Goal: Task Accomplishment & Management: Complete application form

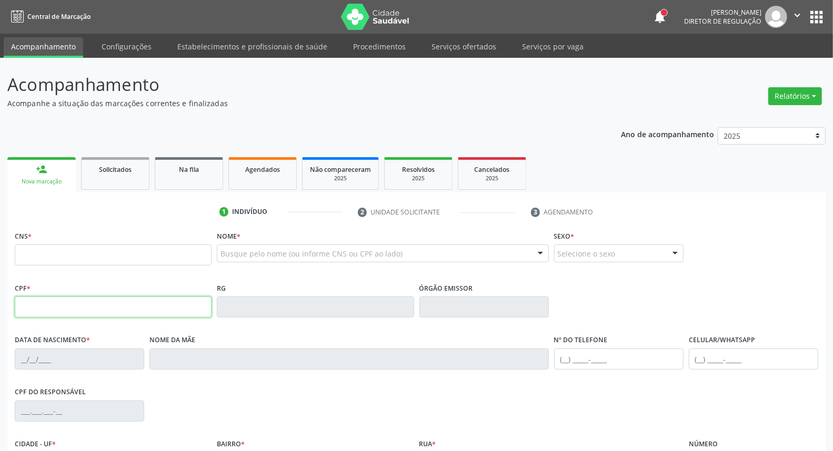
drag, startPoint x: 64, startPoint y: 301, endPoint x: 83, endPoint y: 296, distance: 19.5
click at [64, 301] on input "text" at bounding box center [113, 307] width 197 height 21
type input "728.853.864-87"
type input "163 7754 4791 0003"
type input "01/09/1970"
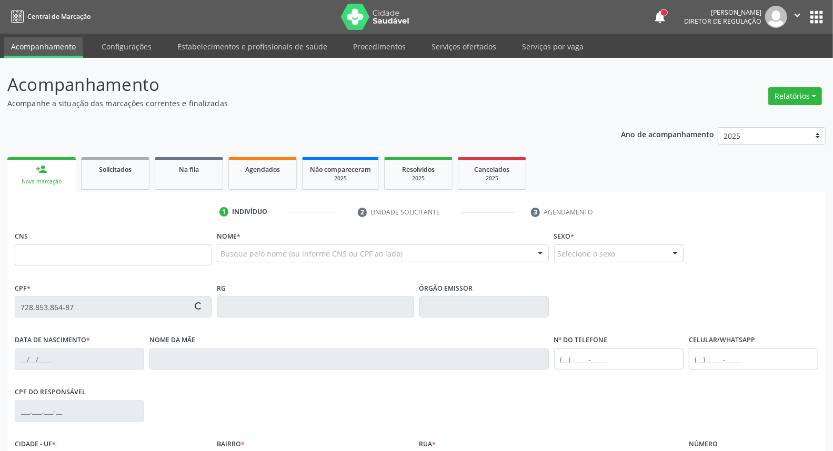
type input "Maria da Penha Silva Vieira"
type input "(99) 99999-9999"
type input "681.953.034-04"
type input "S/N"
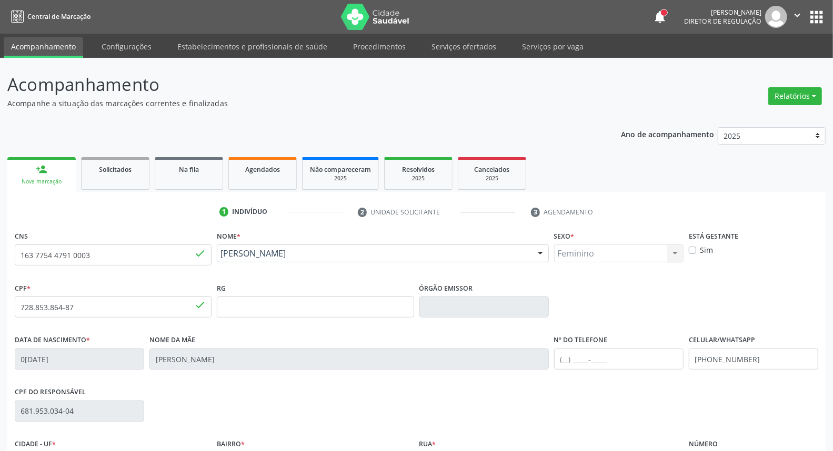
scroll to position [118, 0]
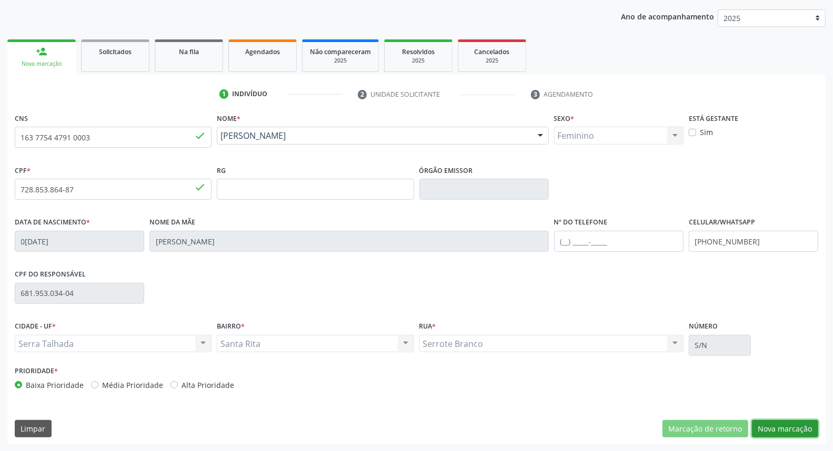
click at [802, 423] on button "Nova marcação" at bounding box center [785, 429] width 66 height 18
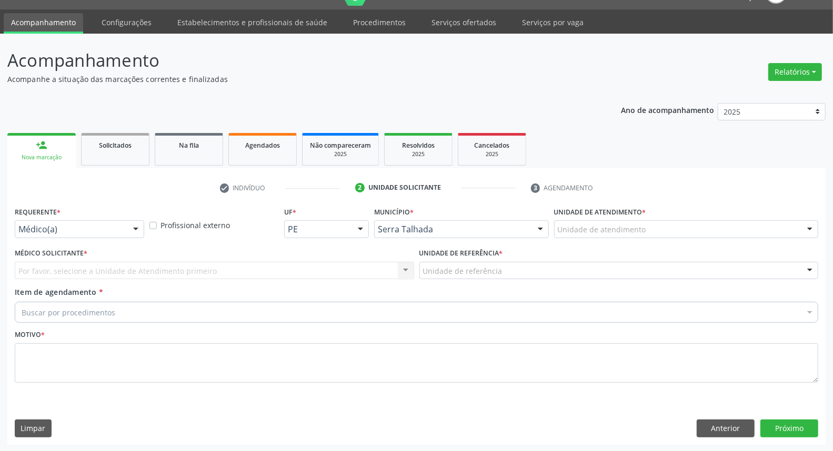
click at [86, 218] on div "Requerente * Médico(a) Médico(a) Enfermeiro(a) Paciente Nenhum resultado encont…" at bounding box center [79, 221] width 129 height 34
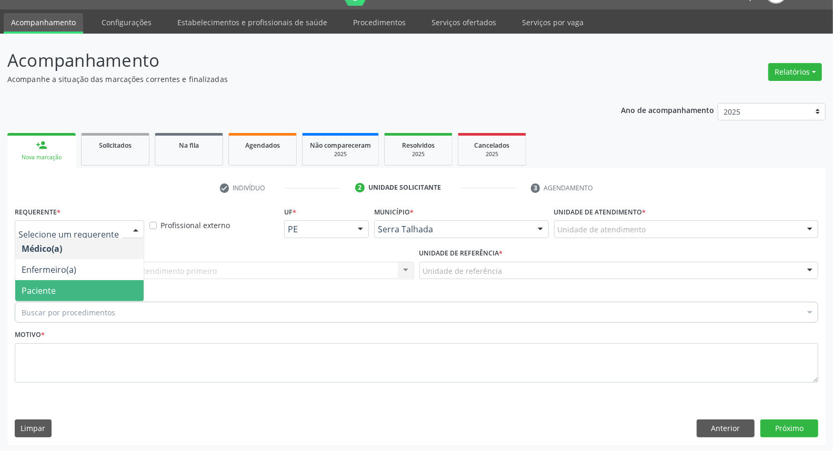
click at [71, 294] on span "Paciente" at bounding box center [79, 290] width 128 height 21
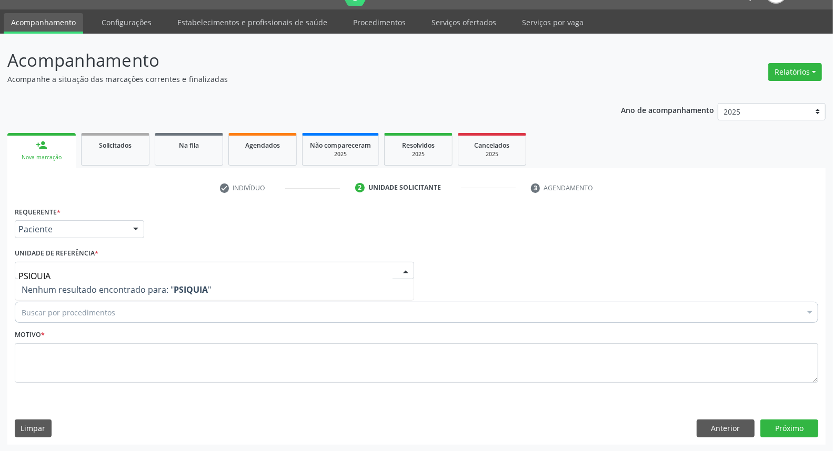
drag, startPoint x: 97, startPoint y: 271, endPoint x: 0, endPoint y: 235, distance: 103.2
click at [0, 235] on div "Acompanhamento Acompanhe a situação das marcações correntes e finalizadas Relat…" at bounding box center [416, 243] width 833 height 419
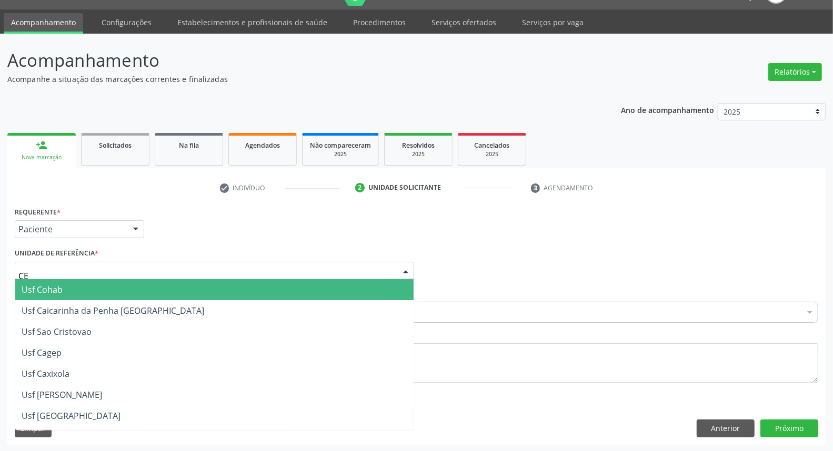
type input "C"
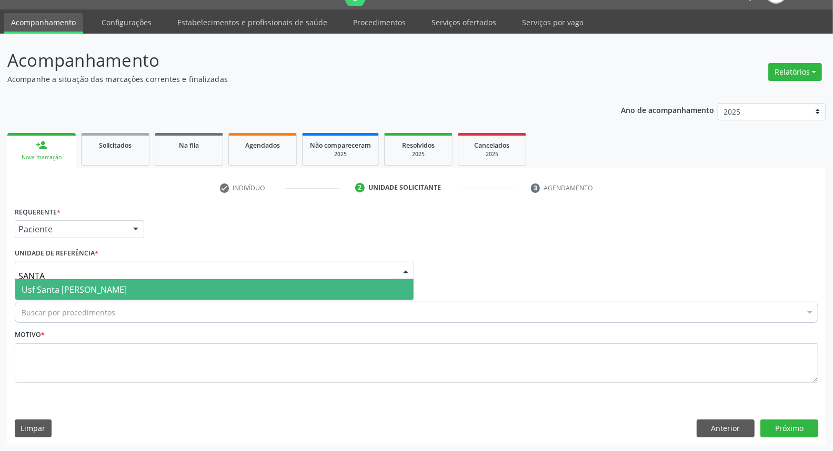
type input "SANTA"
click at [59, 290] on span "Usf Santa [PERSON_NAME]" at bounding box center [74, 290] width 105 height 12
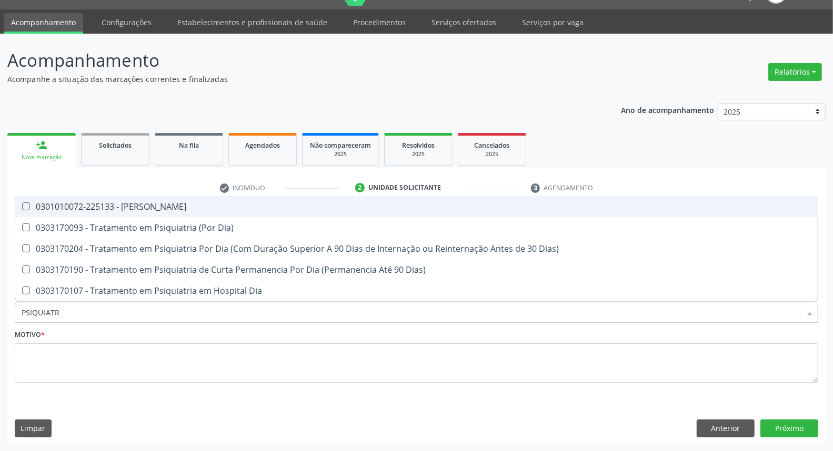
type input "PSIQUIATRA"
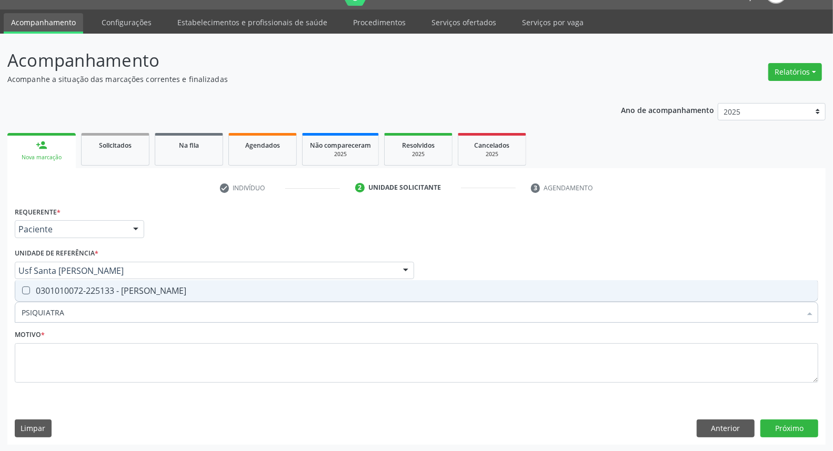
click at [32, 295] on span "0301010072-225133 - [PERSON_NAME]" at bounding box center [416, 290] width 802 height 21
checkbox Psiquiatra "true"
type input "PSIQUIATRA"
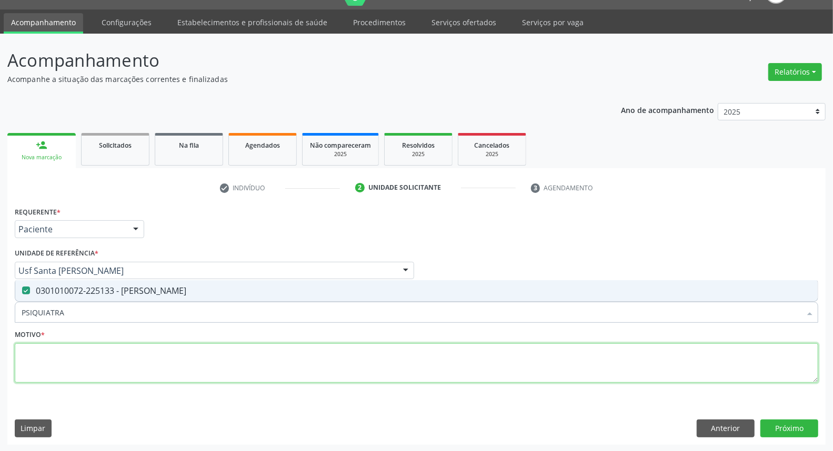
click at [42, 360] on textarea at bounding box center [416, 364] width 803 height 40
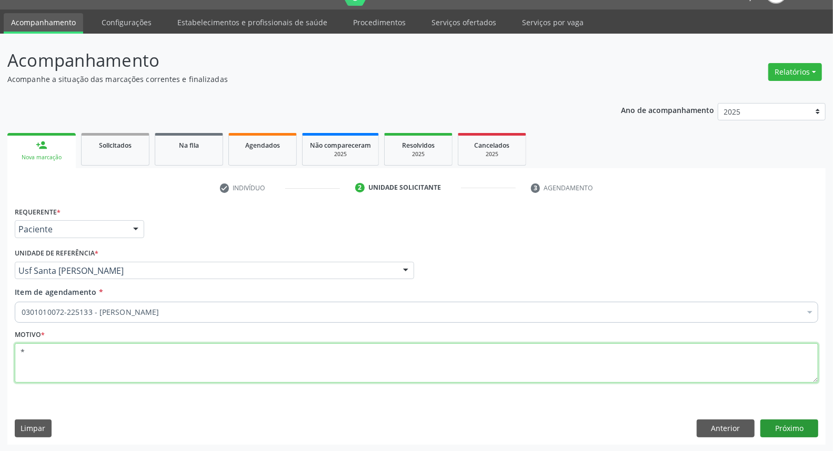
type textarea "*"
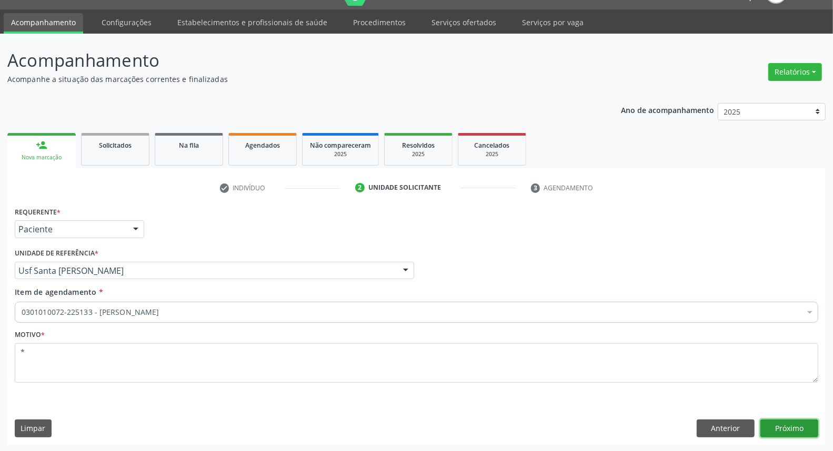
click at [812, 428] on button "Próximo" at bounding box center [789, 429] width 58 height 18
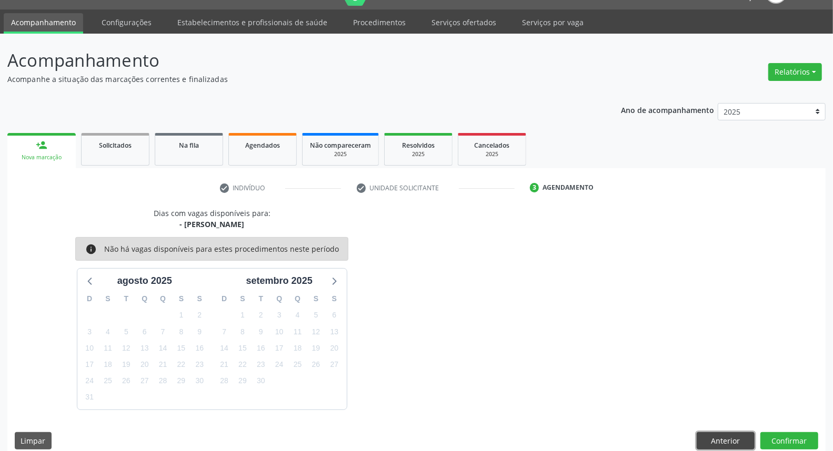
drag, startPoint x: 727, startPoint y: 445, endPoint x: 667, endPoint y: 436, distance: 60.6
click at [727, 445] on button "Anterior" at bounding box center [726, 441] width 58 height 18
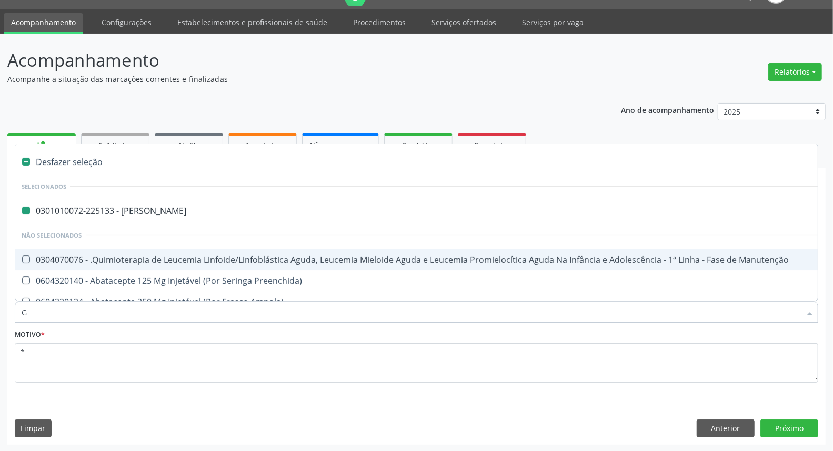
type input "GL"
checkbox Psiquiatra "false"
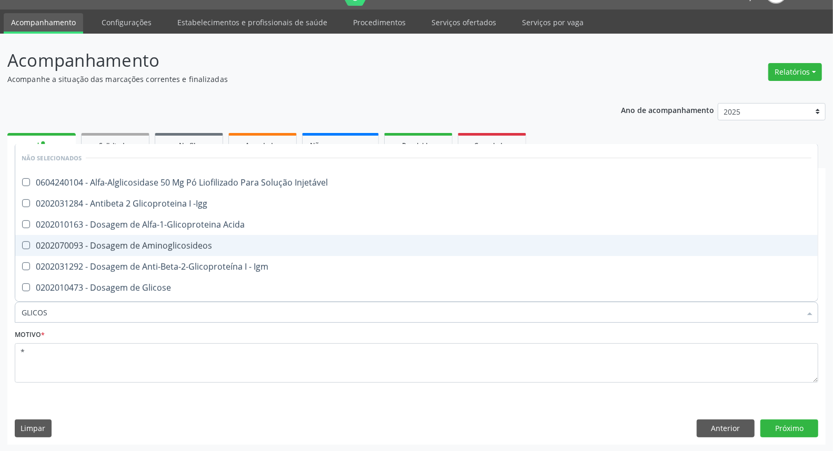
type input "GLICOSE"
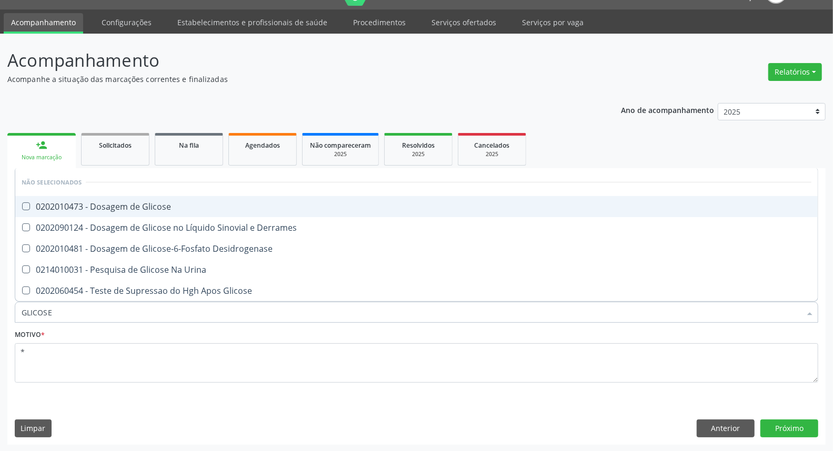
click at [207, 197] on span "0202010473 - Dosagem de Glicose" at bounding box center [416, 206] width 802 height 21
checkbox Glicose "true"
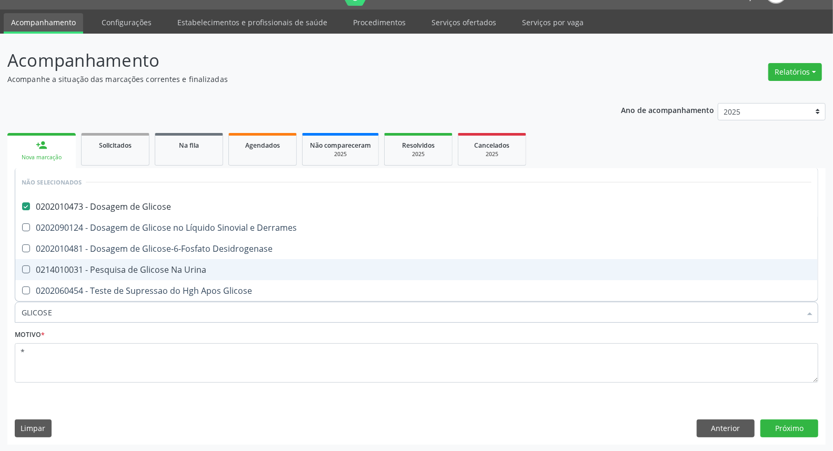
drag, startPoint x: 125, startPoint y: 317, endPoint x: 0, endPoint y: 277, distance: 130.9
click at [0, 285] on div "Acompanhamento Acompanhe a situação das marcações correntes e finalizadas Relat…" at bounding box center [416, 243] width 833 height 419
type input "CR"
checkbox Glicose "false"
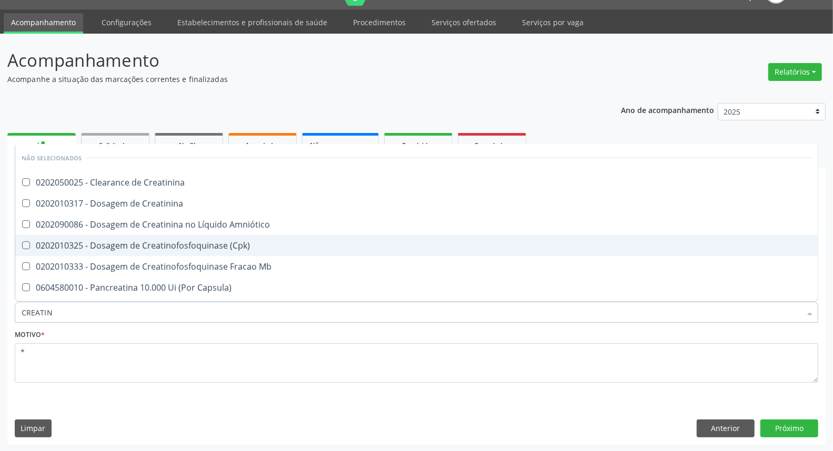
type input "CREATINI"
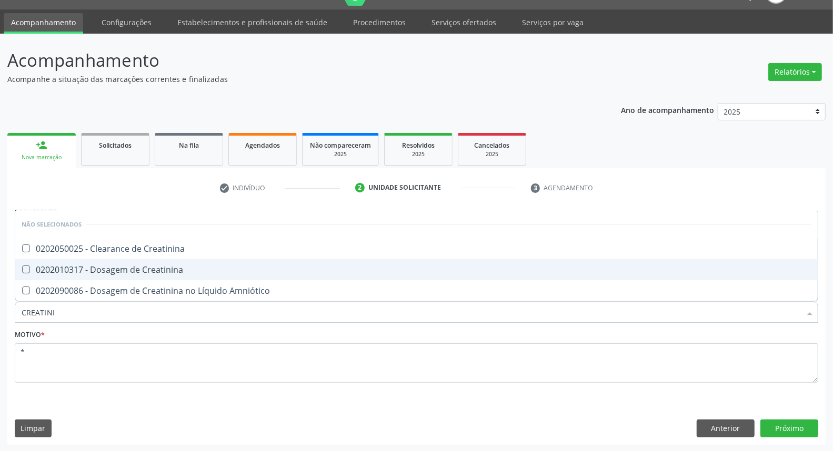
click at [29, 267] on Creatinina at bounding box center [26, 270] width 8 height 8
click at [22, 267] on Creatinina "checkbox" at bounding box center [18, 269] width 7 height 7
checkbox Creatinina "true"
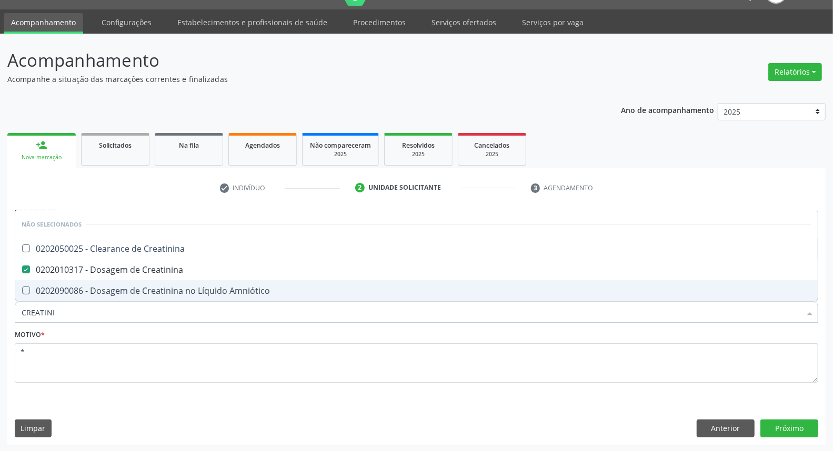
drag, startPoint x: 59, startPoint y: 314, endPoint x: 0, endPoint y: 318, distance: 59.1
click at [0, 318] on div "Acompanhamento Acompanhe a situação das marcações correntes e finalizadas Relat…" at bounding box center [416, 243] width 833 height 419
type input "UR"
checkbox Creatinina "false"
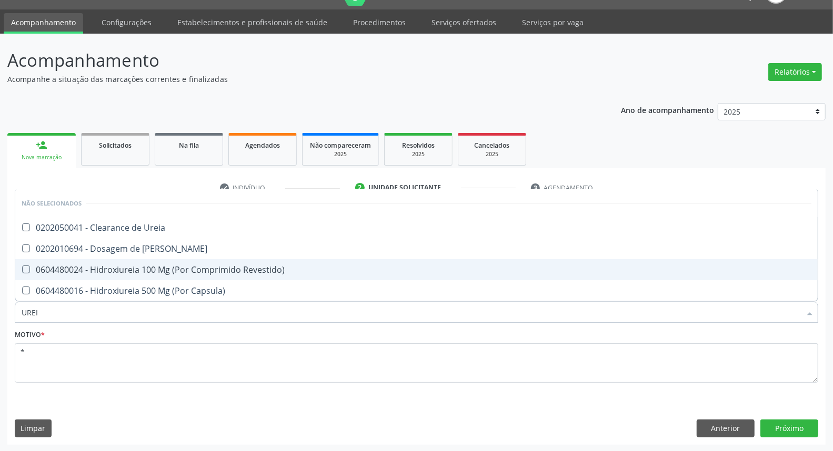
type input "UREIA"
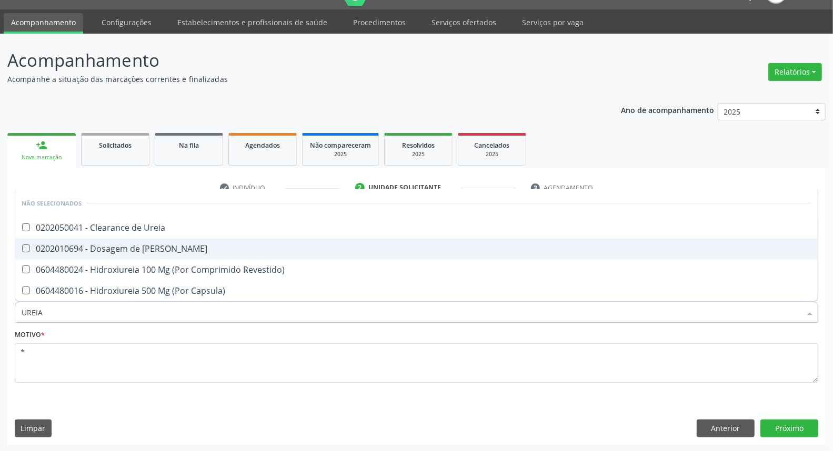
click at [43, 249] on div "0202010694 - Dosagem de [PERSON_NAME]" at bounding box center [417, 249] width 790 height 8
checkbox Ureia "true"
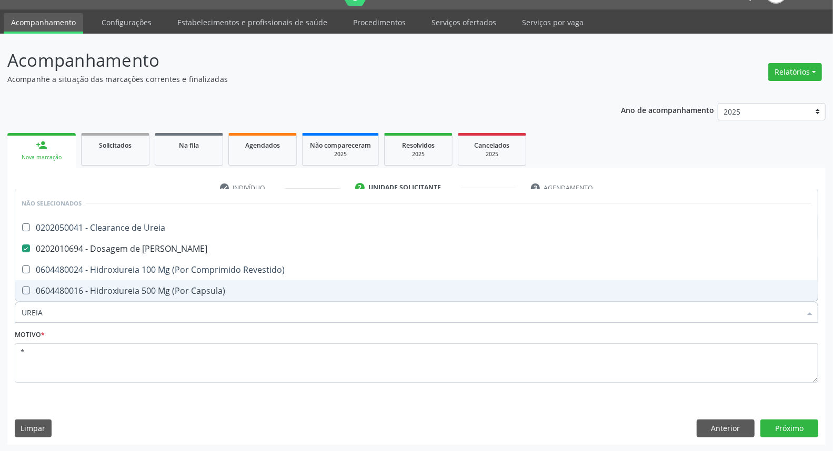
drag, startPoint x: 2, startPoint y: 308, endPoint x: 0, endPoint y: 298, distance: 10.2
click at [0, 298] on div "Acompanhamento Acompanhe a situação das marcações correntes e finalizadas Relat…" at bounding box center [416, 243] width 833 height 419
type input "CO"
checkbox Ureia "true"
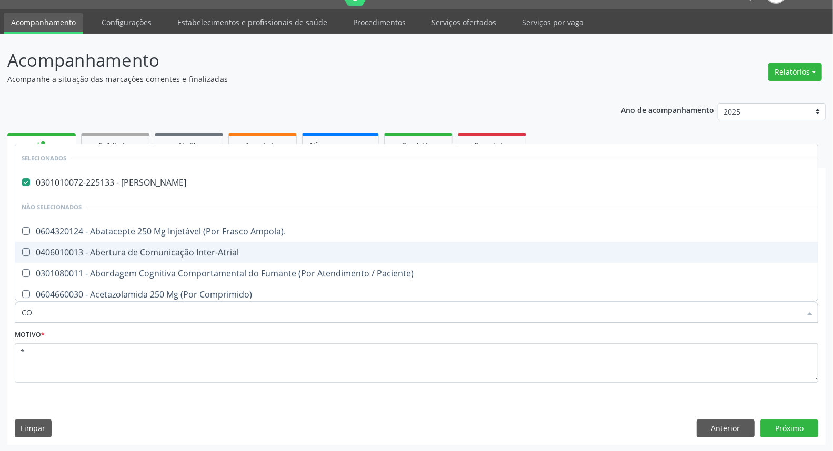
type input "COL"
checkbox Psiquiatra "false"
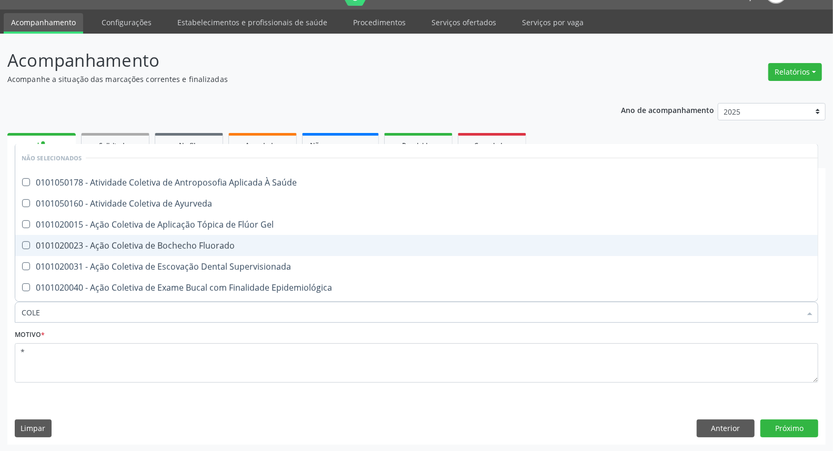
type input "COLES"
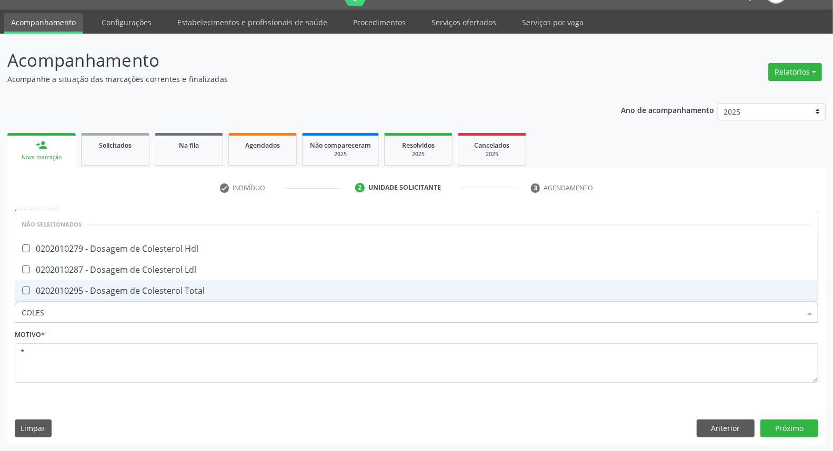
click at [34, 290] on div "0202010295 - Dosagem de Colesterol Total" at bounding box center [417, 291] width 790 height 8
checkbox Total "true"
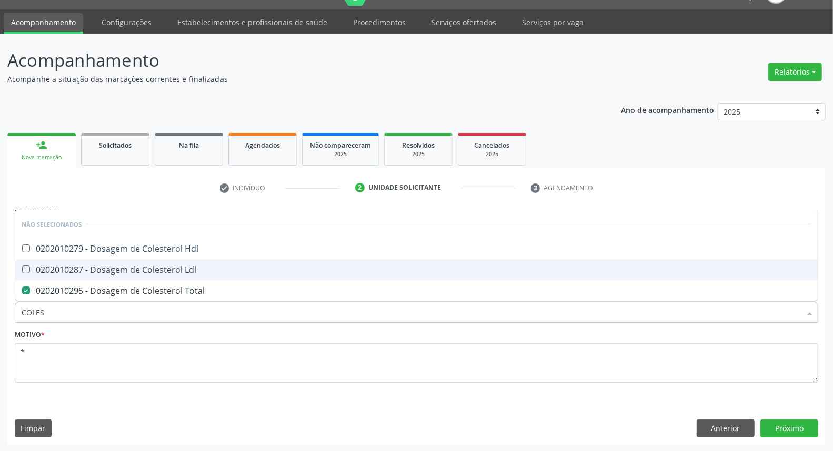
drag, startPoint x: 33, startPoint y: 269, endPoint x: 36, endPoint y: 256, distance: 12.9
click at [33, 268] on div "0202010287 - Dosagem de Colesterol Ldl" at bounding box center [417, 270] width 790 height 8
checkbox Ldl "true"
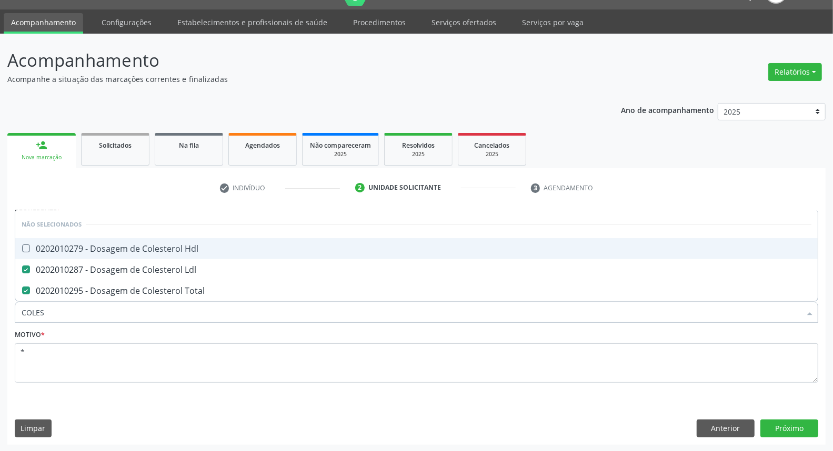
click at [36, 256] on span "0202010279 - Dosagem de Colesterol Hdl" at bounding box center [416, 248] width 802 height 21
checkbox Hdl "true"
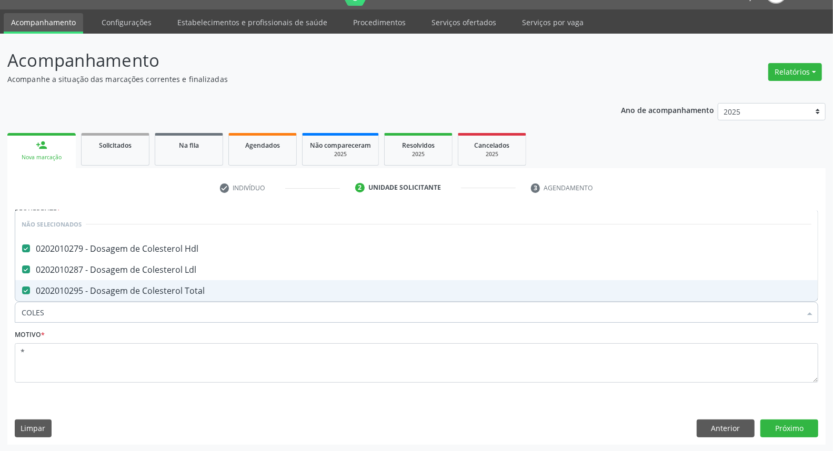
drag, startPoint x: 25, startPoint y: 311, endPoint x: 0, endPoint y: 314, distance: 25.3
click at [0, 314] on div "Acompanhamento Acompanhe a situação das marcações correntes e finalizadas Relat…" at bounding box center [416, 243] width 833 height 419
type input "TR"
checkbox Total "false"
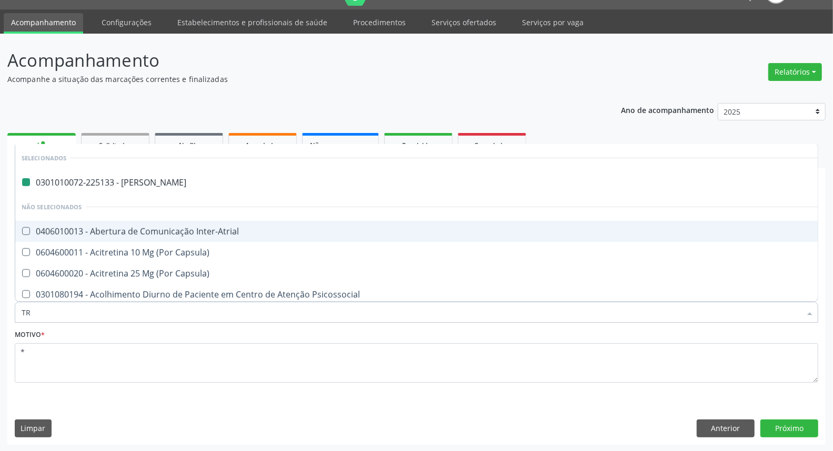
type input "TRI"
checkbox Psiquiatra "false"
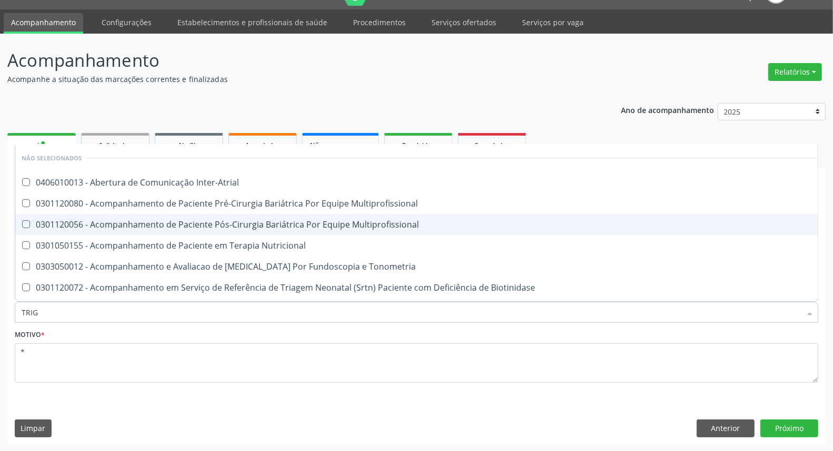
type input "TRIGL"
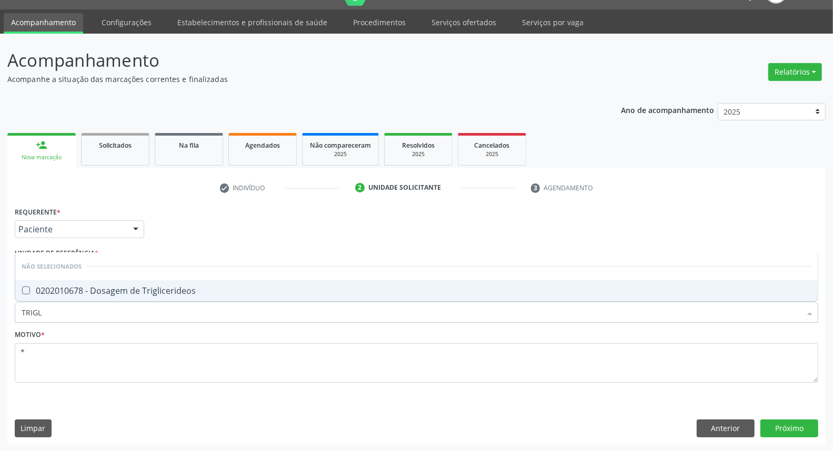
drag, startPoint x: 46, startPoint y: 290, endPoint x: 55, endPoint y: 320, distance: 30.6
click at [46, 291] on div "0202010678 - Dosagem de Triglicerideos" at bounding box center [417, 291] width 790 height 8
checkbox Triglicerideos "true"
click at [0, 302] on div "Acompanhamento Acompanhe a situação das marcações correntes e finalizadas Relat…" at bounding box center [416, 243] width 833 height 419
type input "HE"
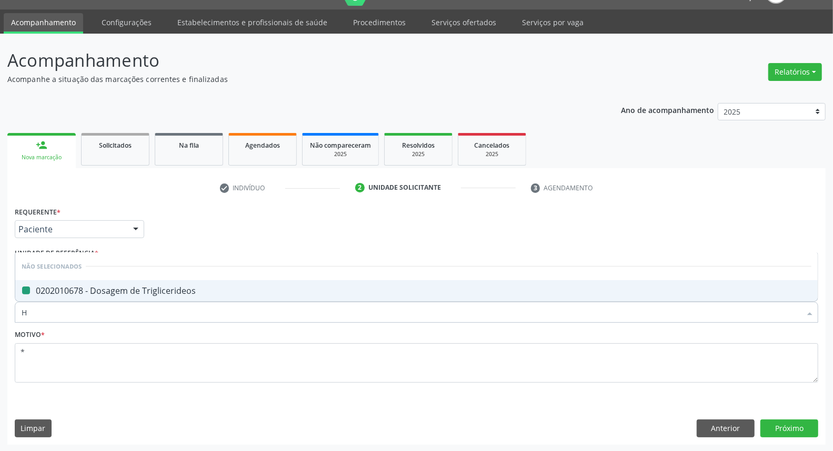
checkbox Triglicerideos "false"
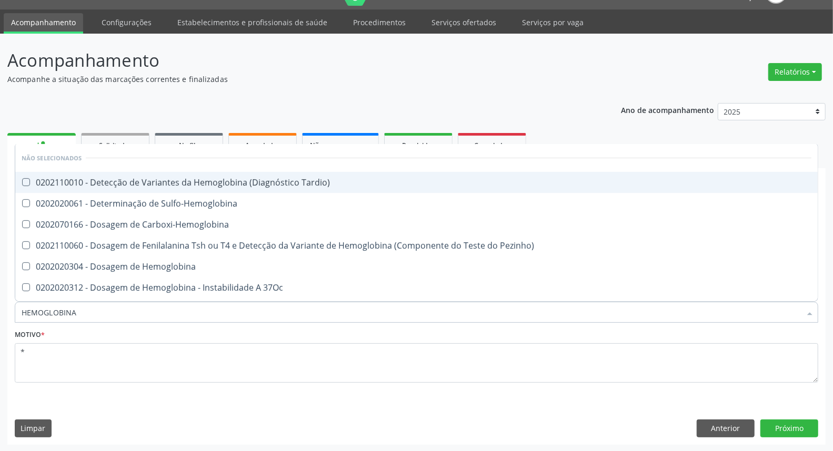
type input "HEMOGLOBINA G"
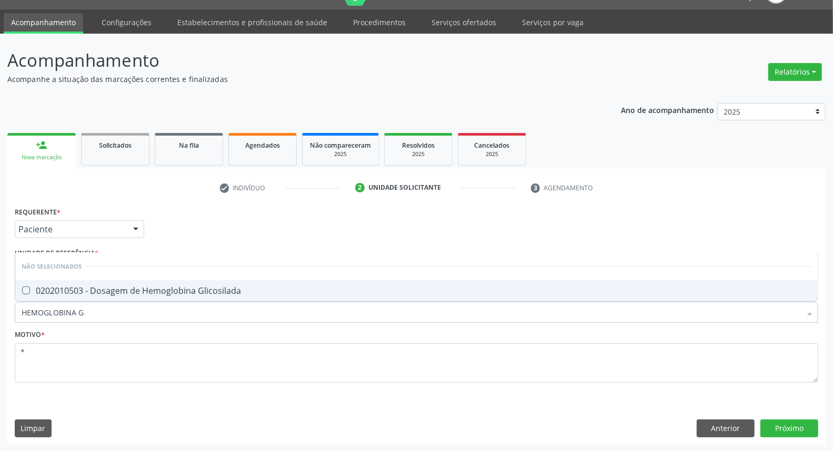
click at [63, 288] on div "0202010503 - Dosagem de Hemoglobina Glicosilada" at bounding box center [417, 291] width 790 height 8
checkbox Glicosilada "true"
click at [0, 317] on div "Acompanhamento Acompanhe a situação das marcações correntes e finalizadas Relat…" at bounding box center [416, 243] width 833 height 419
type input "HE"
checkbox Glicosilada "false"
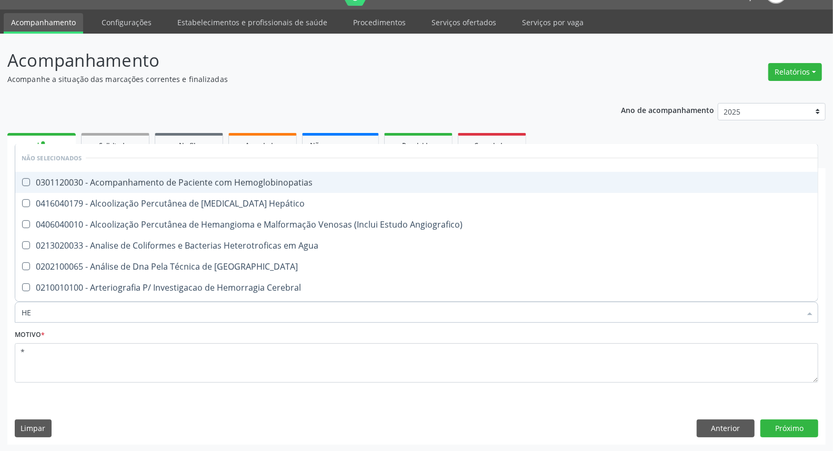
type input "HEM"
checkbox \(Qualitativo\) "true"
checkbox Glicosilada "false"
type input "HEMO"
checkbox Redome\) "true"
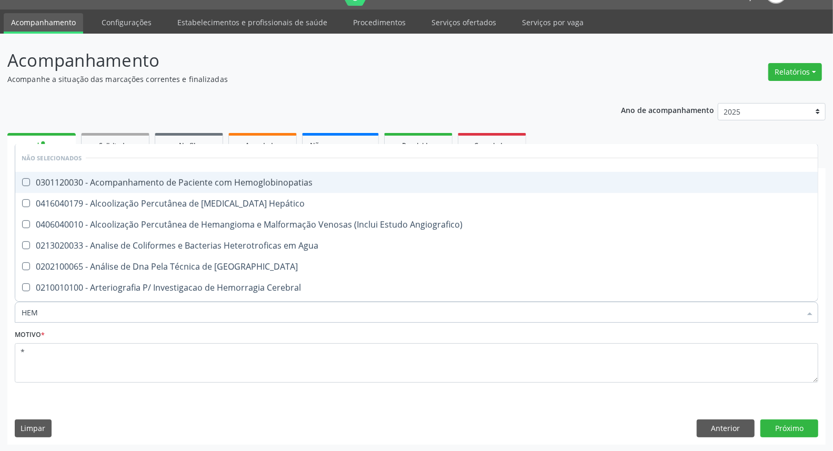
checkbox \(Qualitativo\) "false"
type input "HEMOG"
checkbox Tardio\) "true"
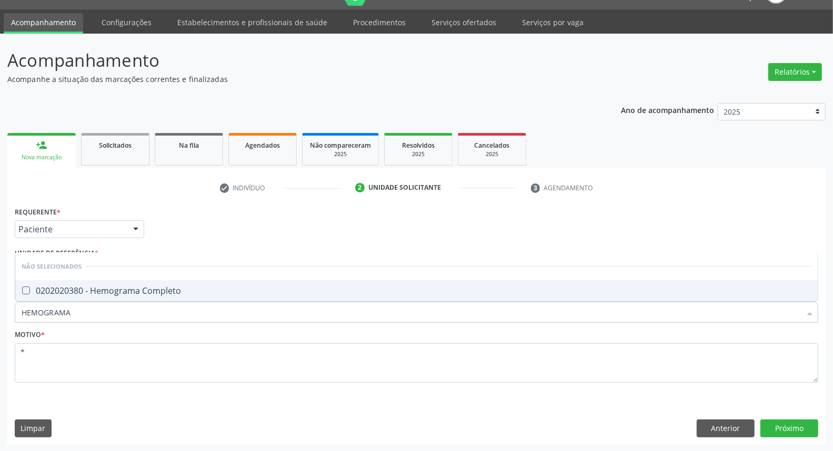
type input "HEMOGRAMA"
drag, startPoint x: 28, startPoint y: 290, endPoint x: 43, endPoint y: 300, distance: 17.1
click at [33, 293] on div "0202020380 - Hemograma Completo" at bounding box center [417, 291] width 790 height 8
checkbox Completo "true"
click at [0, 319] on div "Acompanhamento Acompanhe a situação das marcações correntes e finalizadas Relat…" at bounding box center [416, 243] width 833 height 419
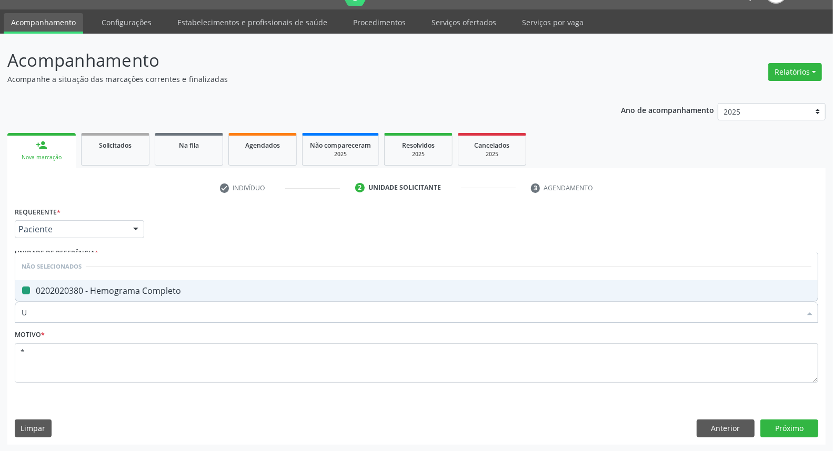
type input "UR"
checkbox Completo "false"
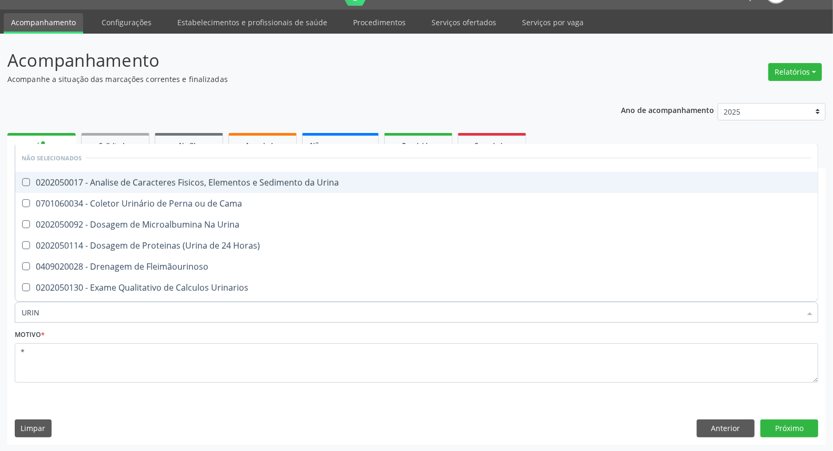
type input "URINA"
drag, startPoint x: 86, startPoint y: 186, endPoint x: 80, endPoint y: 195, distance: 10.8
click at [85, 186] on div "0202050017 - Analise de Caracteres Fisicos, Elementos e Sedimento da Urina" at bounding box center [417, 182] width 790 height 8
checkbox Urina "true"
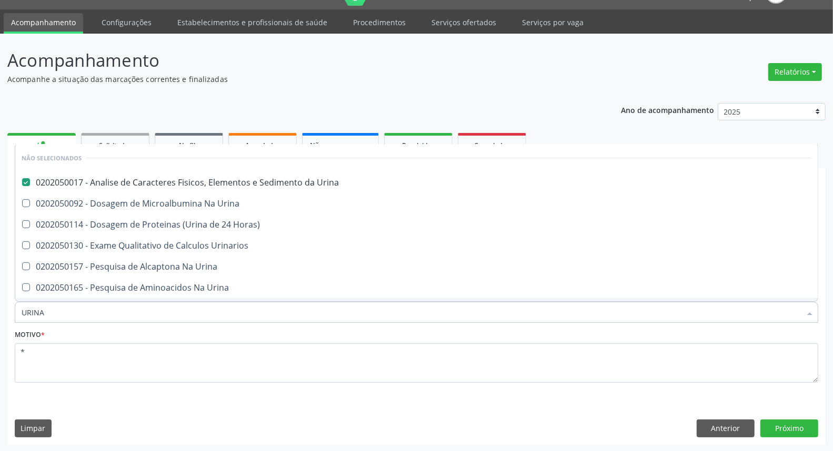
drag, startPoint x: 62, startPoint y: 308, endPoint x: 0, endPoint y: 316, distance: 62.6
click at [0, 316] on div "Acompanhamento Acompanhe a situação das marcações correntes e finalizadas Relat…" at bounding box center [416, 243] width 833 height 419
drag, startPoint x: 776, startPoint y: 432, endPoint x: 784, endPoint y: 409, distance: 25.3
click at [784, 418] on div "Requerente * Paciente Médico(a) Enfermeiro(a) Paciente Nenhum resultado encontr…" at bounding box center [416, 324] width 818 height 240
checkbox Urina "true"
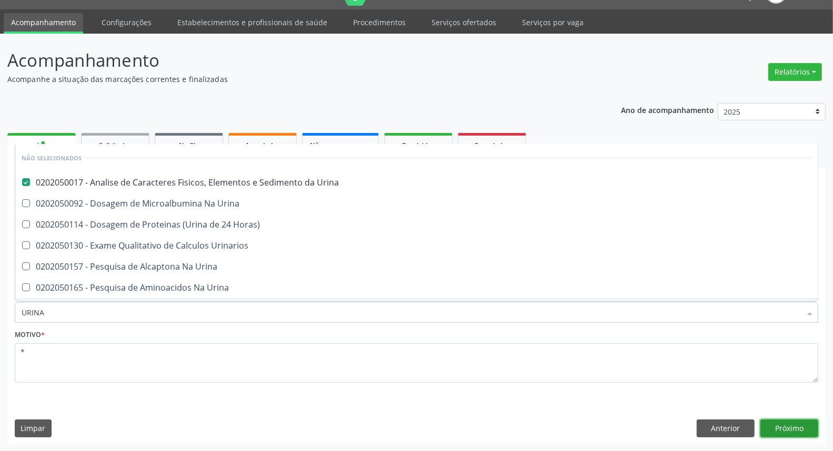
checkbox Horas\) "true"
checkbox Urinarios "true"
checkbox Urina "true"
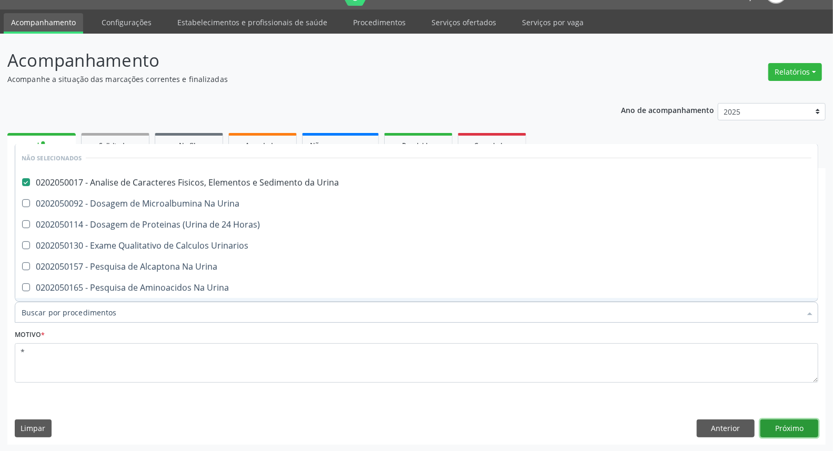
checkbox Urina "true"
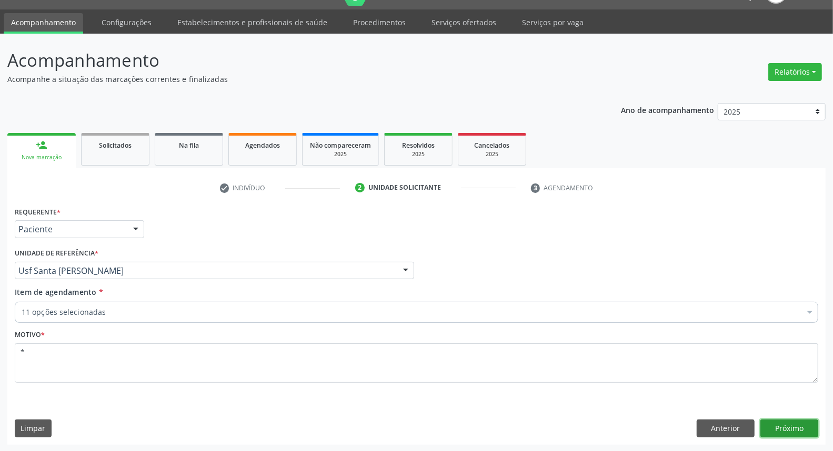
click at [803, 422] on button "Próximo" at bounding box center [789, 429] width 58 height 18
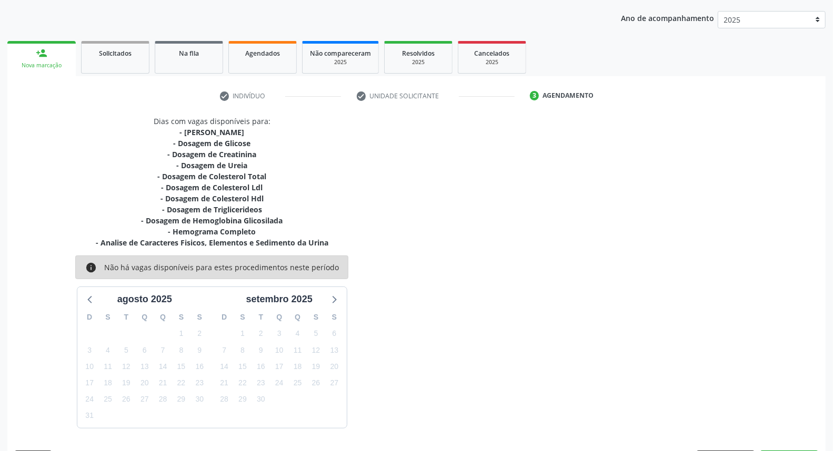
scroll to position [147, 0]
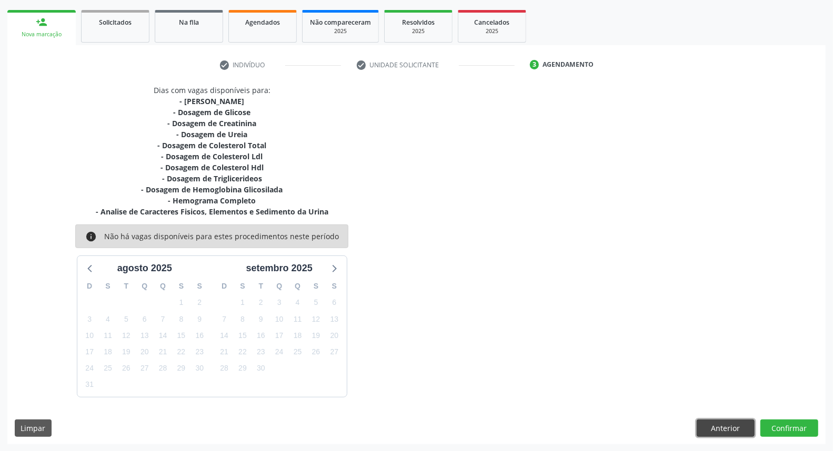
click at [730, 423] on button "Anterior" at bounding box center [726, 429] width 58 height 18
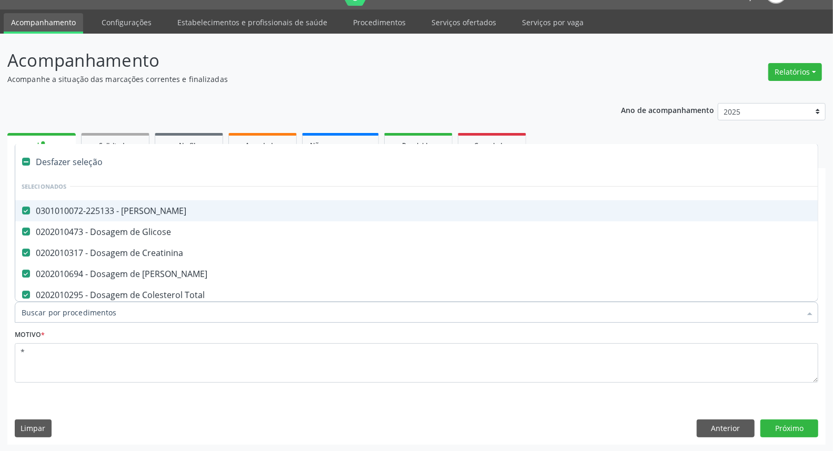
click at [147, 201] on span "0301010072-225133 - [PERSON_NAME]" at bounding box center [431, 210] width 832 height 21
checkbox Psiquiatra "false"
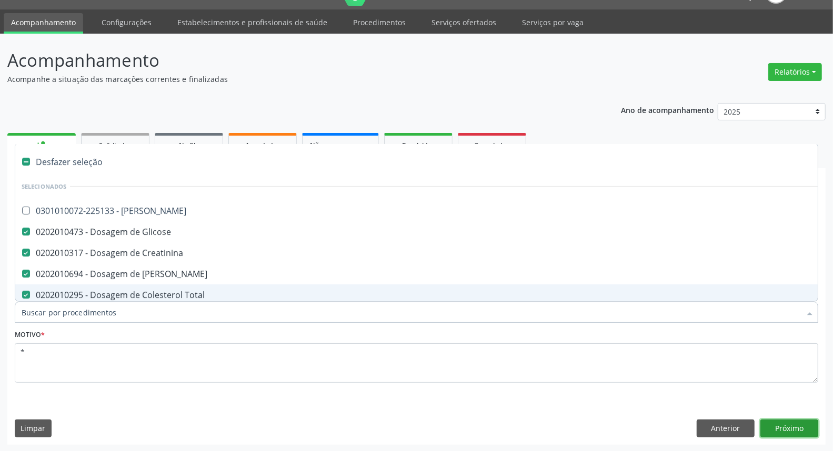
click at [802, 435] on button "Próximo" at bounding box center [789, 429] width 58 height 18
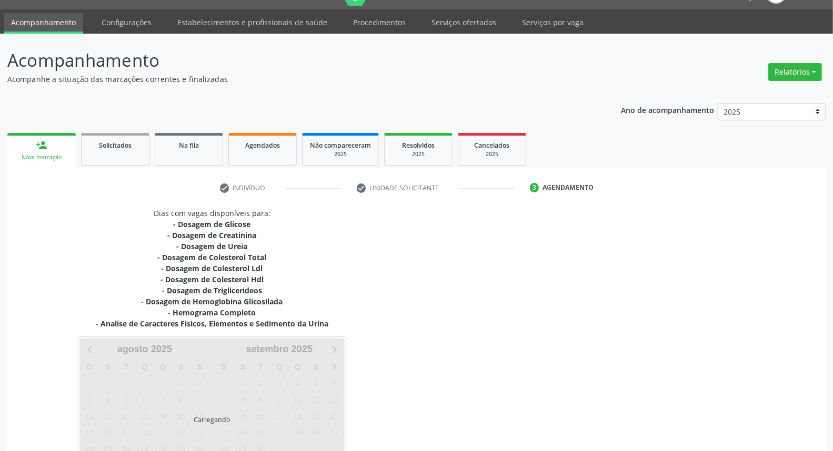
scroll to position [105, 0]
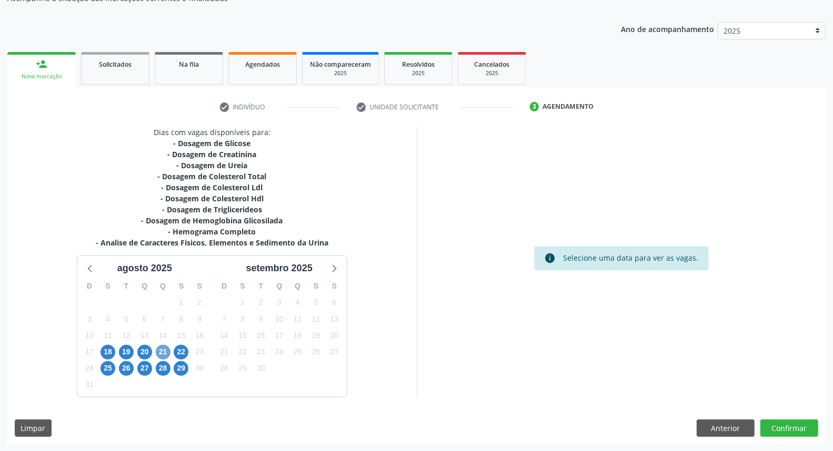
click at [160, 353] on span "21" at bounding box center [163, 352] width 15 height 15
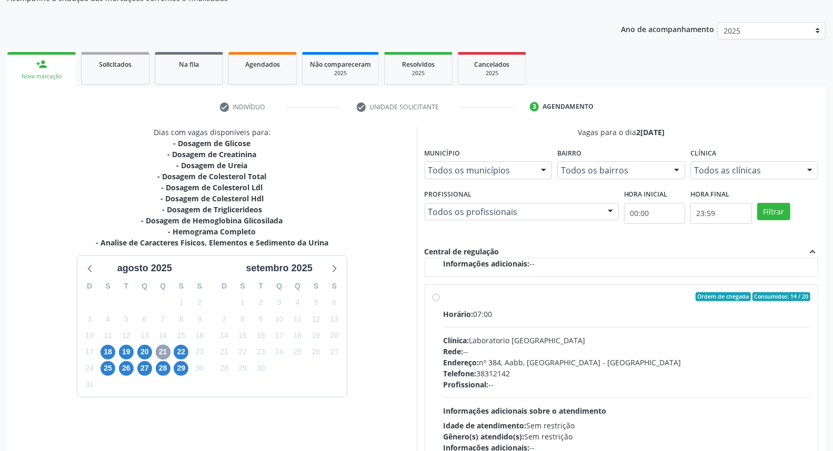
scroll to position [176, 0]
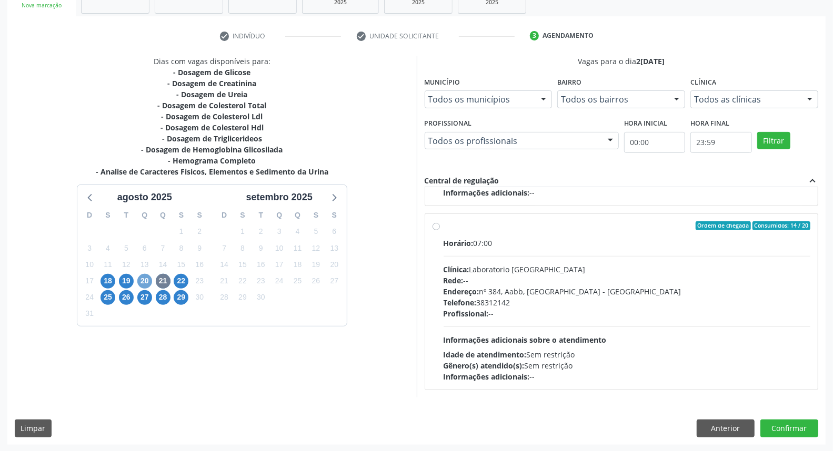
click at [145, 281] on span "20" at bounding box center [144, 281] width 15 height 15
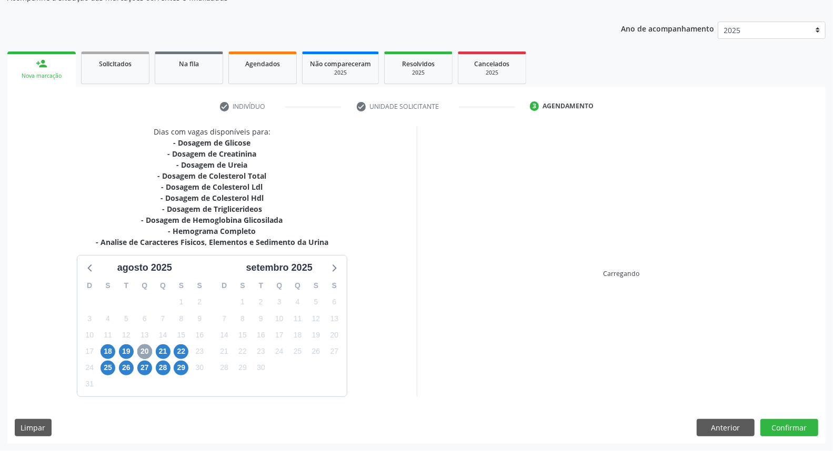
scroll to position [105, 0]
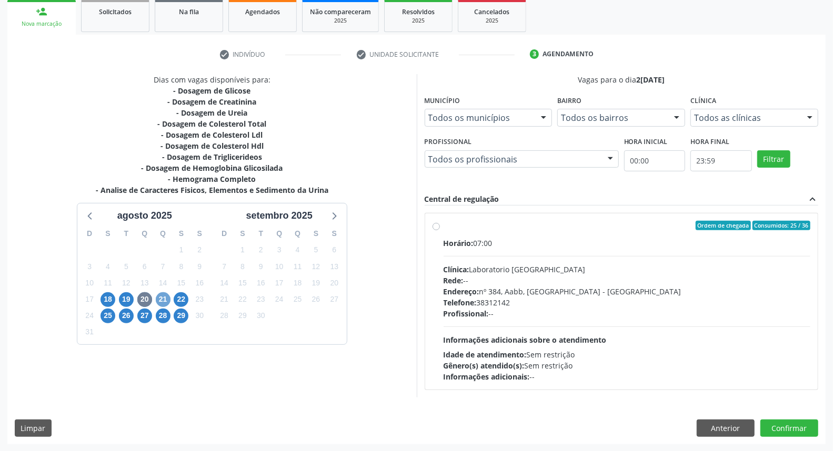
click at [166, 298] on span "21" at bounding box center [163, 300] width 15 height 15
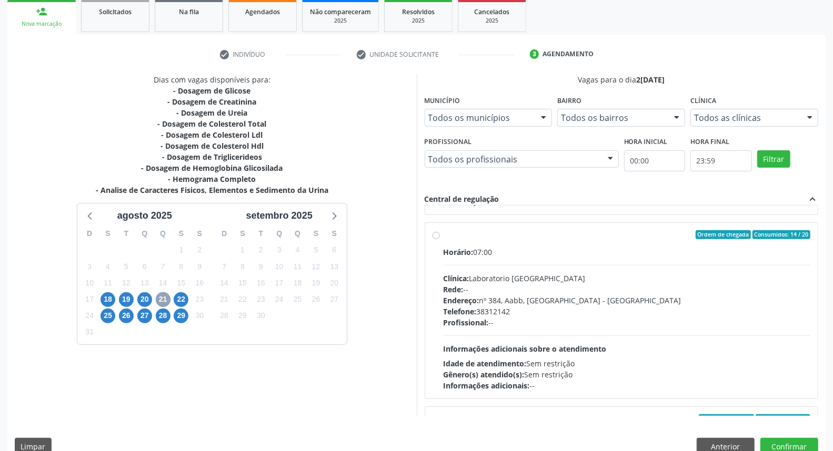
scroll to position [292, 0]
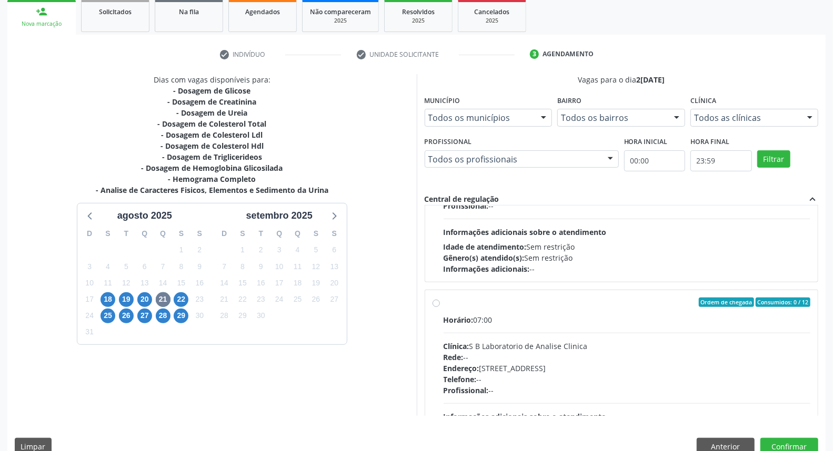
click at [436, 361] on div "Ordem de chegada Consumidos: 0 / 12 Horário: 07:00 Clínica: S B Laboratorio de …" at bounding box center [621, 379] width 378 height 162
radio input "true"
click at [782, 441] on button "Confirmar" at bounding box center [789, 447] width 58 height 18
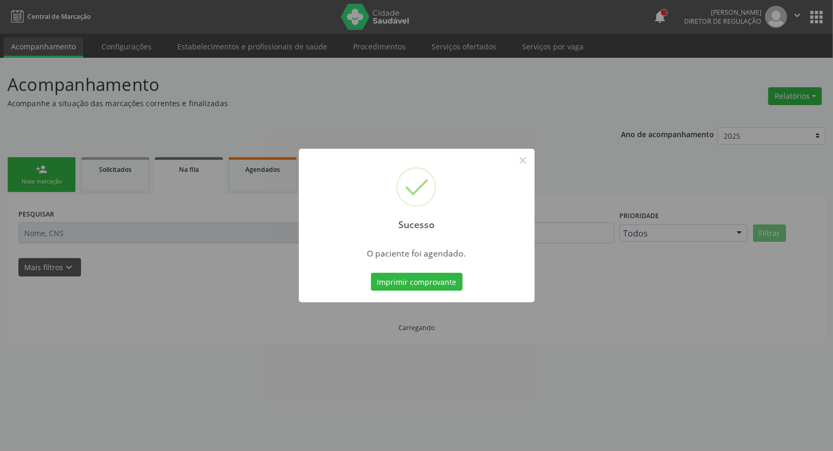
scroll to position [0, 0]
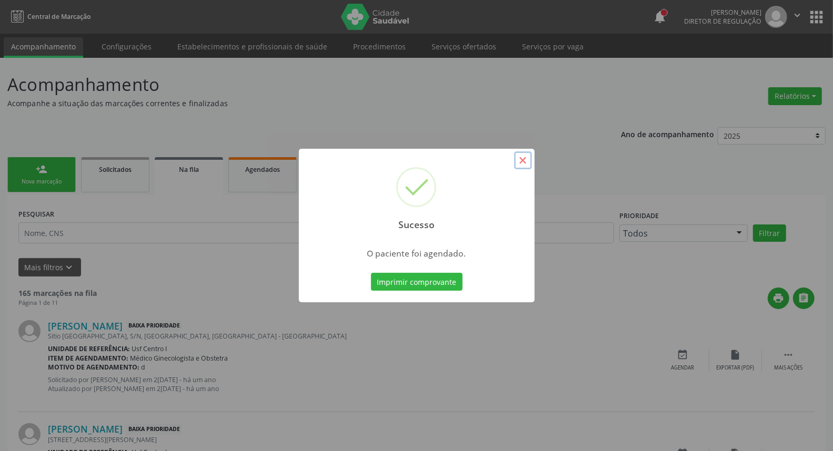
click at [525, 162] on button "×" at bounding box center [523, 161] width 18 height 18
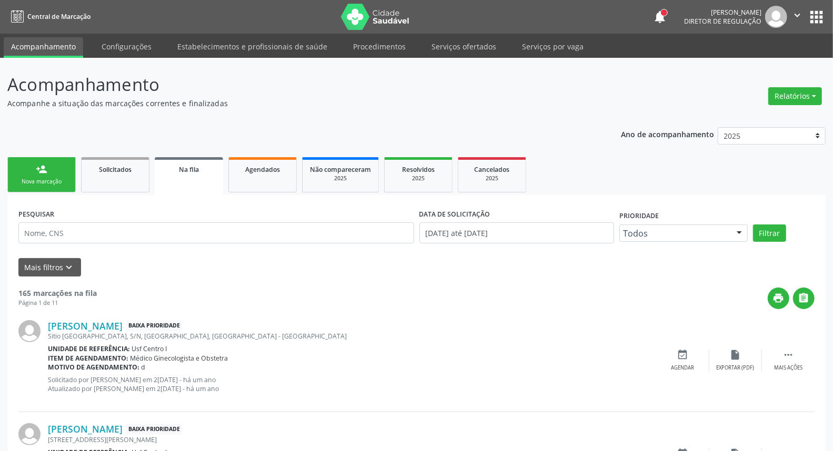
click at [61, 168] on link "person_add Nova marcação" at bounding box center [41, 174] width 68 height 35
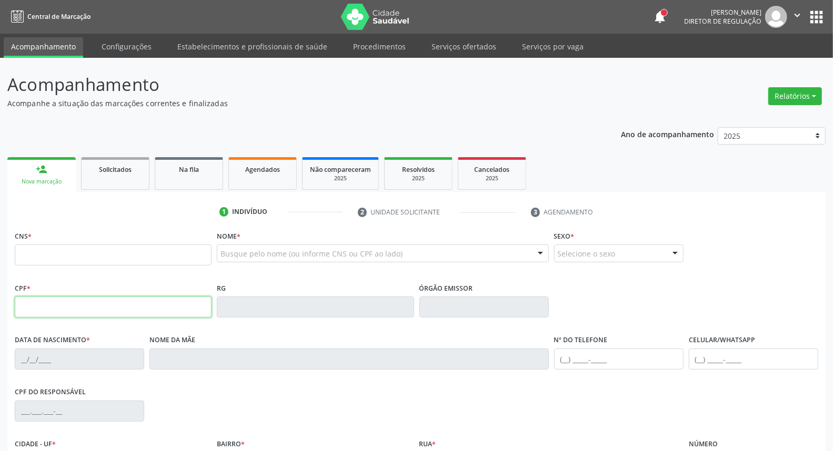
click at [107, 304] on input "text" at bounding box center [113, 307] width 197 height 21
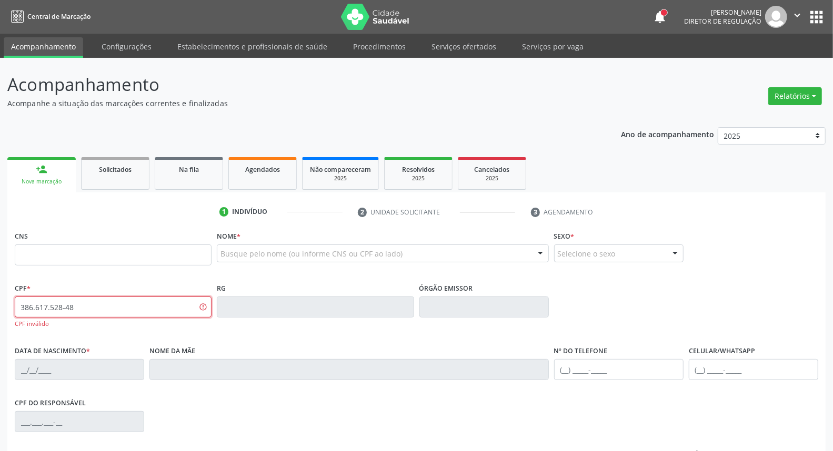
type input "386.617.528-48"
click at [88, 308] on input "386.617.528-48" at bounding box center [113, 307] width 197 height 21
click at [88, 309] on input "386.617.528-48" at bounding box center [113, 307] width 197 height 21
click at [93, 306] on input "386.617.528-48" at bounding box center [113, 307] width 197 height 21
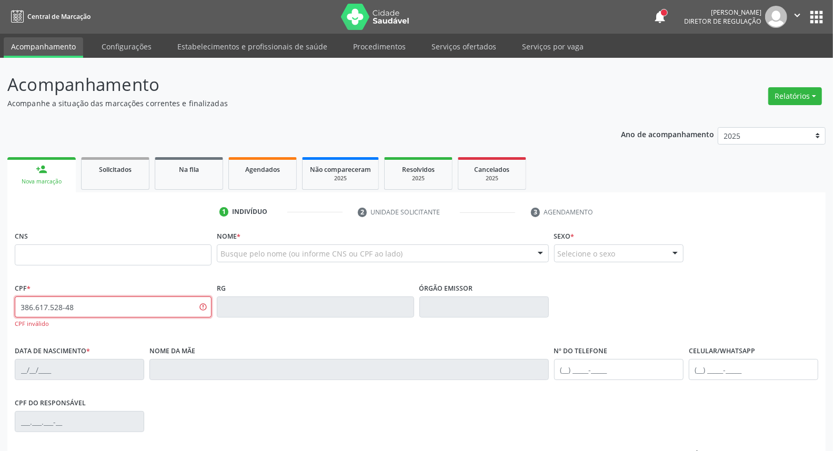
click at [93, 306] on input "386.617.528-48" at bounding box center [113, 307] width 197 height 21
click at [98, 250] on input "text" at bounding box center [113, 255] width 197 height 21
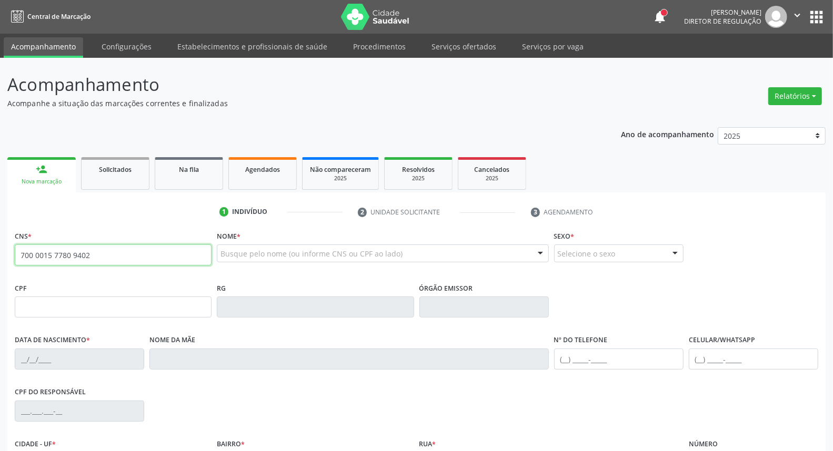
type input "700 0015 7780 9402"
type input "28/07/1993"
type input "Espedita Maria Lucena Furtado"
type input "[PHONE_NUMBER]"
type input "S/N"
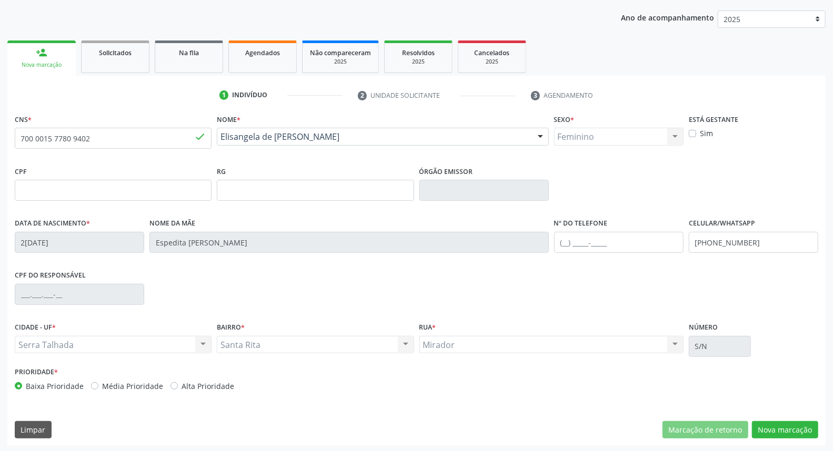
scroll to position [118, 0]
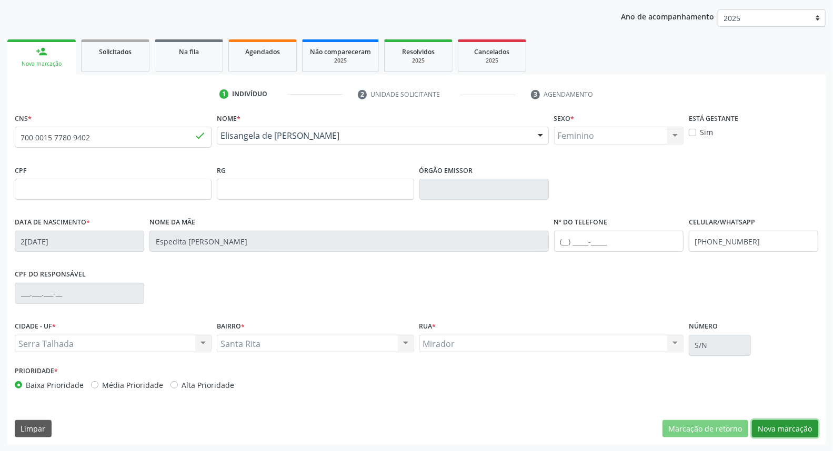
click at [766, 432] on button "Nova marcação" at bounding box center [785, 429] width 66 height 18
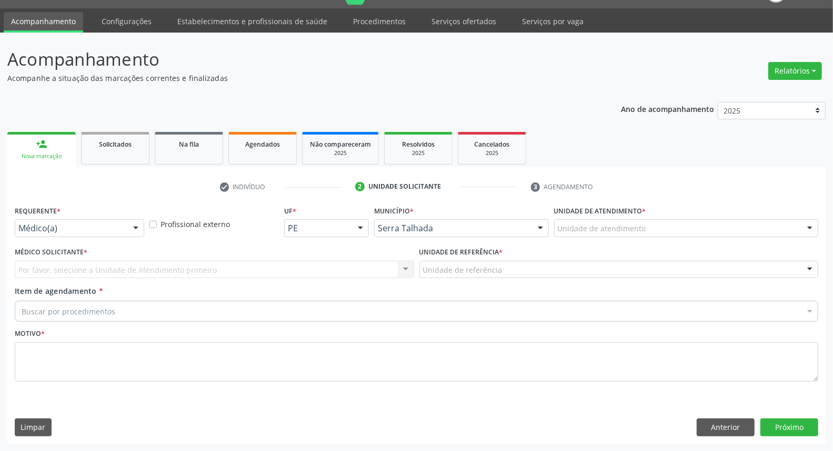
scroll to position [24, 0]
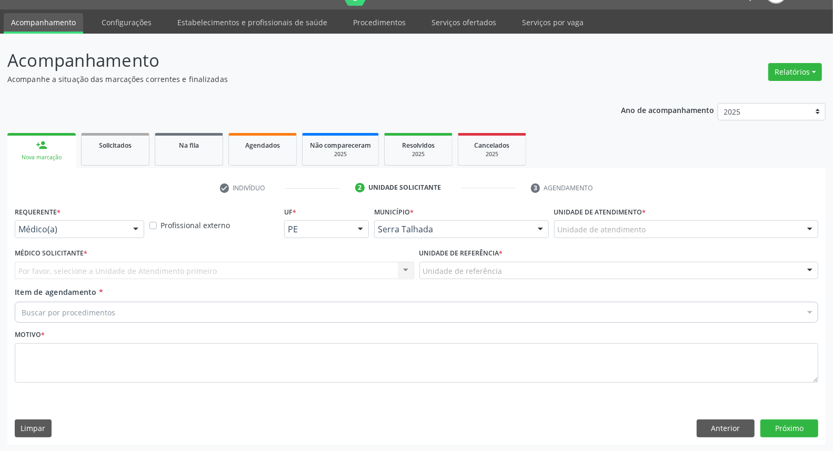
click at [59, 234] on div "Médico(a)" at bounding box center [79, 229] width 129 height 18
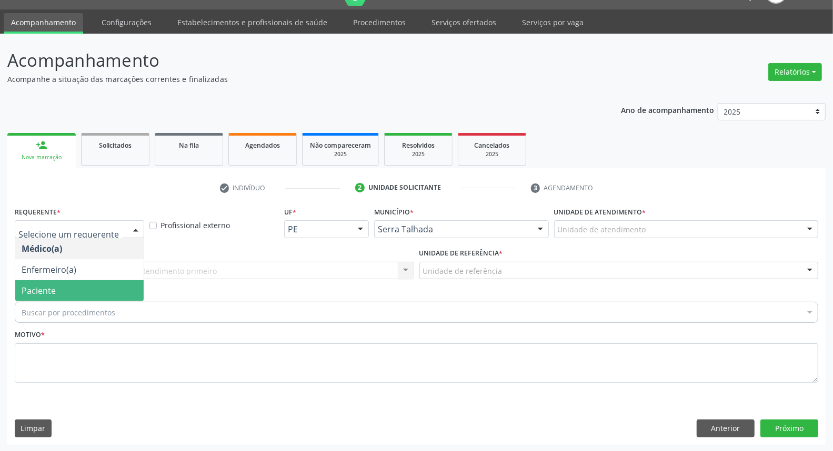
click at [56, 282] on span "Paciente" at bounding box center [79, 290] width 128 height 21
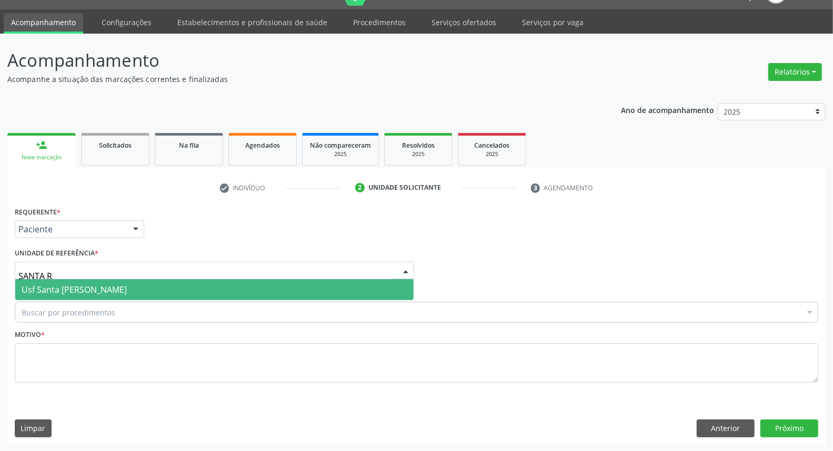
type input "SANTA RI"
click at [74, 290] on span "Usf Santa [PERSON_NAME]" at bounding box center [74, 290] width 105 height 12
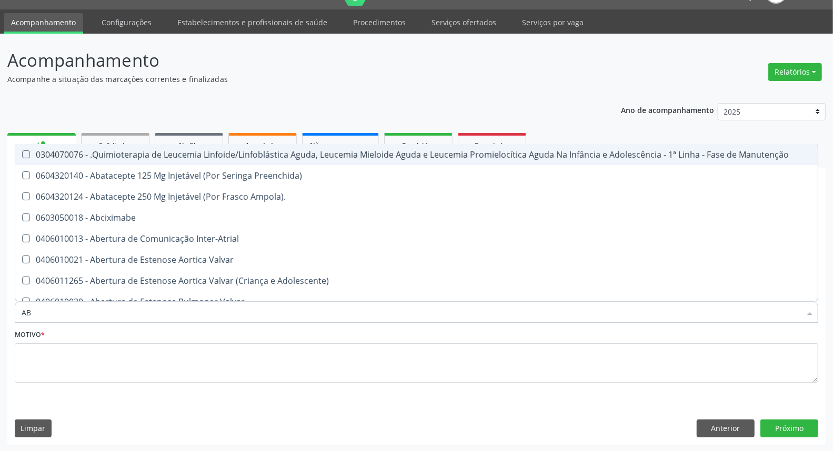
type input "ABO"
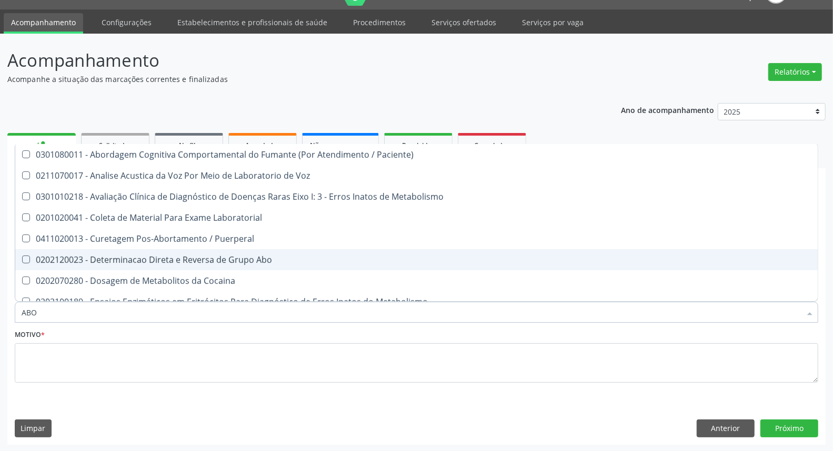
click at [101, 249] on span "0202120023 - Determinacao Direta e Reversa de Grupo Abo" at bounding box center [424, 259] width 818 height 21
checkbox Abo "true"
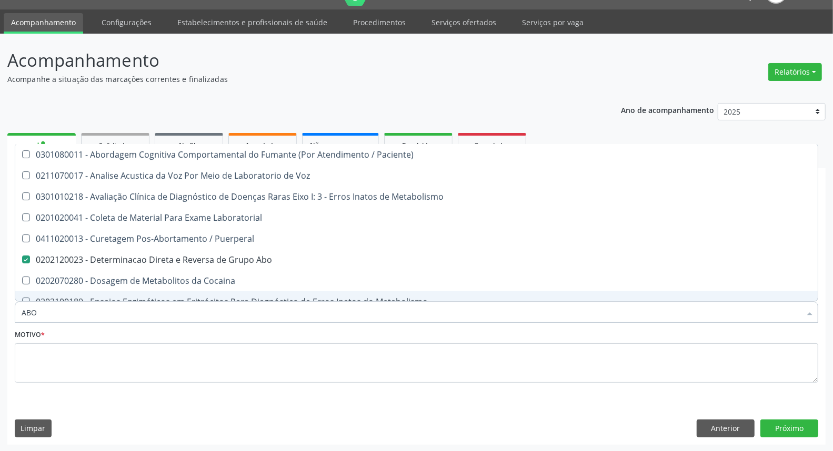
click at [79, 308] on input "ABO" at bounding box center [411, 312] width 779 height 21
type input "UR"
checkbox Abo "false"
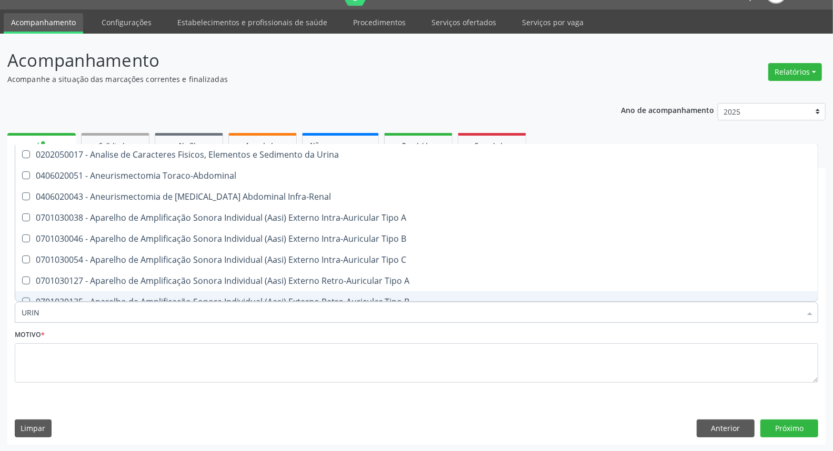
type input "URINA"
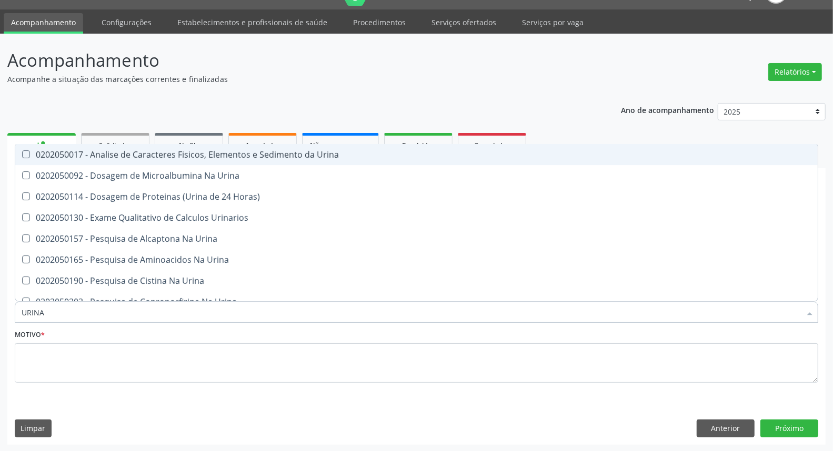
drag, startPoint x: 137, startPoint y: 156, endPoint x: 116, endPoint y: 264, distance: 109.9
click at [137, 156] on div "0202050017 - Analise de Caracteres Fisicos, Elementos e Sedimento da Urina" at bounding box center [417, 154] width 790 height 8
checkbox Urina "true"
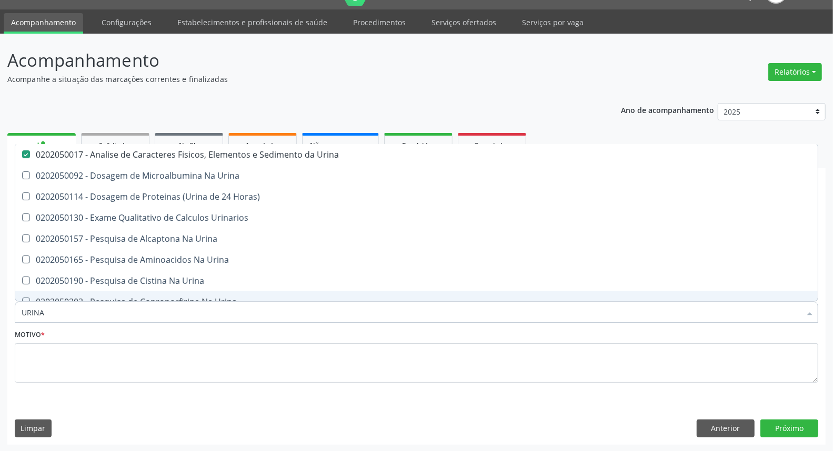
click at [92, 308] on input "URINA" at bounding box center [411, 312] width 779 height 21
type input "GL"
checkbox Urina "false"
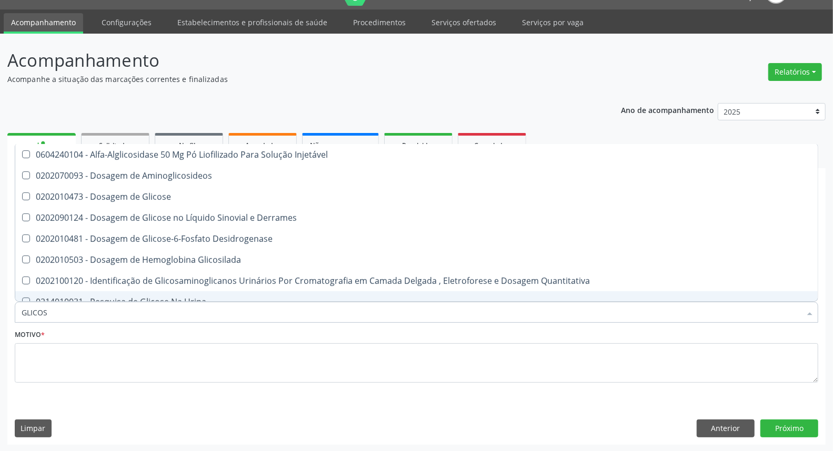
type input "GLICOSE"
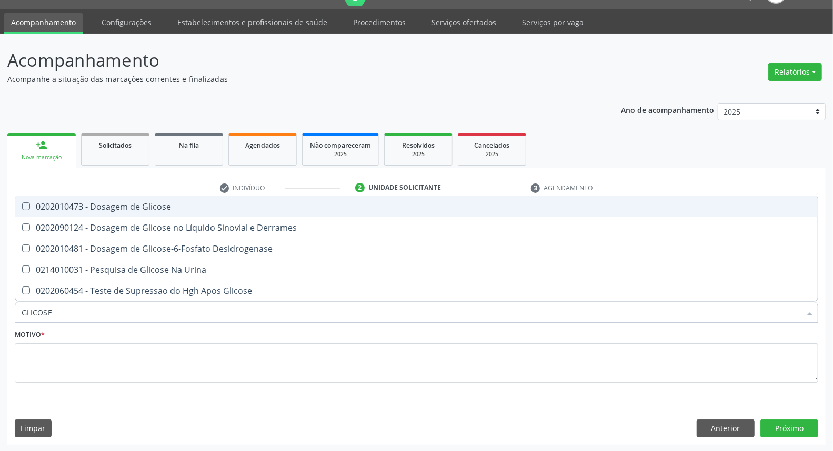
click at [118, 203] on div "0202010473 - Dosagem de Glicose" at bounding box center [417, 207] width 790 height 8
checkbox Glicose "true"
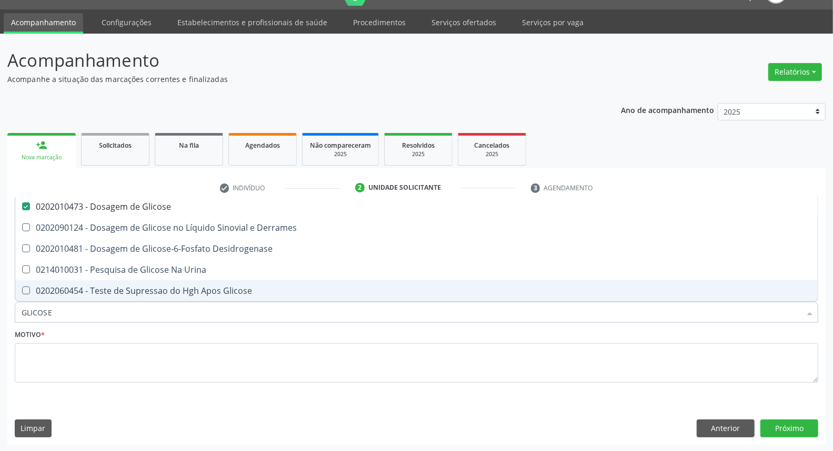
click at [78, 307] on input "GLICOSE" at bounding box center [411, 312] width 779 height 21
type input "HE"
checkbox Glicose "false"
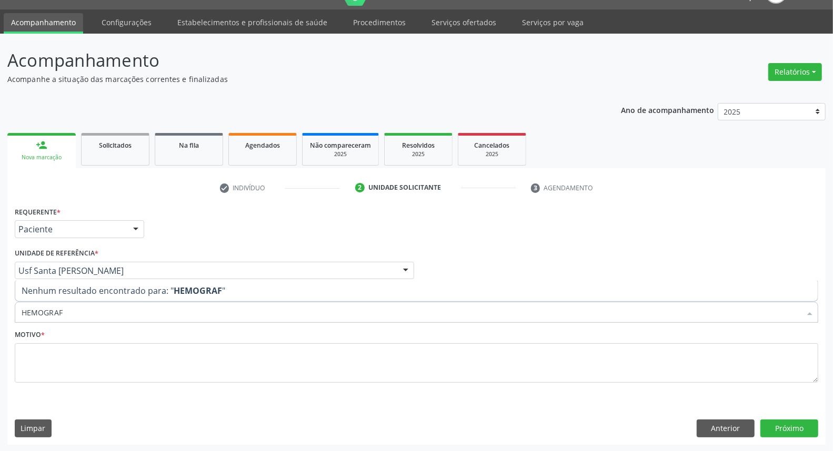
type input "HEMOGRA"
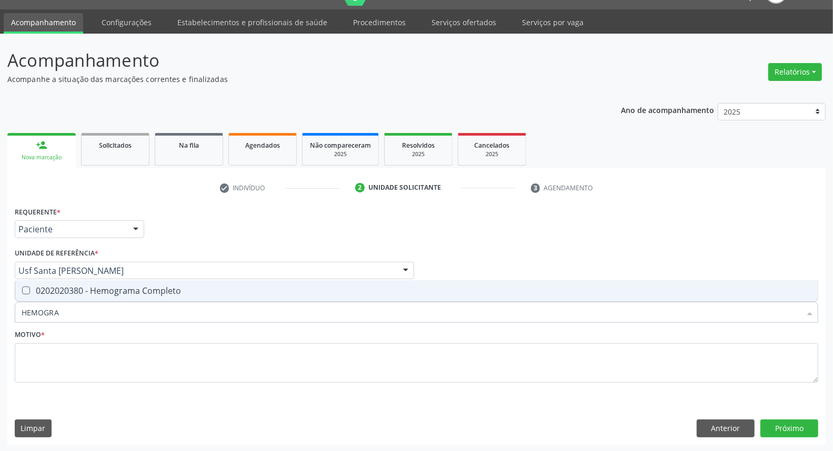
click at [107, 290] on div "0202020380 - Hemograma Completo" at bounding box center [417, 291] width 790 height 8
checkbox Completo "true"
type input "HEMOGRA"
click at [82, 329] on div "Motivo *" at bounding box center [416, 355] width 803 height 56
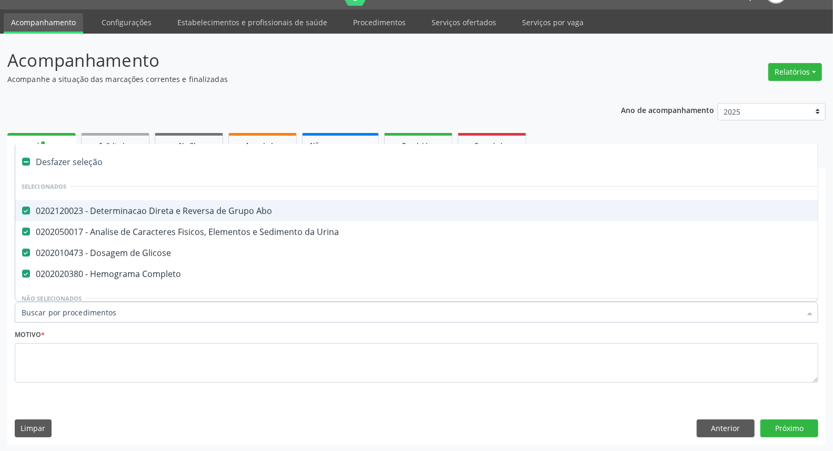
click at [81, 316] on input "Item de agendamento *" at bounding box center [411, 312] width 779 height 21
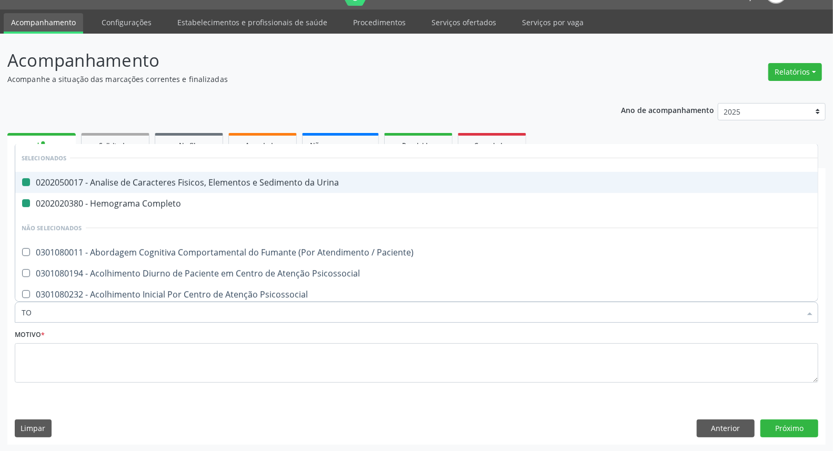
type input "TOX"
checkbox Urina "false"
checkbox Completo "false"
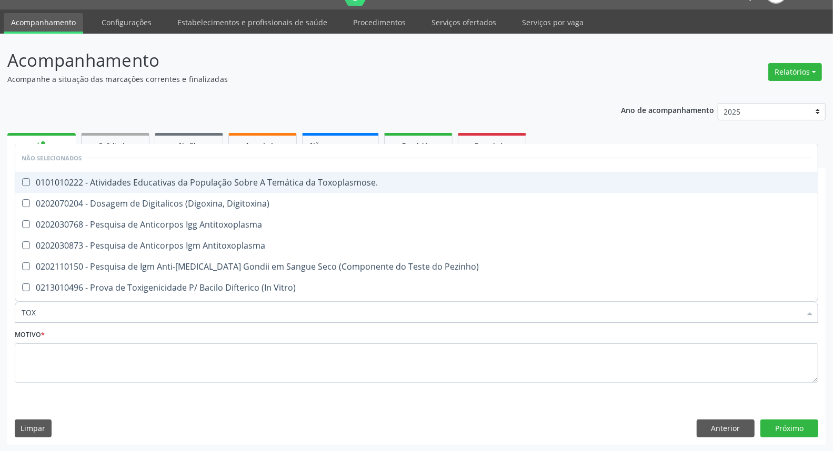
type input "TOXO"
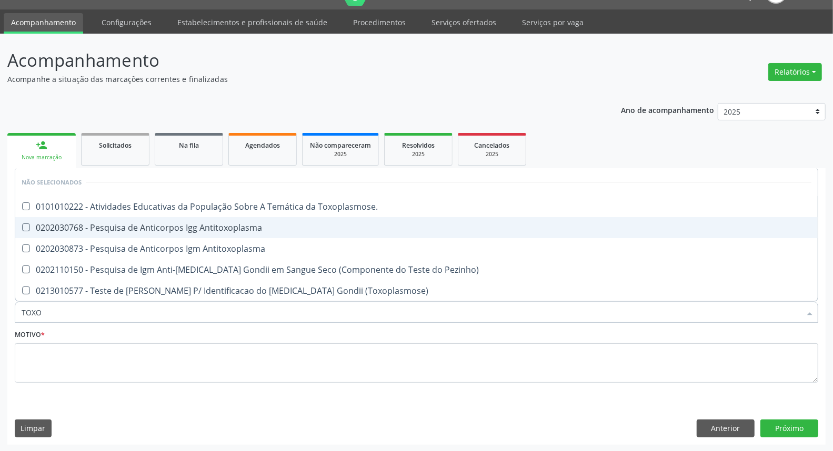
drag, startPoint x: 65, startPoint y: 227, endPoint x: 55, endPoint y: 262, distance: 36.3
click at [63, 234] on span "0202030768 - Pesquisa de Anticorpos Igg Antitoxoplasma" at bounding box center [416, 227] width 802 height 21
checkbox Antitoxoplasma "true"
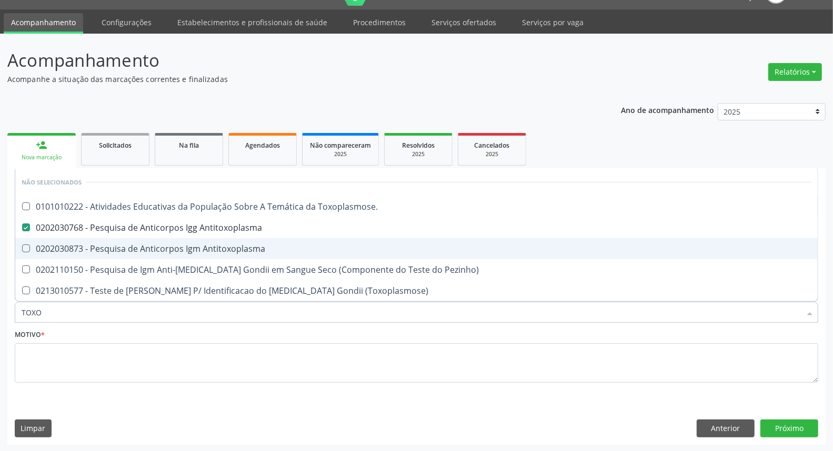
click at [56, 251] on div "0202030873 - Pesquisa de Anticorpos Igm Antitoxoplasma" at bounding box center [417, 249] width 790 height 8
checkbox Antitoxoplasma "true"
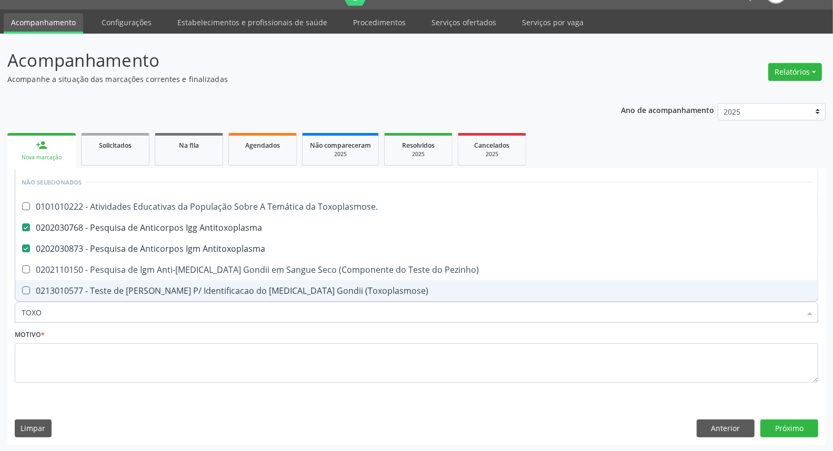
click at [0, 316] on div "Acompanhamento Acompanhe a situação das marcações correntes e finalizadas Relat…" at bounding box center [416, 243] width 833 height 419
type input "C"
checkbox Toxoplasmose\ "true"
checkbox Pezinho\) "true"
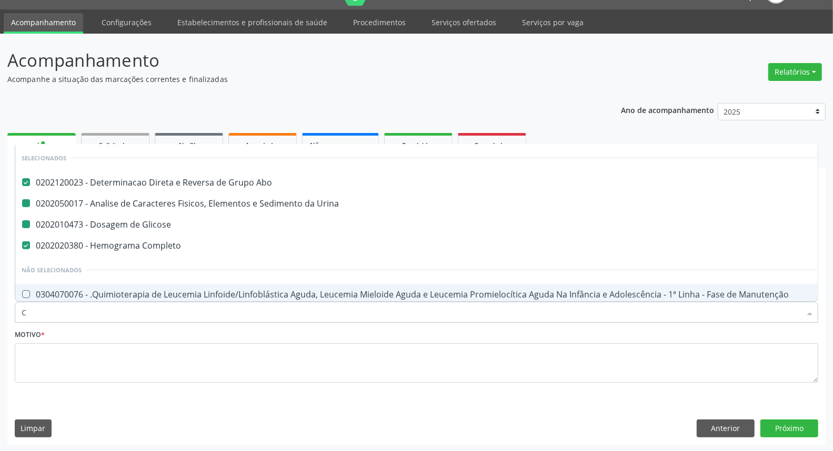
type input "CU"
checkbox Abo "false"
checkbox Urina "false"
checkbox Glicose "false"
checkbox Completo "false"
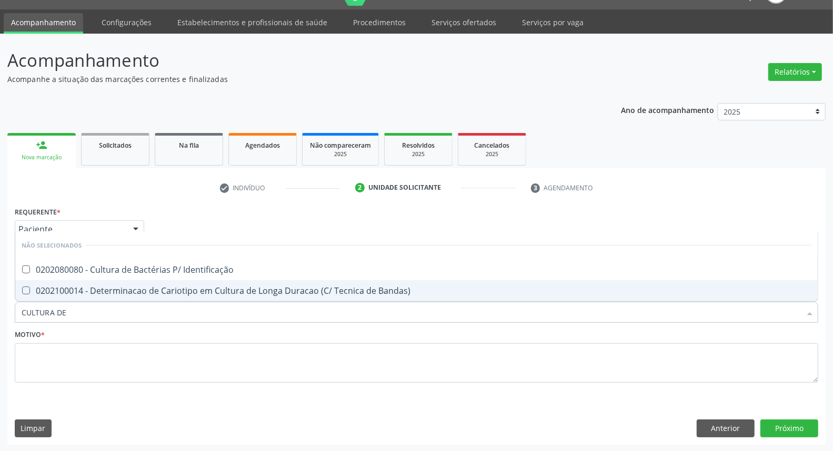
type input "CULTURA DE"
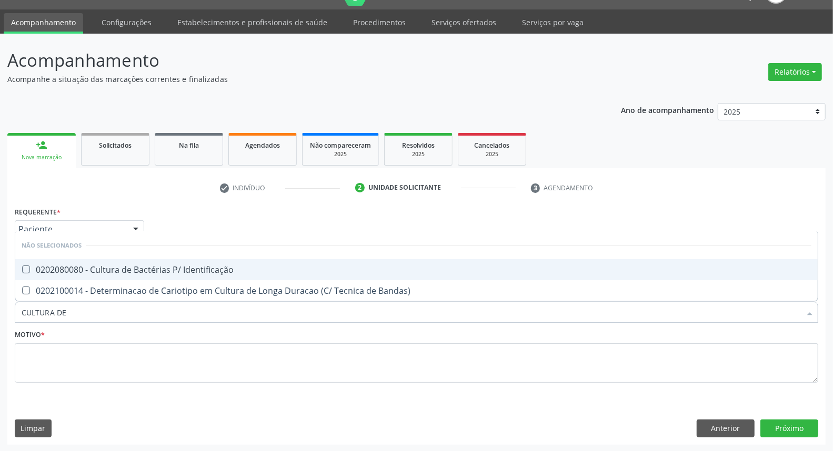
click at [86, 269] on div "0202080080 - Cultura de Bactérias P/ Identificação" at bounding box center [417, 270] width 790 height 8
checkbox Identificação "true"
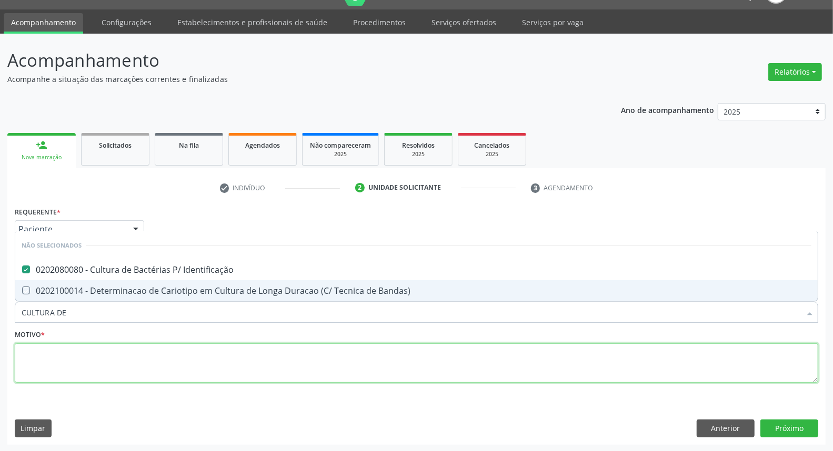
click at [71, 357] on textarea at bounding box center [416, 364] width 803 height 40
checkbox Bandas\) "true"
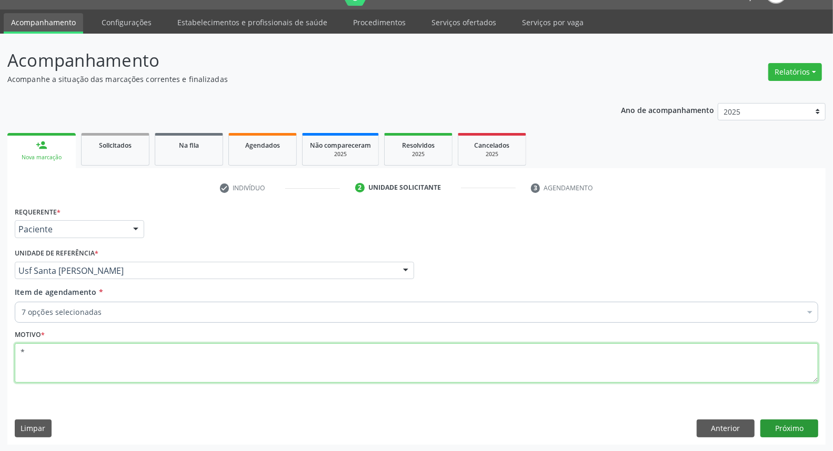
type textarea "*"
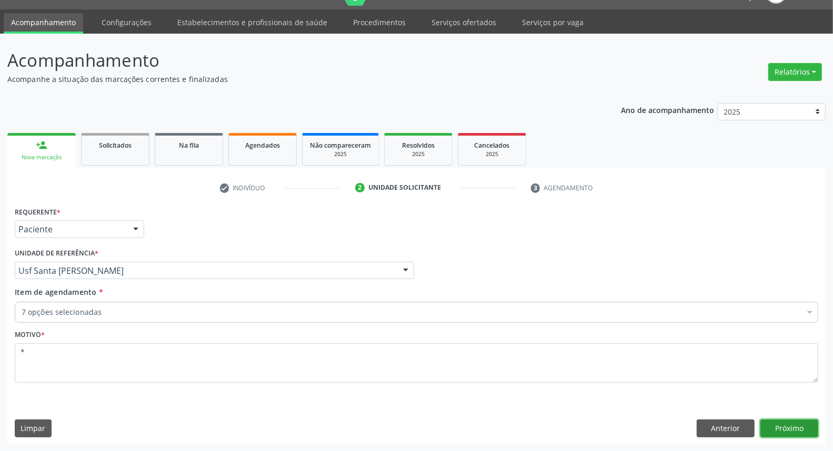
click at [770, 422] on button "Próximo" at bounding box center [789, 429] width 58 height 18
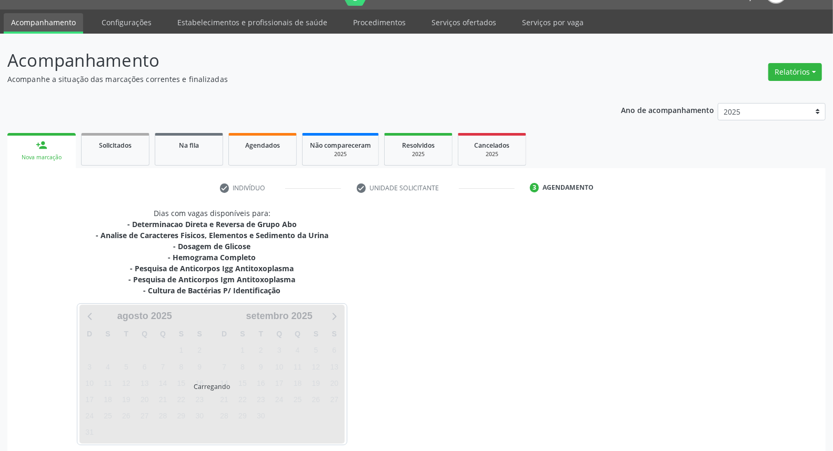
scroll to position [72, 0]
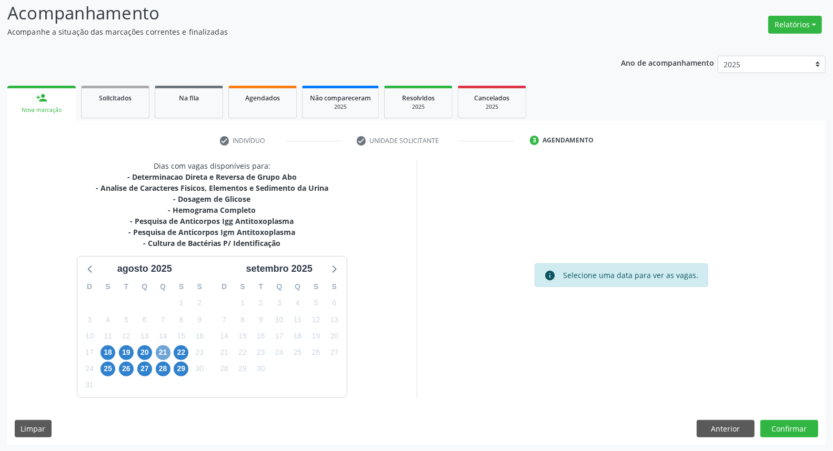
click at [158, 348] on span "21" at bounding box center [163, 353] width 15 height 15
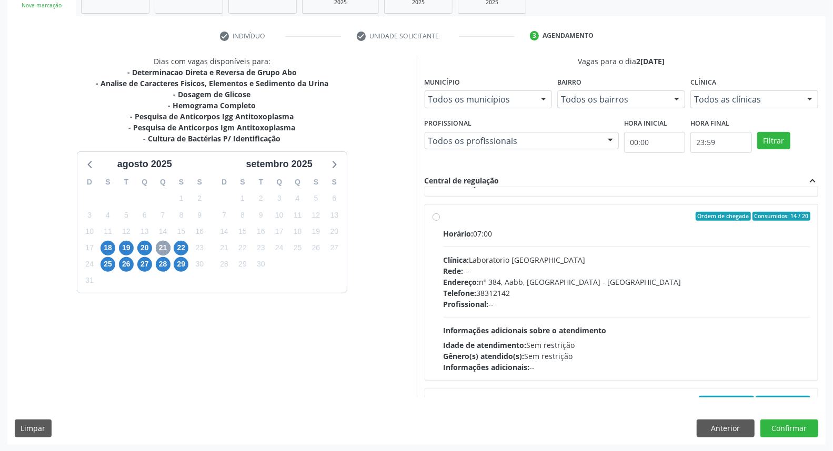
scroll to position [292, 0]
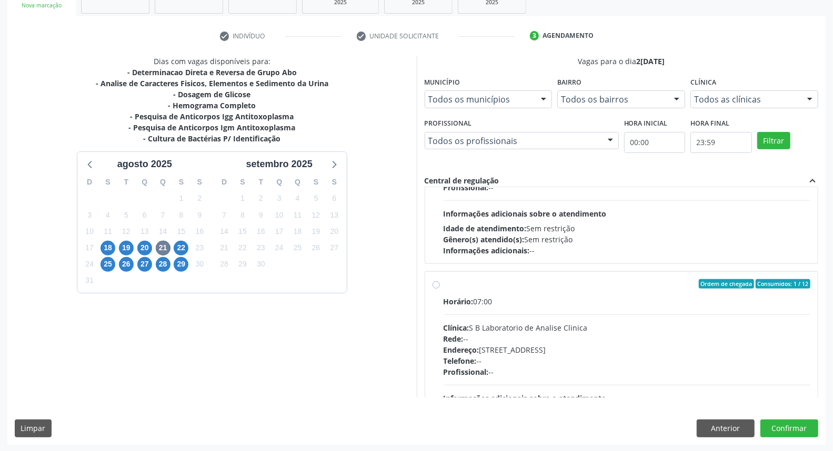
click at [444, 287] on label "Ordem de chegada Consumidos: 1 / 12 Horário: 07:00 Clínica: S B Laboratorio de …" at bounding box center [627, 360] width 367 height 162
click at [437, 287] on input "Ordem de chegada Consumidos: 1 / 12 Horário: 07:00 Clínica: S B Laboratorio de …" at bounding box center [435, 283] width 7 height 9
radio input "true"
click at [802, 435] on button "Confirmar" at bounding box center [789, 429] width 58 height 18
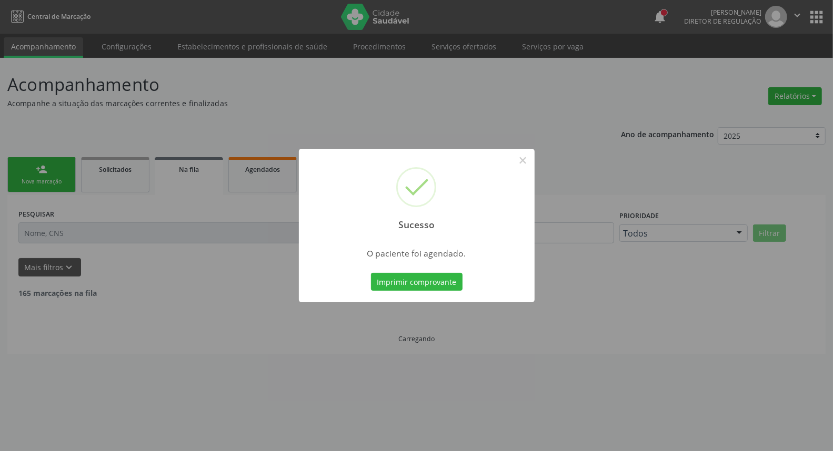
scroll to position [0, 0]
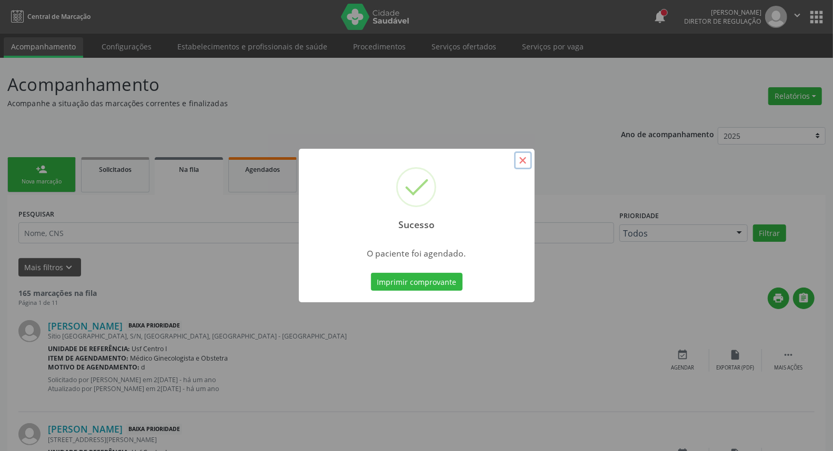
click at [517, 161] on button "×" at bounding box center [523, 161] width 18 height 18
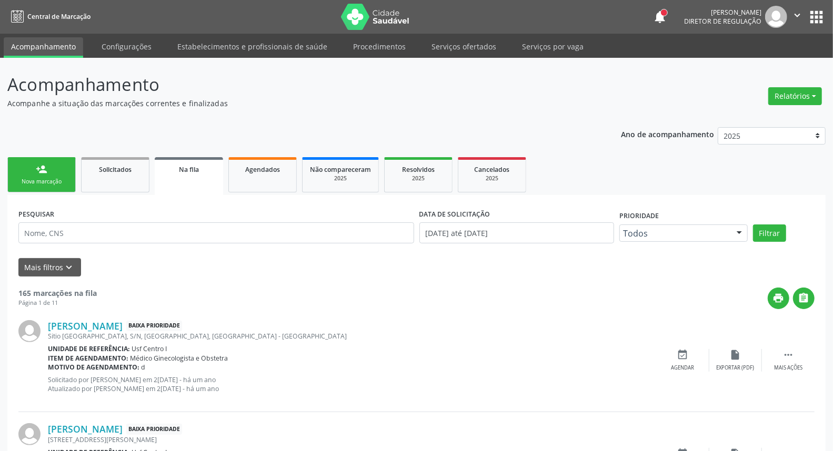
click at [45, 176] on link "person_add Nova marcação" at bounding box center [41, 174] width 68 height 35
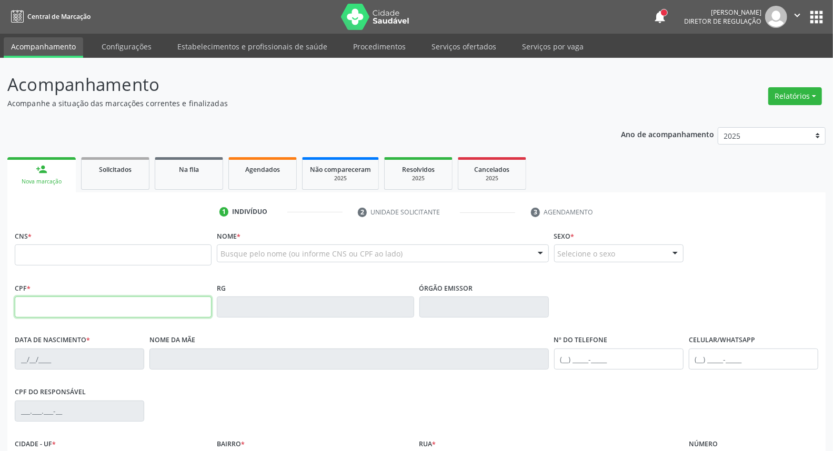
click at [71, 301] on input "text" at bounding box center [113, 307] width 197 height 21
type input "454.681.764-91"
type input "163 9349 9622 0003"
type input "06/11/1963"
type input "Damiana Tavares de Lima"
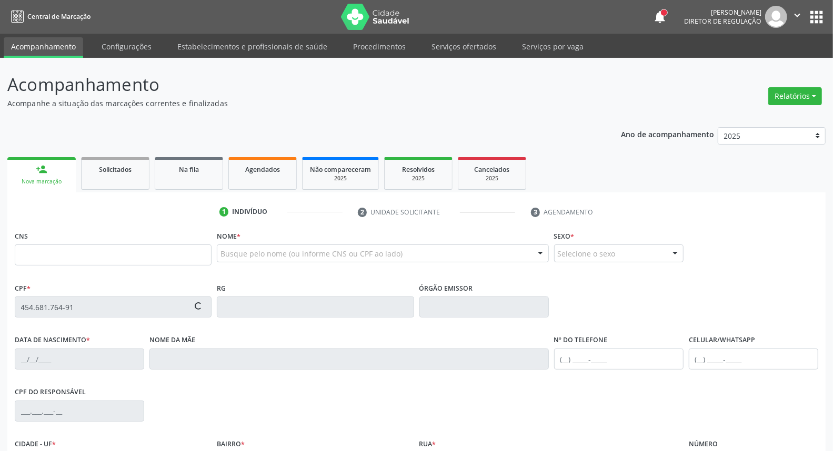
type input "[PHONE_NUMBER]"
type input "472.100.364-15"
type input "15"
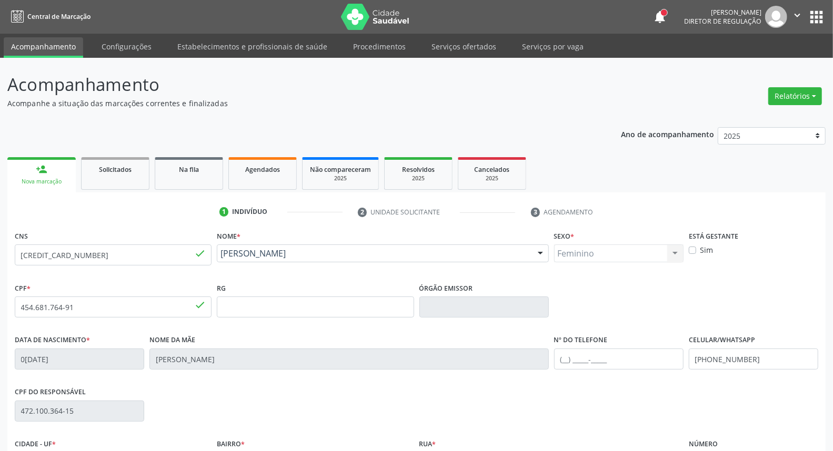
scroll to position [118, 0]
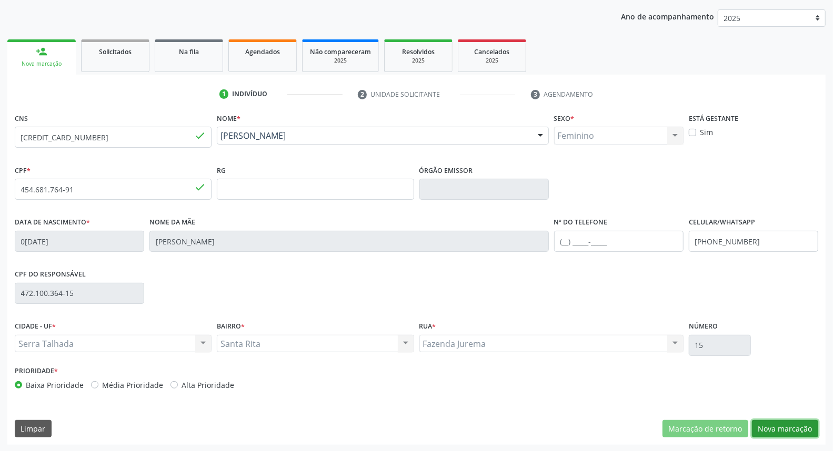
click at [806, 429] on button "Nova marcação" at bounding box center [785, 429] width 66 height 18
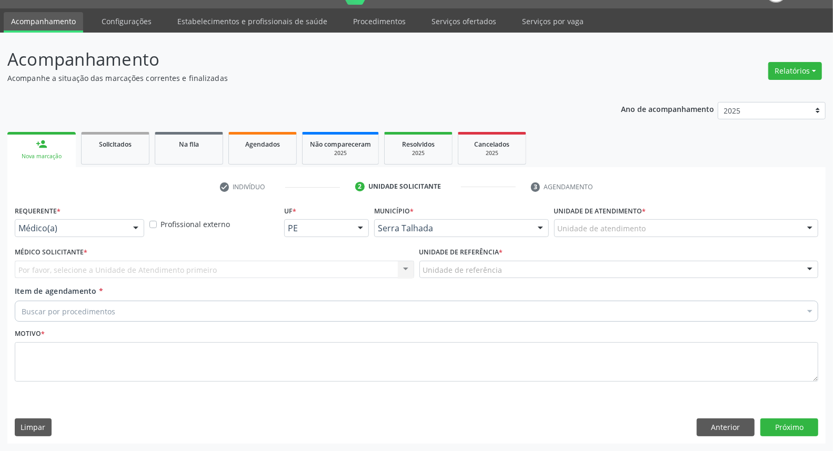
scroll to position [24, 0]
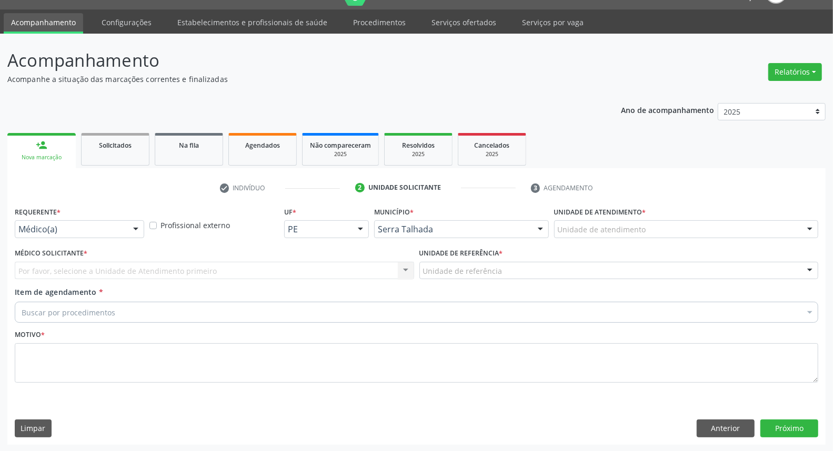
click at [78, 223] on div "Médico(a)" at bounding box center [79, 229] width 129 height 18
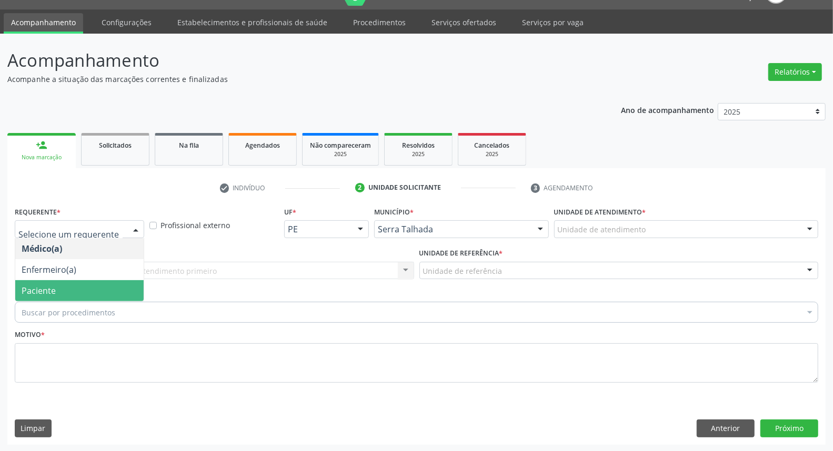
click at [68, 293] on span "Paciente" at bounding box center [79, 290] width 128 height 21
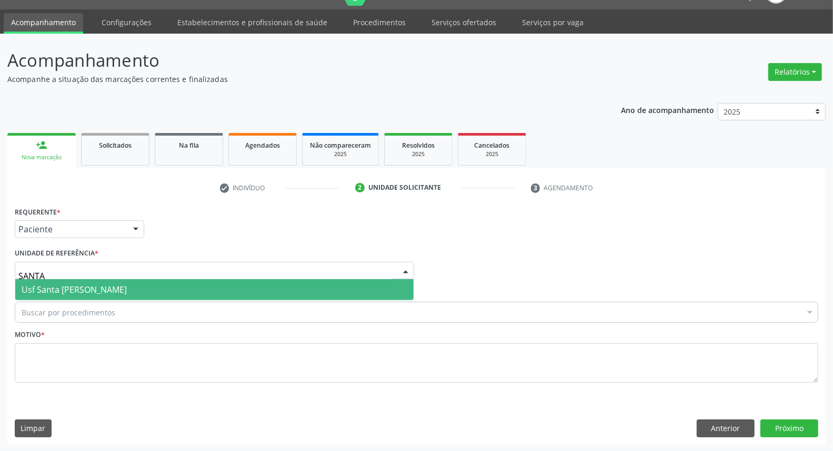
type input "SANTA"
click at [100, 288] on span "Usf Santa [PERSON_NAME]" at bounding box center [74, 290] width 105 height 12
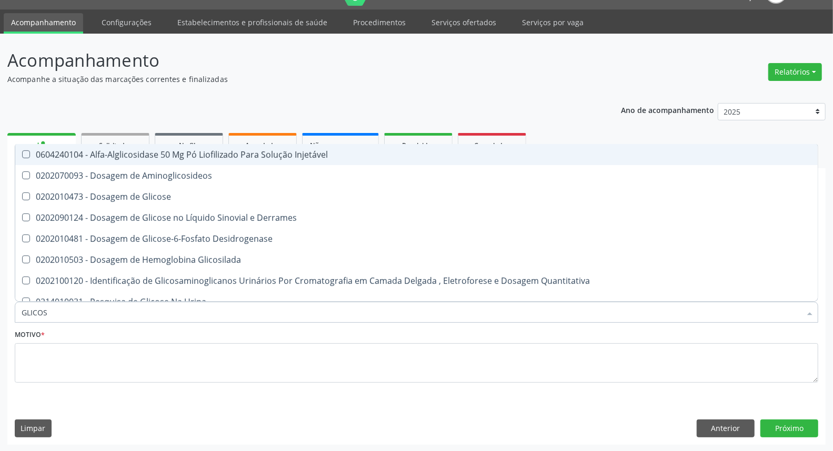
type input "GLICOSE"
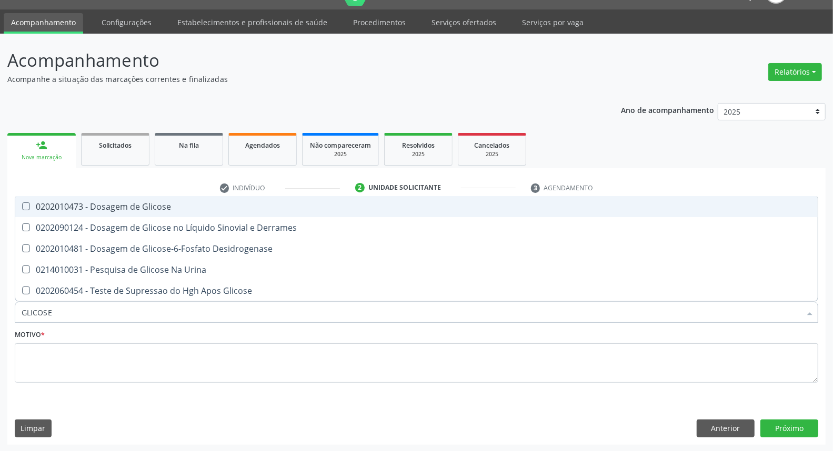
click at [98, 203] on div "0202010473 - Dosagem de Glicose" at bounding box center [417, 207] width 790 height 8
checkbox Glicose "true"
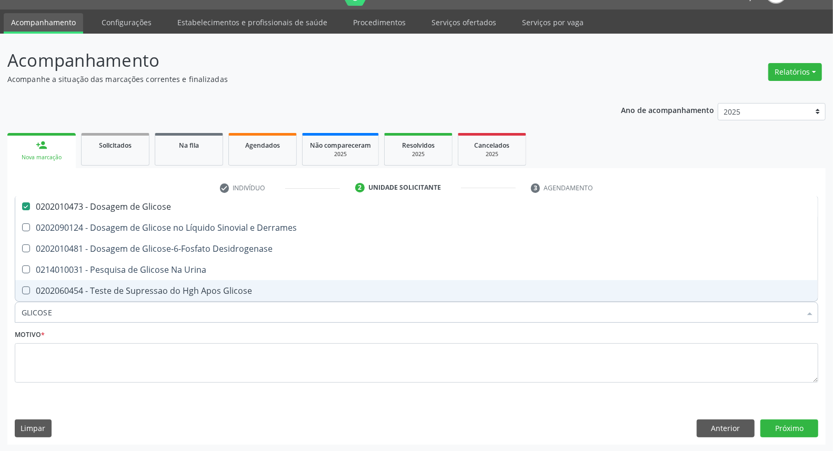
click at [62, 316] on input "GLICOSE" at bounding box center [411, 312] width 779 height 21
type input "AV"
checkbox Glicose "false"
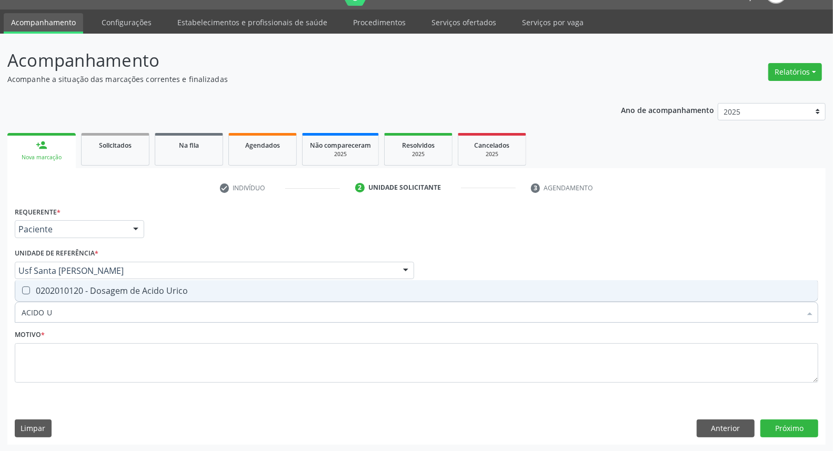
type input "ACIDO UR"
click at [53, 298] on span "0202010120 - Dosagem de Acido Urico" at bounding box center [416, 290] width 802 height 21
checkbox Urico "true"
drag, startPoint x: 66, startPoint y: 312, endPoint x: 0, endPoint y: 296, distance: 68.3
click at [0, 307] on div "Acompanhamento Acompanhe a situação das marcações correntes e finalizadas Relat…" at bounding box center [416, 243] width 833 height 419
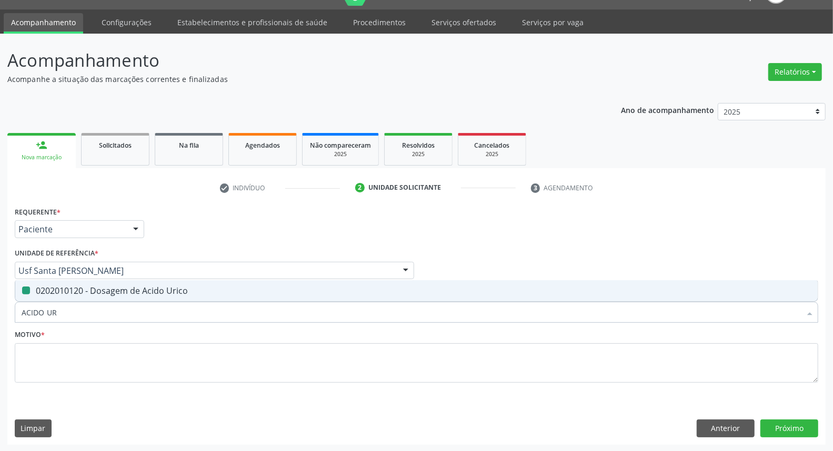
type input "C"
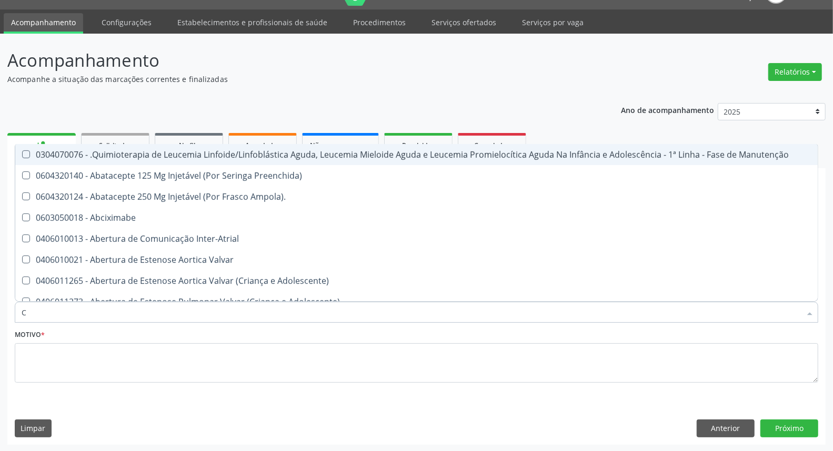
checkbox Manutenção "false"
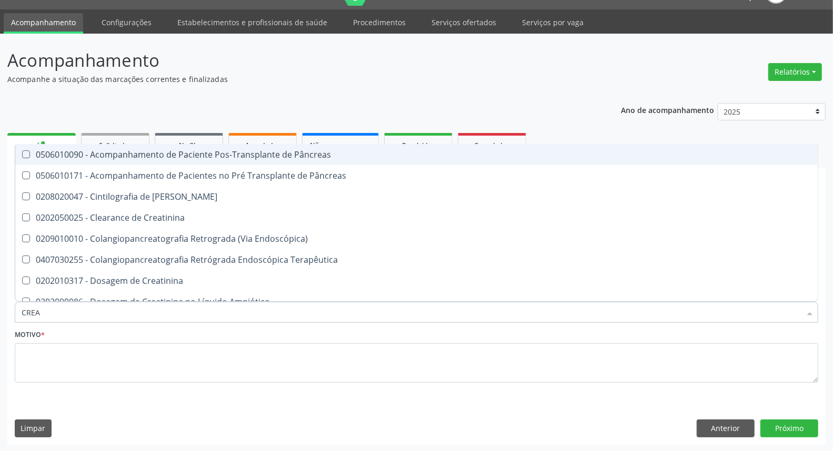
type input "CREAT"
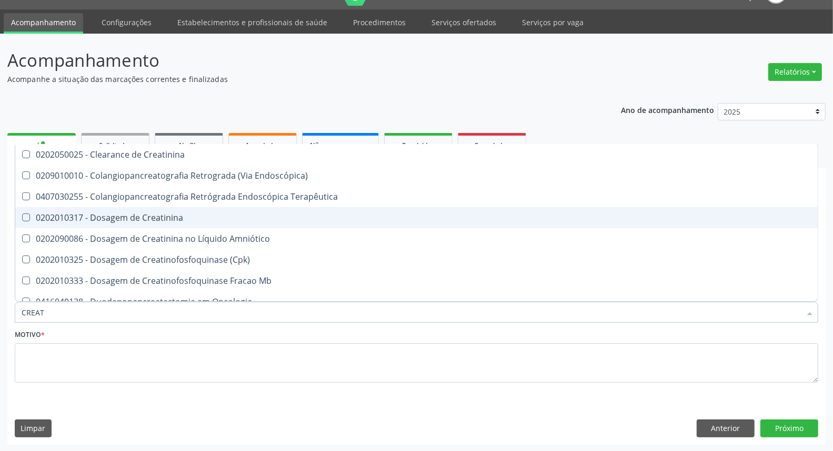
click at [170, 222] on span "0202010317 - Dosagem de Creatinina" at bounding box center [416, 217] width 802 height 21
checkbox Creatinina "true"
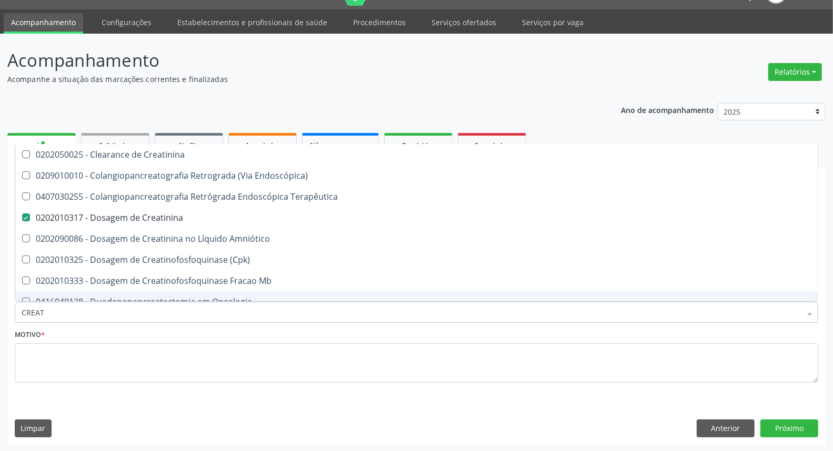
click at [97, 313] on input "CREAT" at bounding box center [411, 312] width 779 height 21
type input "UR"
checkbox Creatinina "false"
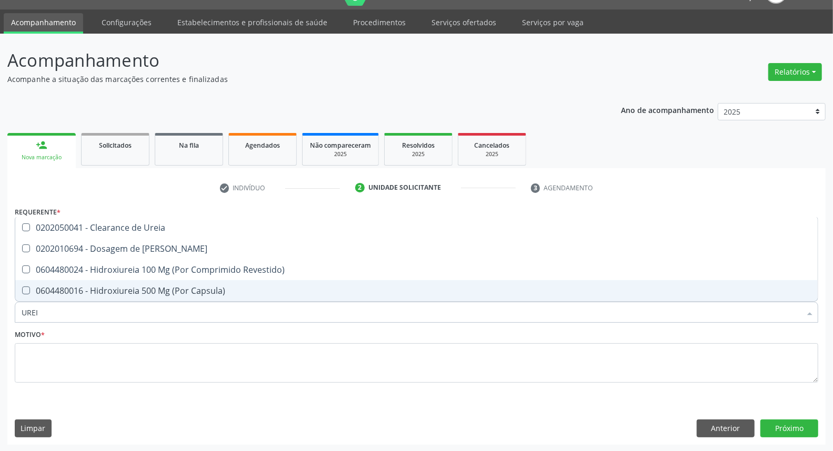
type input "UREIA"
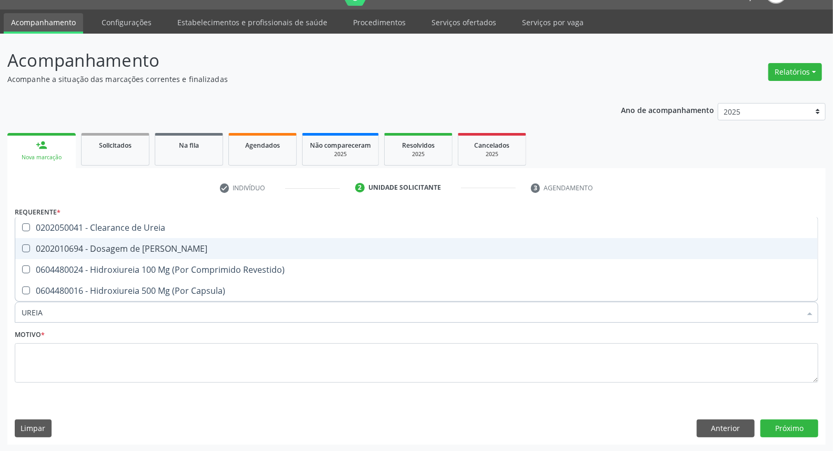
drag, startPoint x: 116, startPoint y: 249, endPoint x: 100, endPoint y: 285, distance: 39.6
click at [115, 249] on div "0202010694 - Dosagem de [PERSON_NAME]" at bounding box center [417, 249] width 790 height 8
checkbox Ureia "true"
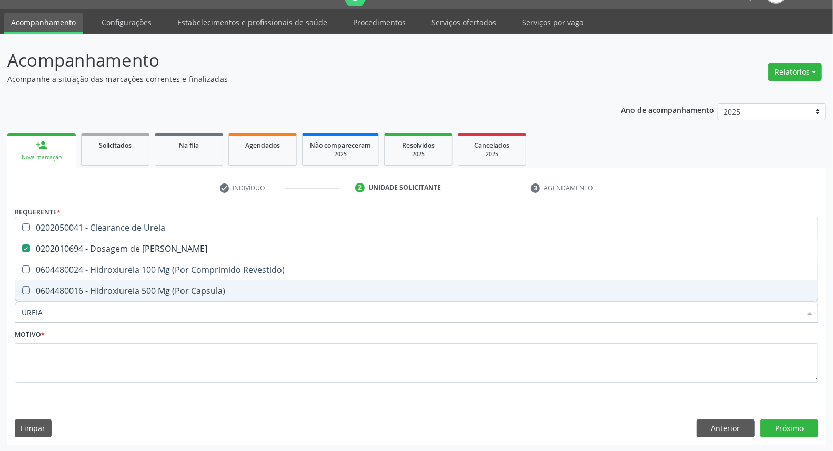
click at [84, 308] on input "UREIA" at bounding box center [411, 312] width 779 height 21
type input "C"
checkbox Ureia "false"
type input "CO"
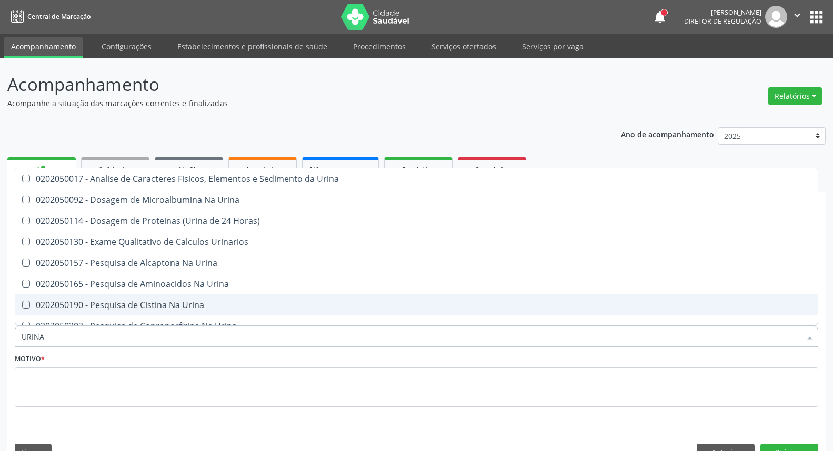
scroll to position [24, 0]
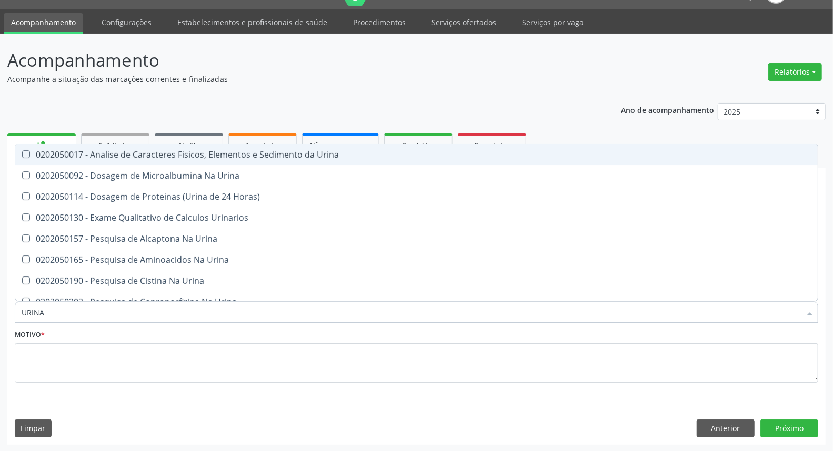
click at [192, 158] on div "0202050017 - Analise de Caracteres Fisicos, Elementos e Sedimento da Urina" at bounding box center [417, 154] width 790 height 8
checkbox Urina "true"
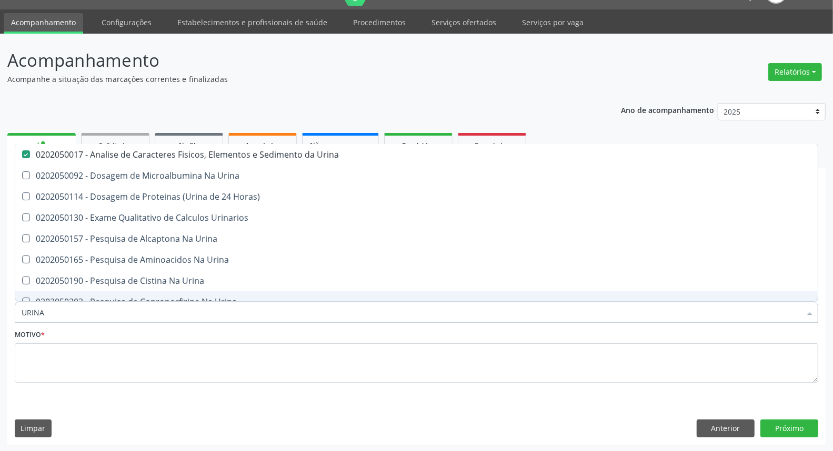
click at [165, 316] on input "URINA" at bounding box center [411, 312] width 779 height 21
type input "PA"
checkbox Urina "false"
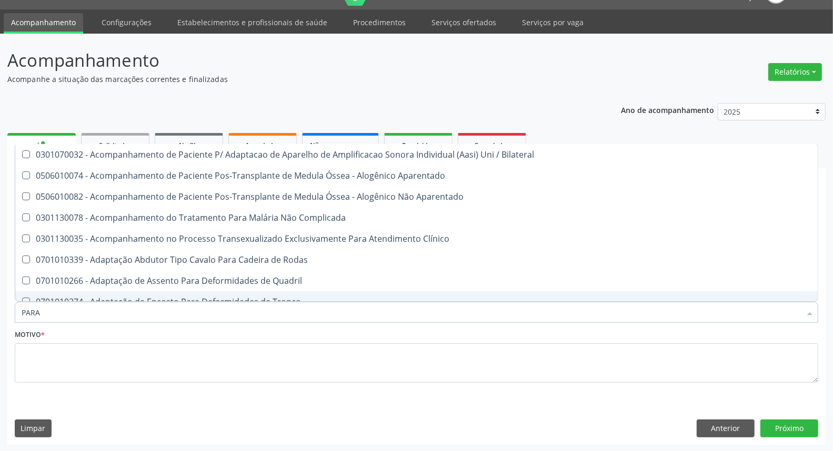
type input "PARAS"
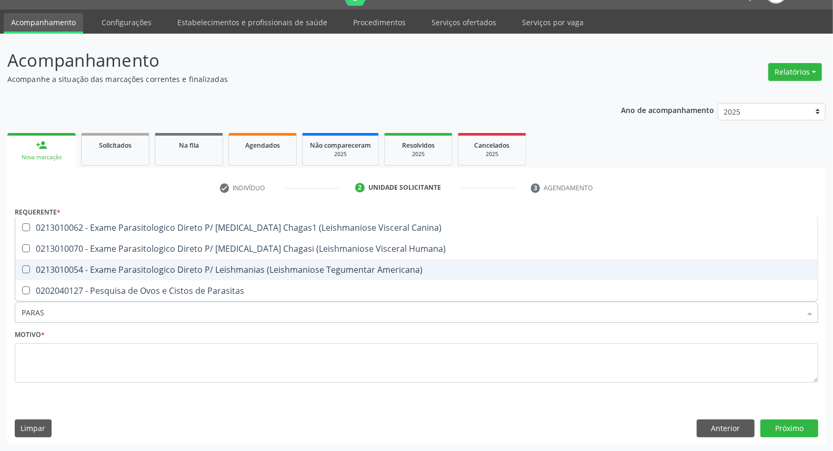
click at [168, 278] on span "0213010054 - Exame Parasitologico Direto P/ Leishmanias (Leishmaniose Tegumenta…" at bounding box center [416, 269] width 802 height 21
click at [166, 272] on div "0213010054 - Exame Parasitologico Direto P/ Leishmanias (Leishmaniose Tegumenta…" at bounding box center [417, 270] width 790 height 8
checkbox Americana\) "false"
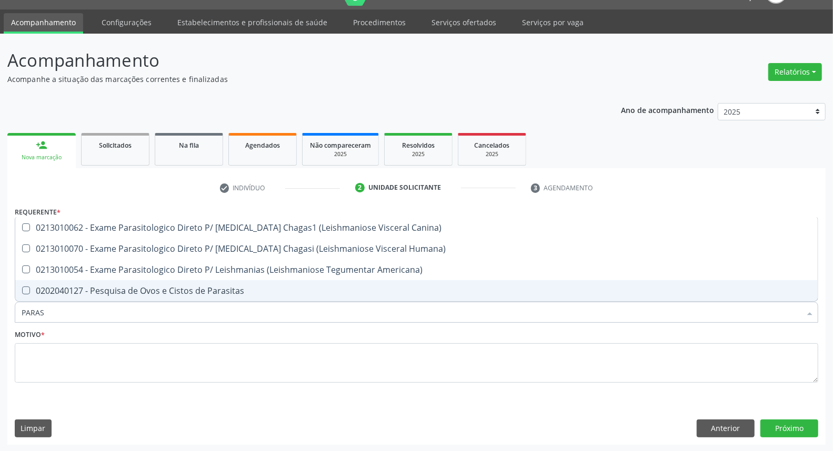
click at [164, 287] on div "0202040127 - Pesquisa de Ovos e Cistos de Parasitas" at bounding box center [417, 291] width 790 height 8
checkbox Parasitas "true"
click at [156, 319] on input "PARAS" at bounding box center [411, 312] width 779 height 21
type input "T"
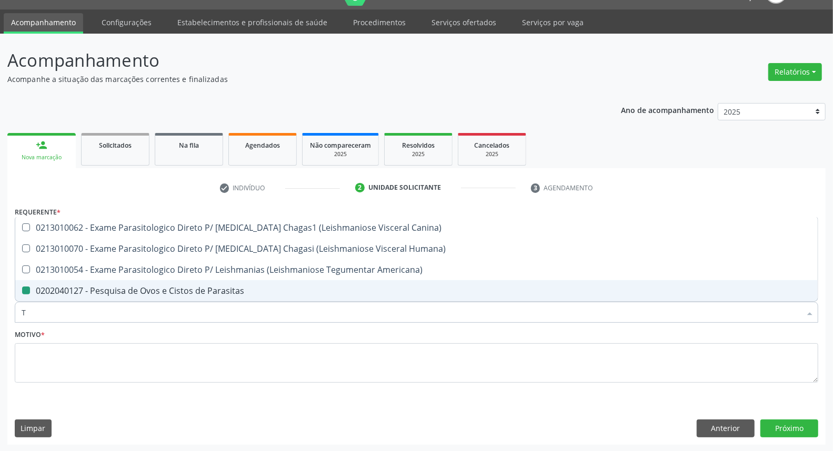
checkbox Parasitas "false"
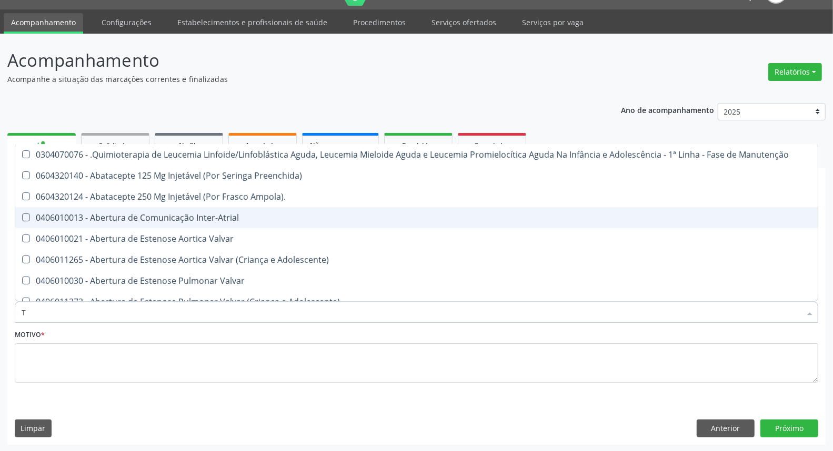
type input "[MEDICAL_DATA]"
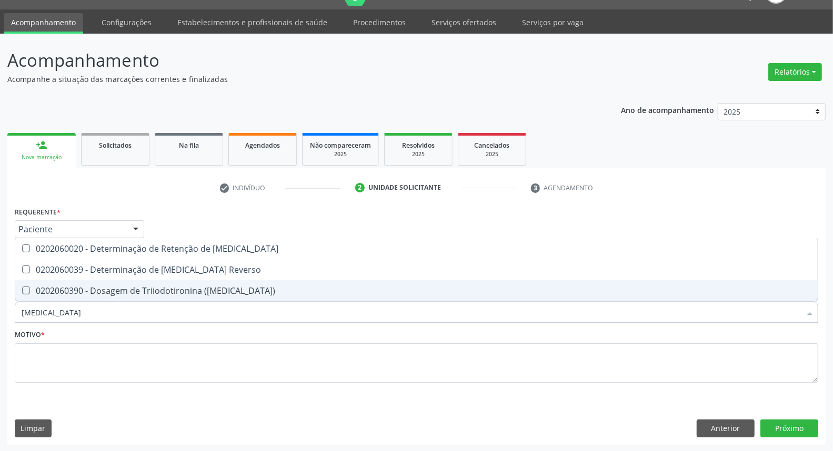
click at [173, 287] on div "0202060390 - Dosagem de Triiodotironina ([MEDICAL_DATA])" at bounding box center [417, 291] width 790 height 8
checkbox \(T3\) "true"
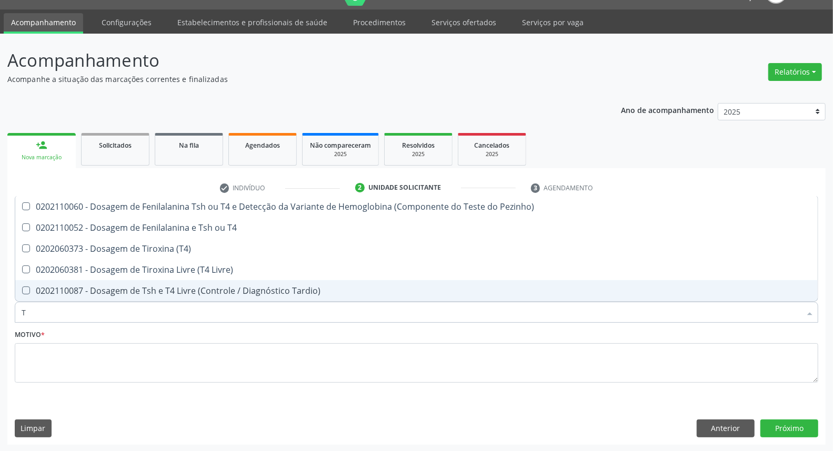
type input "T4"
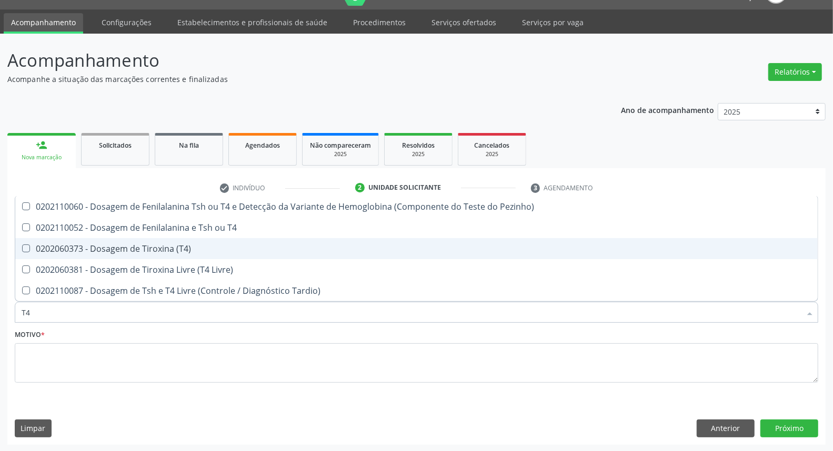
click at [182, 253] on span "0202060373 - Dosagem de Tiroxina (T4)" at bounding box center [416, 248] width 802 height 21
checkbox \(T4\) "true"
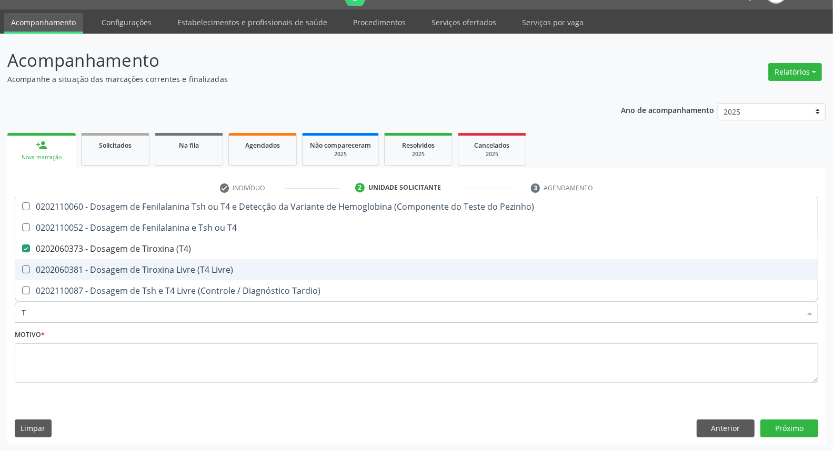
type input "TS"
checkbox \(T4\) "false"
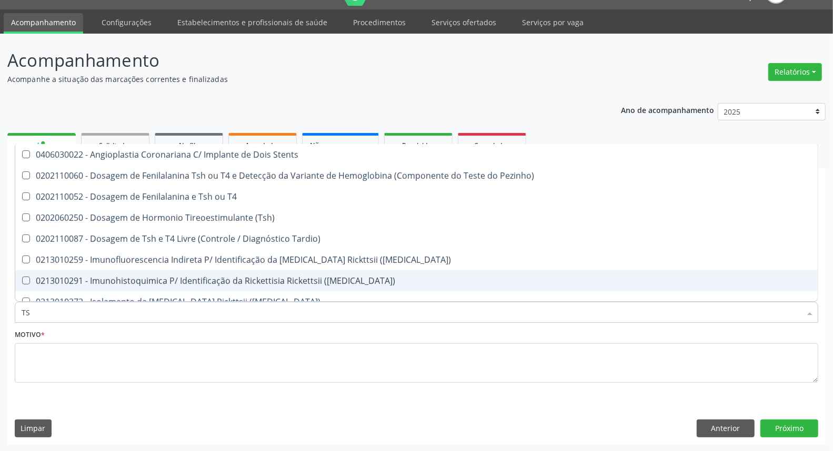
type input "TSH"
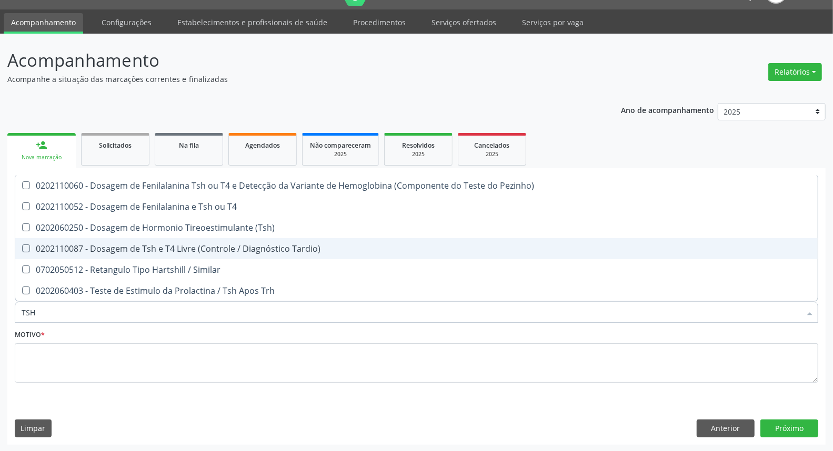
click at [200, 237] on span "0202060250 - Dosagem de Hormonio Tireoestimulante (Tsh)" at bounding box center [416, 227] width 802 height 21
checkbox \(Tsh\) "true"
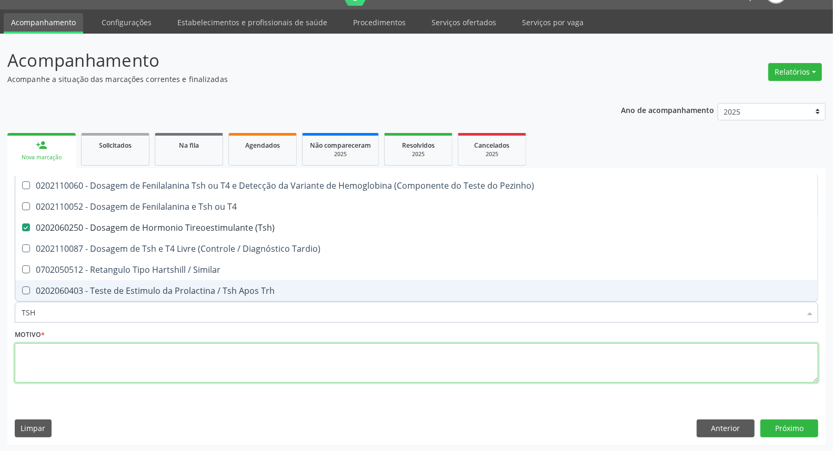
click at [162, 360] on textarea at bounding box center [416, 364] width 803 height 40
checkbox T4 "true"
checkbox Tardio\) "true"
checkbox Similar "true"
checkbox Trh "true"
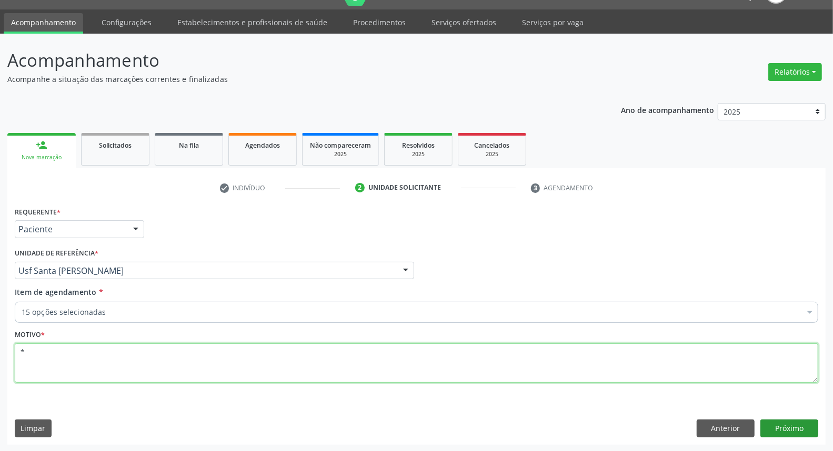
type textarea "*"
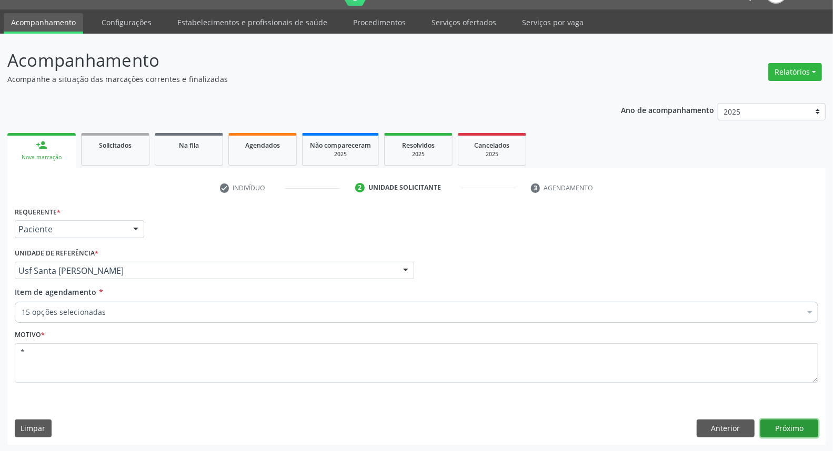
click at [807, 426] on button "Próximo" at bounding box center [789, 429] width 58 height 18
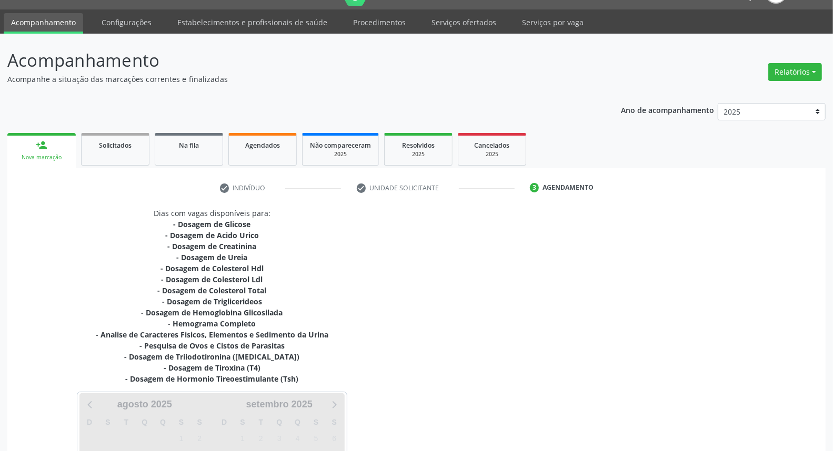
scroll to position [141, 0]
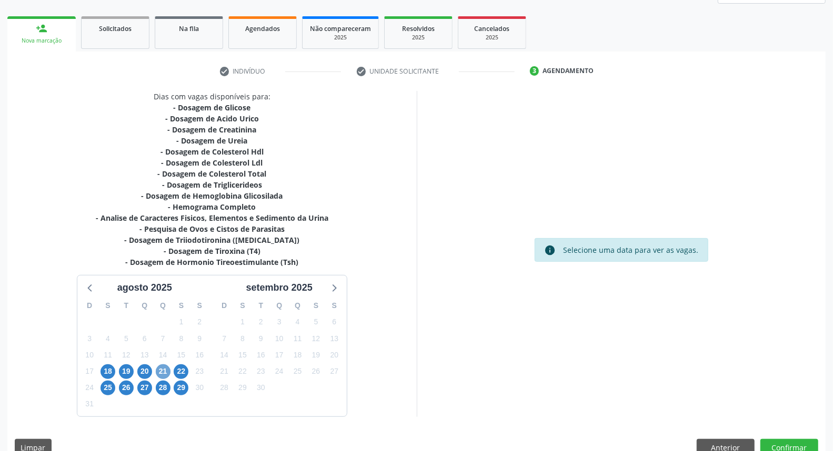
click at [166, 371] on span "21" at bounding box center [163, 372] width 15 height 15
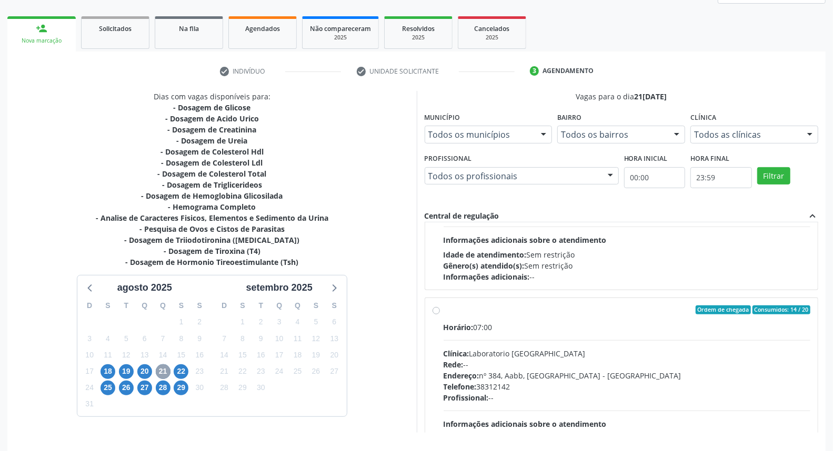
scroll to position [234, 0]
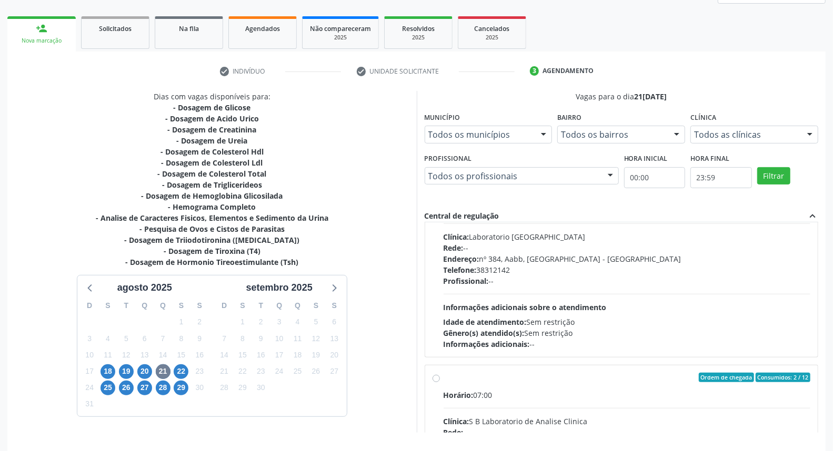
click at [444, 379] on label "Ordem de chegada Consumidos: 2 / 12 Horário: 07:00 Clínica: S B Laboratorio de …" at bounding box center [627, 454] width 367 height 162
click at [438, 379] on input "Ordem de chegada Consumidos: 2 / 12 Horário: 07:00 Clínica: S B Laboratorio de …" at bounding box center [435, 377] width 7 height 9
radio input "true"
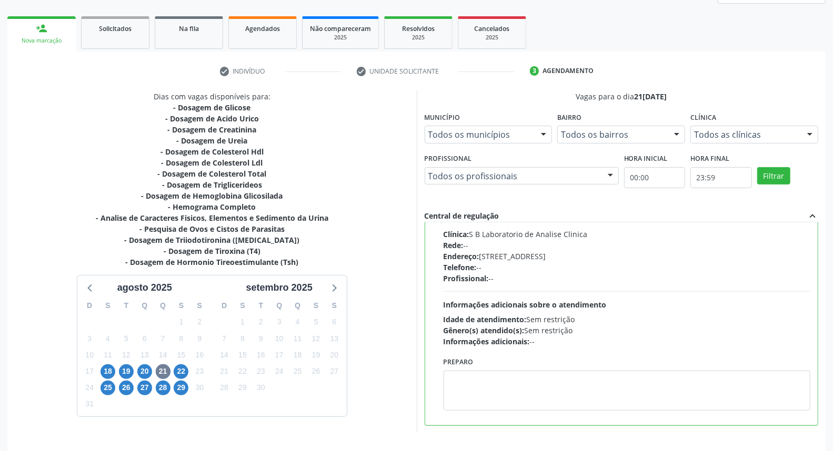
scroll to position [176, 0]
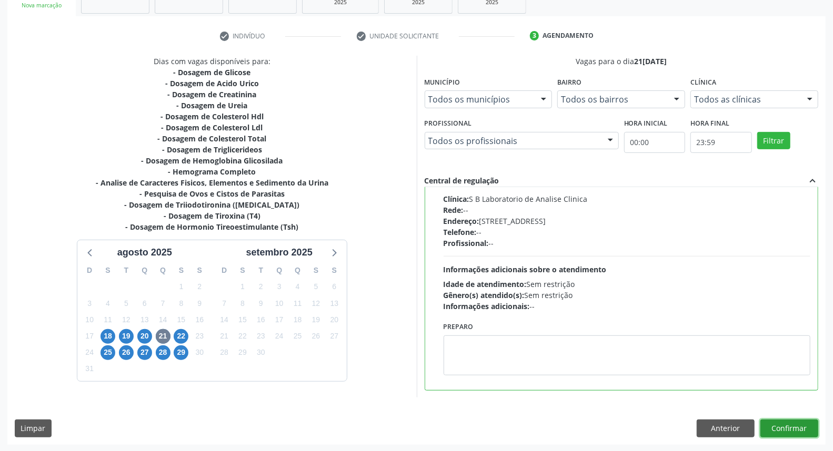
click at [805, 422] on button "Confirmar" at bounding box center [789, 429] width 58 height 18
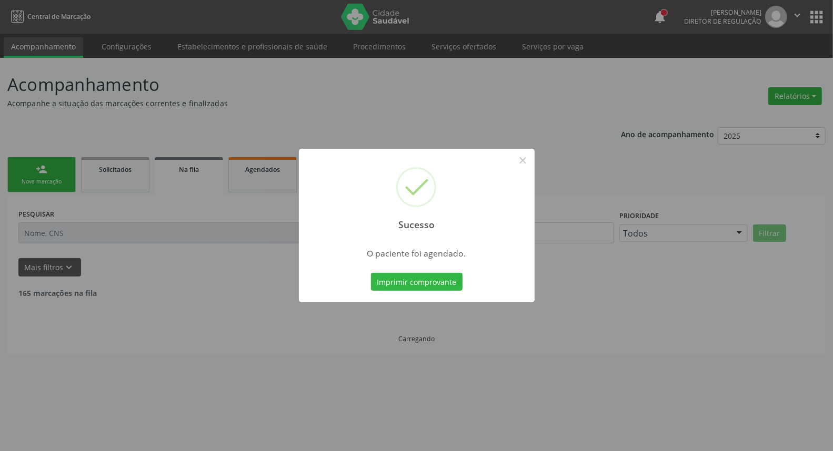
scroll to position [0, 0]
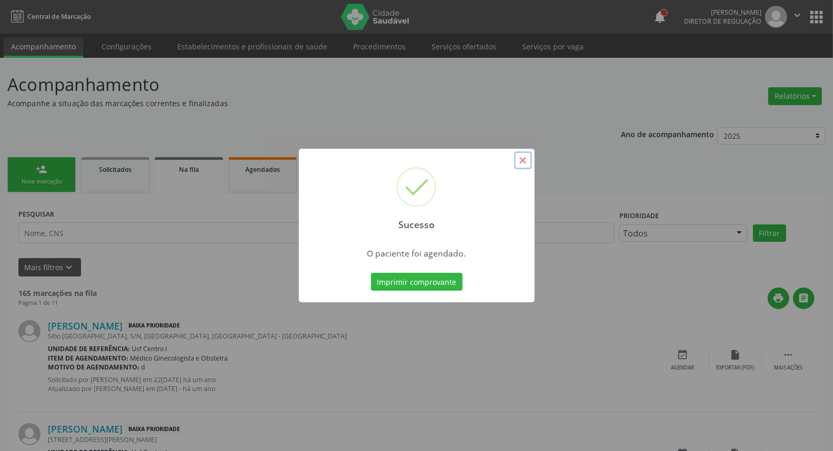
click at [527, 159] on button "×" at bounding box center [523, 161] width 18 height 18
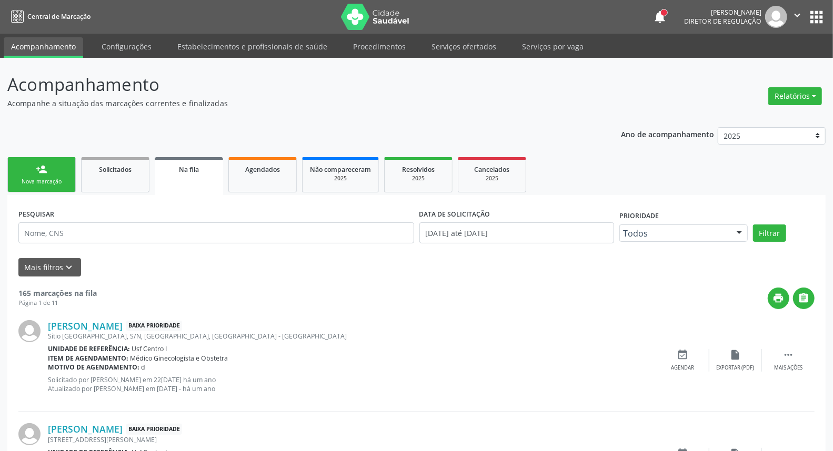
click at [48, 169] on link "person_add Nova marcação" at bounding box center [41, 174] width 68 height 35
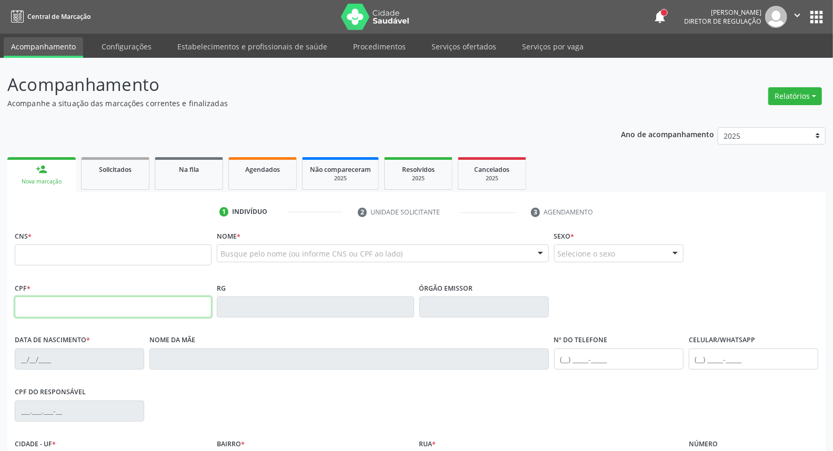
click at [110, 304] on input "text" at bounding box center [113, 307] width 197 height 21
type input "039.909.064-96"
type input "898 0037 3149 0732"
type input "11[DATE]"
type input "Valdeci [PERSON_NAME]"
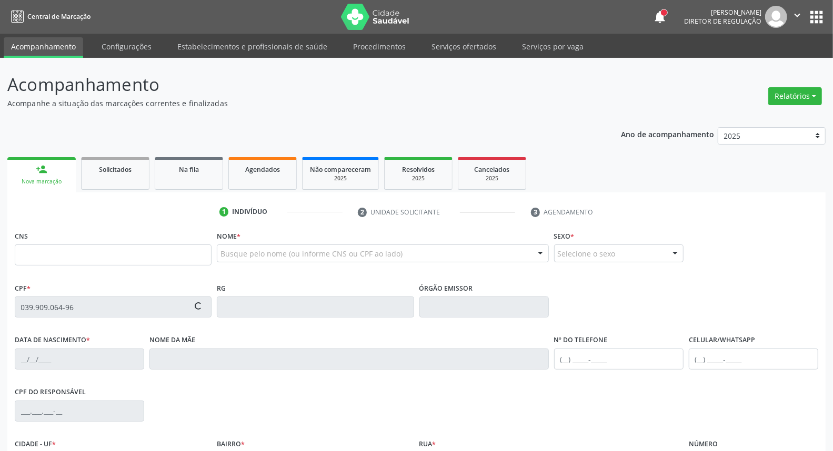
type input "[PHONE_NUMBER]"
type input "704.397.104-72"
type input "S/N"
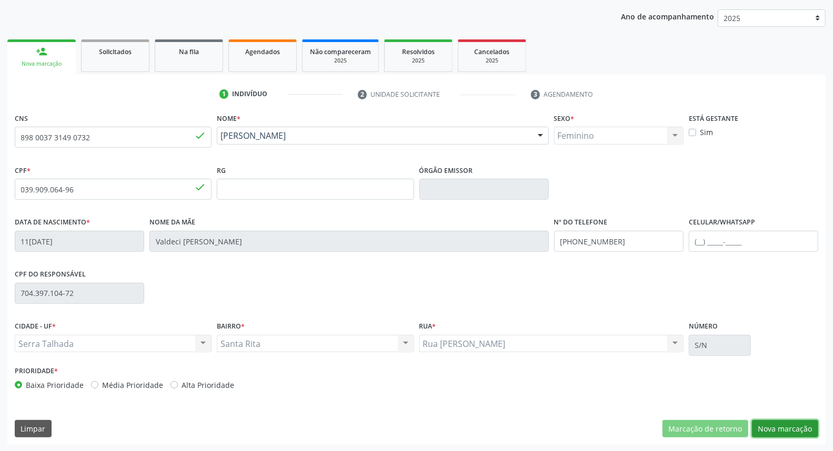
click at [782, 420] on button "Nova marcação" at bounding box center [785, 429] width 66 height 18
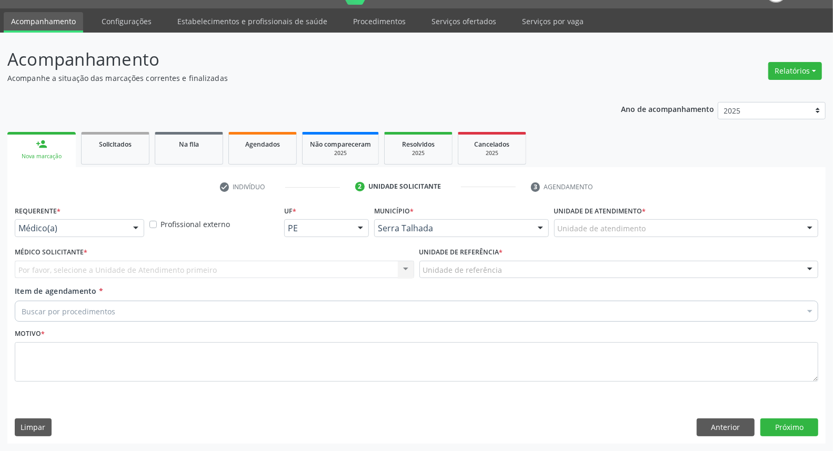
scroll to position [24, 0]
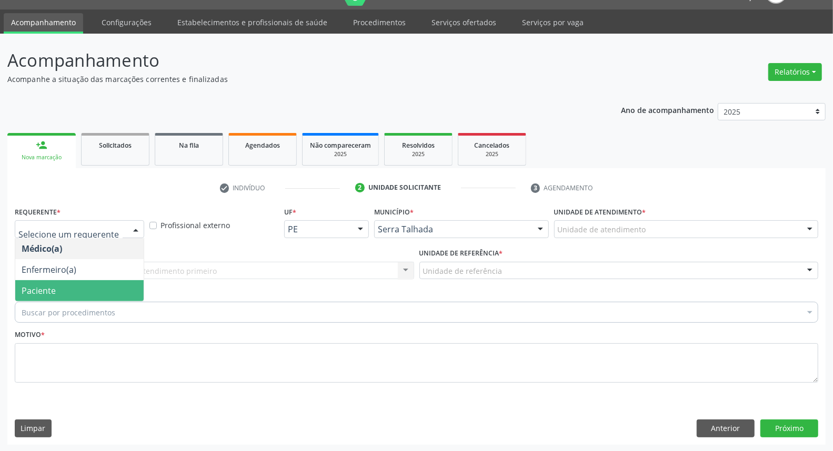
drag, startPoint x: 92, startPoint y: 290, endPoint x: 113, endPoint y: 276, distance: 24.7
click at [94, 288] on span "Paciente" at bounding box center [79, 290] width 128 height 21
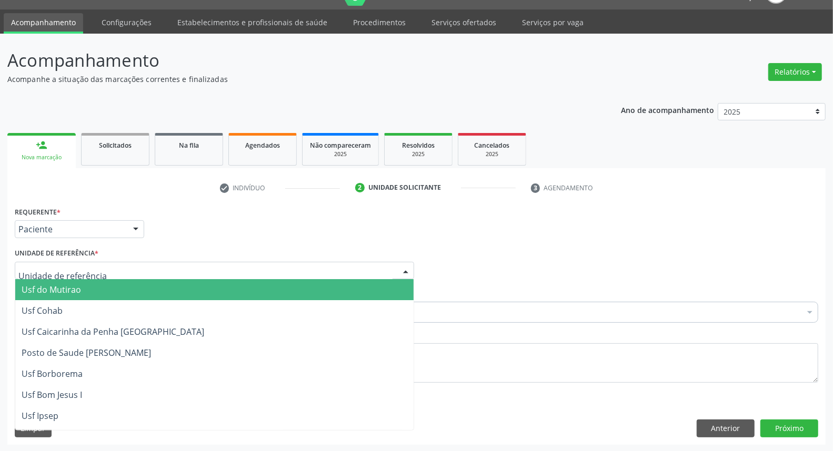
click at [118, 273] on div at bounding box center [214, 271] width 399 height 18
type input "R"
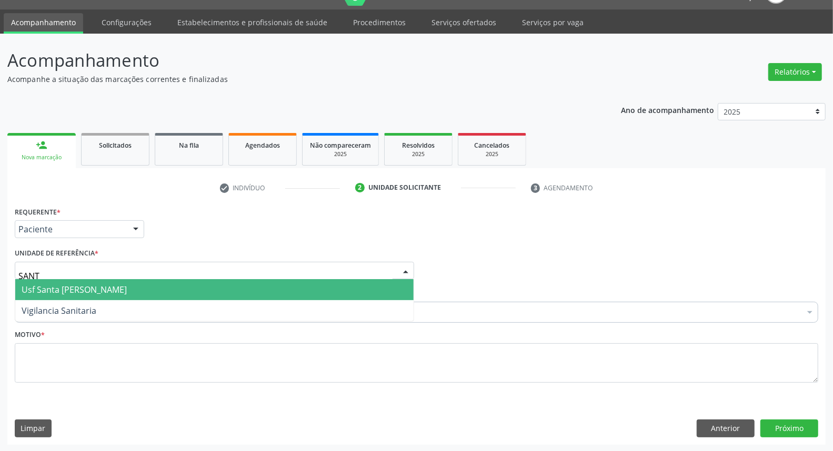
type input "SANTA"
click at [113, 286] on span "Usf Santa [PERSON_NAME]" at bounding box center [74, 290] width 105 height 12
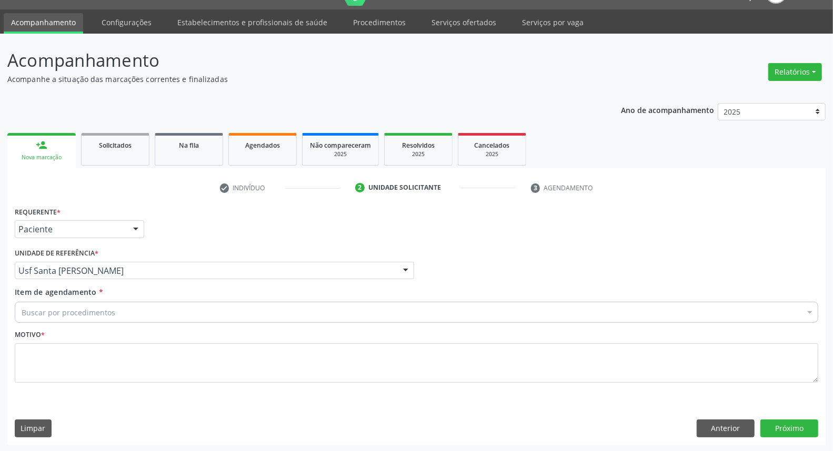
click at [104, 324] on div "Item de agendamento * Buscar por procedimentos Selecionar todos 0304070076 - .Q…" at bounding box center [416, 307] width 809 height 41
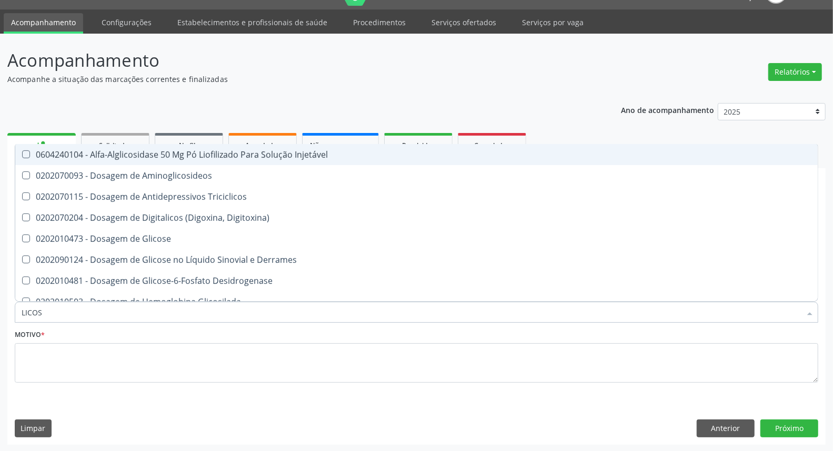
type input "LICOSE"
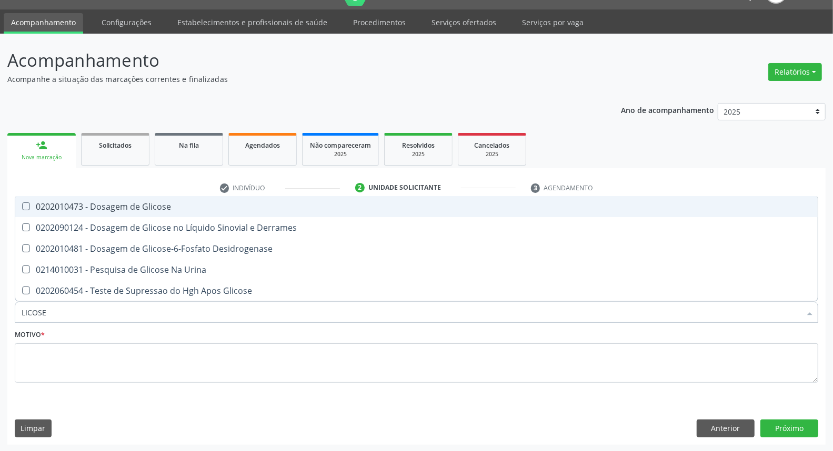
click at [96, 204] on div "0202010473 - Dosagem de Glicose" at bounding box center [417, 207] width 790 height 8
checkbox Glicose "true"
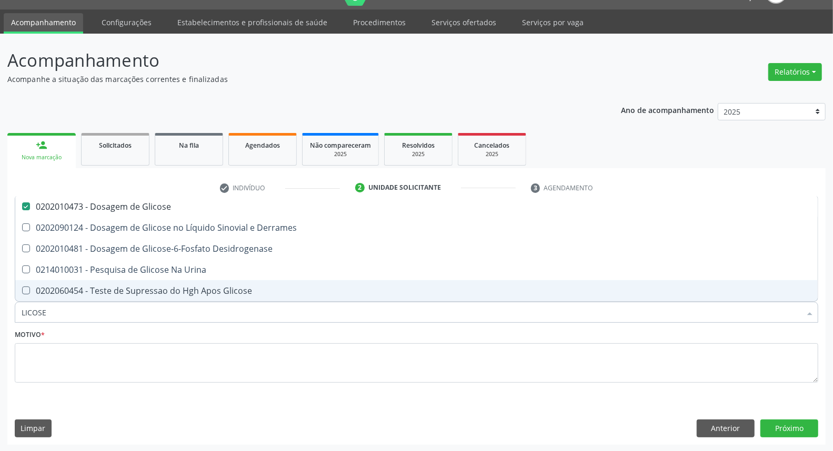
click at [0, 285] on div "Acompanhamento Acompanhe a situação das marcações correntes e finalizadas Relat…" at bounding box center [416, 243] width 833 height 419
type input "H"
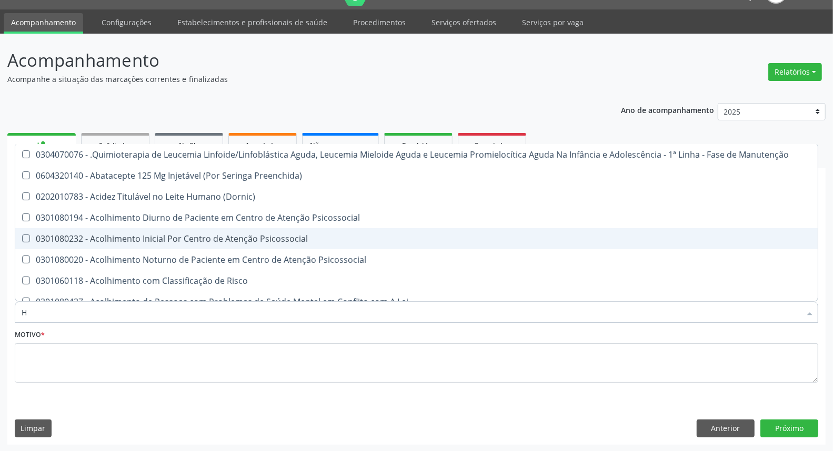
checkbox Manutenção "false"
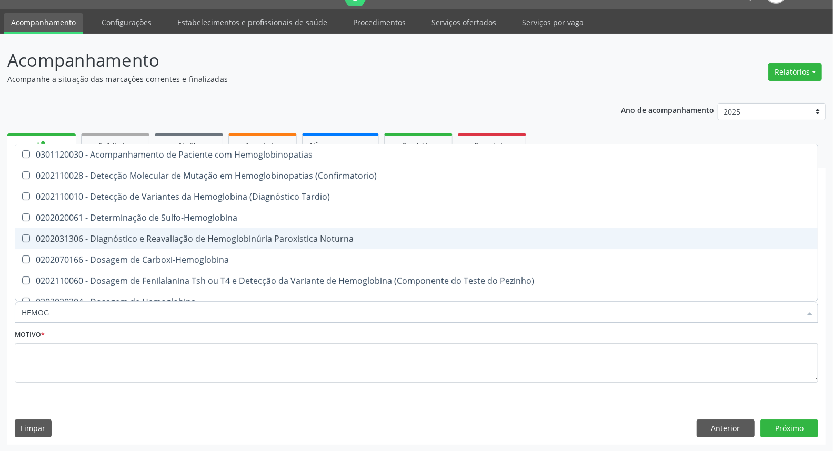
type input "HEMOGR"
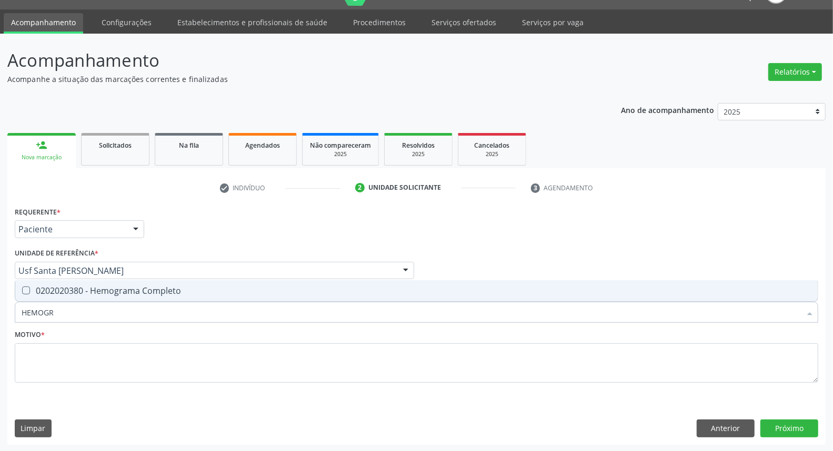
click at [41, 288] on div "0202020380 - Hemograma Completo" at bounding box center [417, 291] width 790 height 8
checkbox Completo "true"
click at [0, 311] on div "Acompanhamento Acompanhe a situação das marcações correntes e finalizadas Relat…" at bounding box center [416, 243] width 833 height 419
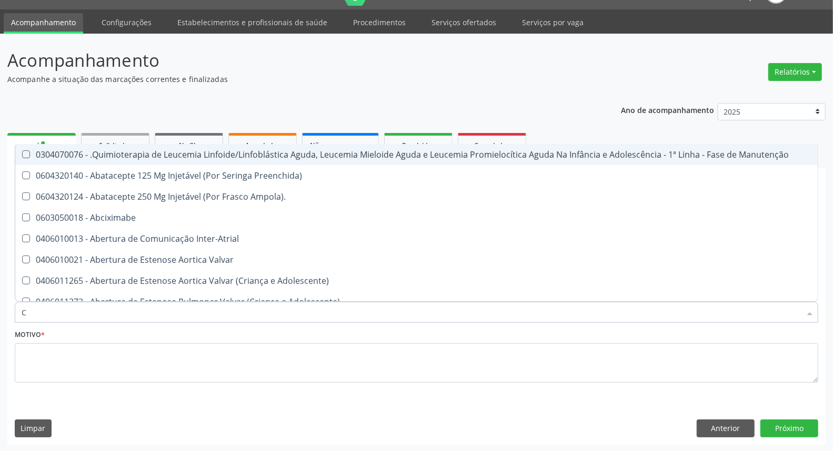
type input "CR"
checkbox Manutenção "false"
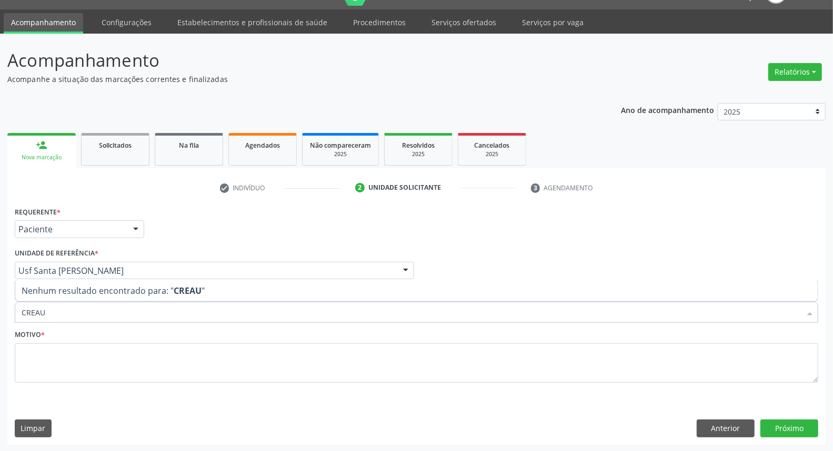
type input "CREA"
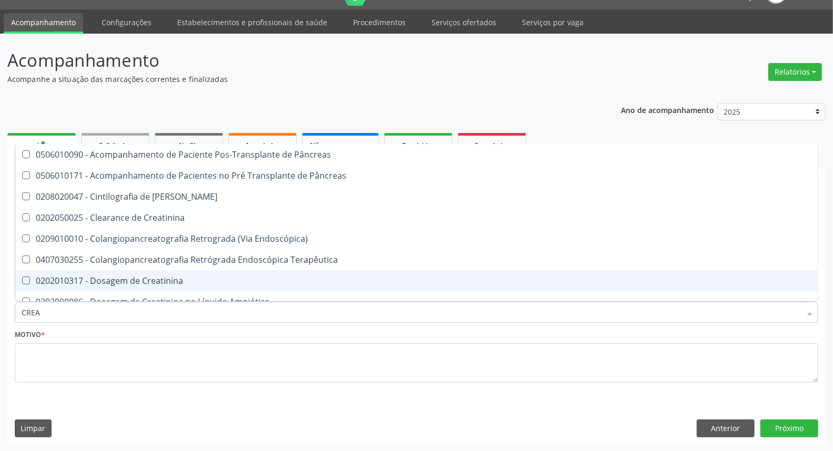
click at [77, 277] on div "0202010317 - Dosagem de Creatinina" at bounding box center [417, 281] width 790 height 8
checkbox Creatinina "true"
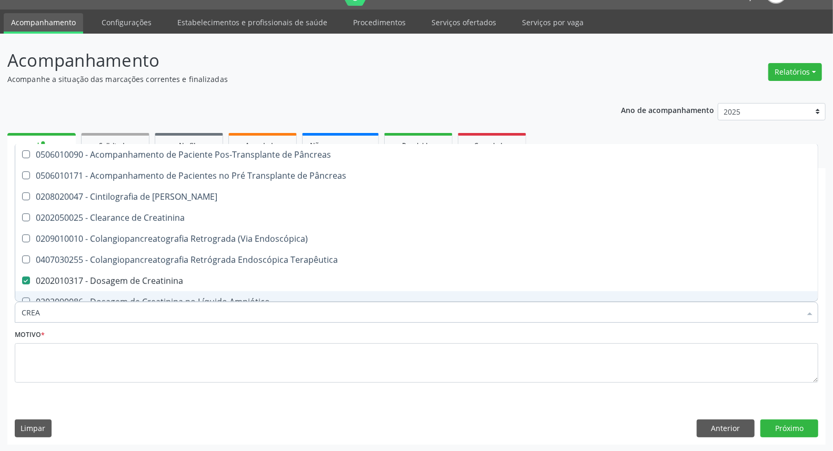
click at [0, 272] on div "Acompanhamento Acompanhe a situação das marcações correntes e finalizadas Relat…" at bounding box center [416, 243] width 833 height 419
type input "UR"
checkbox Creatinina "false"
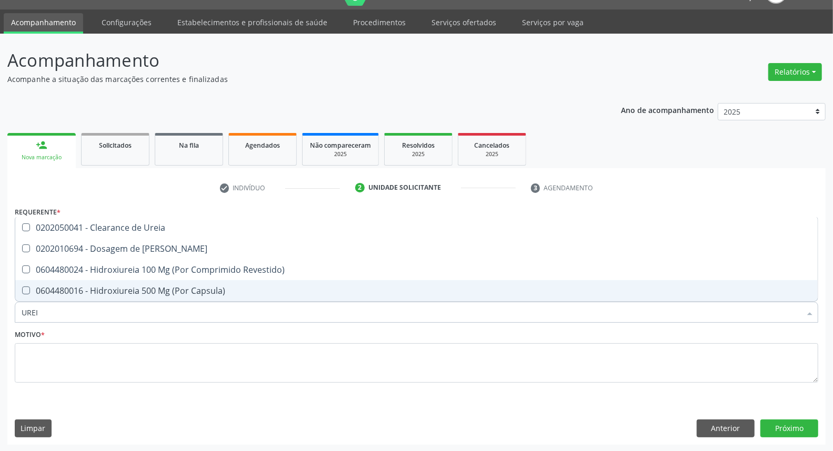
type input "UREIA"
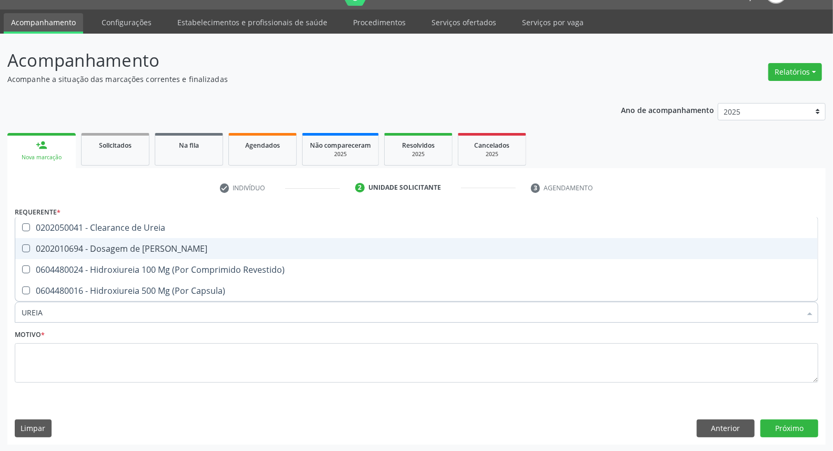
click at [53, 238] on span "0202010694 - Dosagem de [PERSON_NAME]" at bounding box center [416, 248] width 802 height 21
checkbox Ureia "true"
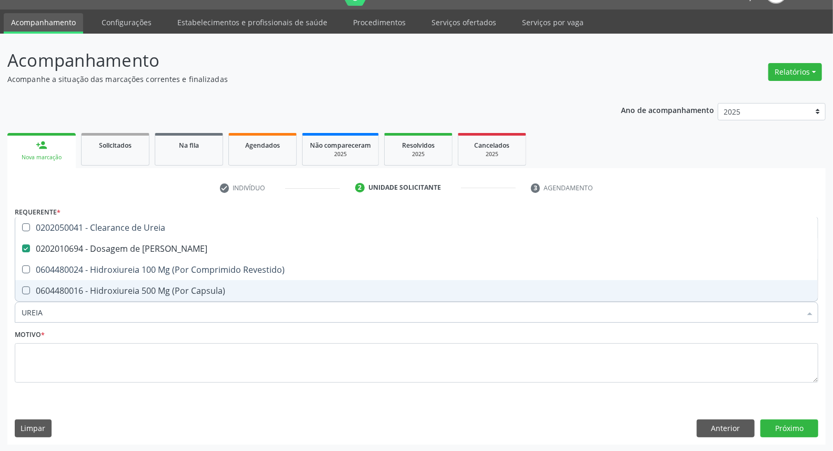
drag, startPoint x: 49, startPoint y: 312, endPoint x: 0, endPoint y: 285, distance: 56.1
click at [0, 285] on div "Acompanhamento Acompanhe a situação das marcações correntes e finalizadas Relat…" at bounding box center [416, 243] width 833 height 419
type input "T"
checkbox Ureia "false"
type input "TG"
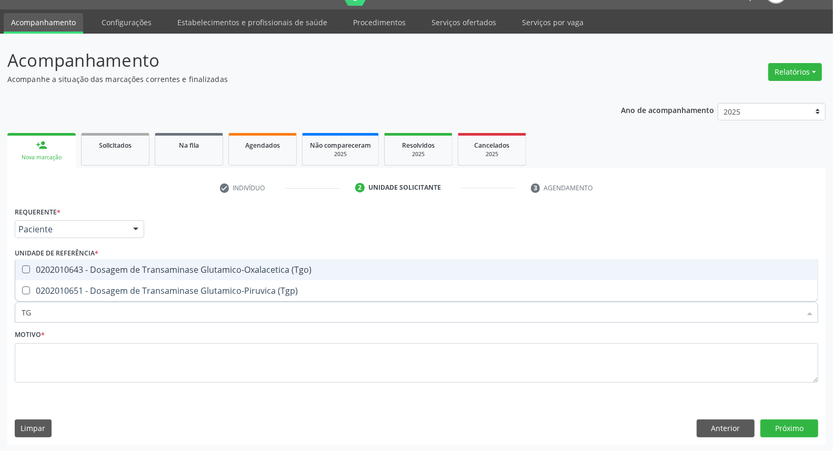
drag, startPoint x: 28, startPoint y: 270, endPoint x: 28, endPoint y: 294, distance: 23.7
click at [28, 276] on span "0202010643 - Dosagem de Transaminase Glutamico-Oxalacetica (Tgo)" at bounding box center [416, 269] width 802 height 21
checkbox \(Tgo\) "true"
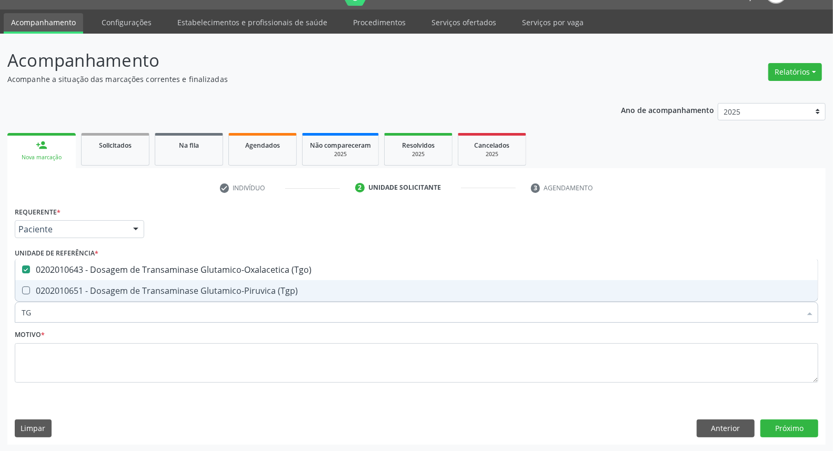
click at [28, 294] on div "0202010651 - Dosagem de Transaminase Glutamico-Piruvica (Tgp)" at bounding box center [417, 291] width 790 height 8
checkbox \(Tgp\) "true"
click at [0, 295] on div "Acompanhamento Acompanhe a situação das marcações correntes e finalizadas Relat…" at bounding box center [416, 243] width 833 height 419
type input "T"
checkbox \(Tgo\) "false"
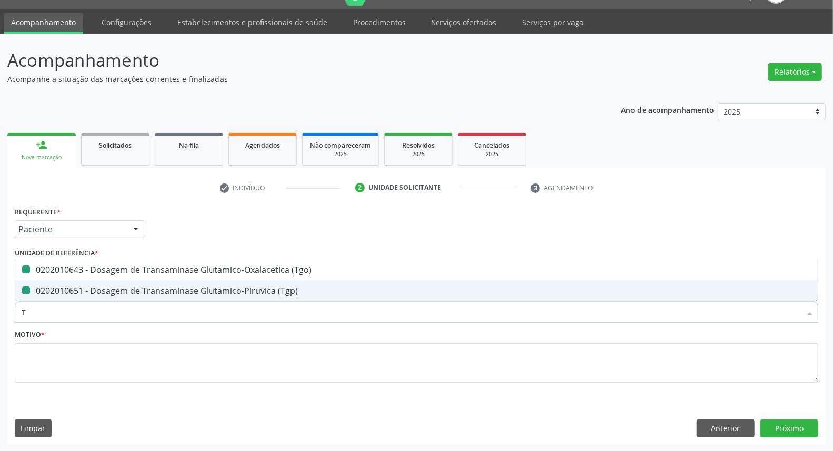
checkbox \(Tgp\) "false"
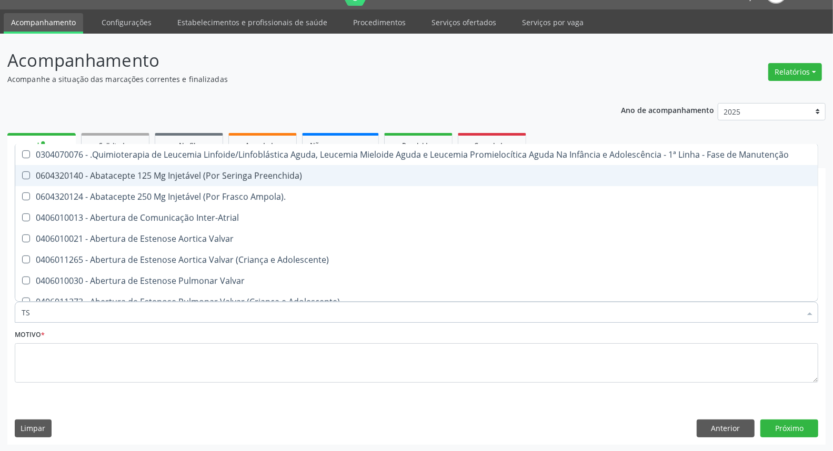
type input "TSH"
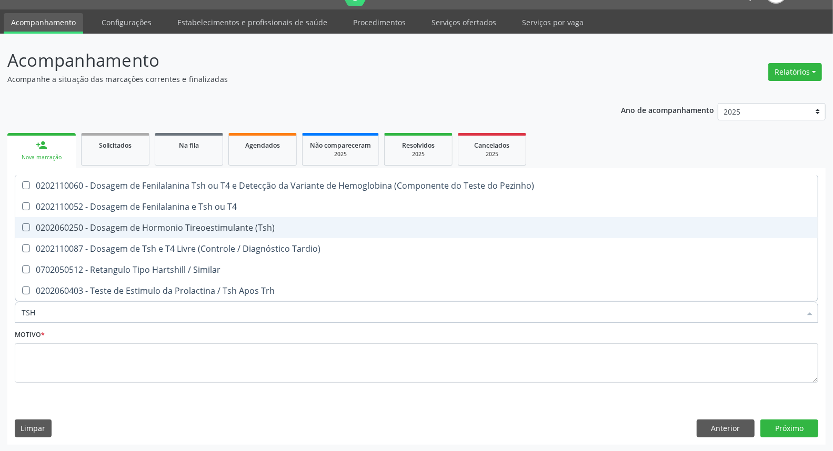
click at [158, 225] on div "0202060250 - Dosagem de Hormonio Tireoestimulante (Tsh)" at bounding box center [417, 228] width 790 height 8
checkbox \(Tsh\) "true"
type input "TS"
checkbox \(Tsh\) "false"
checkbox Tardio\) "true"
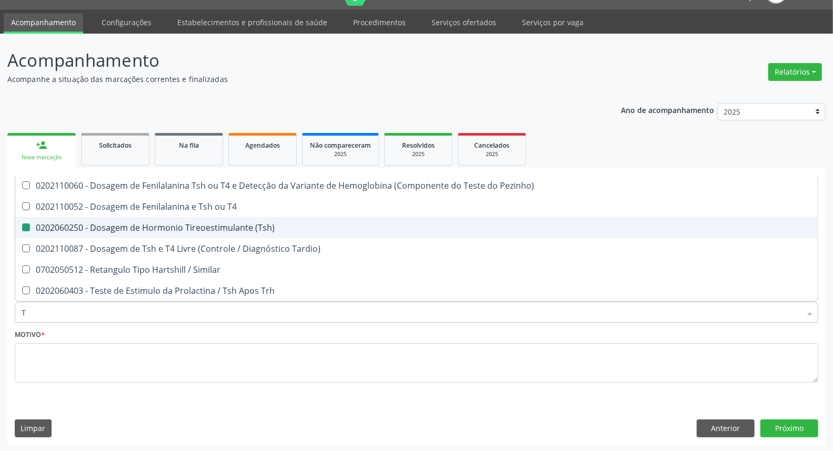
type input "T4"
checkbox Tardio\) "false"
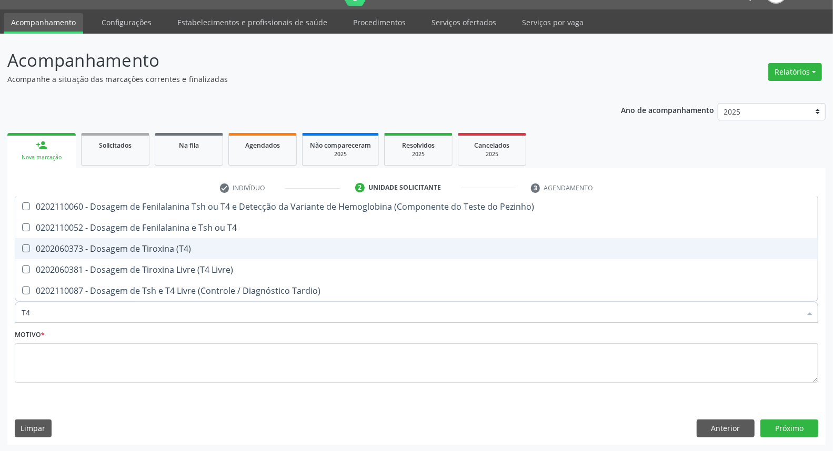
click at [164, 254] on span "0202060373 - Dosagem de Tiroxina (T4)" at bounding box center [416, 248] width 802 height 21
checkbox \(T4\) "true"
type input "T"
checkbox \(T4\) "false"
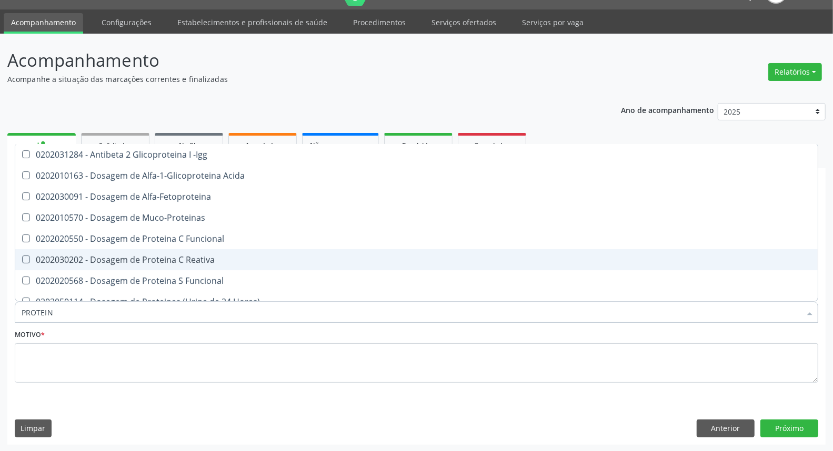
type input "PROTEINA"
click at [155, 249] on span "0202030202 - Dosagem de Proteina C Reativa" at bounding box center [416, 259] width 802 height 21
checkbox Reativa "true"
type input "PROTE"
checkbox Reativa "false"
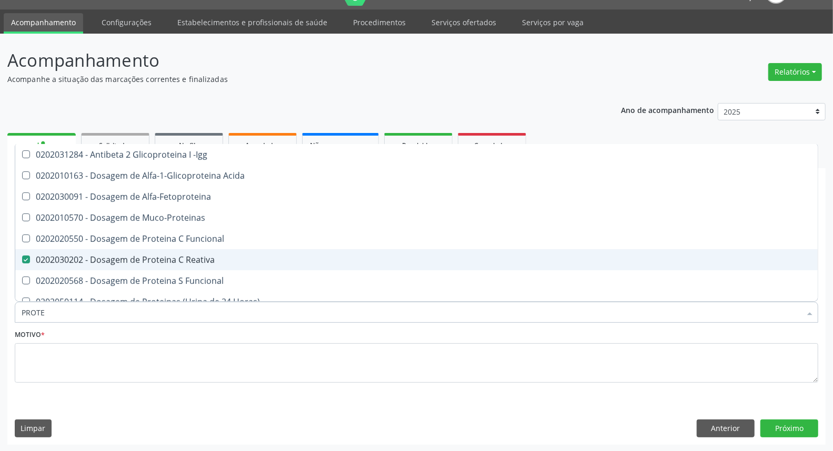
checkbox Fracoes "true"
type input "PROT"
checkbox Reativa "false"
checkbox Fracoes "true"
type input "PRO"
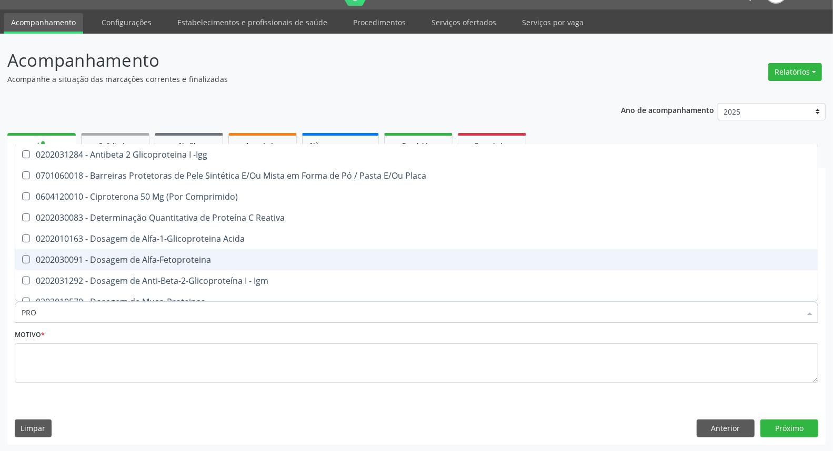
checkbox Fracoes "false"
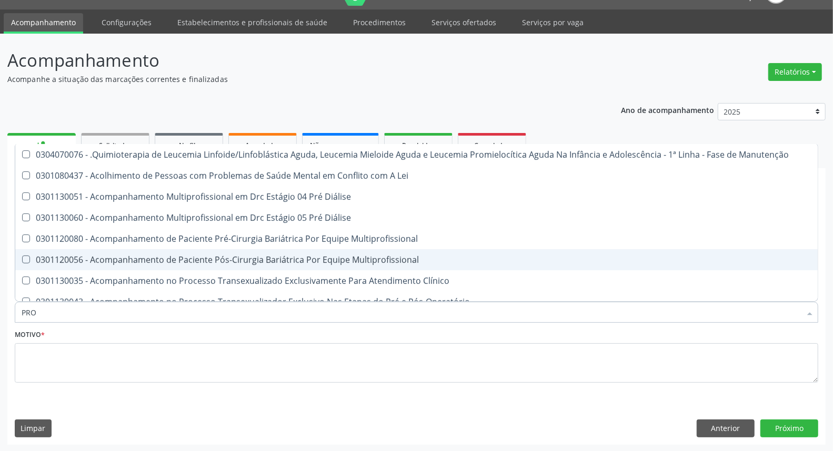
type input "PR"
checkbox Reativa "false"
checkbox C\) "true"
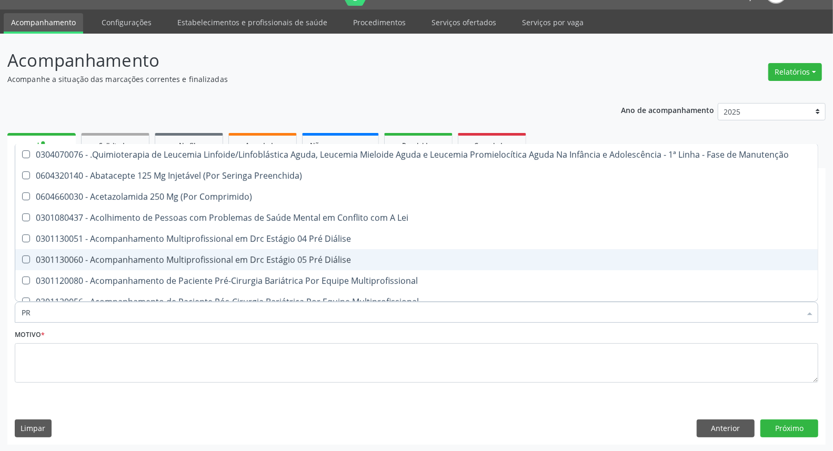
type input "P"
checkbox Reativa "false"
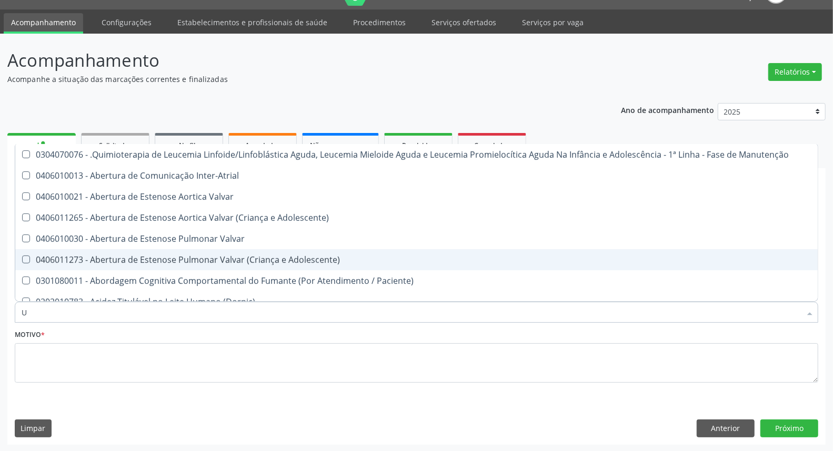
type input "UR"
checkbox Coagulação\ "true"
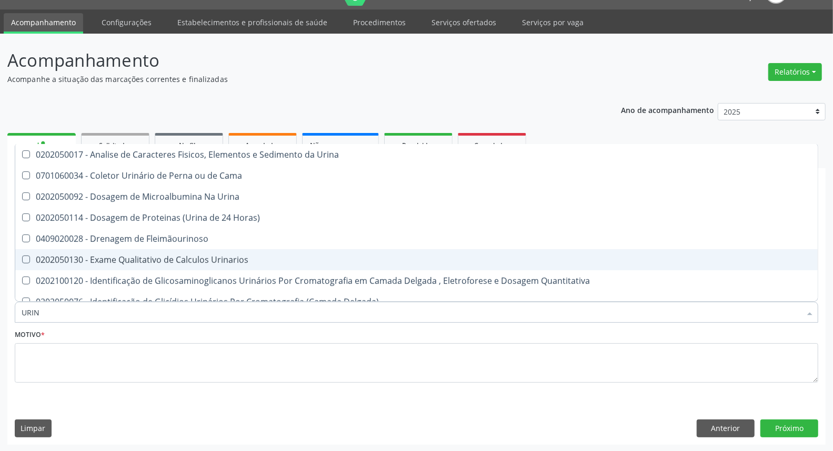
type input "URINA"
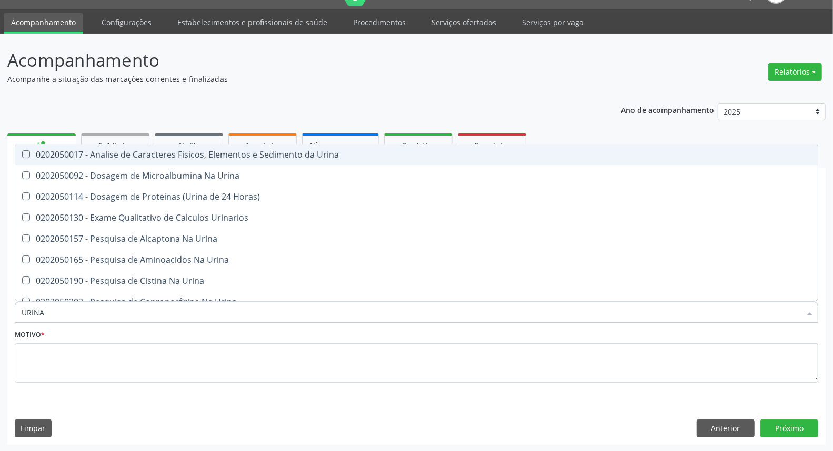
click at [196, 160] on span "0202050017 - Analise de Caracteres Fisicos, Elementos e Sedimento da Urina" at bounding box center [416, 154] width 802 height 21
checkbox Urina "true"
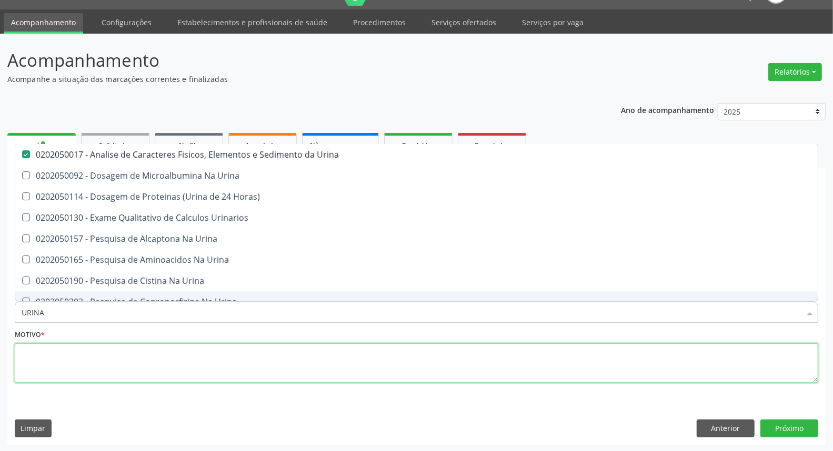
click at [109, 367] on textarea at bounding box center [416, 364] width 803 height 40
checkbox Urina "true"
checkbox Horas\) "true"
checkbox Urinarios "true"
checkbox Urina "true"
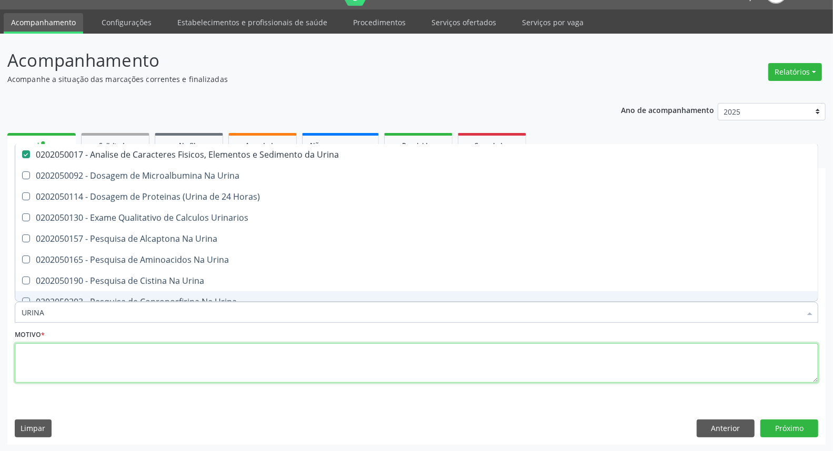
checkbox Urina "true"
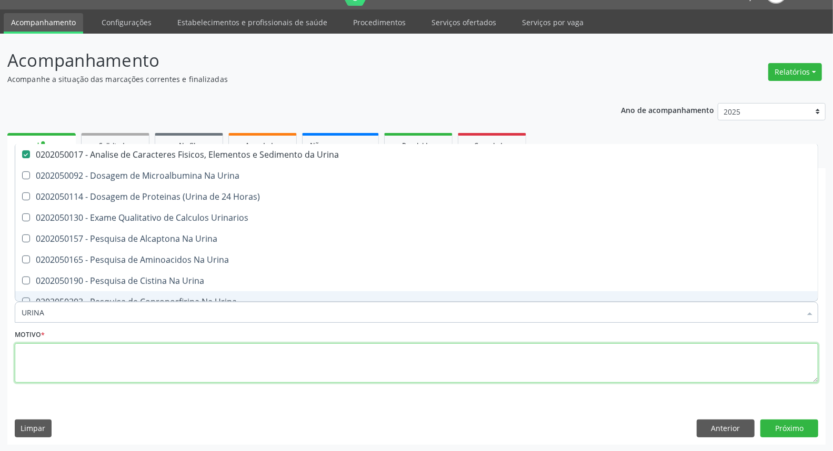
checkbox Urina "true"
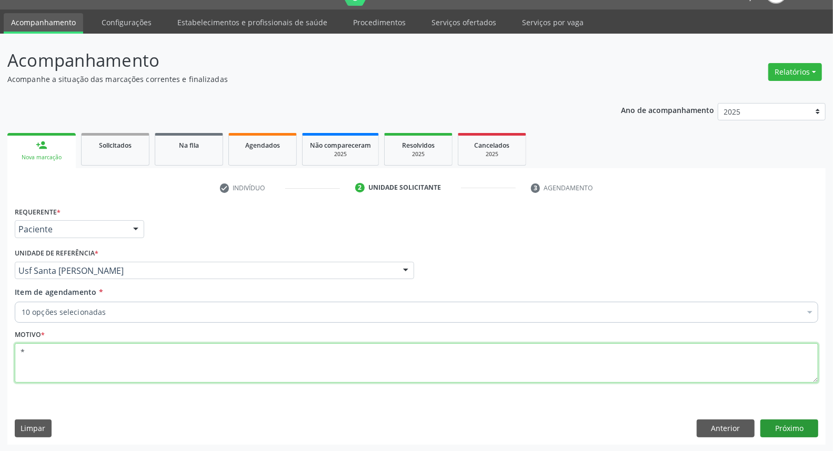
type textarea "*"
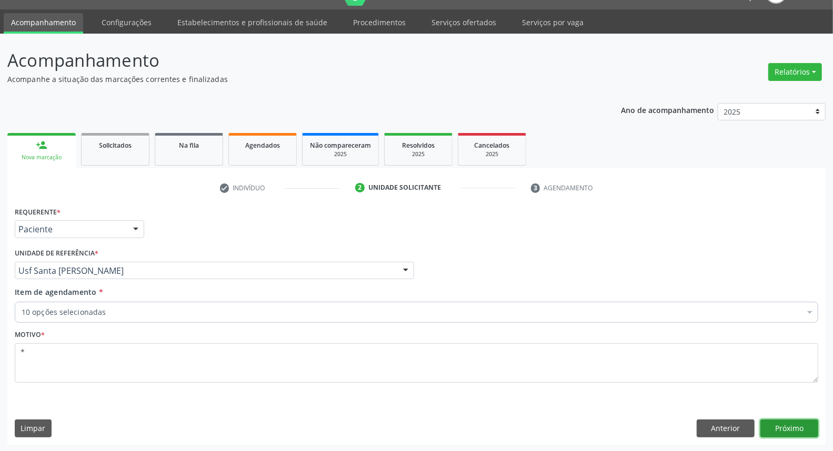
click at [774, 429] on button "Próximo" at bounding box center [789, 429] width 58 height 18
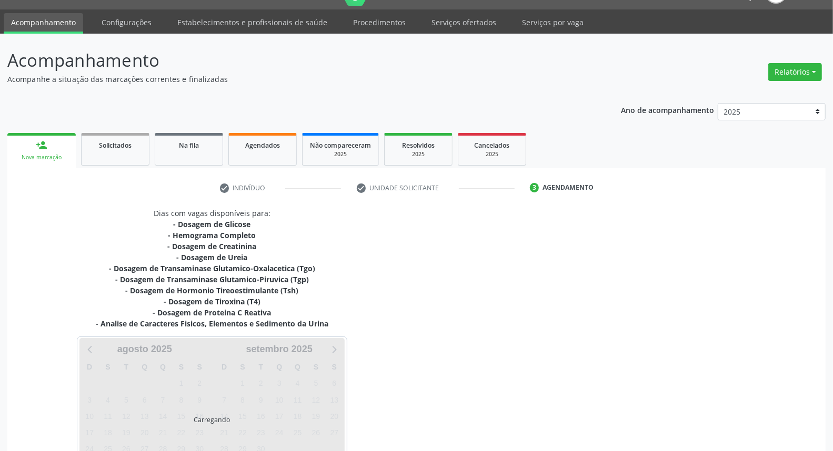
scroll to position [105, 0]
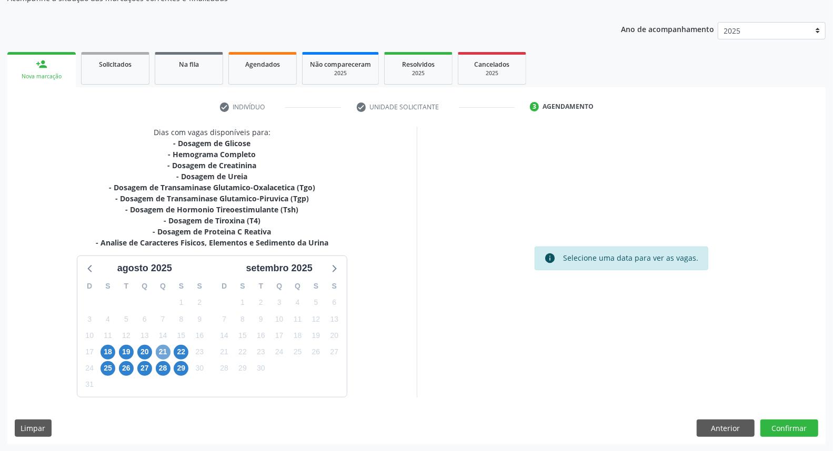
click at [160, 354] on span "21" at bounding box center [163, 352] width 15 height 15
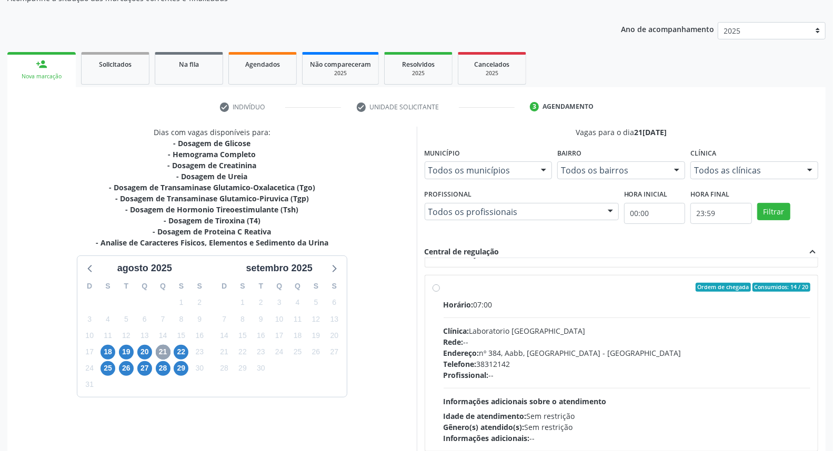
scroll to position [292, 0]
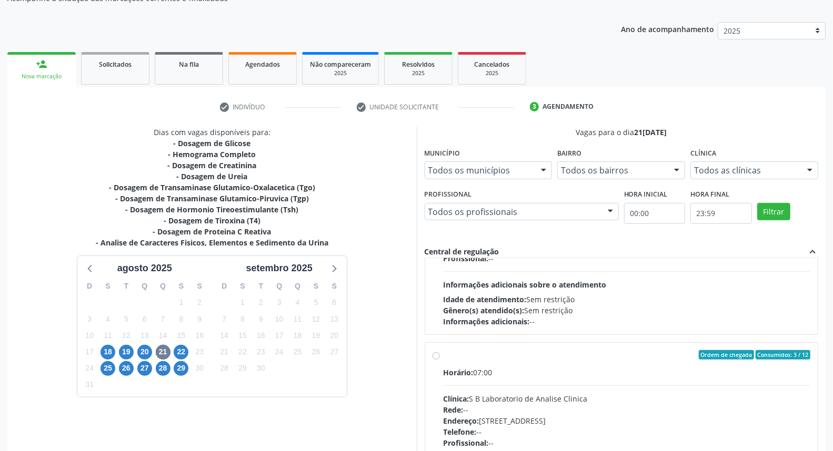
click at [444, 356] on label "Ordem de chegada Consumidos: 3 / 12 Horário: 07:00 Clínica: S B Laboratorio de …" at bounding box center [627, 431] width 367 height 162
click at [438, 356] on input "Ordem de chegada Consumidos: 3 / 12 Horário: 07:00 Clínica: S B Laboratorio de …" at bounding box center [435, 354] width 7 height 9
radio input "true"
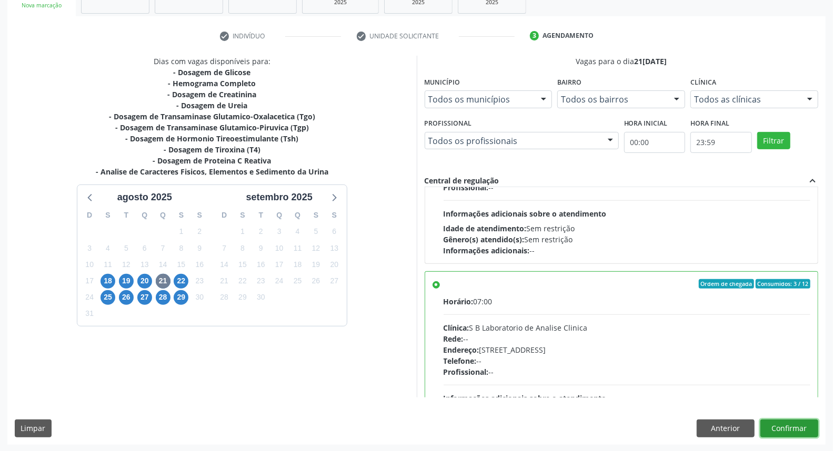
click at [801, 431] on button "Confirmar" at bounding box center [789, 429] width 58 height 18
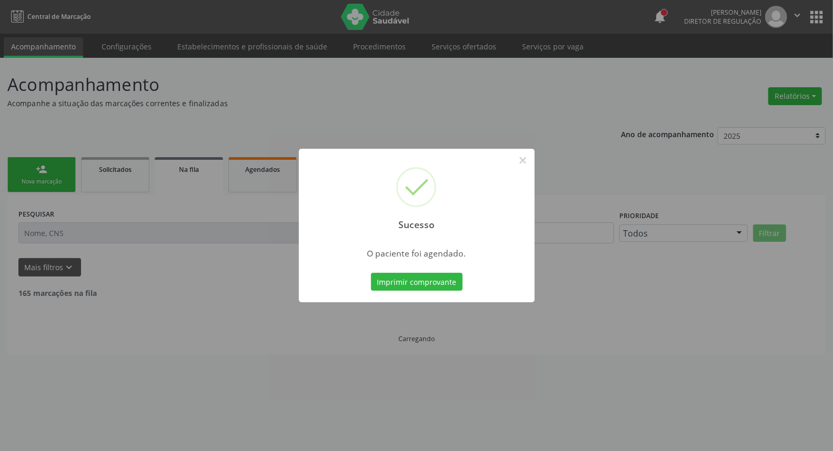
scroll to position [0, 0]
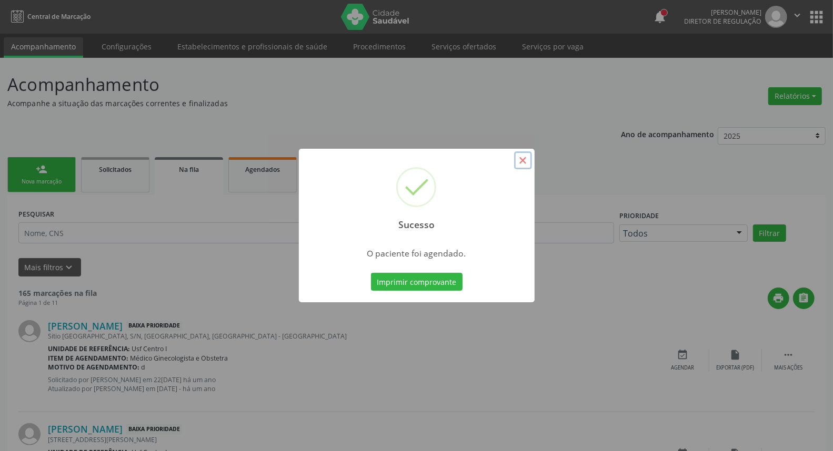
drag, startPoint x: 521, startPoint y: 158, endPoint x: 158, endPoint y: 160, distance: 363.0
click at [520, 158] on button "×" at bounding box center [523, 161] width 18 height 18
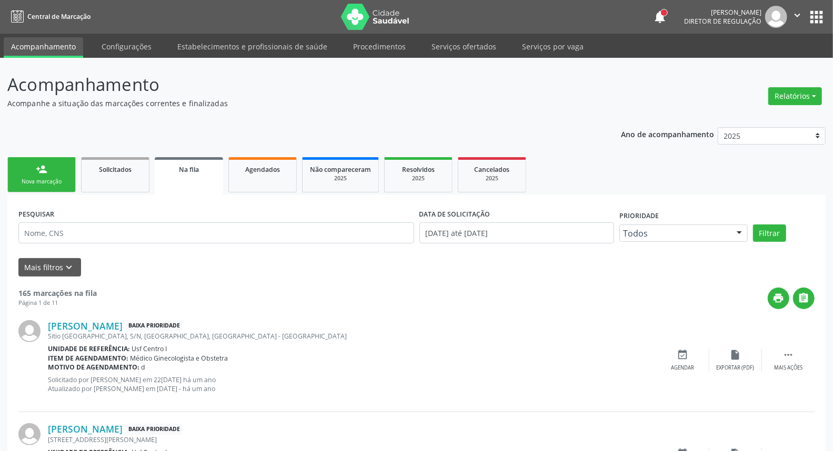
click at [25, 178] on div "Nova marcação" at bounding box center [41, 182] width 53 height 8
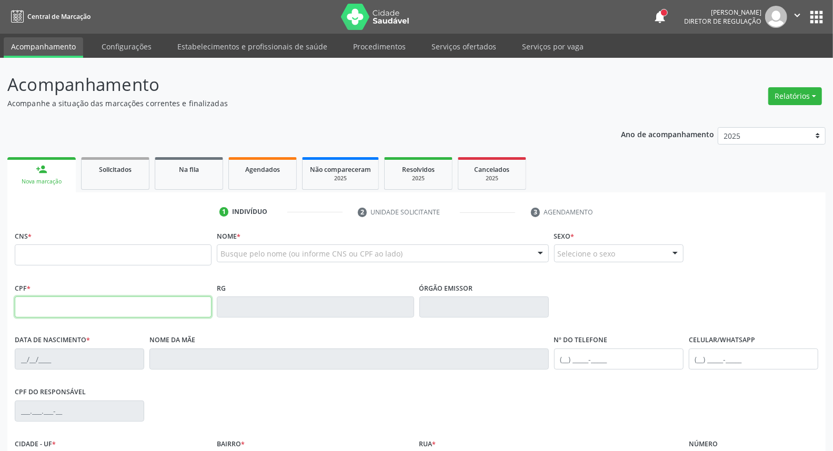
click at [75, 312] on input "text" at bounding box center [113, 307] width 197 height 21
type input "049.125.954-97"
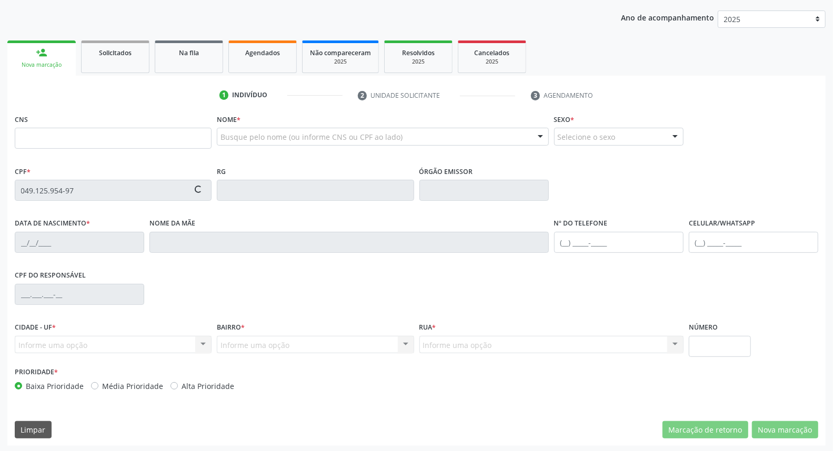
type input "898 0004 8702 5301"
type input "04/06/1977"
type input "Francinalva Maria da Conceicao"
type input "(99) 99999-9999"
type input "039.732.104-03"
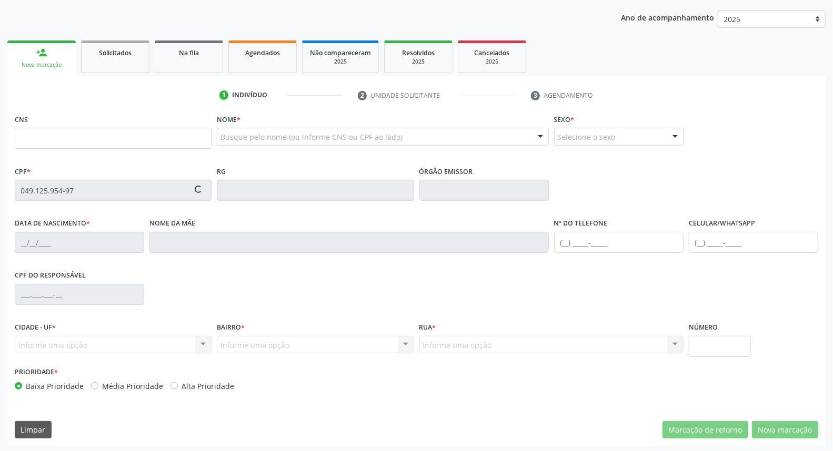
type input "S/N"
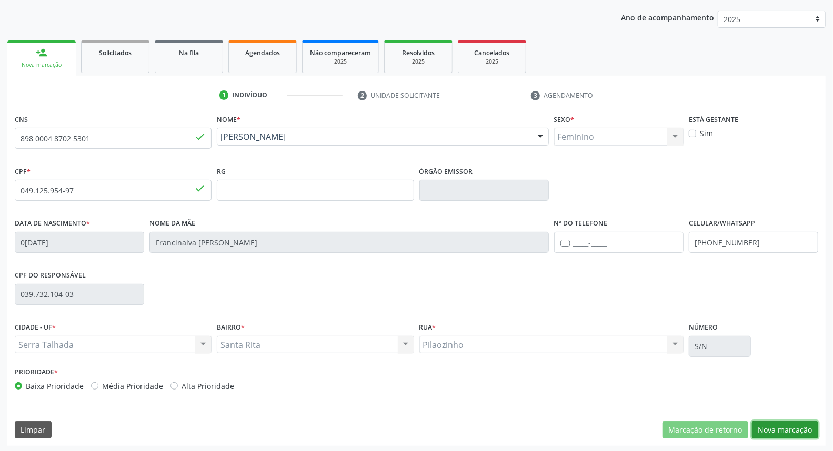
click at [788, 428] on button "Nova marcação" at bounding box center [785, 430] width 66 height 18
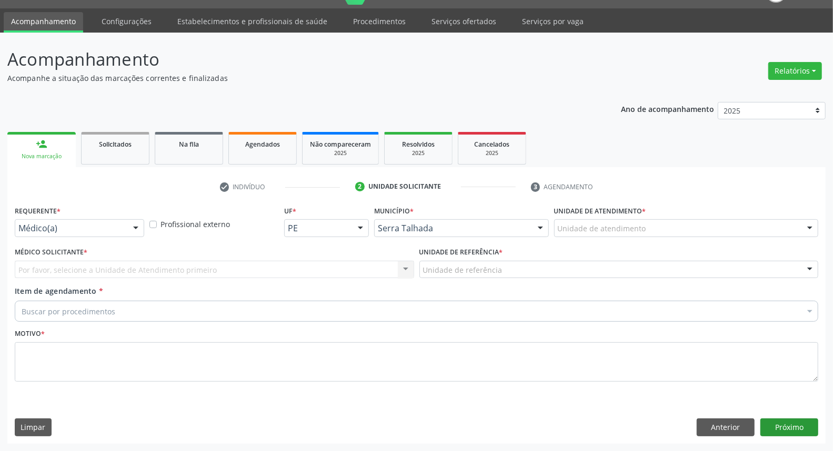
scroll to position [24, 0]
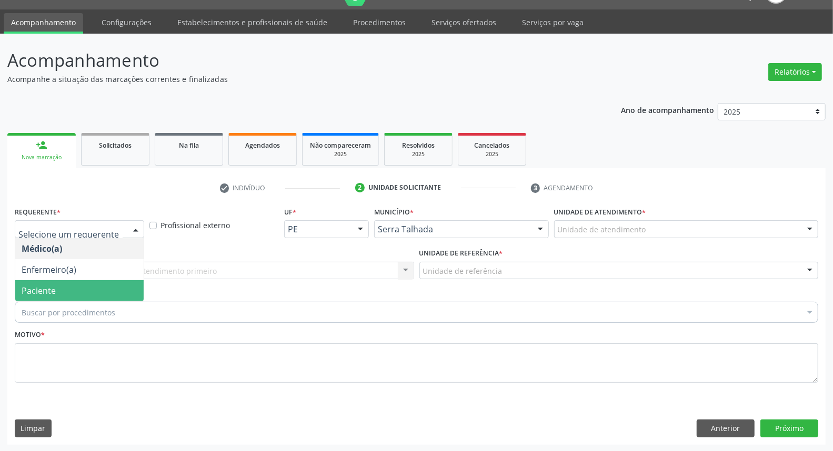
click at [59, 288] on span "Paciente" at bounding box center [79, 290] width 128 height 21
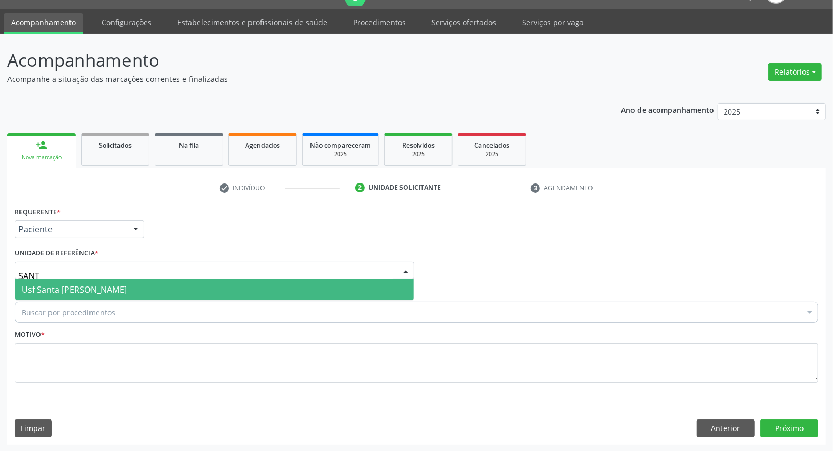
type input "SANTA"
click at [74, 291] on span "Usf Santa [PERSON_NAME]" at bounding box center [74, 290] width 105 height 12
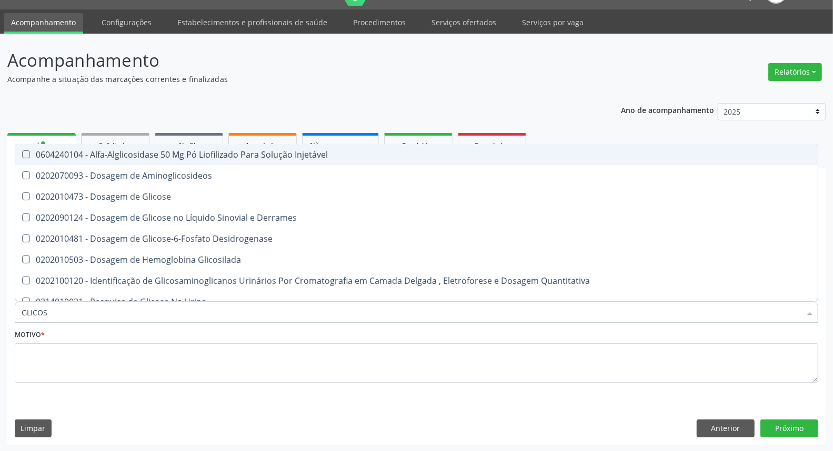
type input "GLICOSE"
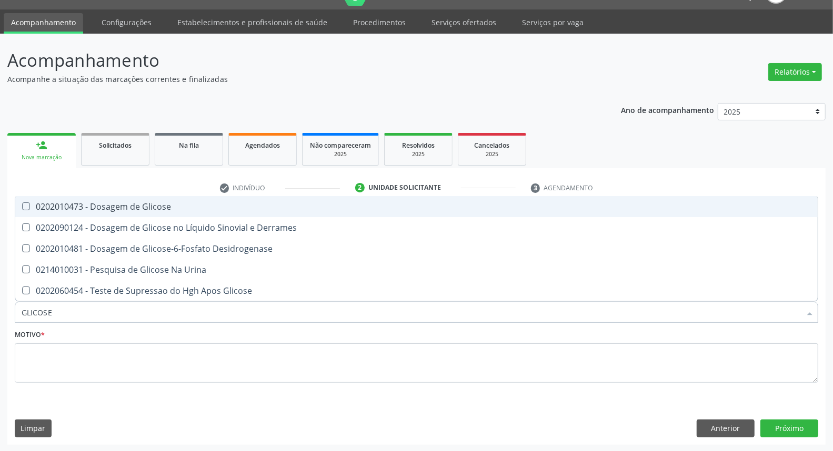
click at [127, 210] on div "0202010473 - Dosagem de Glicose" at bounding box center [417, 207] width 790 height 8
checkbox Glicose "true"
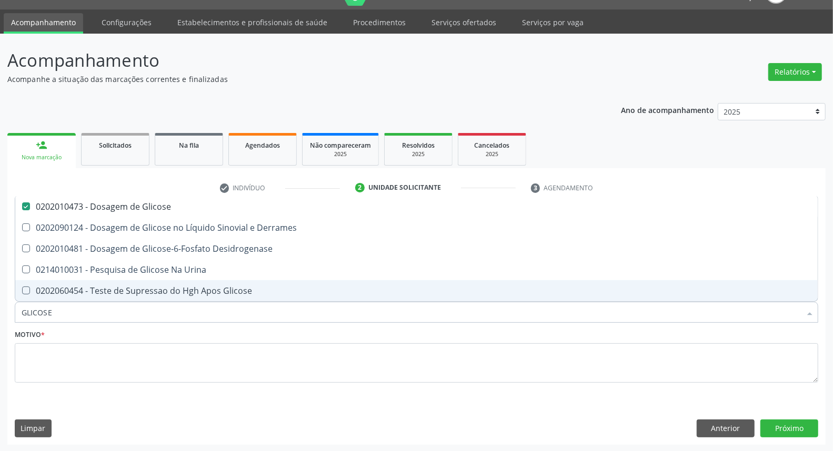
click at [85, 314] on input "GLICOSE" at bounding box center [411, 312] width 779 height 21
type input "HE"
checkbox Glicose "false"
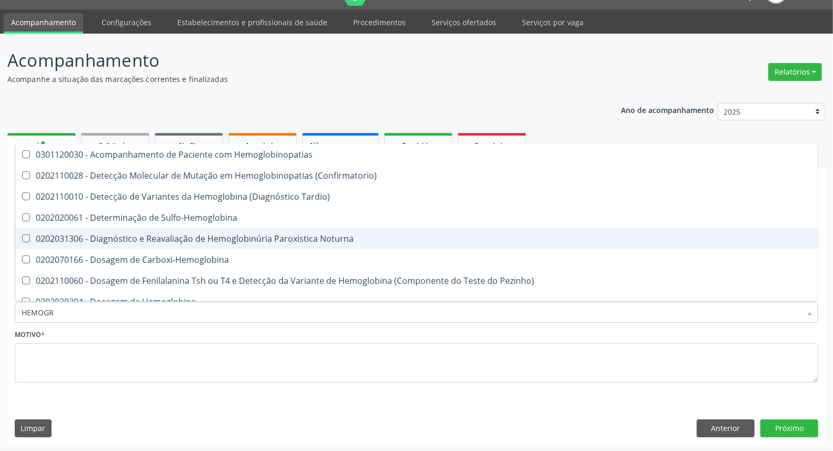
type input "HEMOGRA"
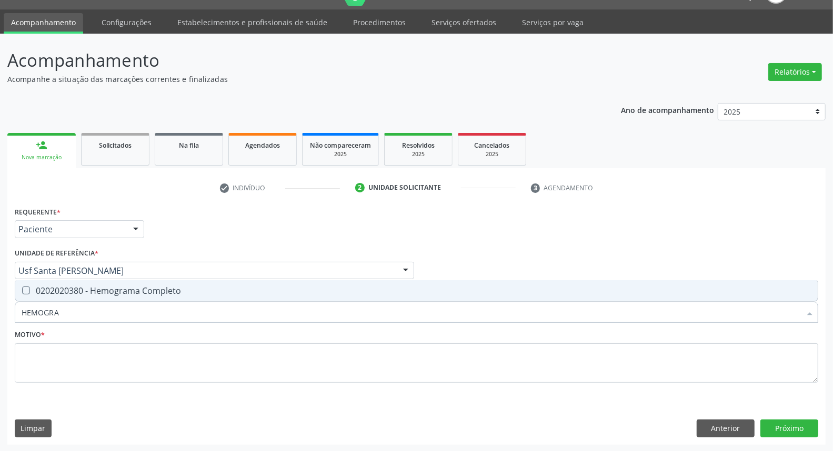
click at [69, 293] on div "0202020380 - Hemograma Completo" at bounding box center [417, 291] width 790 height 8
checkbox Completo "true"
drag, startPoint x: 64, startPoint y: 313, endPoint x: 0, endPoint y: 315, distance: 64.2
click at [0, 315] on div "Acompanhamento Acompanhe a situação das marcações correntes e finalizadas Relat…" at bounding box center [416, 243] width 833 height 419
type input "UR"
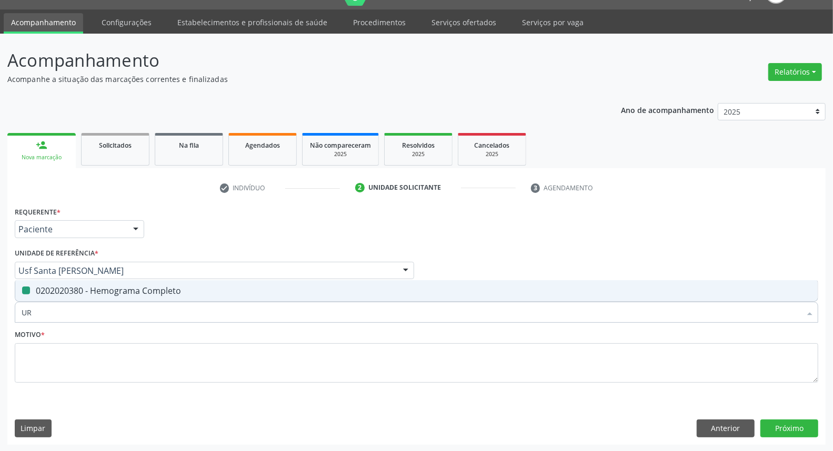
checkbox Completo "false"
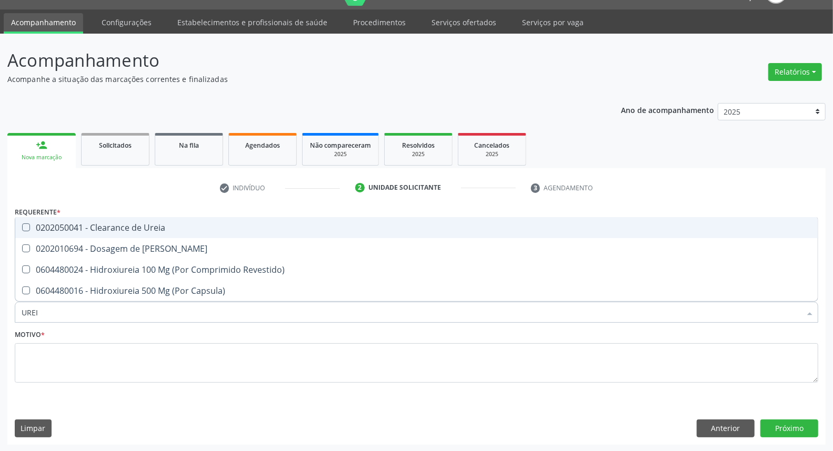
type input "UREIA"
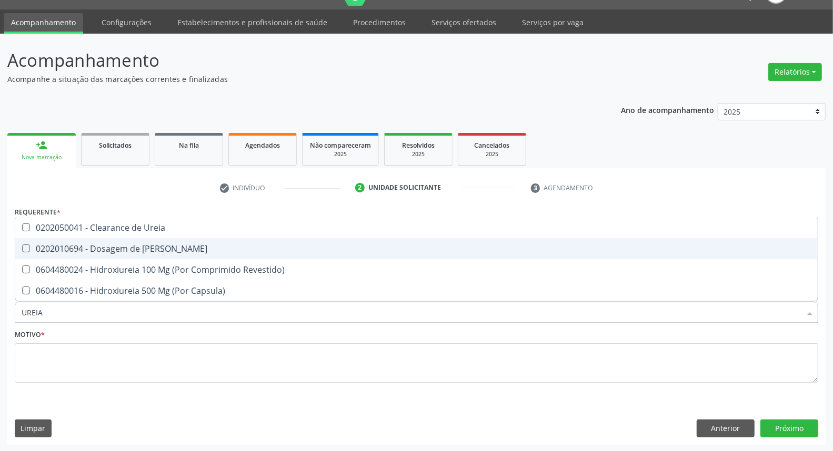
drag, startPoint x: 80, startPoint y: 240, endPoint x: 75, endPoint y: 281, distance: 41.4
click at [79, 244] on span "0202010694 - Dosagem de [PERSON_NAME]" at bounding box center [416, 248] width 802 height 21
checkbox Ureia "true"
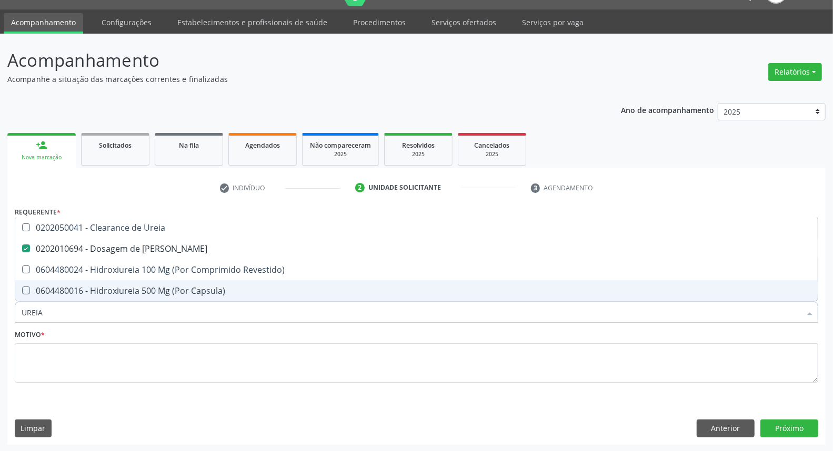
click at [64, 312] on input "UREIA" at bounding box center [411, 312] width 779 height 21
click at [63, 313] on input "UREIA" at bounding box center [411, 312] width 779 height 21
type input "C"
checkbox Ureia "false"
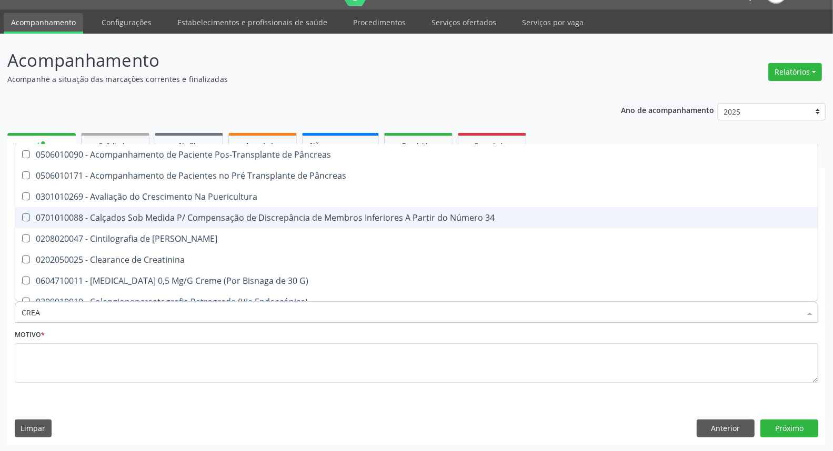
type input "CREAT"
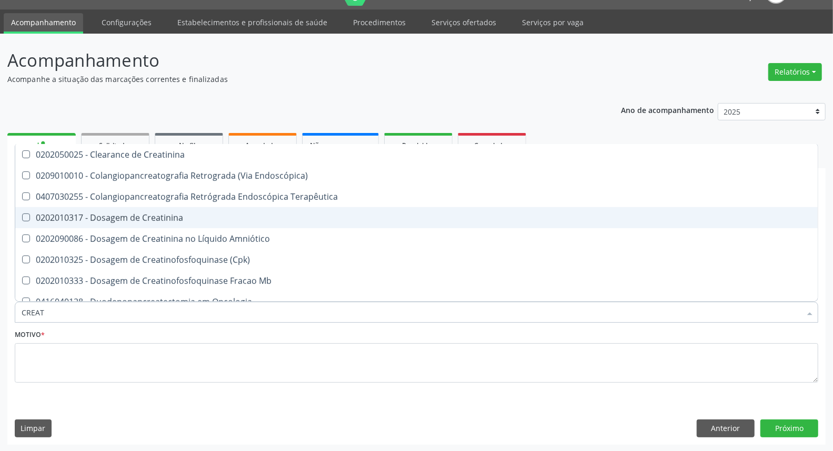
click at [89, 217] on div "0202010317 - Dosagem de Creatinina" at bounding box center [417, 218] width 790 height 8
click at [94, 207] on span "0202010317 - Dosagem de Creatinina" at bounding box center [416, 217] width 802 height 21
checkbox Creatinina "false"
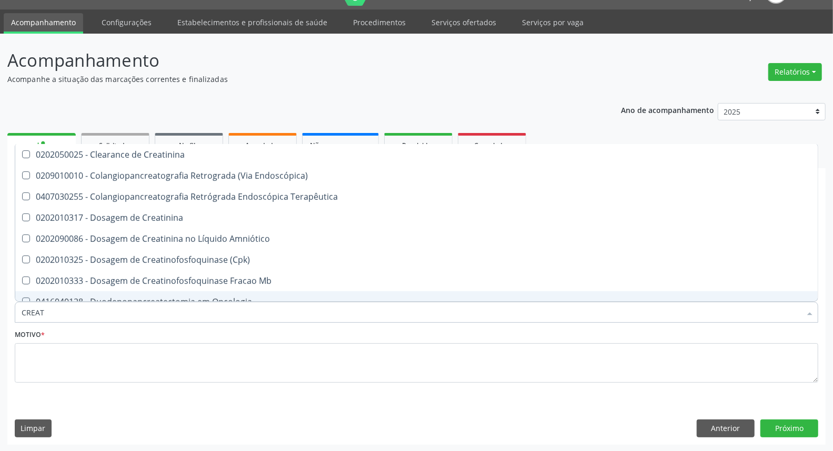
drag, startPoint x: 50, startPoint y: 313, endPoint x: 0, endPoint y: 313, distance: 50.0
click at [0, 313] on div "Acompanhamento Acompanhe a situação das marcações correntes e finalizadas Relat…" at bounding box center [416, 243] width 833 height 419
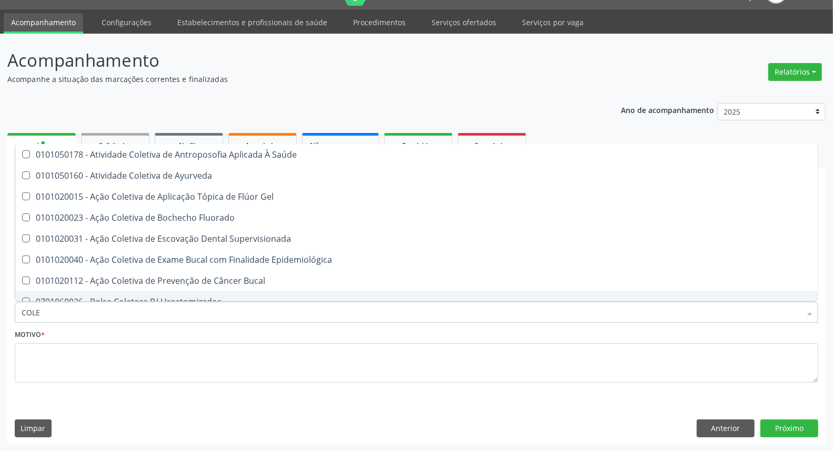
type input "COLES"
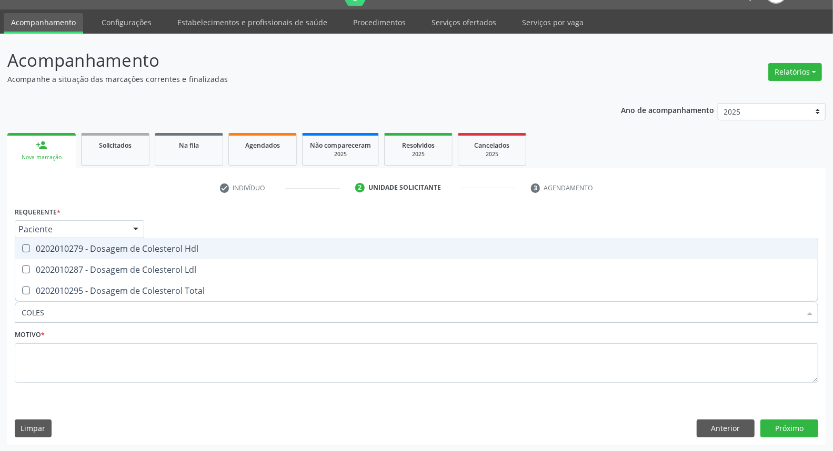
drag, startPoint x: 91, startPoint y: 239, endPoint x: 86, endPoint y: 265, distance: 26.2
click at [90, 243] on span "0202010279 - Dosagem de Colesterol Hdl" at bounding box center [416, 248] width 802 height 21
checkbox Hdl "true"
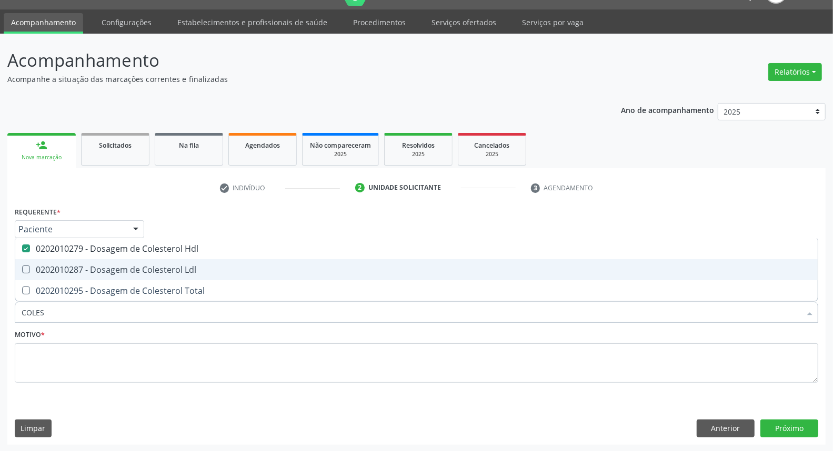
drag, startPoint x: 86, startPoint y: 269, endPoint x: 87, endPoint y: 281, distance: 12.1
click at [86, 276] on span "0202010287 - Dosagem de Colesterol Ldl" at bounding box center [416, 269] width 802 height 21
checkbox Ldl "true"
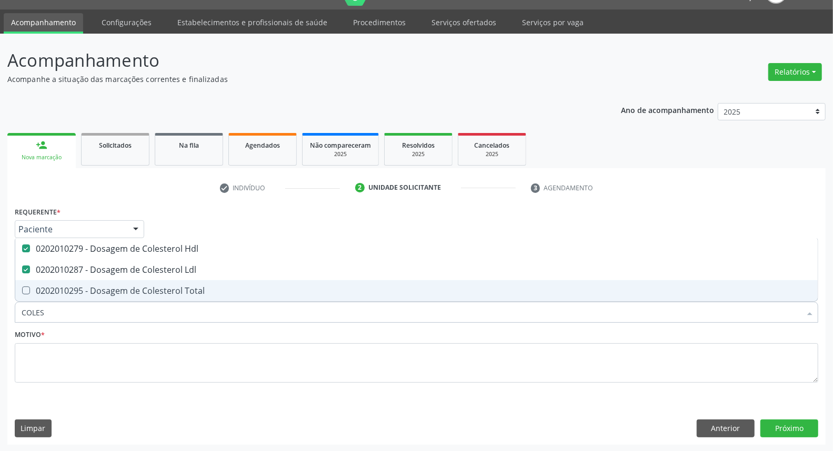
click at [90, 290] on div "0202010295 - Dosagem de Colesterol Total" at bounding box center [417, 291] width 790 height 8
checkbox Total "true"
click at [90, 308] on input "COLES" at bounding box center [411, 312] width 779 height 21
type input "TR"
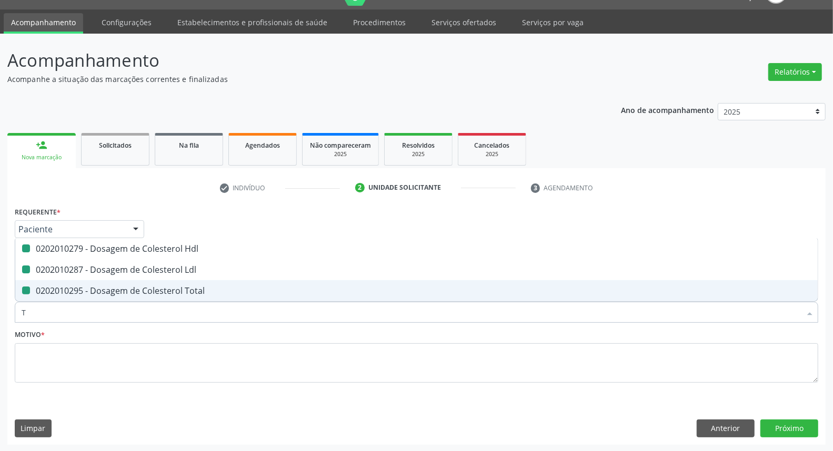
checkbox Hdl "false"
checkbox Ldl "false"
checkbox Total "false"
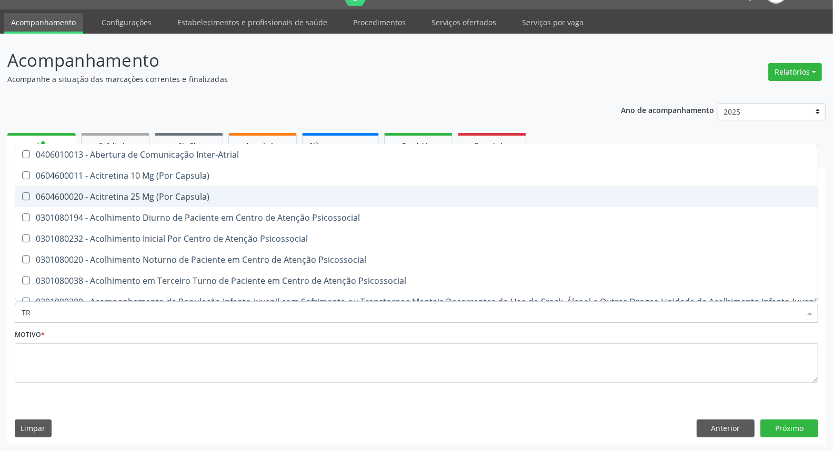
type input "TRI"
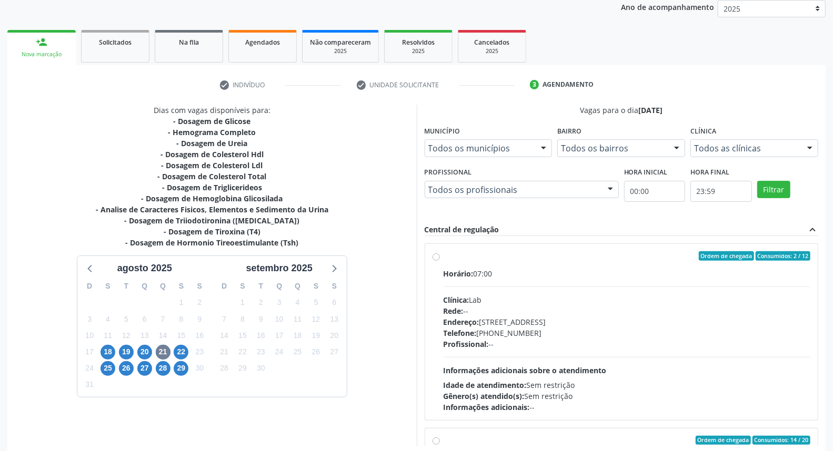
scroll to position [234, 0]
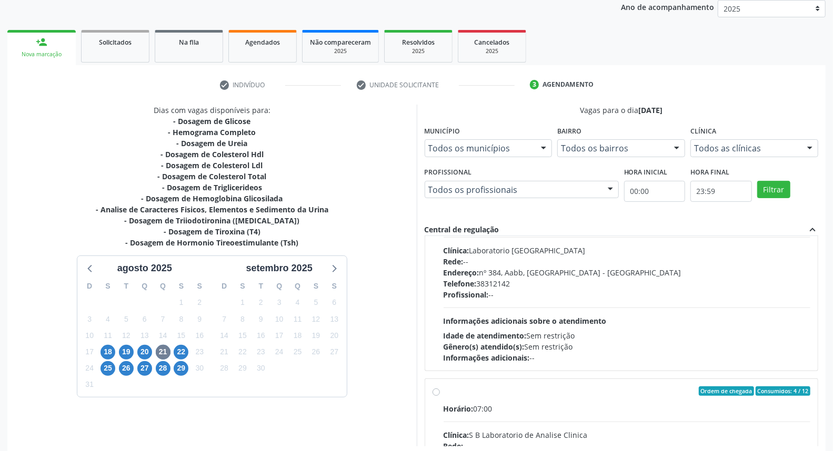
click at [437, 390] on input "Ordem de chegada Consumidos: 4 / 12 Horário: 07:00 Clínica: S B Laboratorio de …" at bounding box center [435, 391] width 7 height 9
radio input "true"
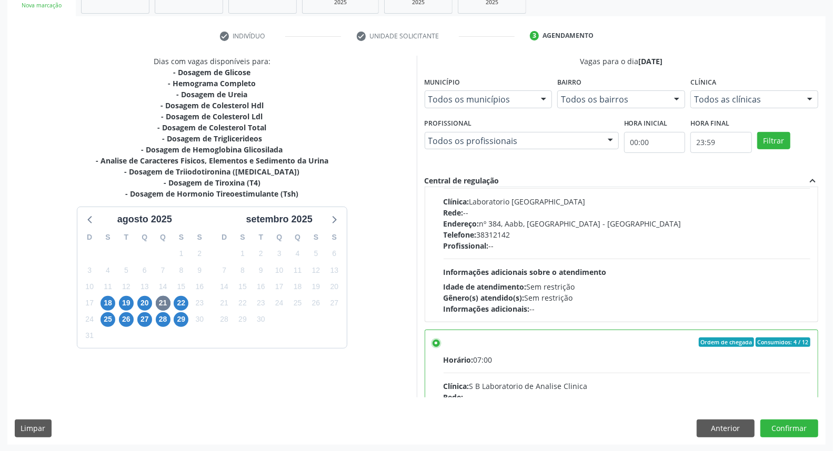
scroll to position [409, 0]
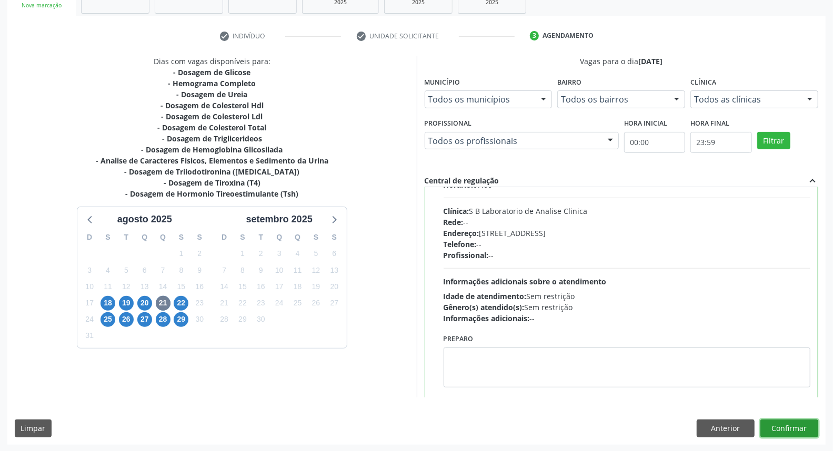
click at [793, 424] on button "Confirmar" at bounding box center [789, 429] width 58 height 18
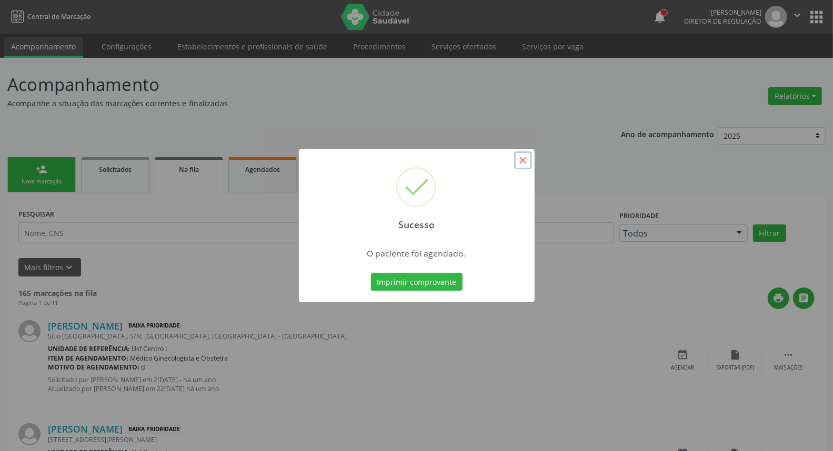
click at [527, 162] on button "×" at bounding box center [523, 161] width 18 height 18
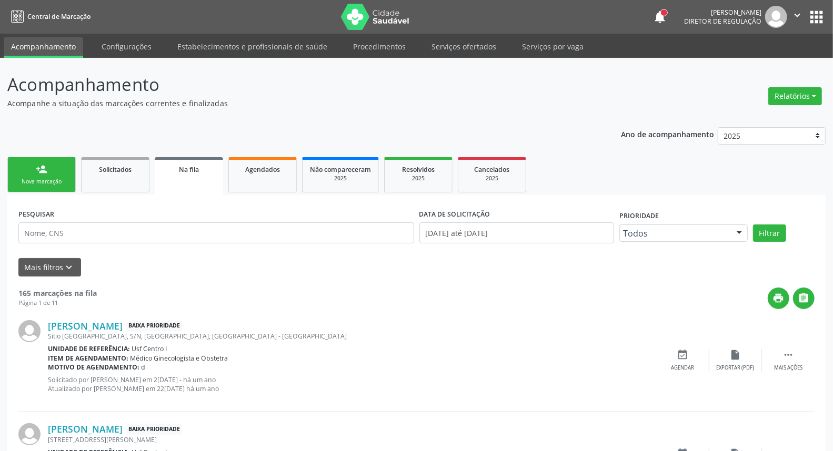
click at [58, 176] on link "person_add Nova marcação" at bounding box center [41, 174] width 68 height 35
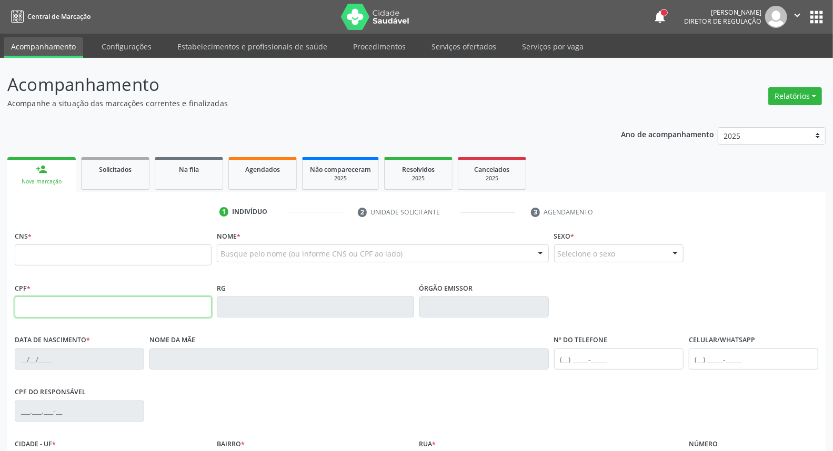
click at [54, 315] on input "text" at bounding box center [113, 307] width 197 height 21
type input "118.117.364-98"
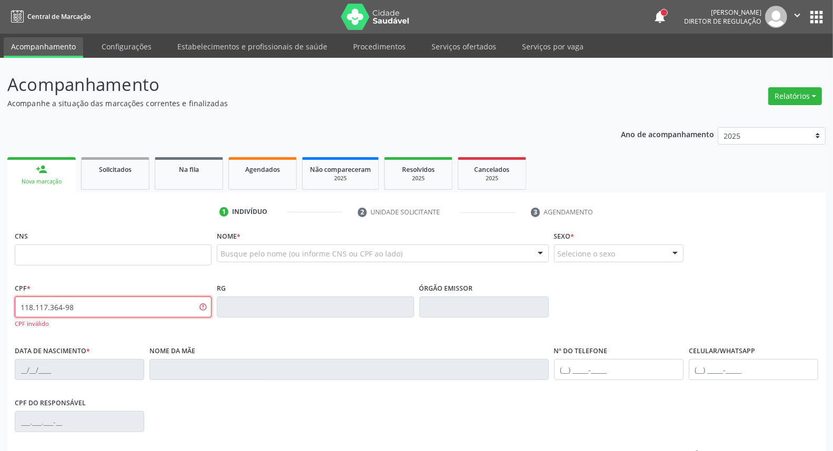
drag, startPoint x: 78, startPoint y: 305, endPoint x: 0, endPoint y: 300, distance: 78.0
click at [0, 308] on div "Acompanhamento Acompanhe a situação das marcações correntes e finalizadas Relat…" at bounding box center [416, 319] width 833 height 523
click at [63, 250] on input "text" at bounding box center [113, 255] width 197 height 21
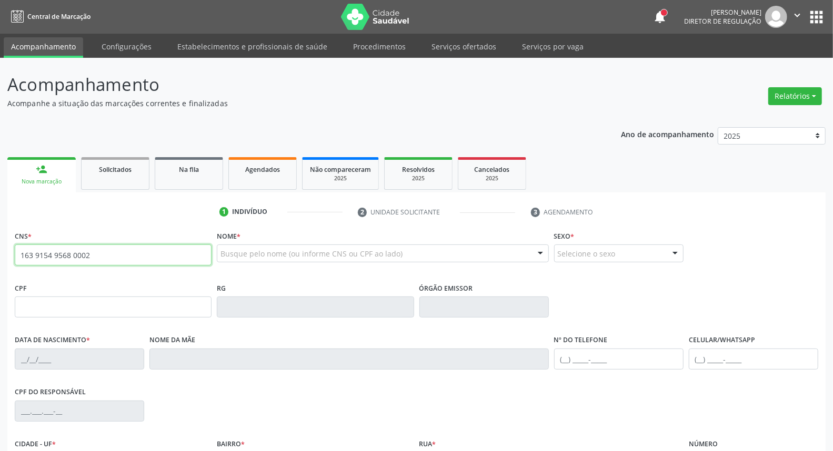
type input "163 9154 9568 0002"
type input "118.717.364-98"
type input "06/06/1995"
type input "Maria Helena da Silva"
type input "(87) 98114-1173"
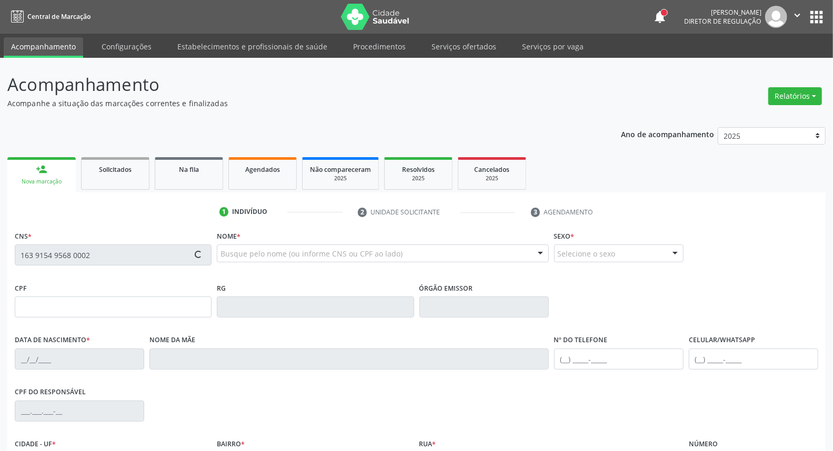
type input "(87) 98114-1173"
type input "S/N"
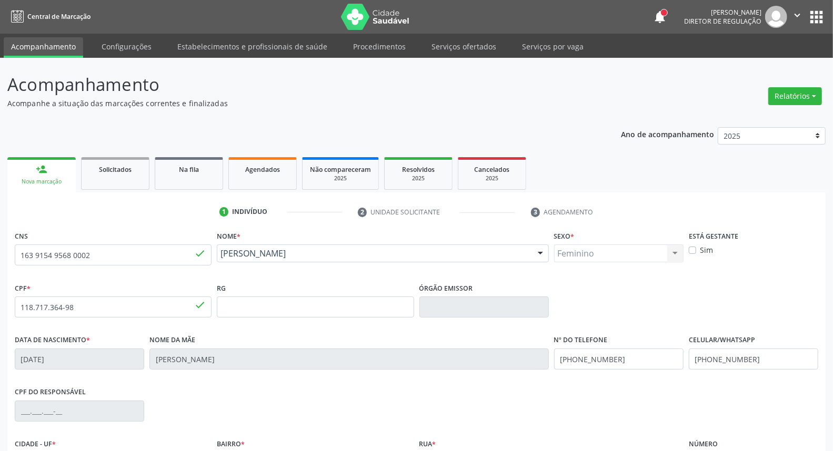
scroll to position [118, 0]
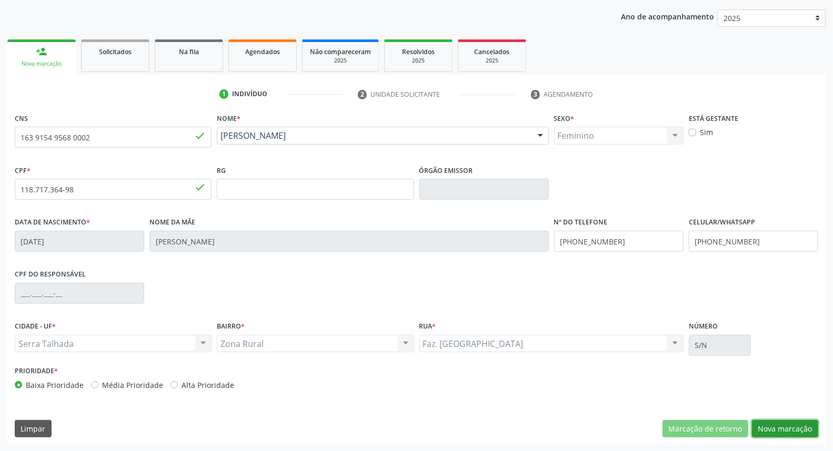
click at [769, 432] on button "Nova marcação" at bounding box center [785, 429] width 66 height 18
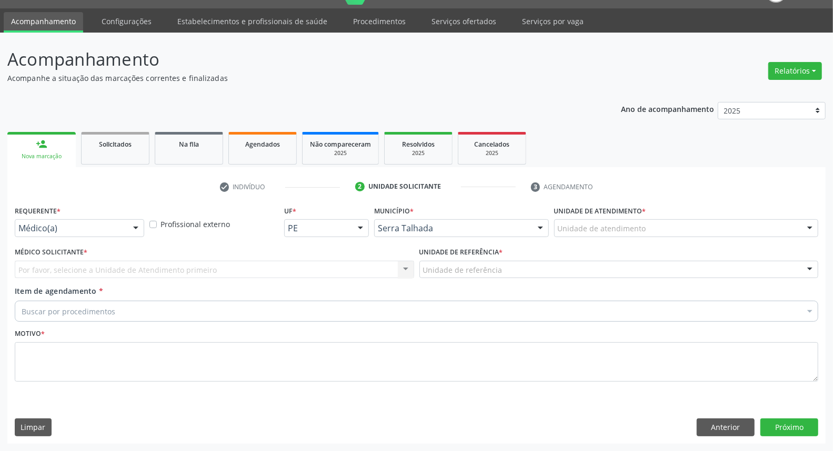
scroll to position [24, 0]
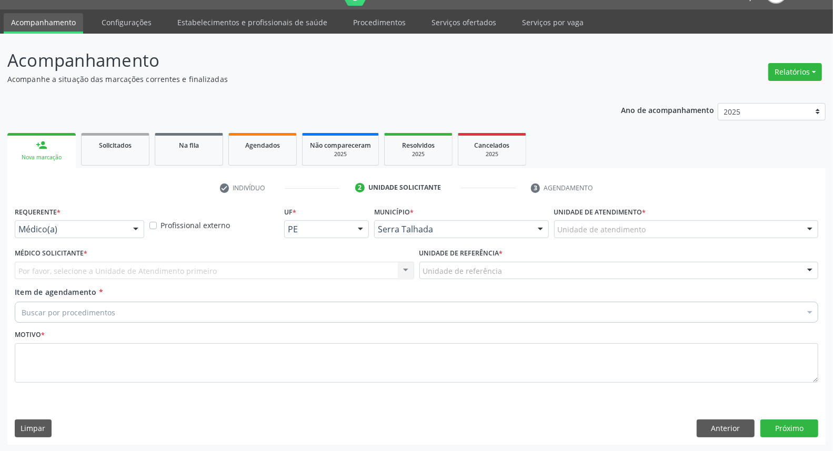
click at [87, 235] on div "Médico(a)" at bounding box center [79, 229] width 129 height 18
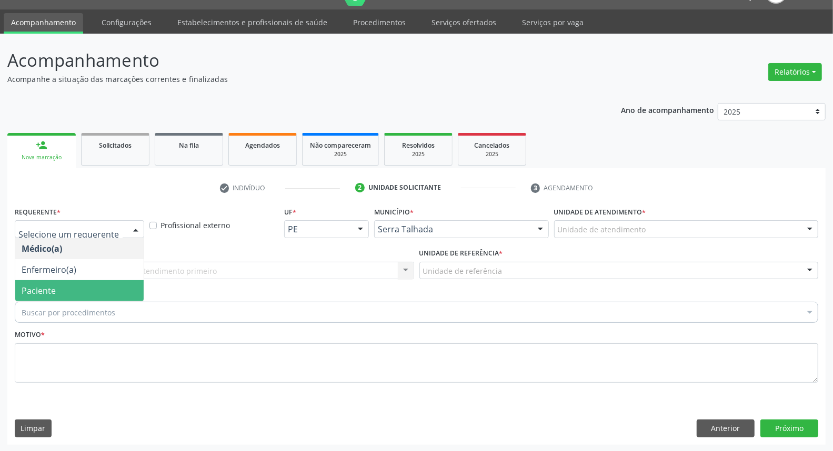
drag, startPoint x: 78, startPoint y: 291, endPoint x: 100, endPoint y: 278, distance: 26.4
click at [80, 290] on span "Paciente" at bounding box center [79, 290] width 128 height 21
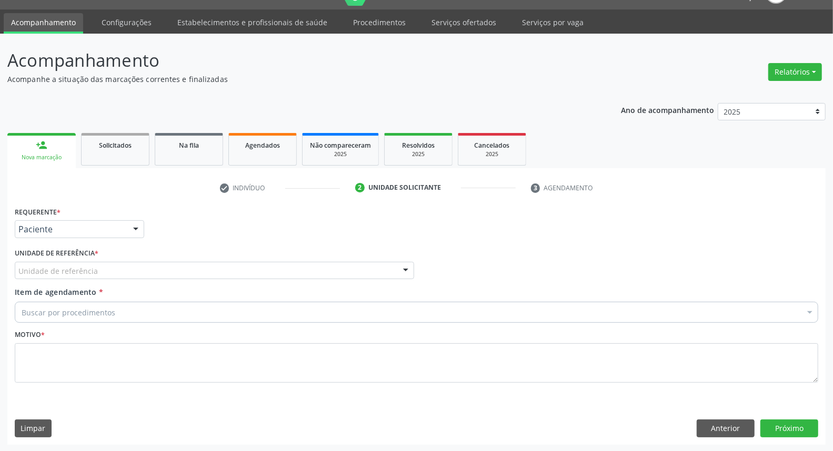
click at [105, 268] on div "Unidade de referência" at bounding box center [214, 271] width 399 height 18
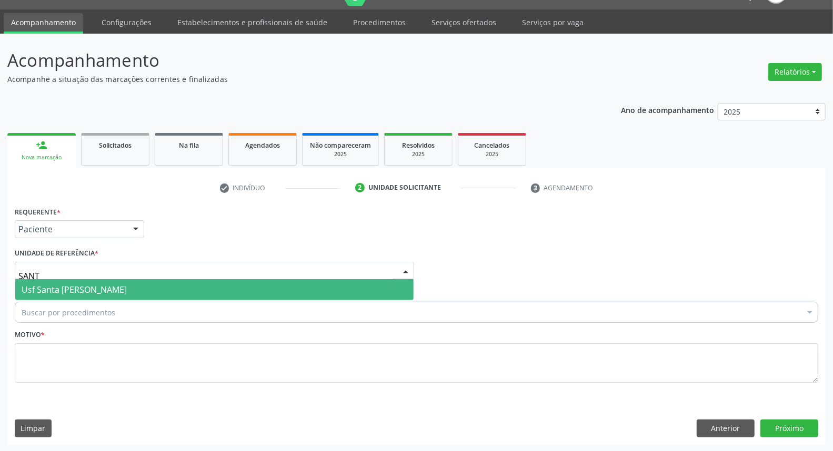
type input "SANTA"
click at [104, 288] on span "Usf Santa [PERSON_NAME]" at bounding box center [74, 290] width 105 height 12
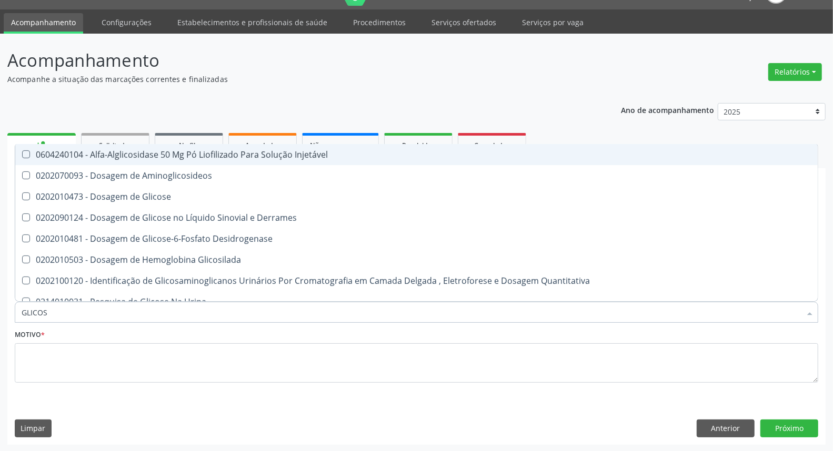
type input "GLICOSE"
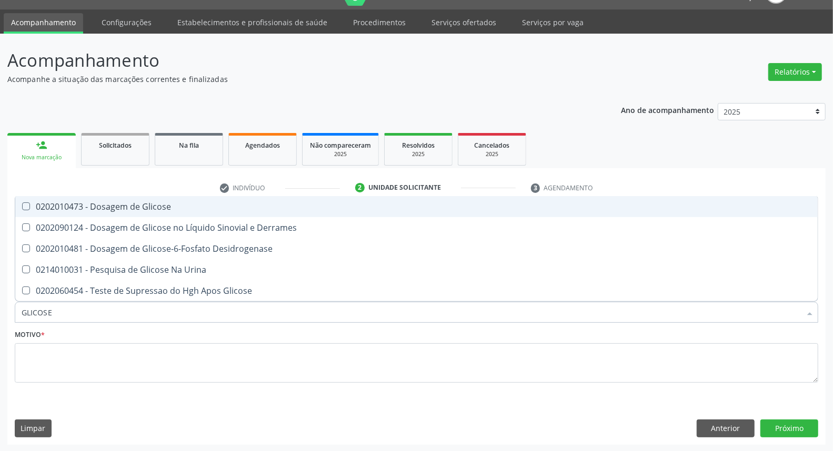
drag, startPoint x: 142, startPoint y: 206, endPoint x: 139, endPoint y: 212, distance: 6.1
click at [140, 208] on div "0202010473 - Dosagem de Glicose" at bounding box center [417, 207] width 790 height 8
checkbox Glicose "true"
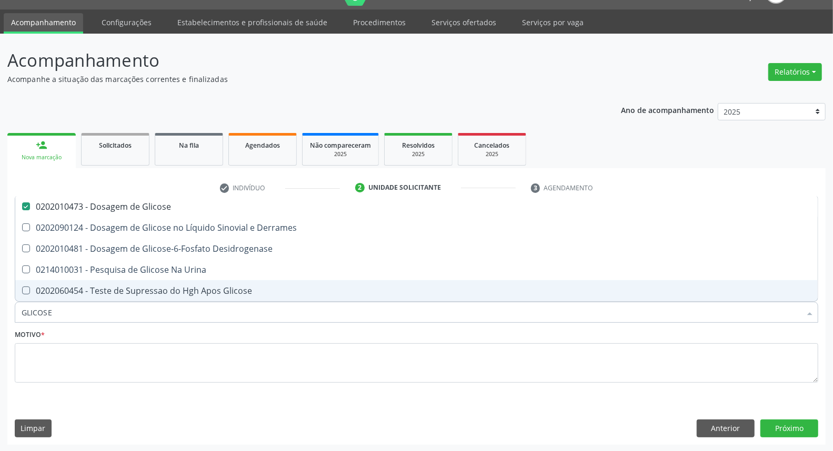
click at [126, 311] on input "GLICOSE" at bounding box center [411, 312] width 779 height 21
type input "A"
checkbox Glicose "false"
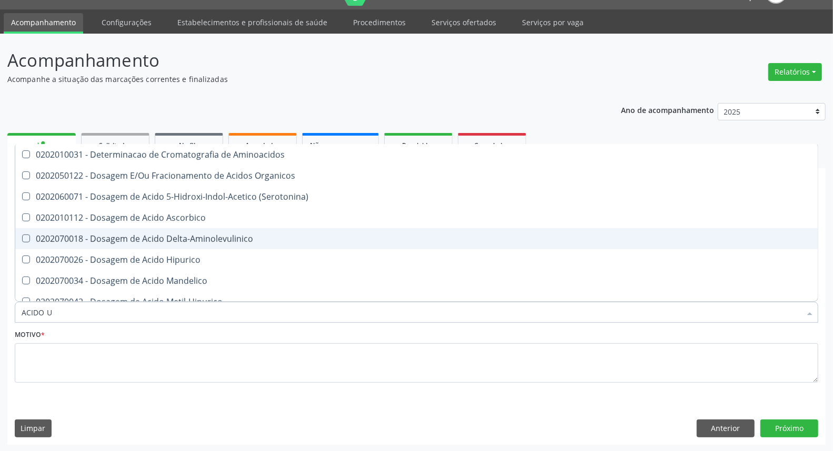
type input "ACIDO U"
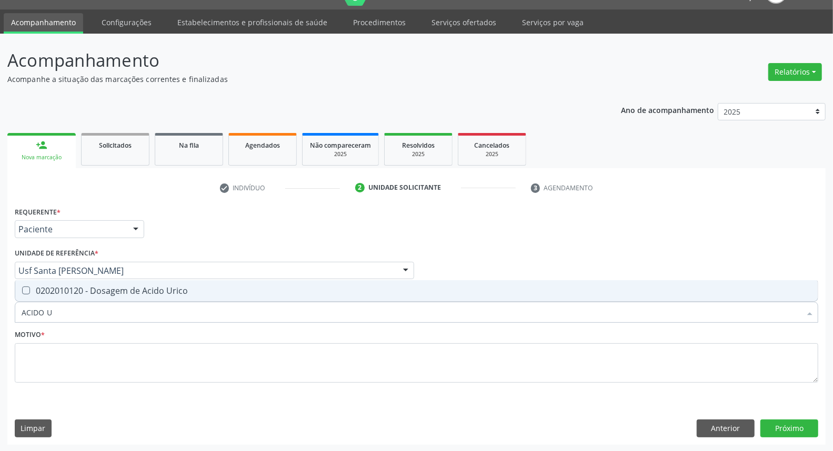
drag, startPoint x: 140, startPoint y: 287, endPoint x: 135, endPoint y: 307, distance: 20.5
click at [139, 288] on div "0202010120 - Dosagem de Acido Urico" at bounding box center [417, 291] width 790 height 8
checkbox Urico "true"
click at [135, 311] on input "ACIDO U" at bounding box center [411, 312] width 779 height 21
click at [135, 312] on input "ACIDO U" at bounding box center [411, 312] width 779 height 21
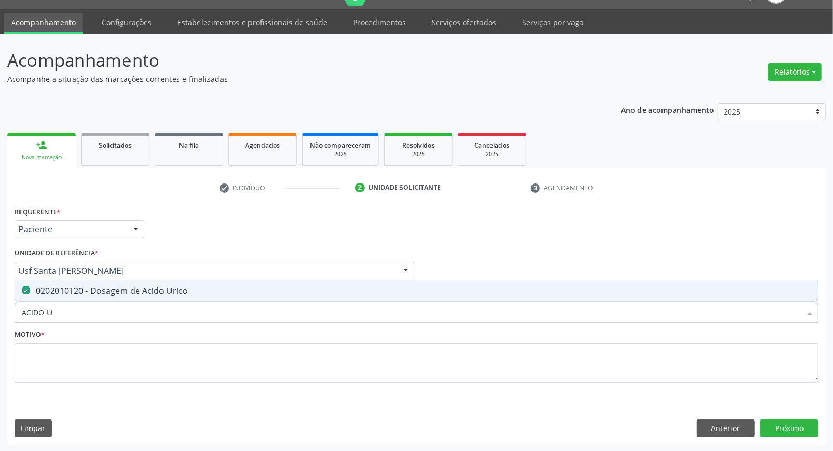
click at [135, 312] on input "ACIDO U" at bounding box center [411, 312] width 779 height 21
type input "C"
checkbox Urico "false"
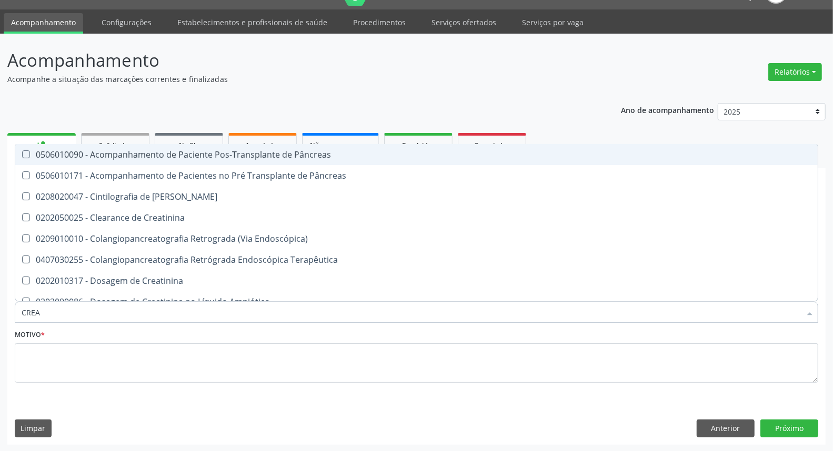
type input "CREAT"
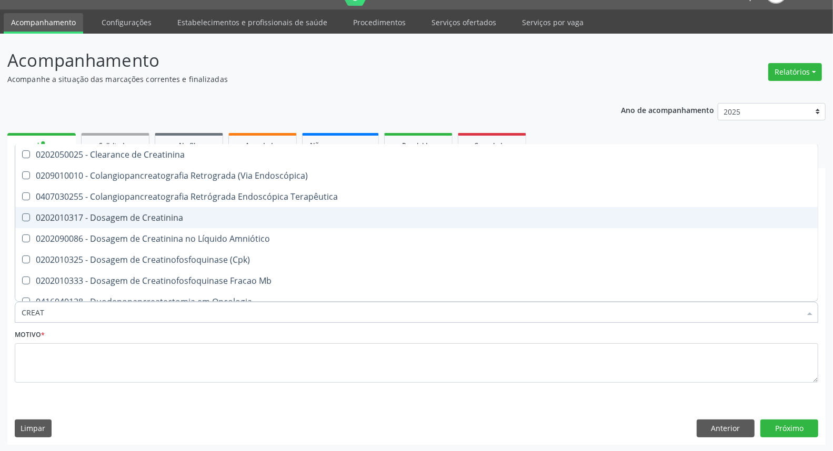
drag, startPoint x: 159, startPoint y: 215, endPoint x: 144, endPoint y: 321, distance: 107.9
click at [158, 220] on div "0202010317 - Dosagem de Creatinina" at bounding box center [417, 218] width 790 height 8
checkbox Creatinina "true"
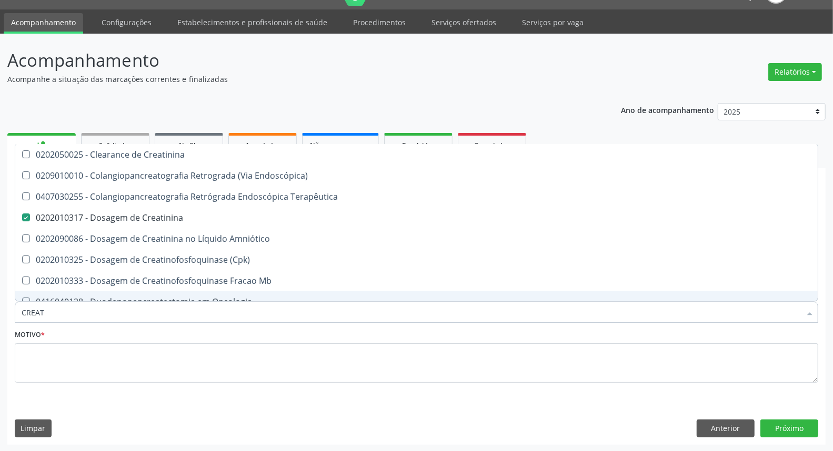
type input "CREA"
checkbox Creatinina "false"
checkbox Mb "true"
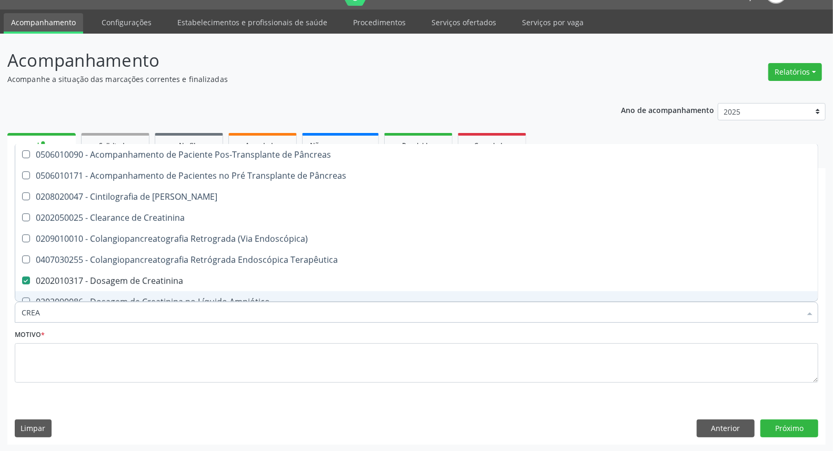
type input "CRE"
checkbox Creatinina "false"
checkbox Oncologia "true"
type input "C"
checkbox Oncologia "false"
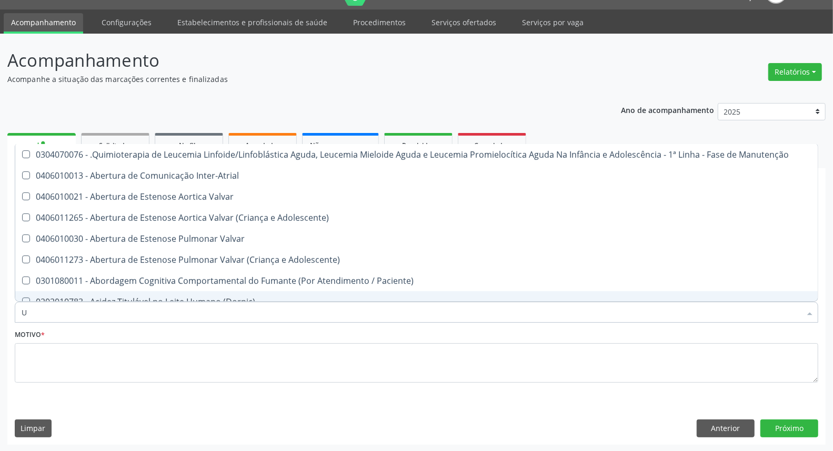
type input "UR"
checkbox B "true"
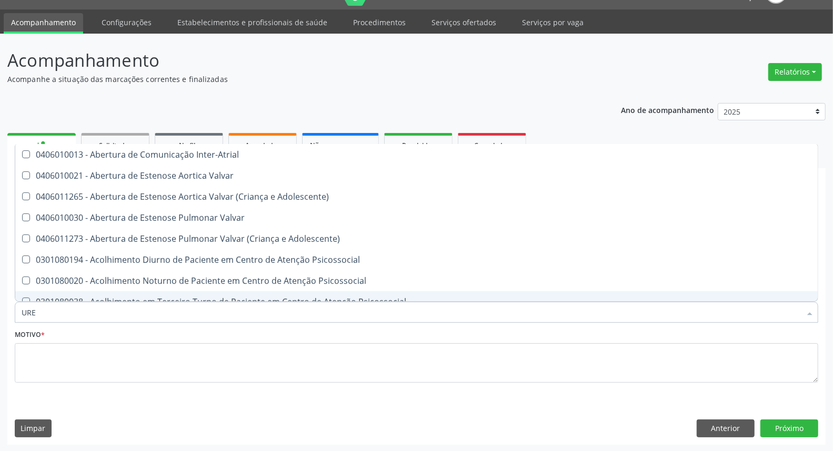
type input "UREI"
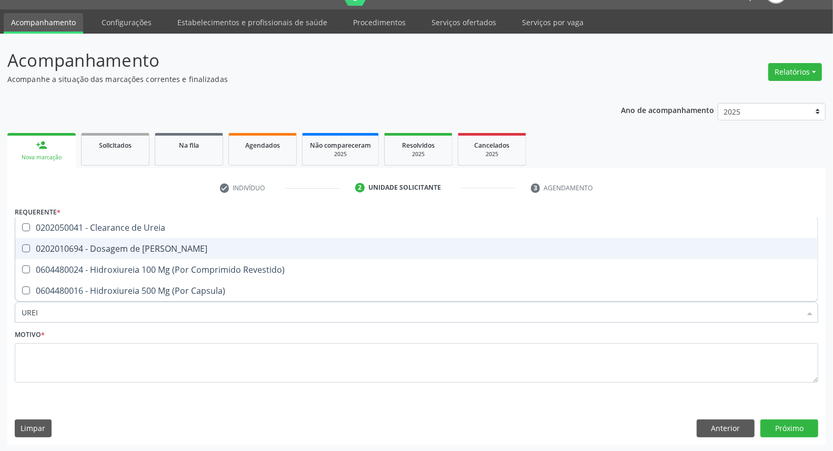
drag, startPoint x: 165, startPoint y: 246, endPoint x: 150, endPoint y: 317, distance: 72.1
click at [164, 250] on div "0202010694 - Dosagem de [PERSON_NAME]" at bounding box center [417, 249] width 790 height 8
checkbox Ureia "true"
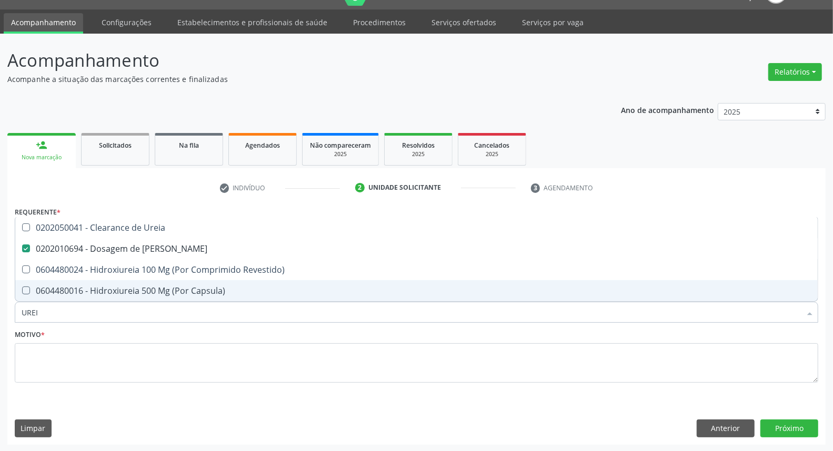
click at [147, 319] on input "UREI" at bounding box center [411, 312] width 779 height 21
type input "CO"
checkbox Ureia "false"
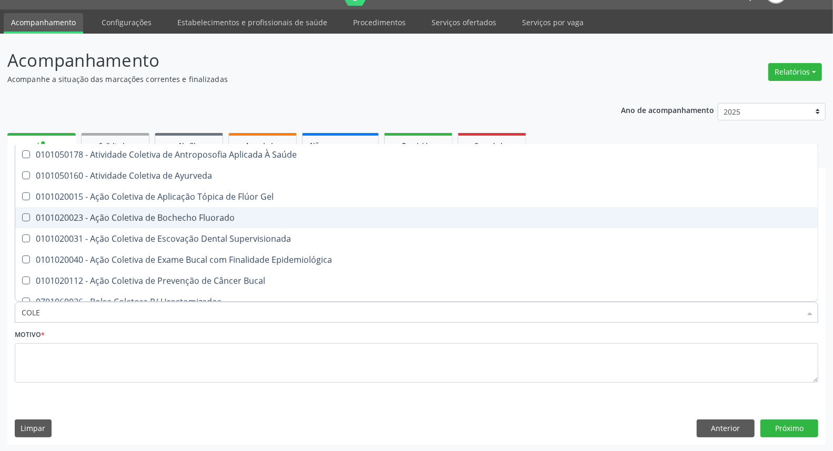
type input "COLES"
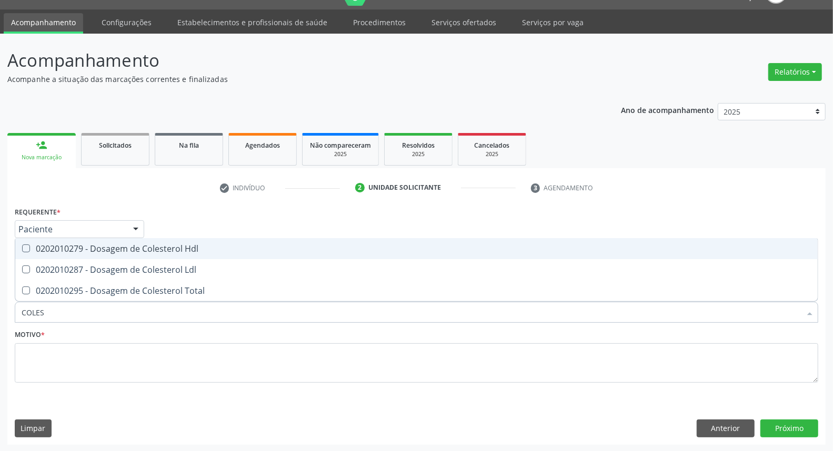
click at [160, 253] on span "0202010279 - Dosagem de Colesterol Hdl" at bounding box center [416, 248] width 802 height 21
checkbox Hdl "true"
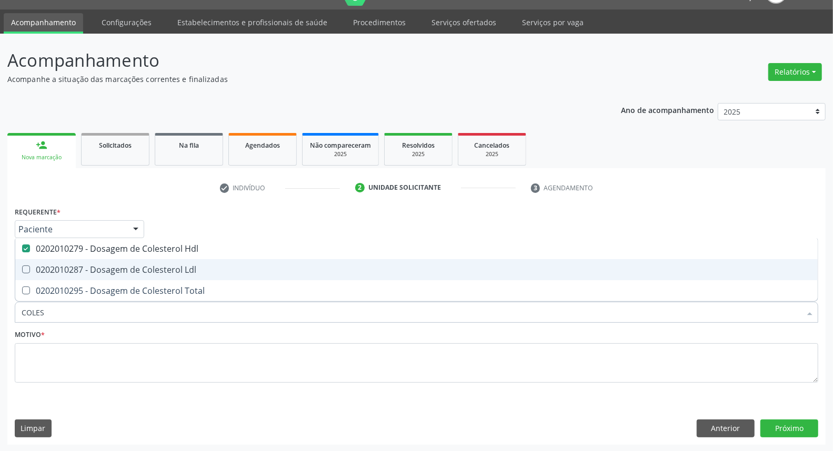
drag, startPoint x: 158, startPoint y: 266, endPoint x: 158, endPoint y: 286, distance: 20.5
click at [158, 271] on div "0202010287 - Dosagem de Colesterol Ldl" at bounding box center [417, 270] width 790 height 8
checkbox Ldl "true"
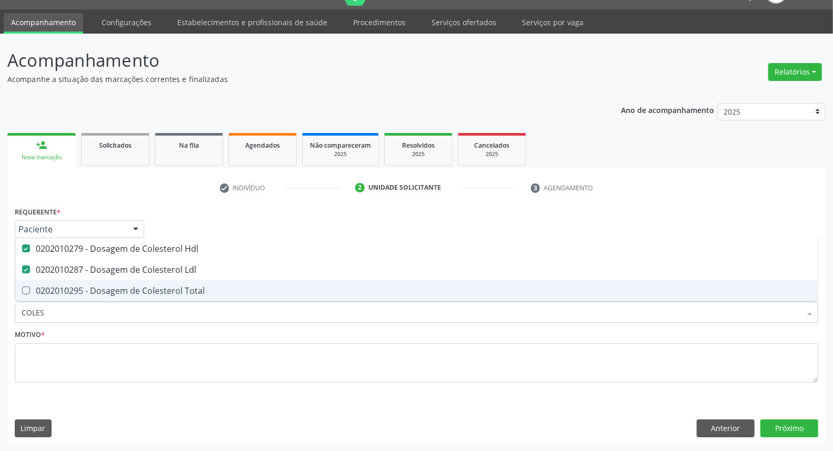
drag, startPoint x: 158, startPoint y: 290, endPoint x: 158, endPoint y: 299, distance: 8.4
click at [158, 291] on div "0202010295 - Dosagem de Colesterol Total" at bounding box center [417, 291] width 790 height 8
checkbox Total "true"
click at [159, 313] on input "COLES" at bounding box center [411, 312] width 779 height 21
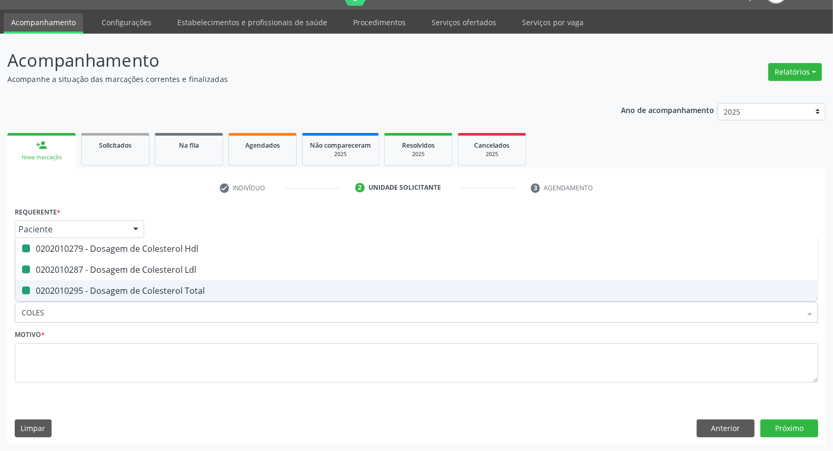
type input "T"
checkbox Hdl "false"
checkbox Ldl "false"
checkbox Total "false"
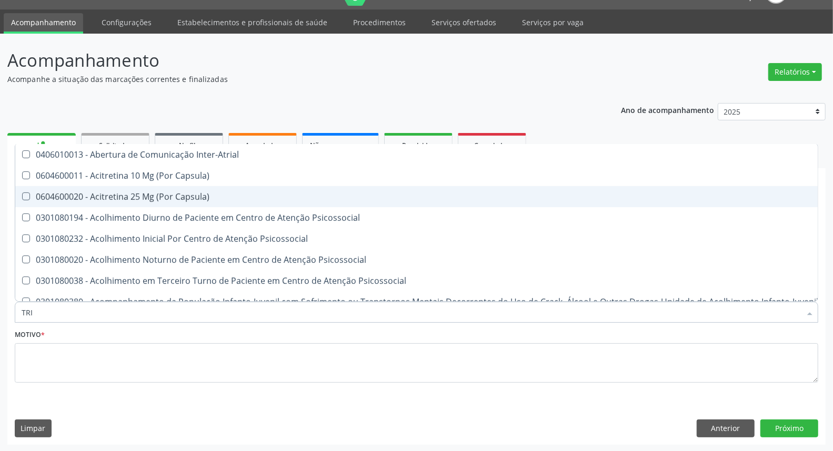
type input "TRIG"
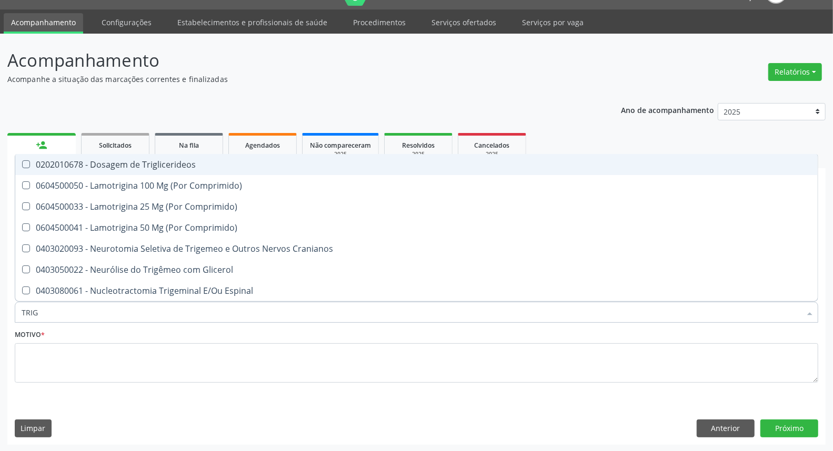
click at [223, 172] on span "0202010678 - Dosagem de Triglicerideos" at bounding box center [416, 164] width 802 height 21
checkbox Triglicerideos "true"
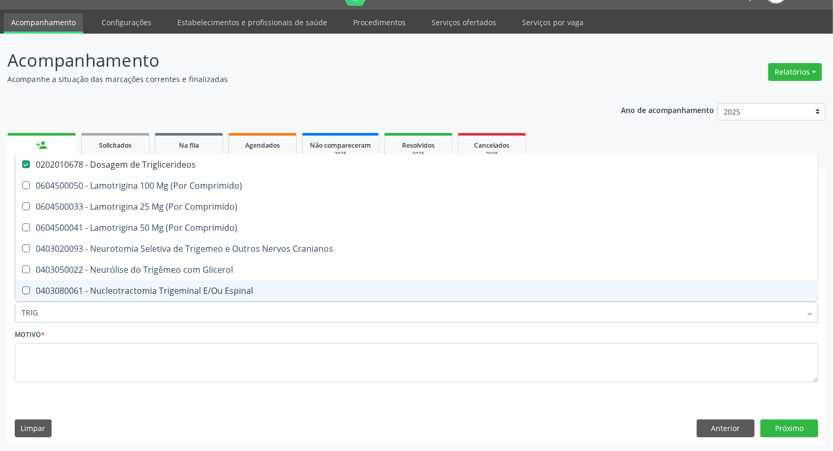
click at [198, 319] on input "TRIG" at bounding box center [411, 312] width 779 height 21
type input "HE"
checkbox Triglicerideos "false"
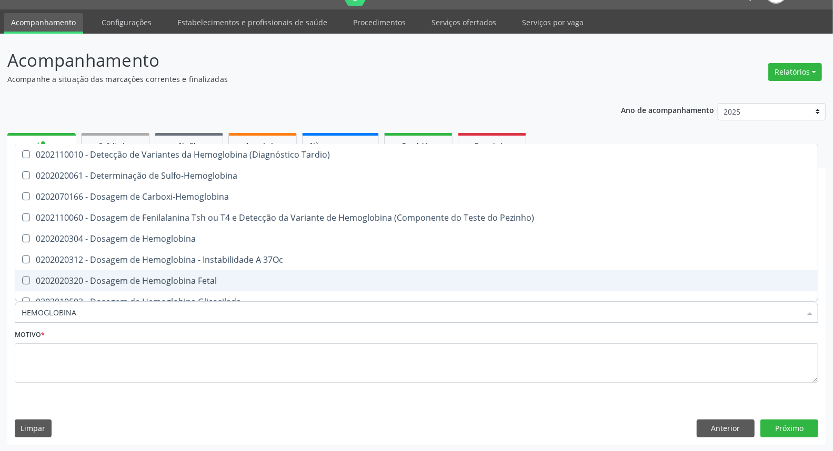
type input "HEMOGLOBINA G"
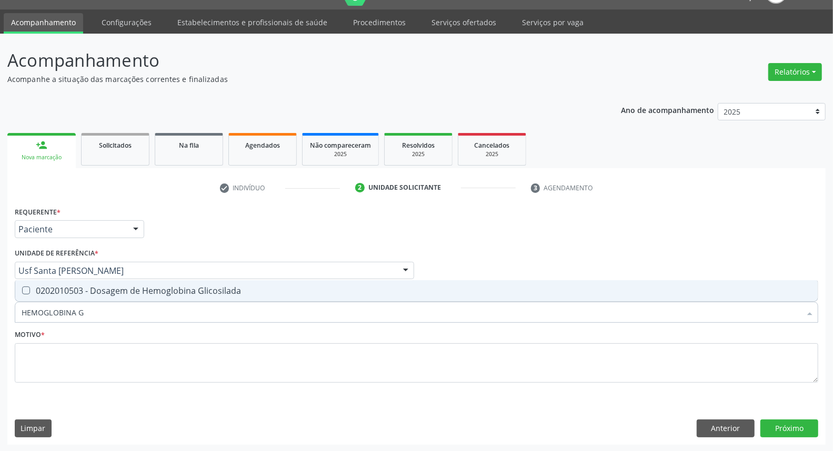
click at [197, 297] on span "0202010503 - Dosagem de Hemoglobina Glicosilada" at bounding box center [416, 290] width 802 height 21
checkbox Glicosilada "true"
click at [188, 317] on input "HEMOGLOBINA G" at bounding box center [411, 312] width 779 height 21
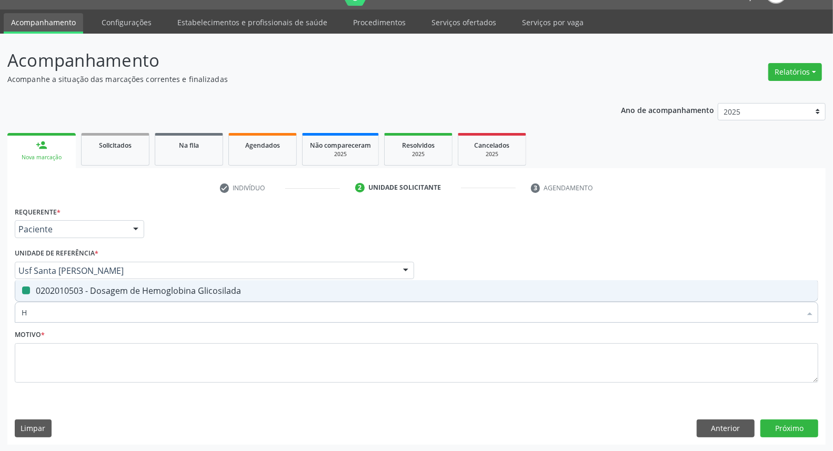
type input "HE"
checkbox Glicosilada "false"
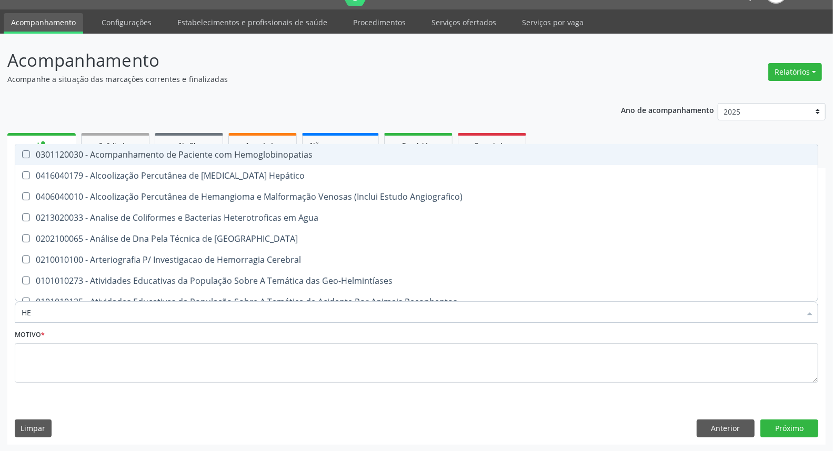
type input "HEM"
checkbox \(Qualitativo\) "true"
checkbox Glicosilada "false"
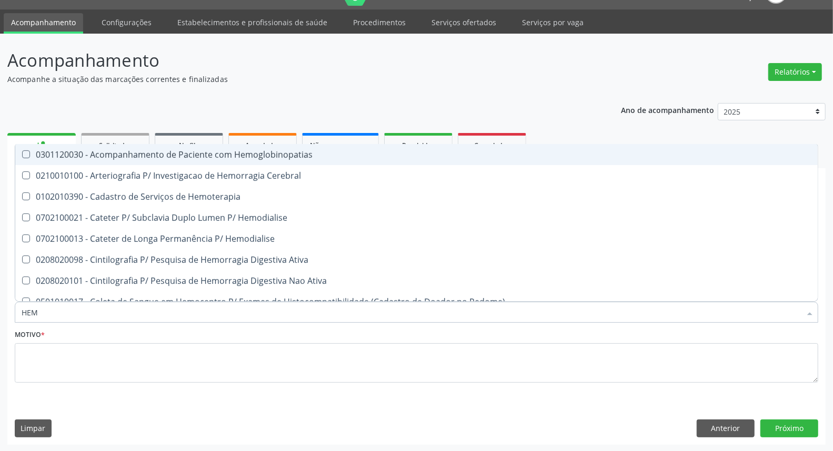
type input "HEMO"
checkbox Glicosilada "true"
checkbox Semana\) "false"
type input "HEMOG"
checkbox Tardio\) "true"
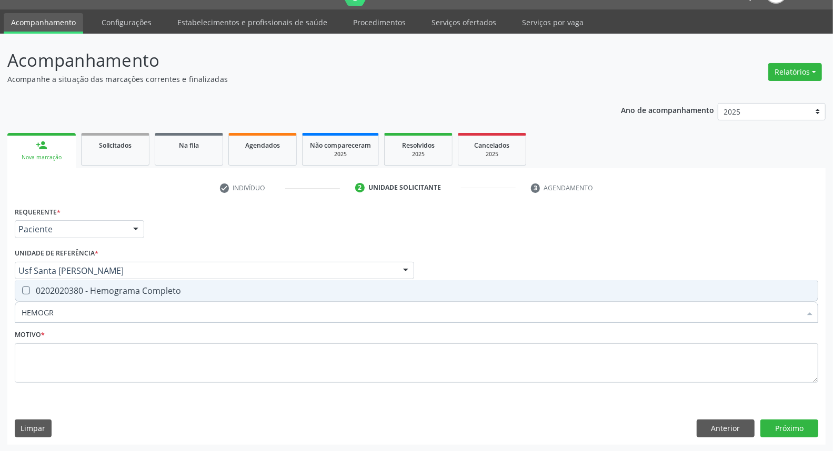
type input "HEMOGRA"
click at [179, 293] on div "0202020380 - Hemograma Completo" at bounding box center [417, 291] width 790 height 8
checkbox Completo "true"
click at [172, 313] on input "HEMOGRA" at bounding box center [411, 312] width 779 height 21
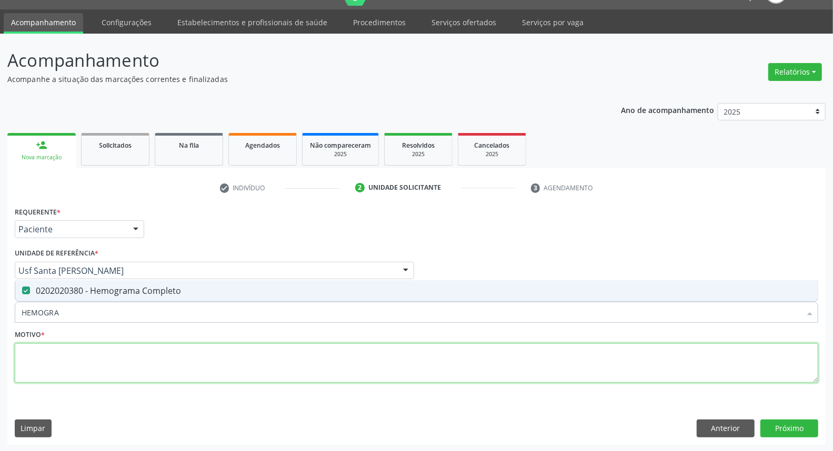
click at [164, 363] on textarea at bounding box center [416, 364] width 803 height 40
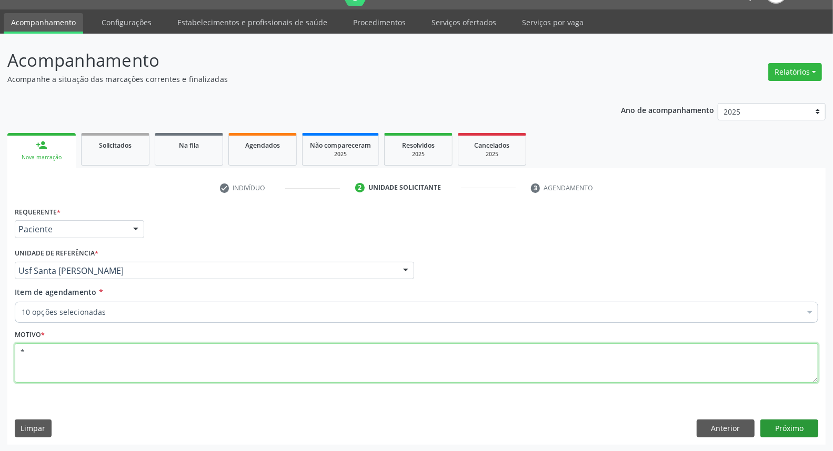
type textarea "*"
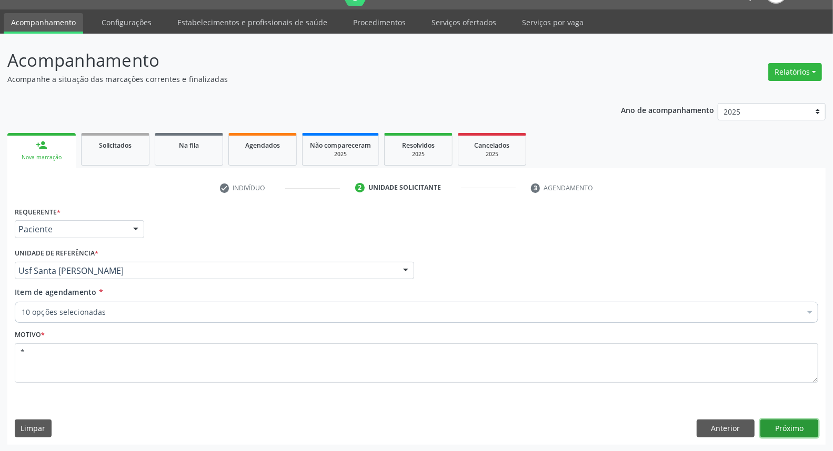
click at [808, 427] on button "Próximo" at bounding box center [789, 429] width 58 height 18
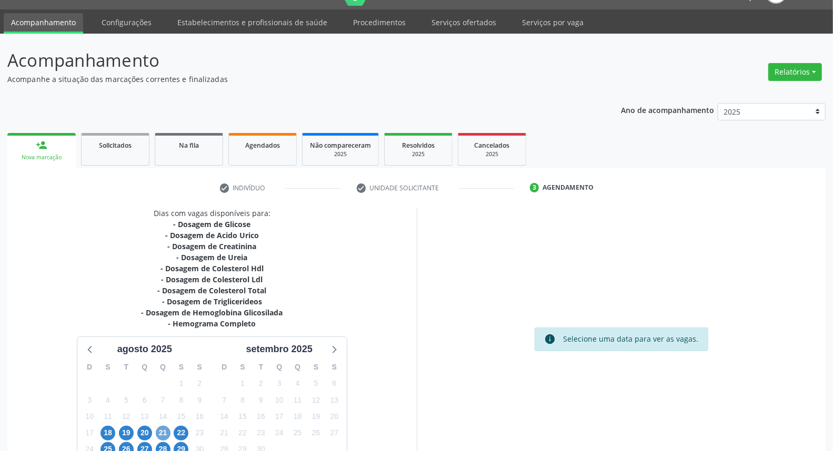
click at [165, 432] on span "21" at bounding box center [163, 433] width 15 height 15
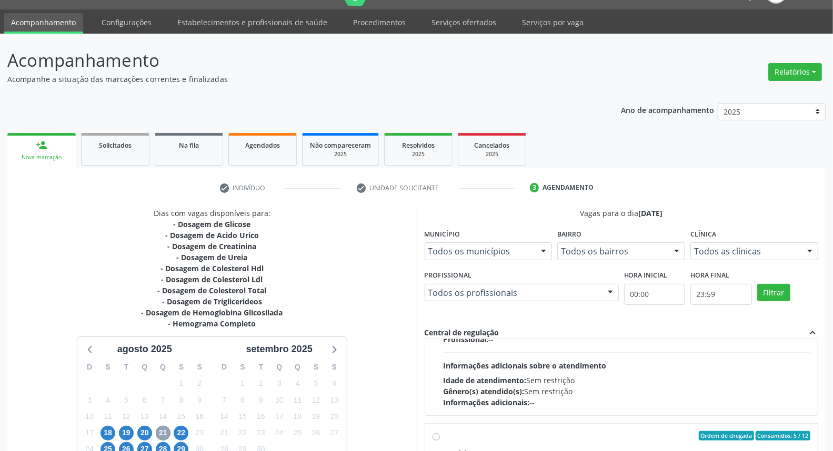
scroll to position [350, 0]
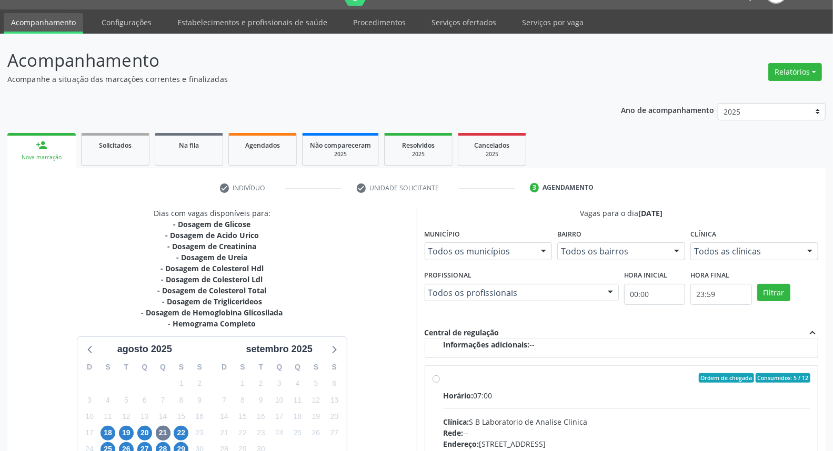
click at [444, 377] on label "Ordem de chegada Consumidos: 5 / 12 Horário: 07:00 Clínica: S B Laboratorio de …" at bounding box center [627, 455] width 367 height 162
click at [438, 377] on input "Ordem de chegada Consumidos: 5 / 12 Horário: 07:00 Clínica: S B Laboratorio de …" at bounding box center [435, 378] width 7 height 9
radio input "true"
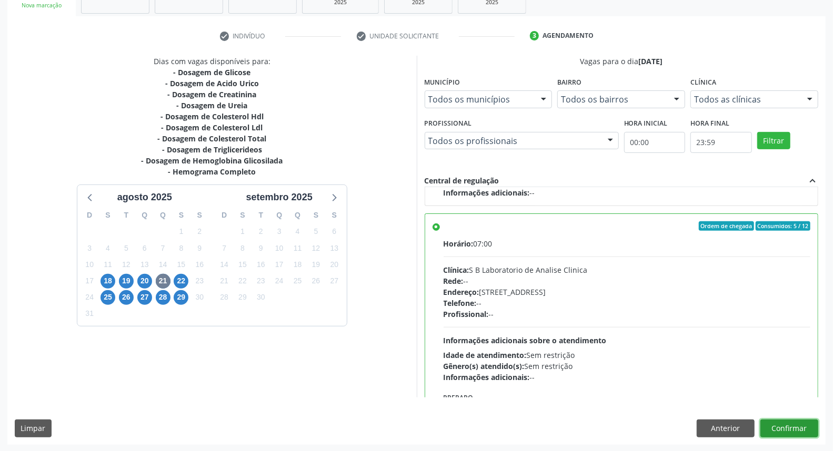
drag, startPoint x: 794, startPoint y: 432, endPoint x: 758, endPoint y: 440, distance: 37.0
click at [793, 432] on button "Confirmar" at bounding box center [789, 429] width 58 height 18
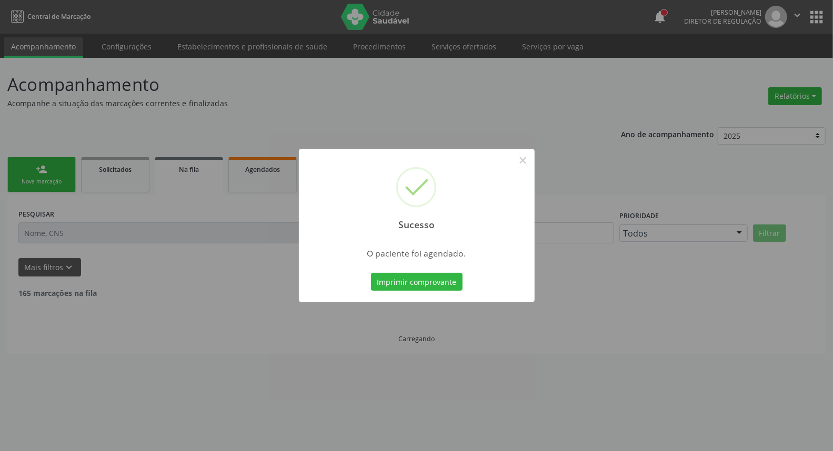
scroll to position [0, 0]
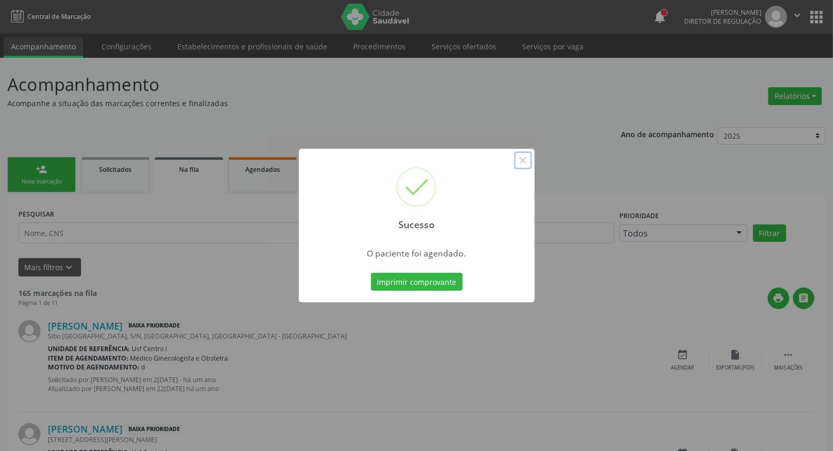
drag, startPoint x: 519, startPoint y: 162, endPoint x: 403, endPoint y: 346, distance: 217.9
click at [517, 165] on button "×" at bounding box center [523, 161] width 18 height 18
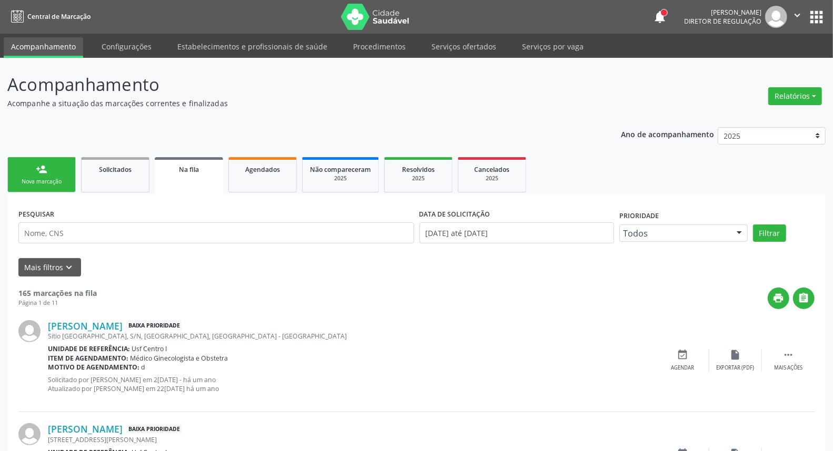
click at [34, 182] on div "Nova marcação" at bounding box center [41, 182] width 53 height 8
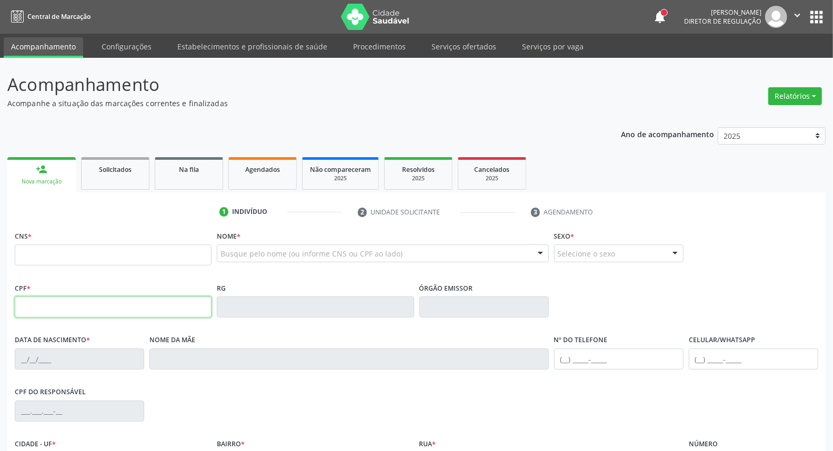
click at [108, 306] on input "text" at bounding box center [113, 307] width 197 height 21
type input "166.860.424-80"
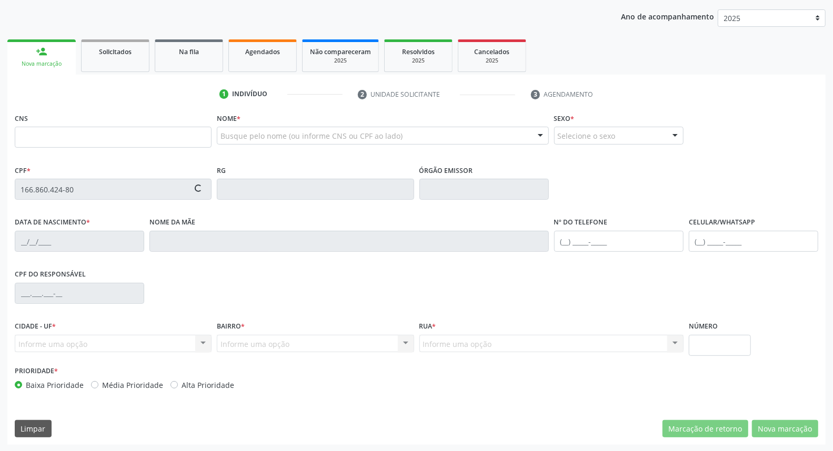
type input "705 0074 6933 0459"
type input "04/03/2006"
type input "Elisangela Maria da Silva"
type input "[PHONE_NUMBER]"
type input "S/N"
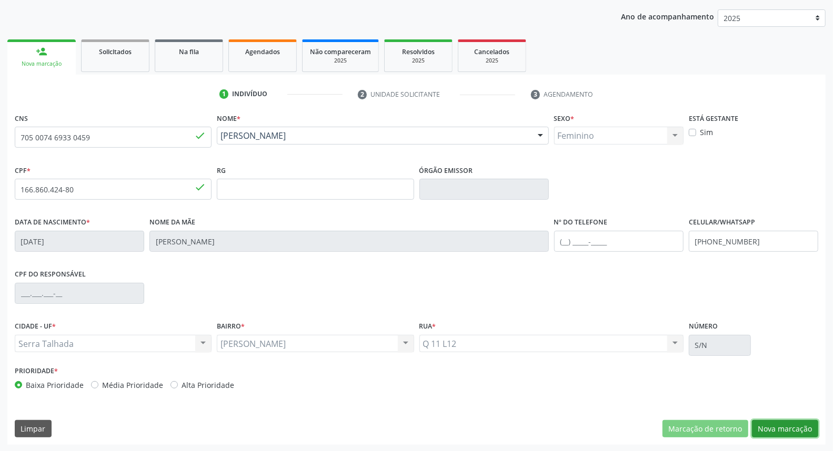
click at [764, 429] on button "Nova marcação" at bounding box center [785, 429] width 66 height 18
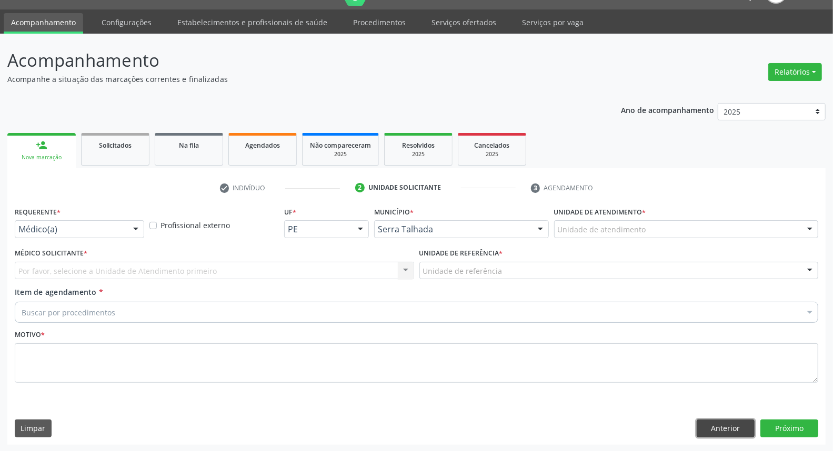
click at [745, 427] on button "Anterior" at bounding box center [726, 429] width 58 height 18
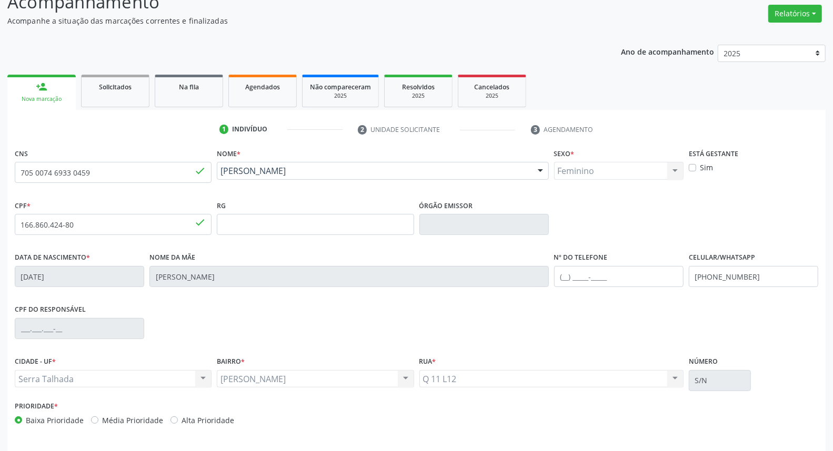
scroll to position [118, 0]
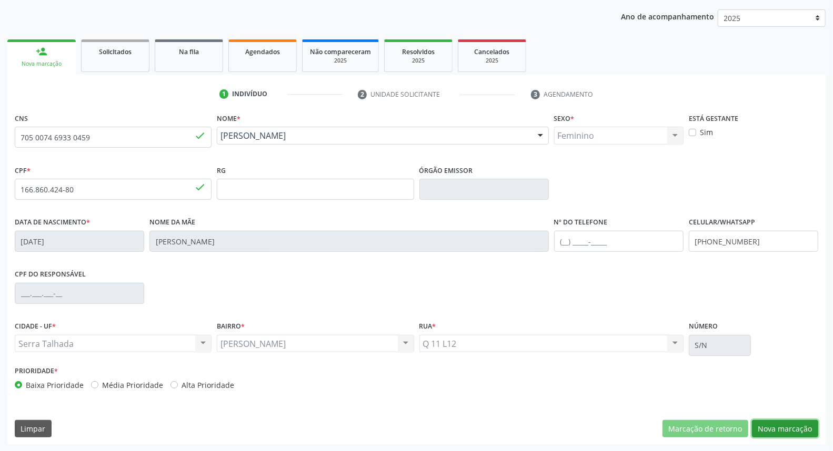
drag, startPoint x: 807, startPoint y: 428, endPoint x: 400, endPoint y: 343, distance: 414.9
click at [795, 427] on button "Nova marcação" at bounding box center [785, 429] width 66 height 18
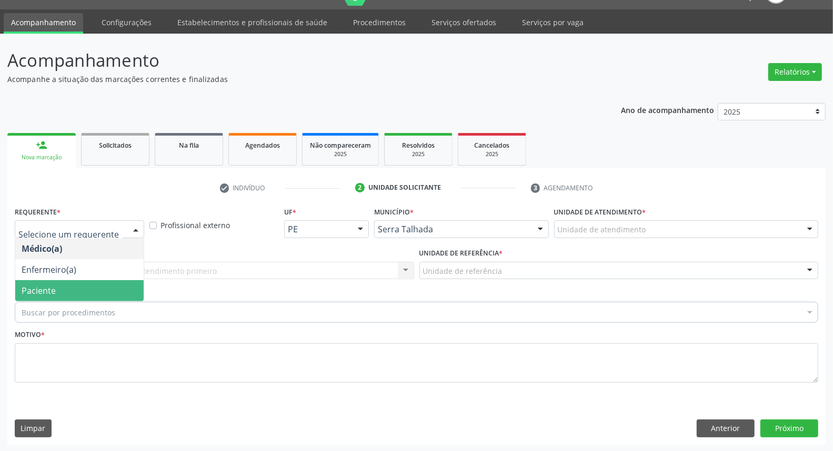
drag, startPoint x: 86, startPoint y: 288, endPoint x: 106, endPoint y: 271, distance: 25.8
click at [86, 287] on span "Paciente" at bounding box center [79, 290] width 128 height 21
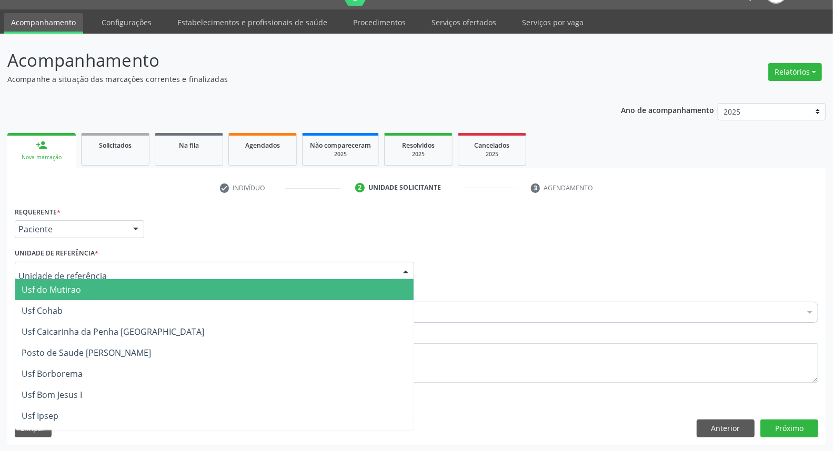
click at [107, 271] on div at bounding box center [214, 271] width 399 height 18
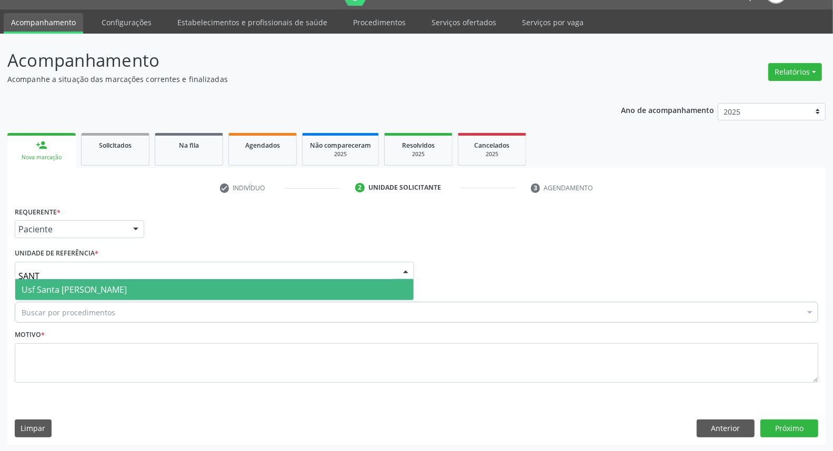
type input "SANTA"
click at [107, 288] on span "Usf Santa [PERSON_NAME]" at bounding box center [74, 290] width 105 height 12
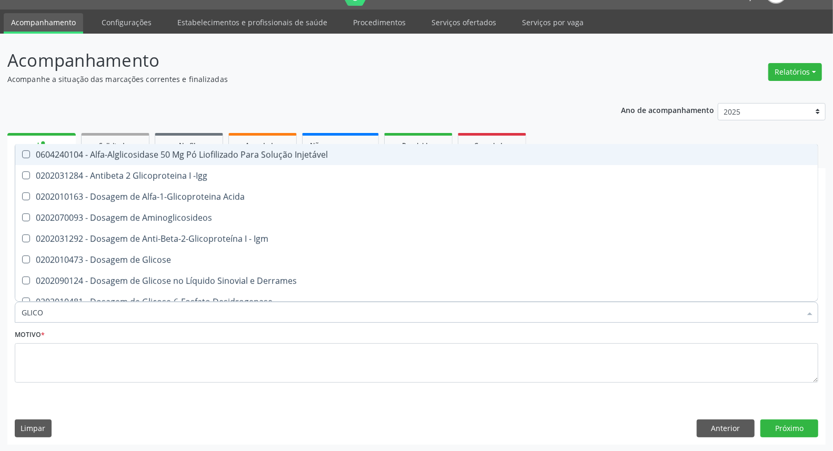
type input "GLICOS"
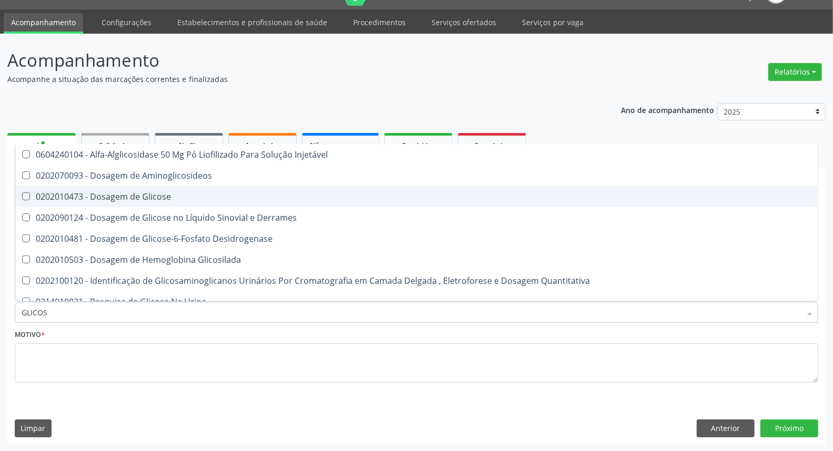
drag, startPoint x: 169, startPoint y: 196, endPoint x: 167, endPoint y: 214, distance: 17.4
click at [169, 197] on div "0202010473 - Dosagem de Glicose" at bounding box center [417, 197] width 790 height 8
checkbox Glicose "true"
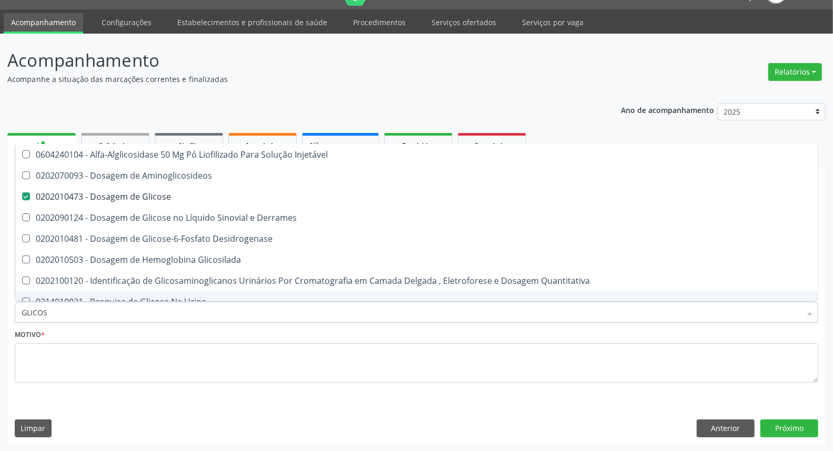
click at [156, 319] on input "GLICOS" at bounding box center [411, 312] width 779 height 21
type input "C"
checkbox Glicose "false"
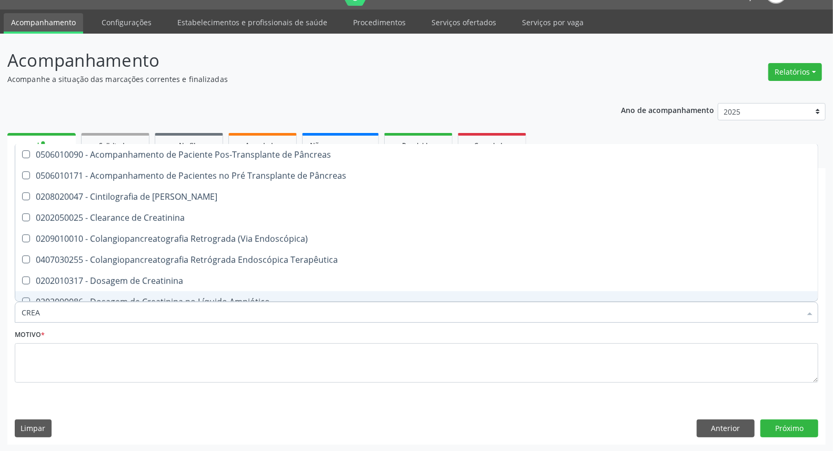
type input "CREAT"
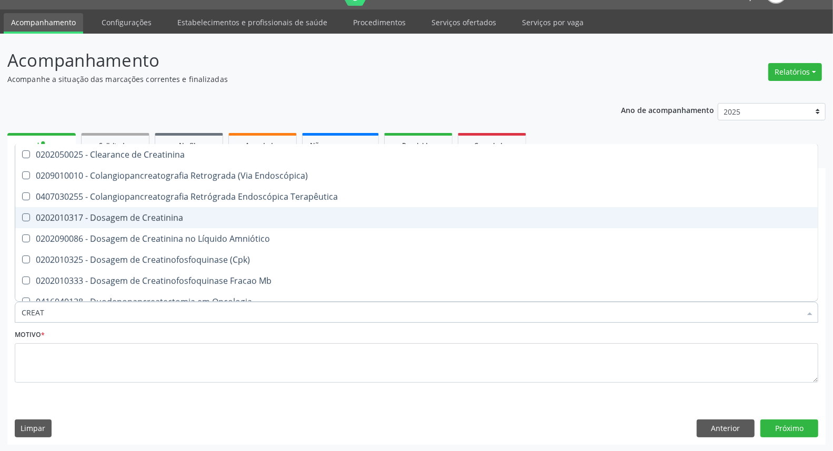
click at [138, 214] on div "0202010317 - Dosagem de Creatinina" at bounding box center [417, 218] width 790 height 8
checkbox Creatinina "true"
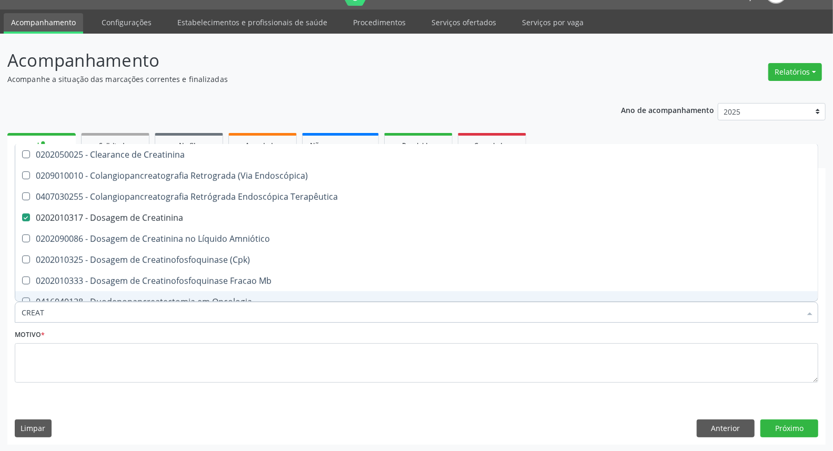
click at [107, 314] on input "CREAT" at bounding box center [411, 312] width 779 height 21
click at [107, 315] on input "CREAT" at bounding box center [411, 312] width 779 height 21
type input "UR"
checkbox Creatinina "false"
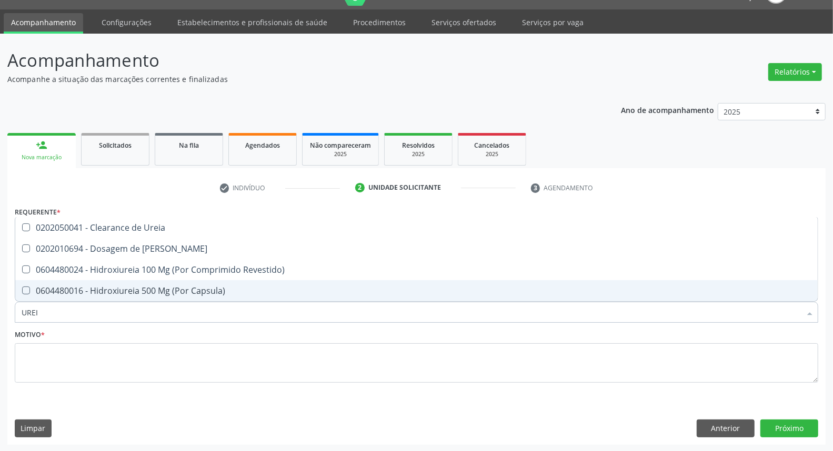
type input "UREIA"
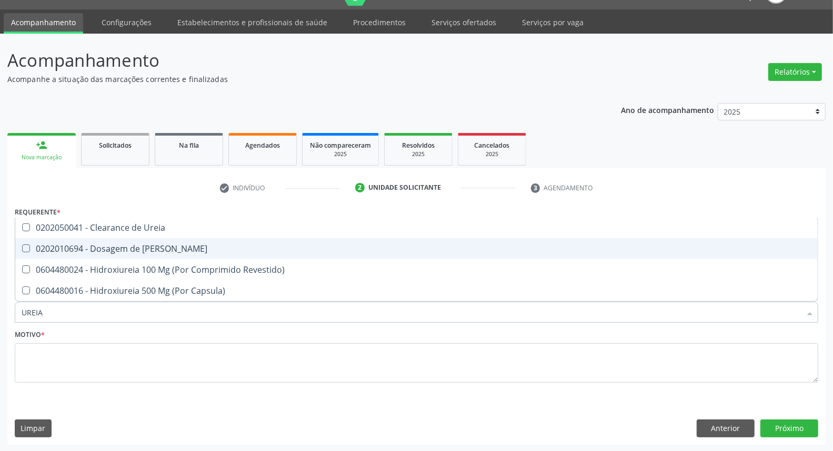
drag, startPoint x: 124, startPoint y: 248, endPoint x: 121, endPoint y: 312, distance: 64.2
click at [124, 249] on div "0202010694 - Dosagem de [PERSON_NAME]" at bounding box center [417, 249] width 790 height 8
checkbox Ureia "true"
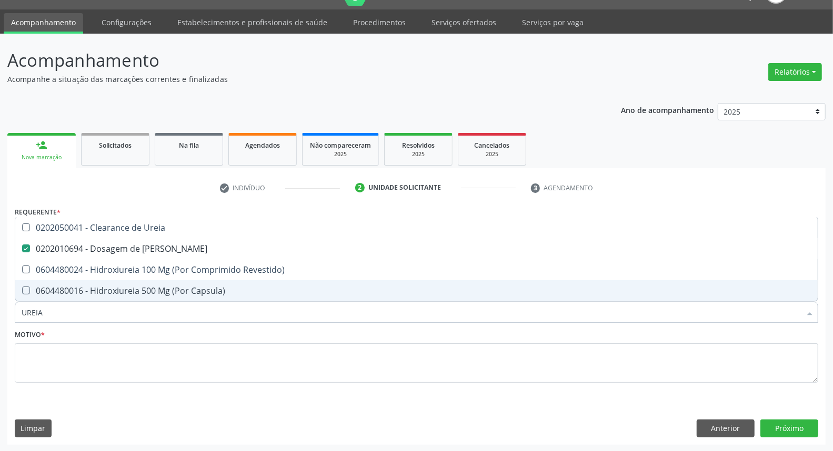
click at [120, 313] on input "UREIA" at bounding box center [411, 312] width 779 height 21
type input "HE"
checkbox Ureia "false"
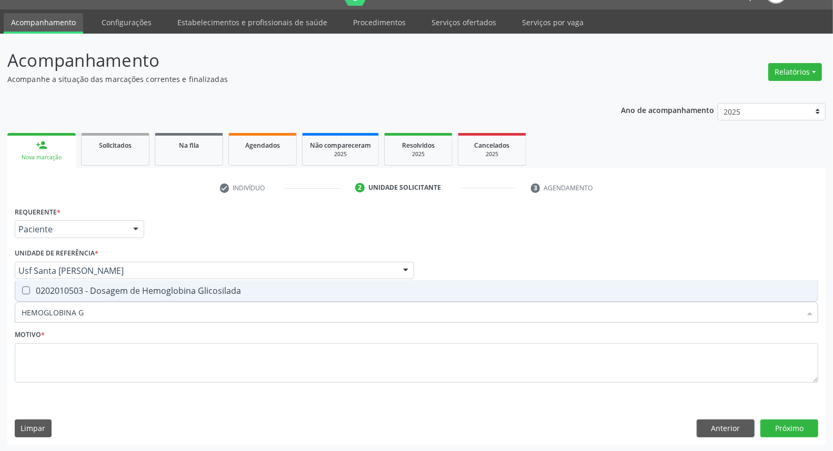
type input "HEMOGLOBINA G"
click at [140, 277] on div "Requerente * Paciente Médico(a) Enfermeiro(a) Paciente Nenhum resultado encontr…" at bounding box center [416, 301] width 803 height 194
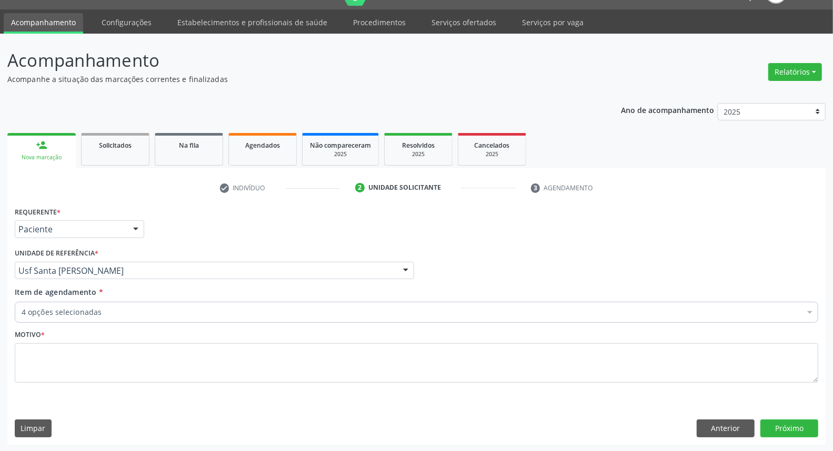
click at [220, 239] on div "Requerente * Paciente Médico(a) Enfermeiro(a) Paciente Nenhum resultado encontr…" at bounding box center [416, 224] width 809 height 41
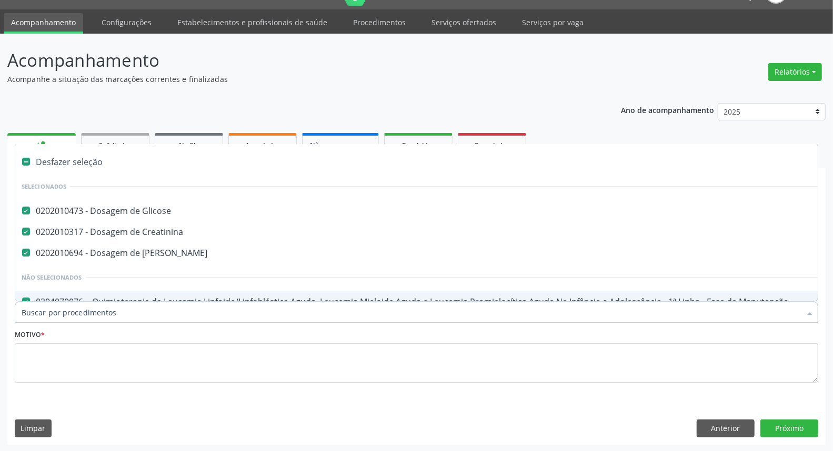
click at [177, 311] on input "Item de agendamento *" at bounding box center [411, 312] width 779 height 21
type input "H"
checkbox Creatinina "false"
checkbox Ureia "false"
checkbox Manutenção "false"
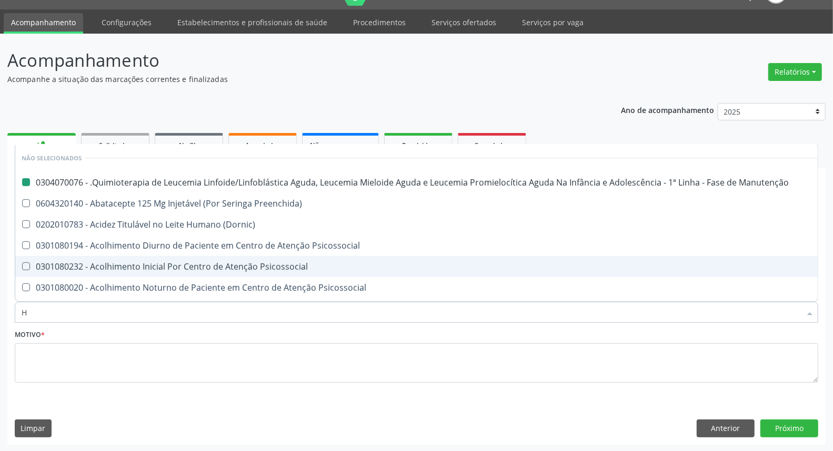
type input "HE"
checkbox Manutenção "false"
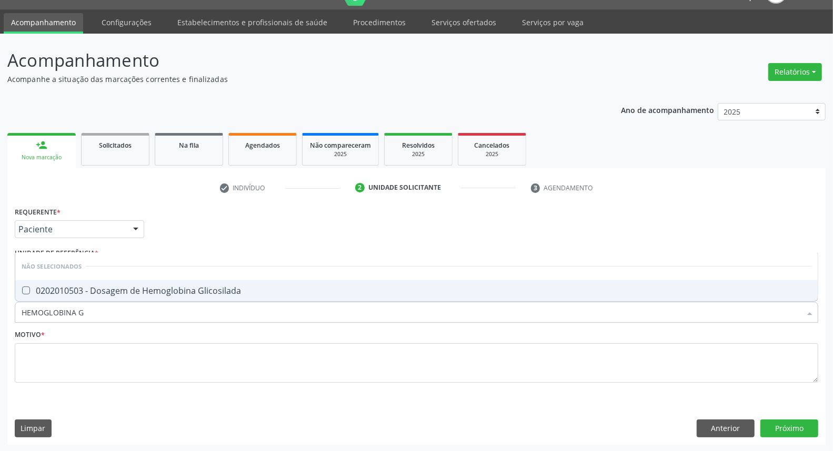
type input "HEMOGLOBINA G"
click at [176, 288] on div "0202010503 - Dosagem de Hemoglobina Glicosilada" at bounding box center [417, 291] width 790 height 8
checkbox Glicosilada "true"
click at [162, 311] on input "HEMOGLOBINA G" at bounding box center [411, 312] width 779 height 21
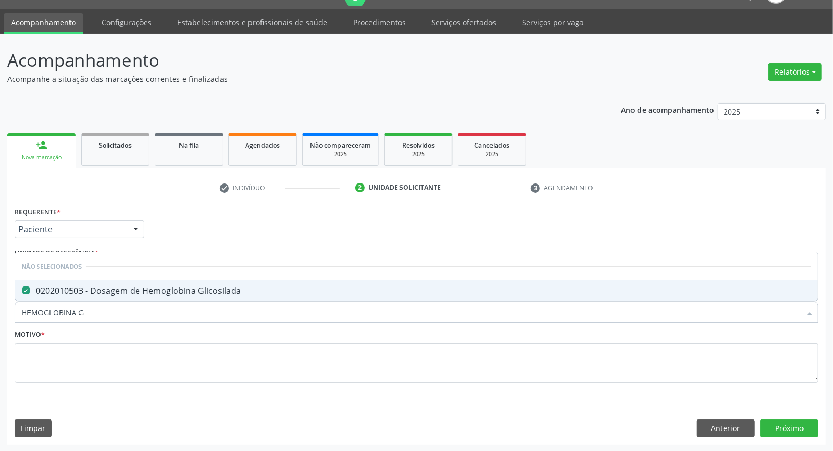
click at [161, 311] on input "HEMOGLOBINA G" at bounding box center [411, 312] width 779 height 21
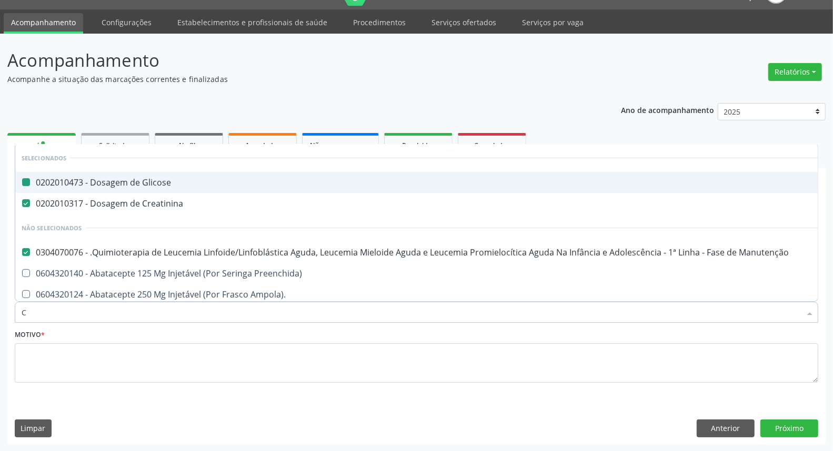
type input "CU"
checkbox Glicose "false"
checkbox Creatinina "false"
checkbox Manutenção "false"
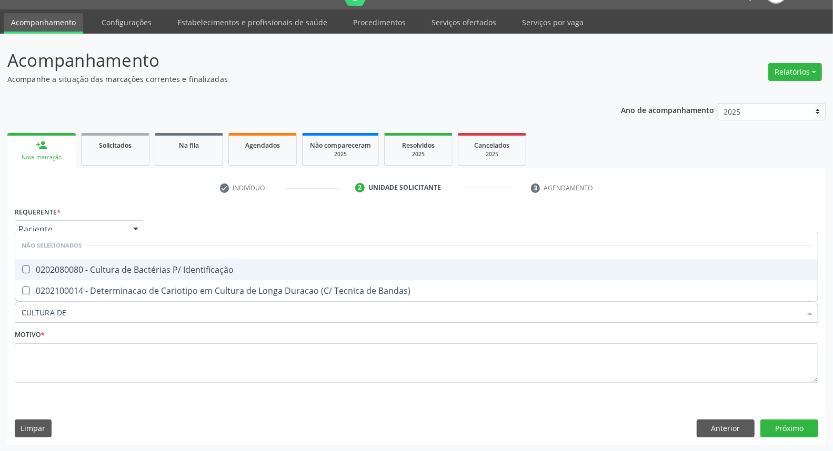
type input "CULTURA DE"
drag, startPoint x: 175, startPoint y: 268, endPoint x: 170, endPoint y: 278, distance: 10.6
click at [172, 275] on span "0202080080 - Cultura de Bactérias P/ Identificação" at bounding box center [416, 269] width 802 height 21
checkbox Identificação "true"
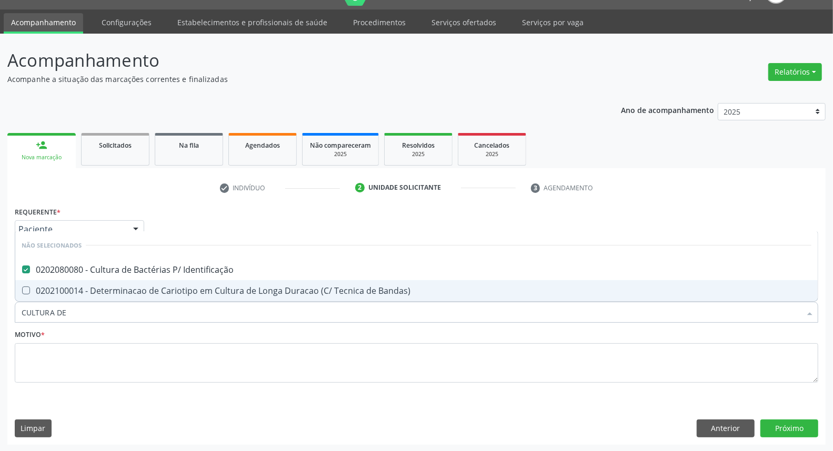
click at [155, 316] on input "CULTURA DE" at bounding box center [411, 312] width 779 height 21
type input "HE"
checkbox Identificação "false"
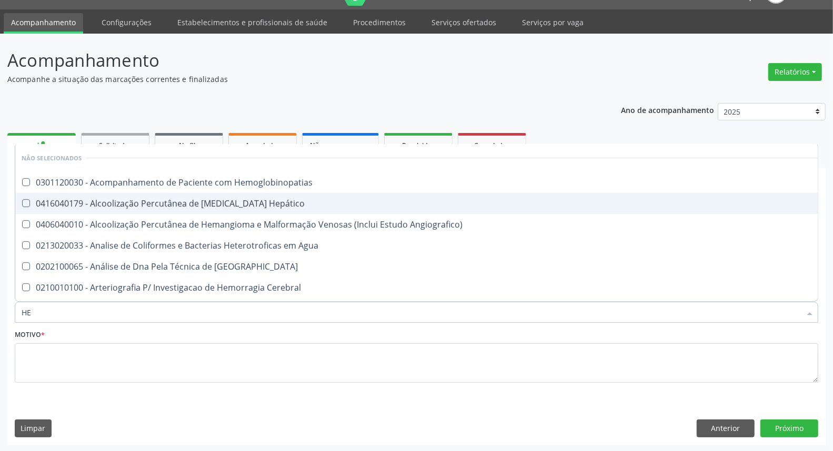
type input "HEM"
checkbox \(Qualitativo\) "true"
checkbox Glicosilada "false"
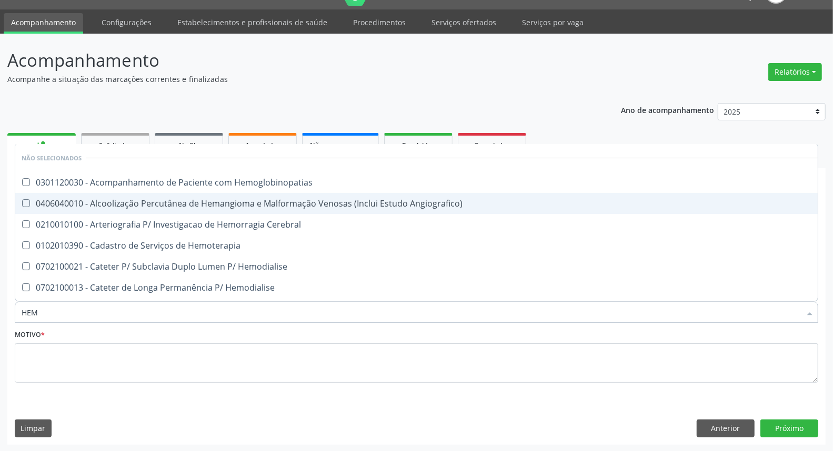
type input "HEMO"
checkbox Hemacias "true"
checkbox Glicosilada "false"
type input "HEMOG"
checkbox Tardio\) "true"
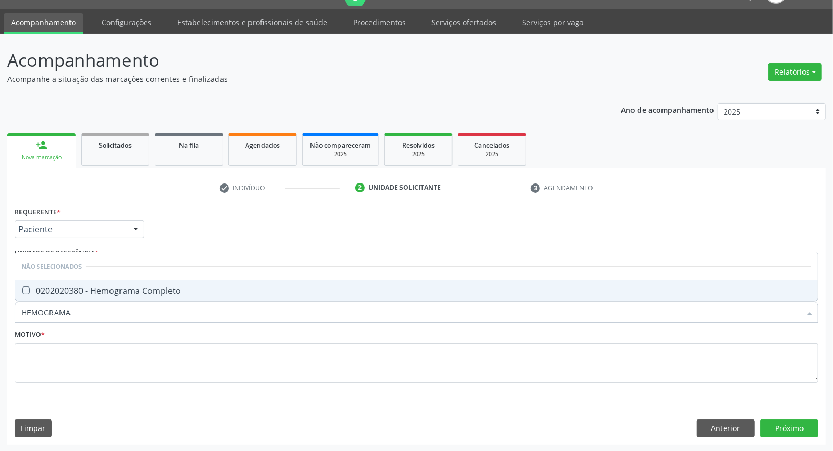
type input "HEMOGRAMA"
click at [158, 290] on div "0202020380 - Hemograma Completo" at bounding box center [417, 291] width 790 height 8
checkbox Completo "true"
click at [149, 308] on input "HEMOGRAMA" at bounding box center [411, 312] width 779 height 21
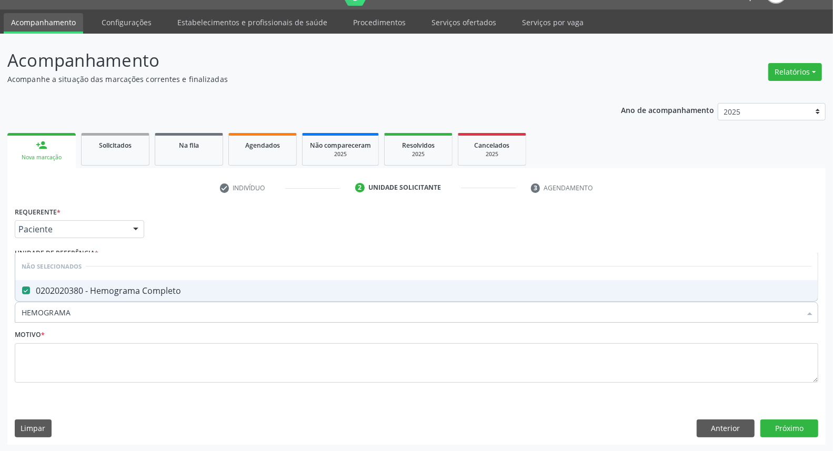
click at [149, 308] on input "HEMOGRAMA" at bounding box center [411, 312] width 779 height 21
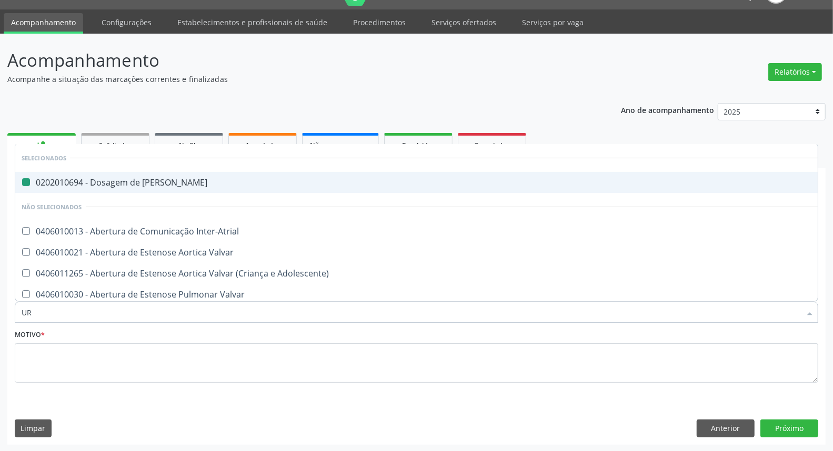
type input "URI"
checkbox Ureia "false"
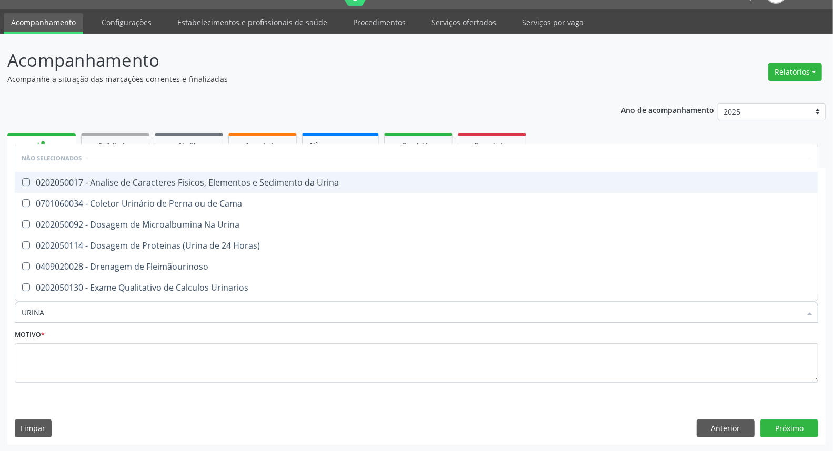
type input "URINA"
drag, startPoint x: 236, startPoint y: 178, endPoint x: 209, endPoint y: 246, distance: 73.5
click at [234, 180] on div "0202050017 - Analise de Caracteres Fisicos, Elementos e Sedimento da Urina" at bounding box center [417, 182] width 790 height 8
checkbox Urina "true"
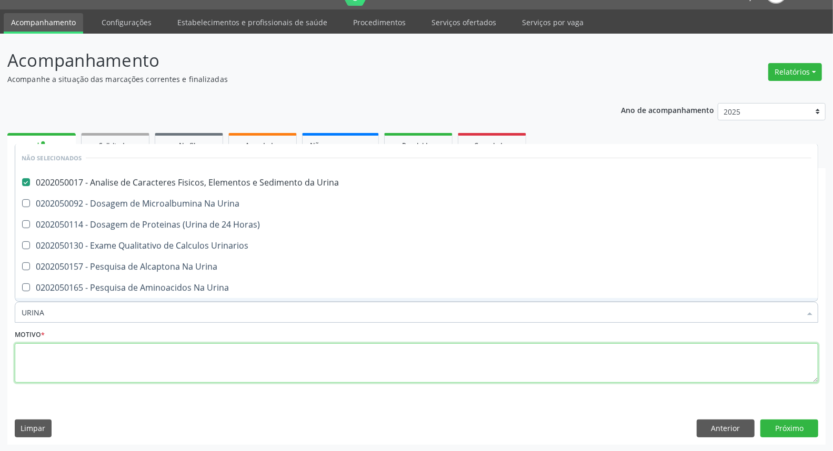
click at [160, 379] on textarea at bounding box center [416, 364] width 803 height 40
checkbox Horas\) "true"
checkbox Urinarios "true"
checkbox Urina "true"
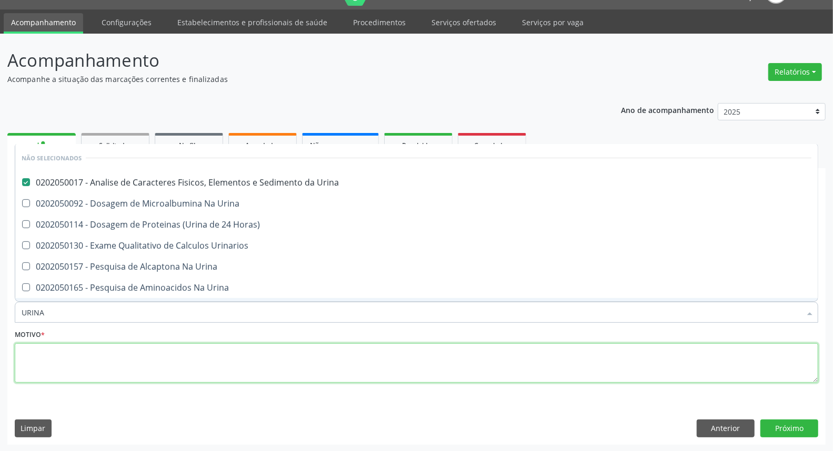
checkbox Urina "true"
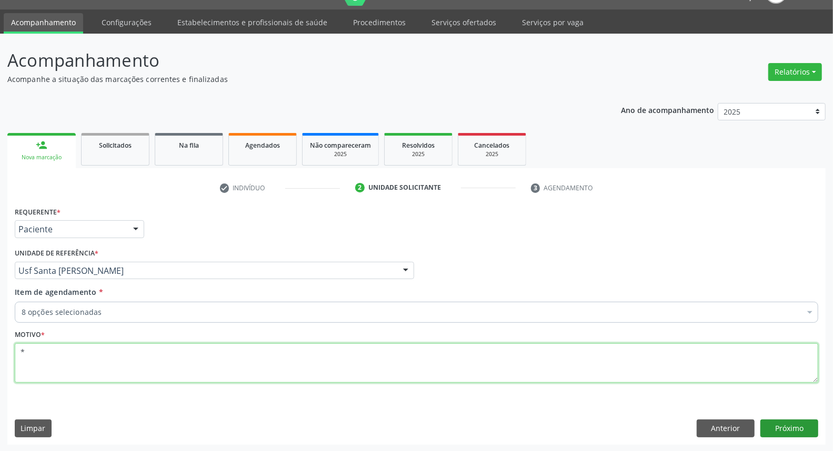
type textarea "*"
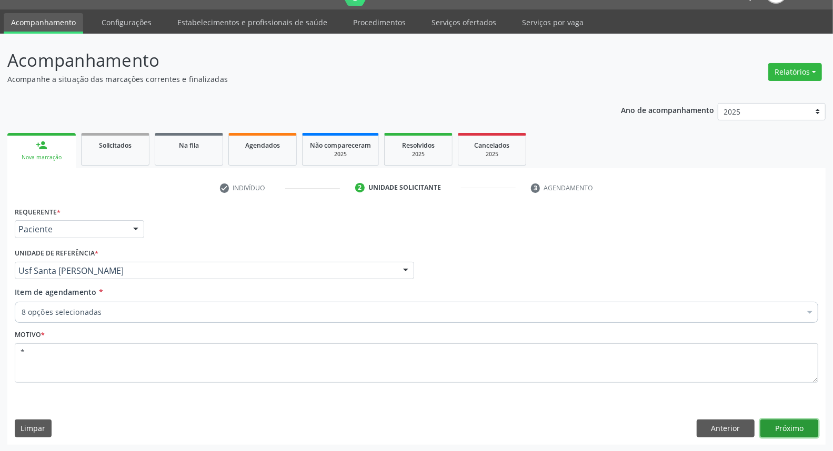
click at [788, 428] on button "Próximo" at bounding box center [789, 429] width 58 height 18
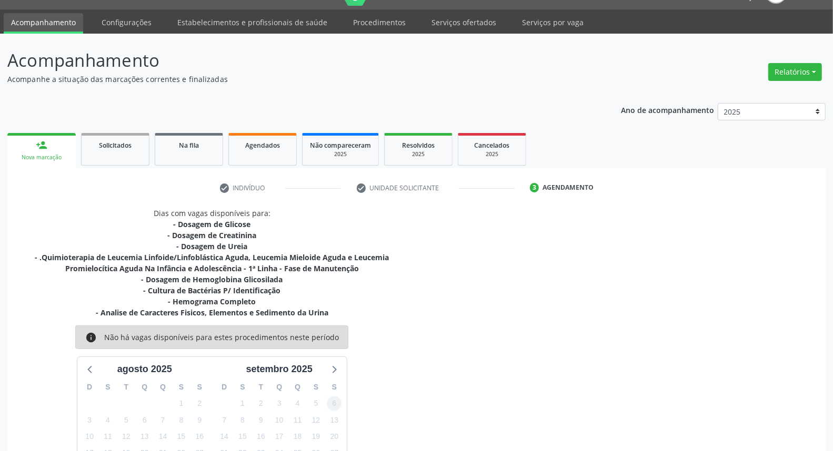
scroll to position [125, 0]
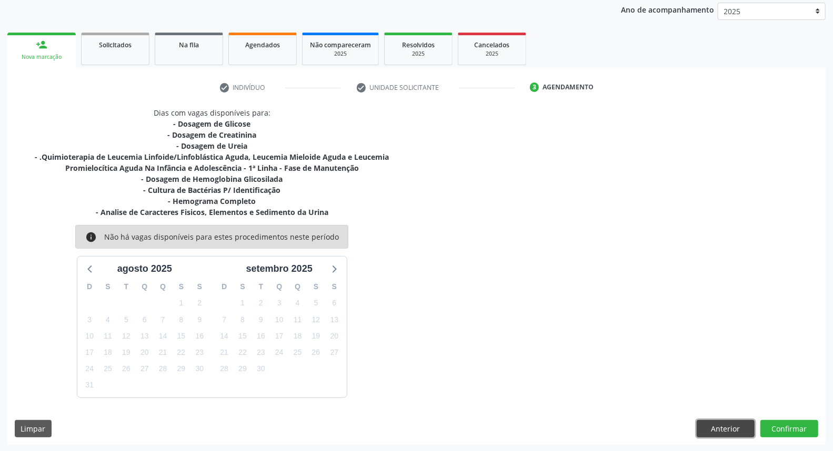
click at [720, 424] on button "Anterior" at bounding box center [726, 429] width 58 height 18
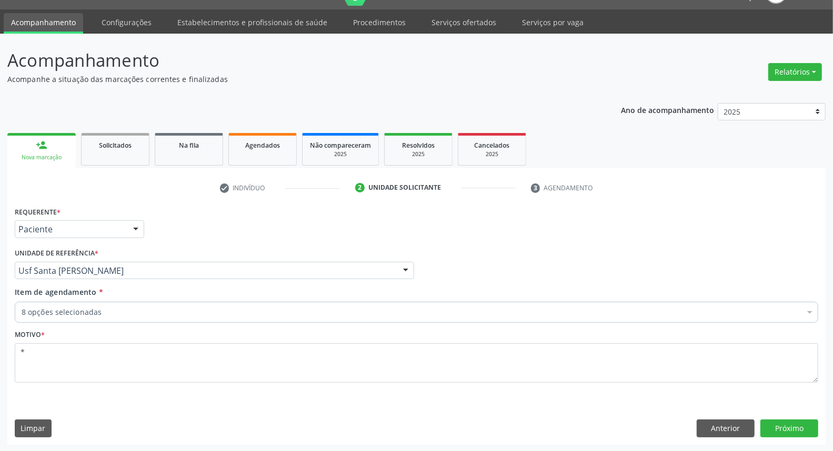
click at [184, 302] on div "8 opções selecionadas Desfazer seleção Selecionados 0202010473 - Dosagem de Gli…" at bounding box center [416, 311] width 803 height 18
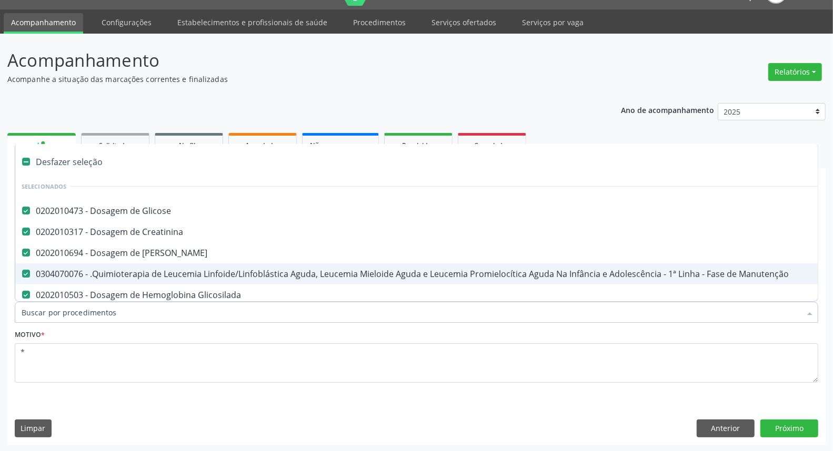
click at [198, 270] on div "0304070076 - .Quimioterapia de Leucemia Linfoide/Linfoblástica Aguda, Leucemia …" at bounding box center [431, 274] width 819 height 8
checkbox Manutenção "false"
click at [774, 433] on button "Próximo" at bounding box center [789, 429] width 58 height 18
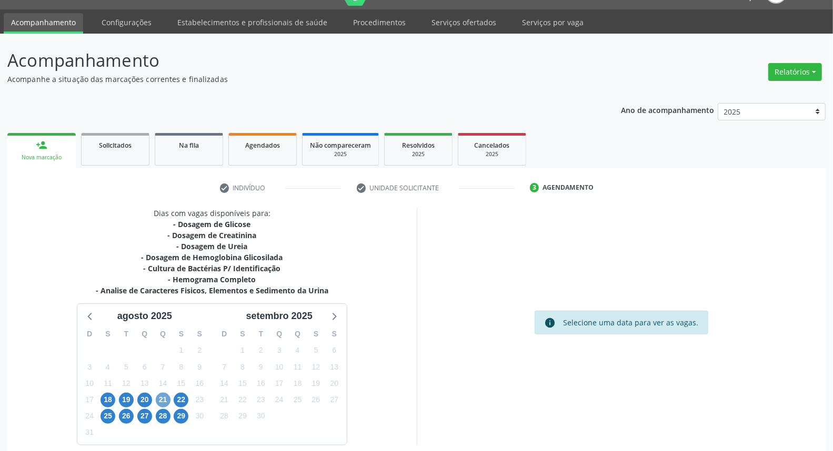
click at [162, 393] on span "21" at bounding box center [163, 400] width 15 height 15
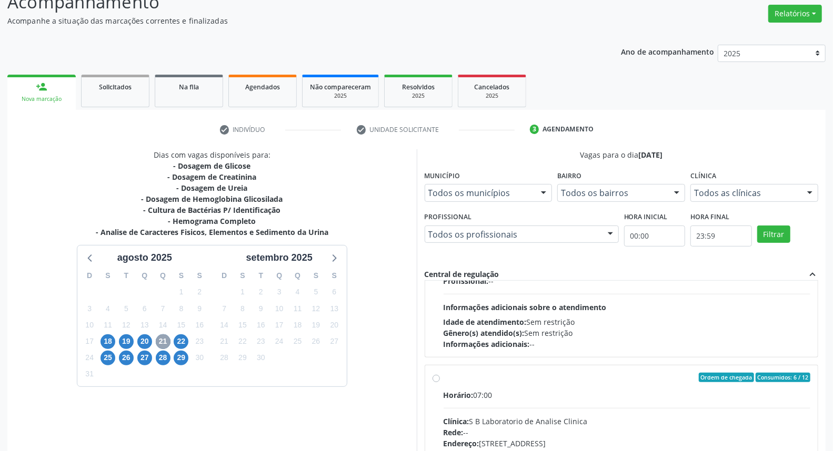
scroll to position [350, 0]
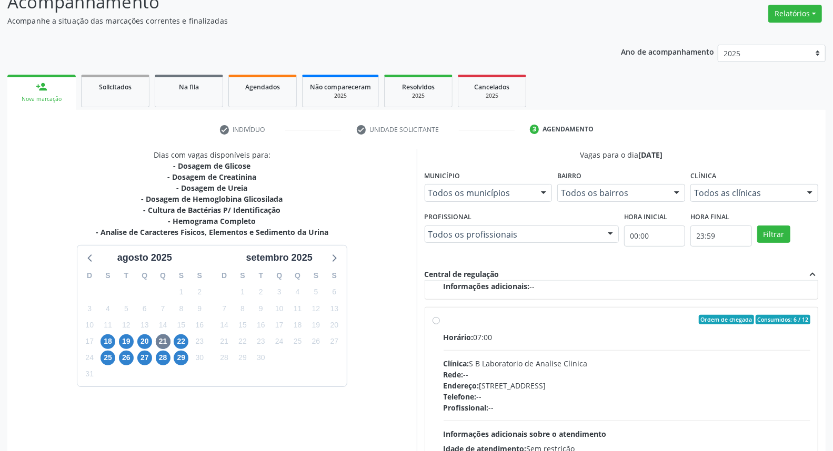
click at [436, 377] on div "Ordem de chegada Consumidos: 6 / 12 Horário: 07:00 Clínica: S B Laboratorio de …" at bounding box center [621, 396] width 378 height 162
radio input "true"
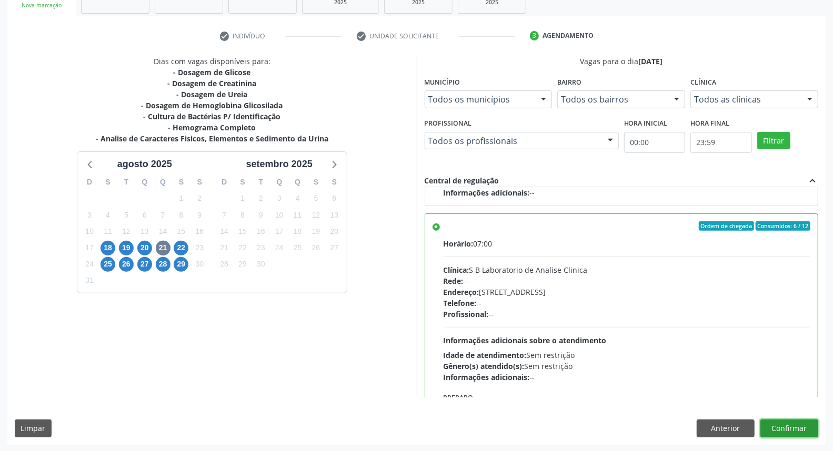
click at [792, 433] on button "Confirmar" at bounding box center [789, 429] width 58 height 18
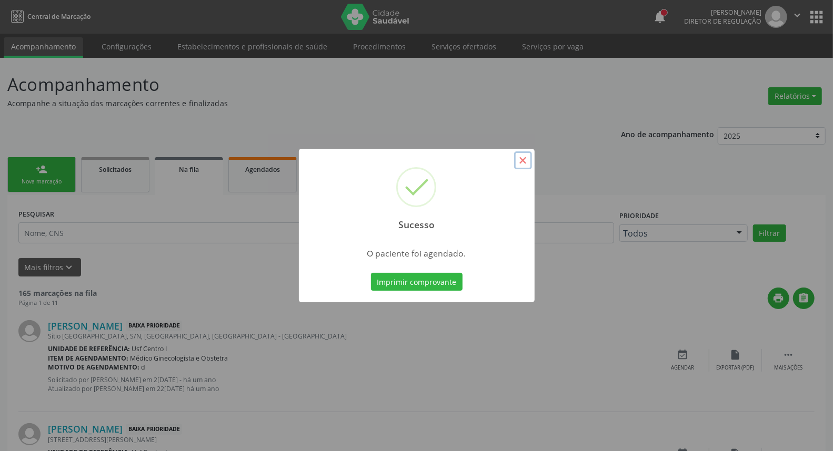
click at [519, 162] on button "×" at bounding box center [523, 161] width 18 height 18
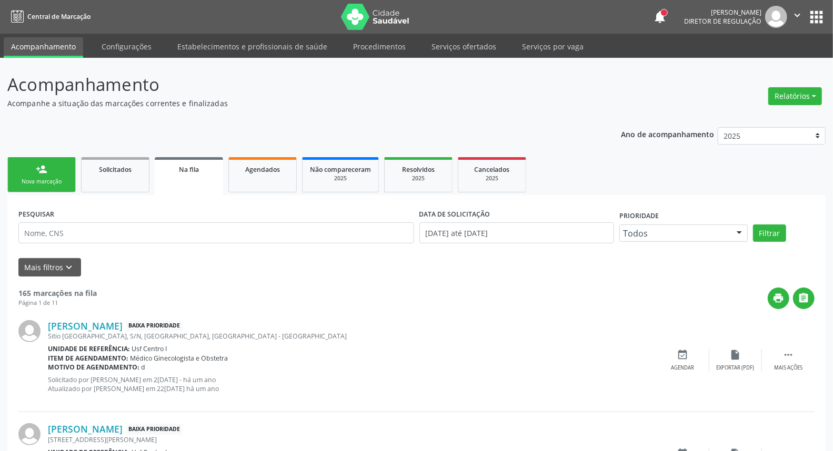
click at [34, 174] on link "person_add Nova marcação" at bounding box center [41, 174] width 68 height 35
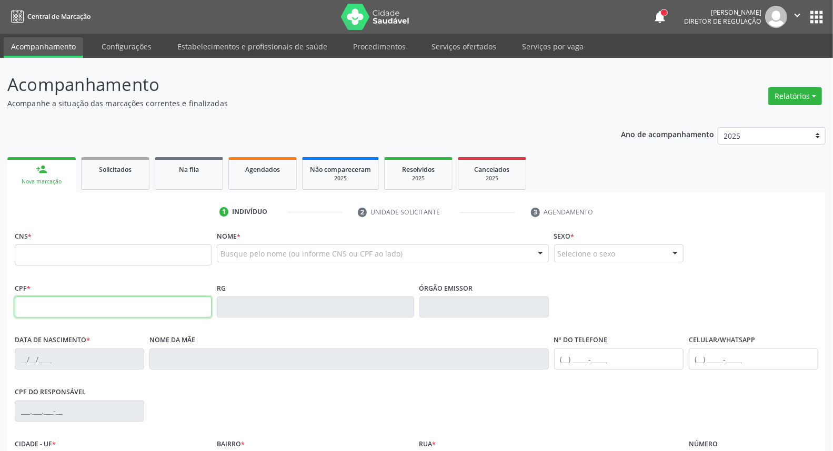
click at [88, 304] on input "text" at bounding box center [113, 307] width 197 height 21
type input "119.015.804-31"
type input "702 3041 9487 2612"
type input "15/03/1996"
type input "Maria Aparecida Rodrigues de Souza"
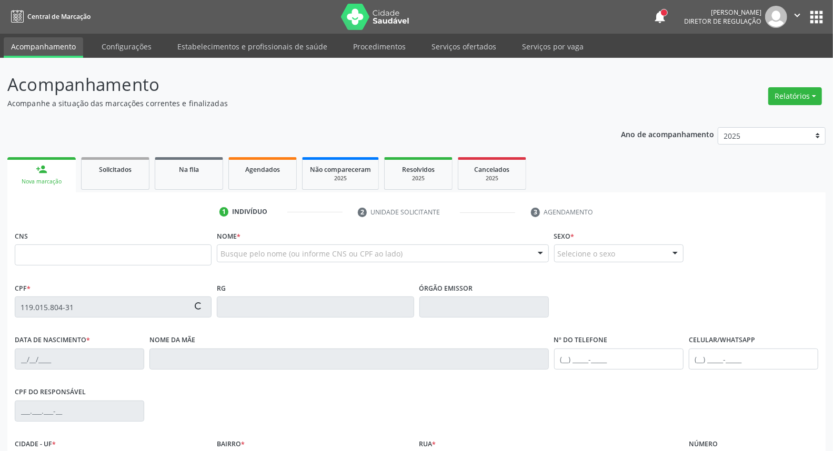
type input "(87) 9999-9999"
type input "071.863.274-51"
type input "S/N"
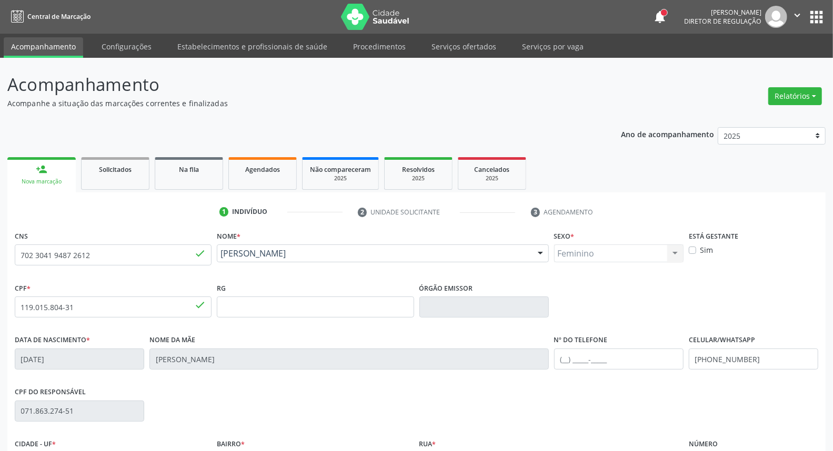
scroll to position [58, 0]
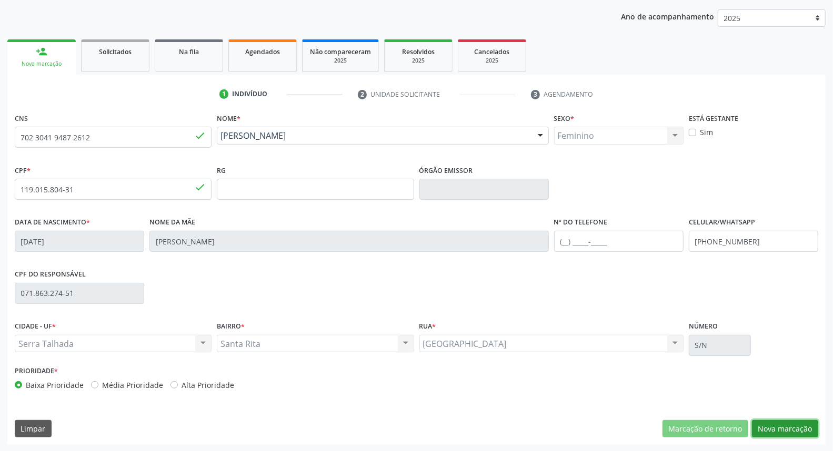
click at [798, 429] on button "Nova marcação" at bounding box center [785, 429] width 66 height 18
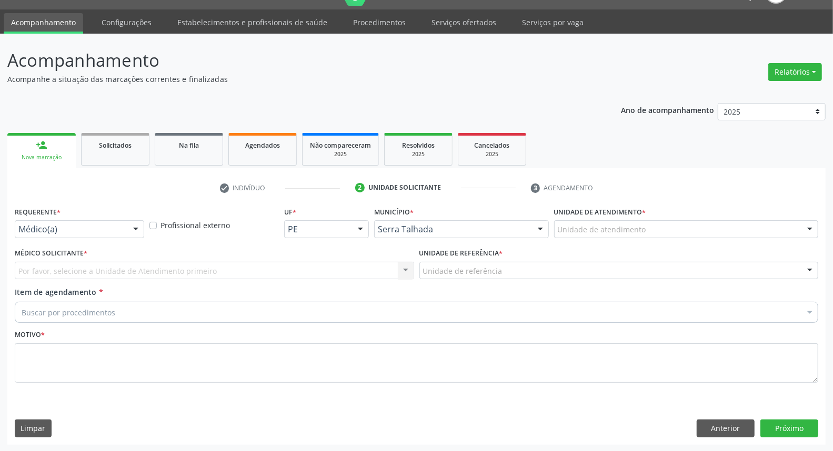
click at [106, 235] on div "Médico(a)" at bounding box center [79, 229] width 129 height 18
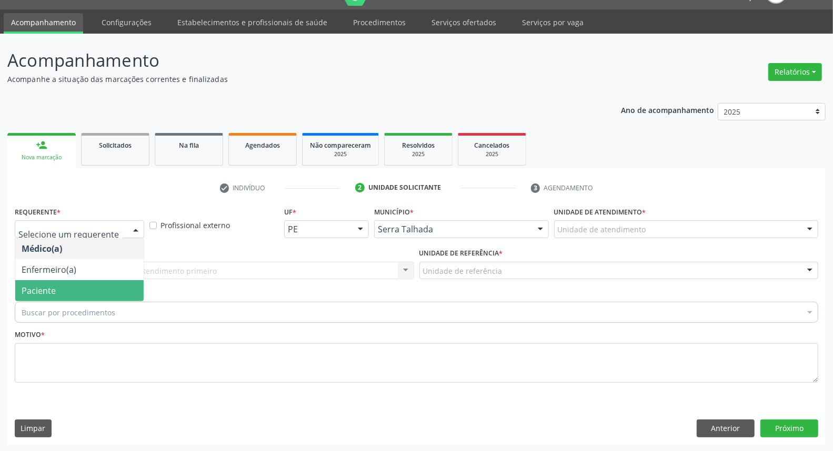
click at [103, 290] on span "Paciente" at bounding box center [79, 290] width 128 height 21
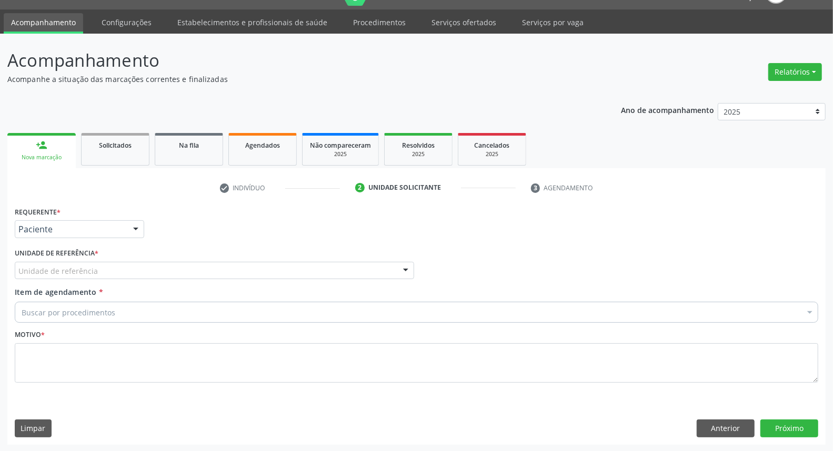
click at [132, 272] on div "Unidade de referência" at bounding box center [214, 271] width 399 height 18
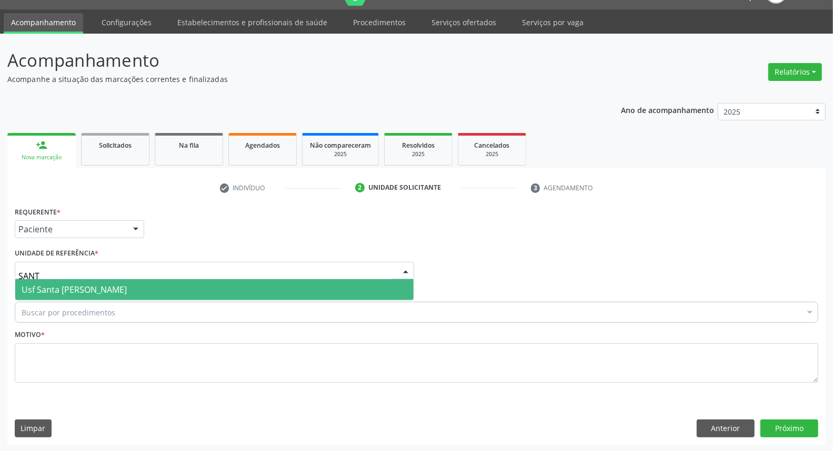
type input "SANTA"
click at [148, 296] on span "Usf Santa [PERSON_NAME]" at bounding box center [214, 289] width 398 height 21
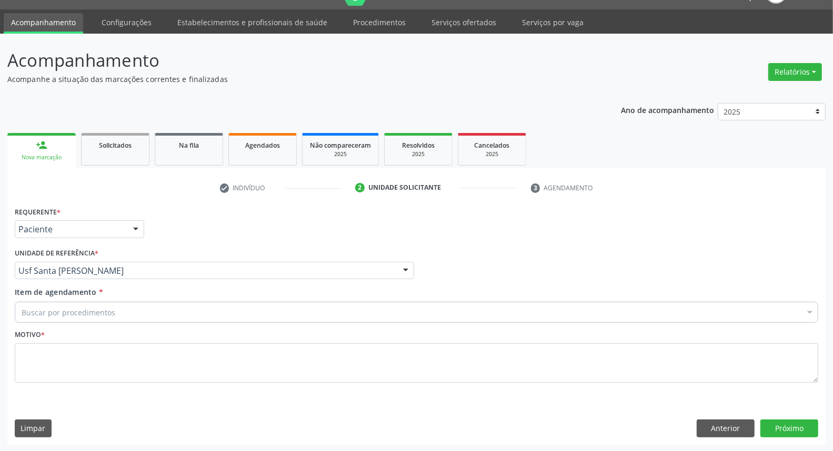
click at [153, 312] on div "Buscar por procedimentos" at bounding box center [416, 312] width 803 height 21
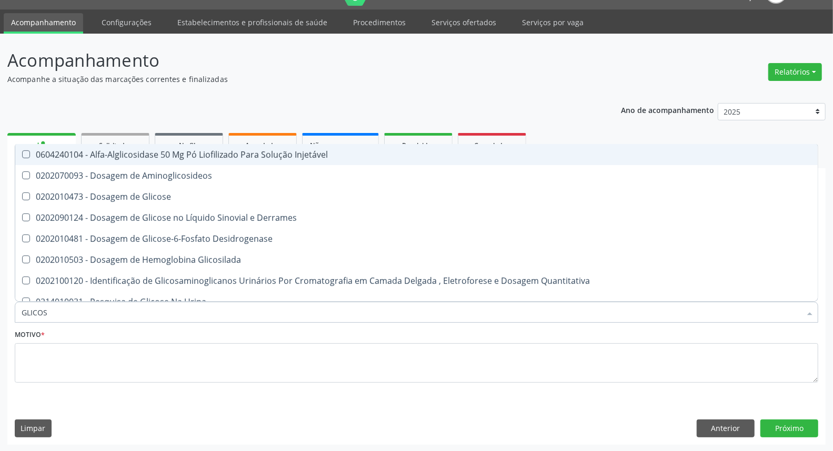
type input "GLICOSE"
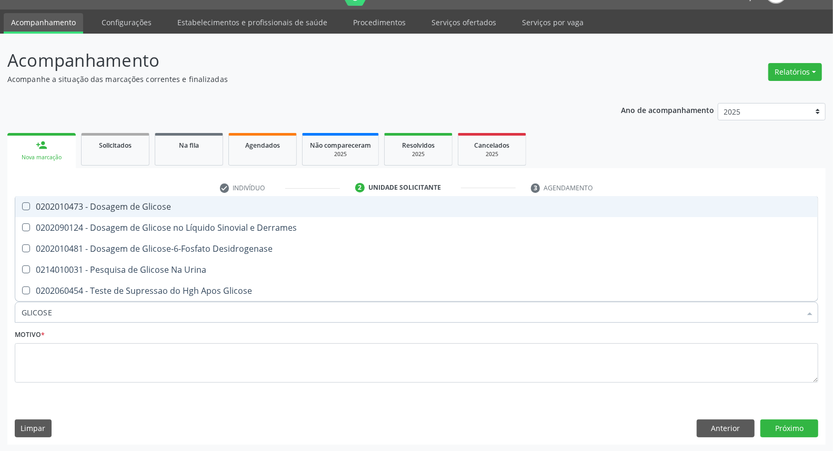
drag, startPoint x: 185, startPoint y: 203, endPoint x: 180, endPoint y: 258, distance: 54.9
click at [184, 207] on div "0202010473 - Dosagem de Glicose" at bounding box center [417, 207] width 790 height 8
checkbox Glicose "true"
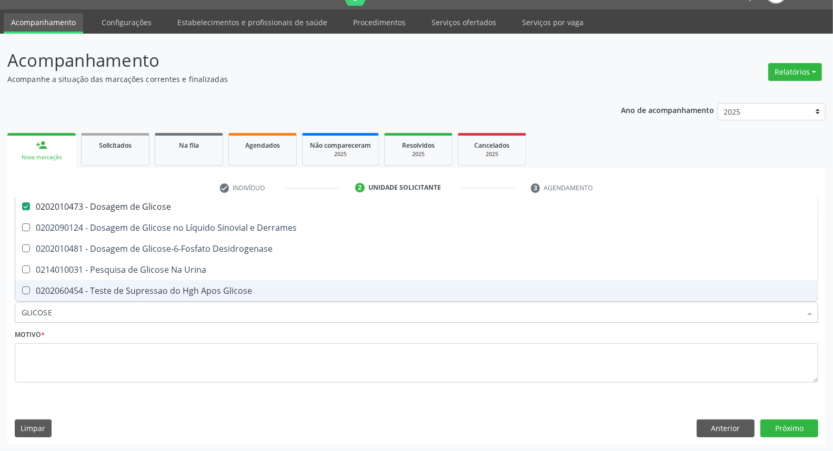
click at [180, 311] on input "GLICOSE" at bounding box center [411, 312] width 779 height 21
type input "C"
checkbox Glicose "false"
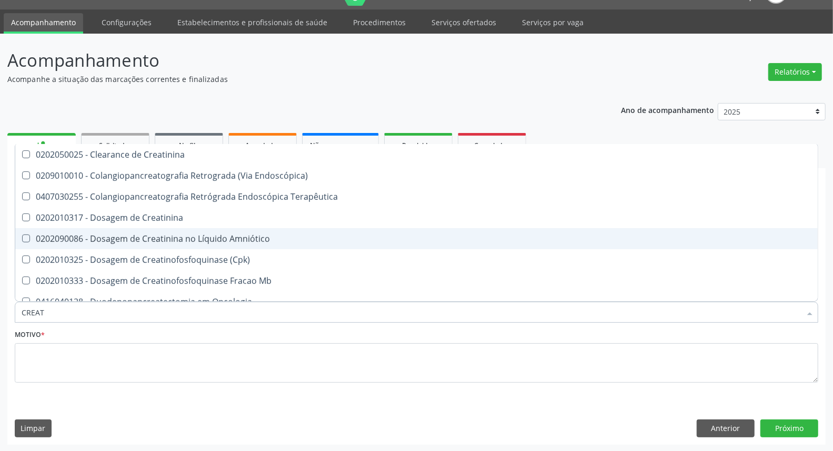
type input "CREATI"
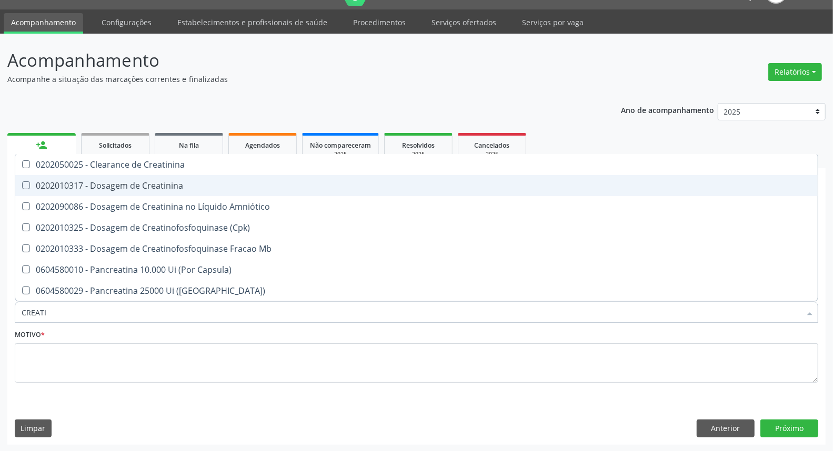
click at [213, 182] on div "0202010317 - Dosagem de Creatinina" at bounding box center [417, 186] width 790 height 8
checkbox Creatinina "true"
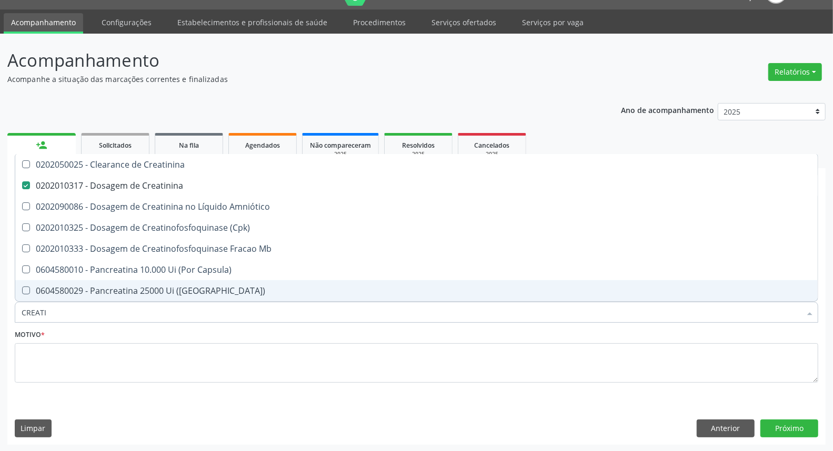
click at [208, 314] on input "CREATI" at bounding box center [411, 312] width 779 height 21
type input "UR"
checkbox Creatinina "false"
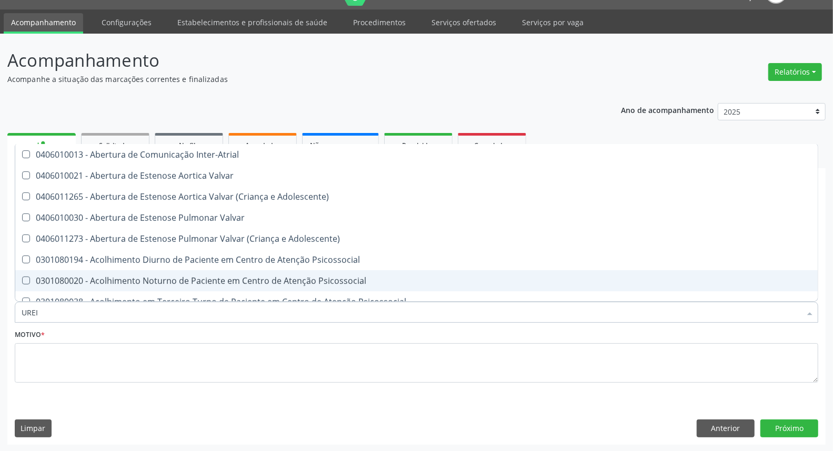
type input "UREIA"
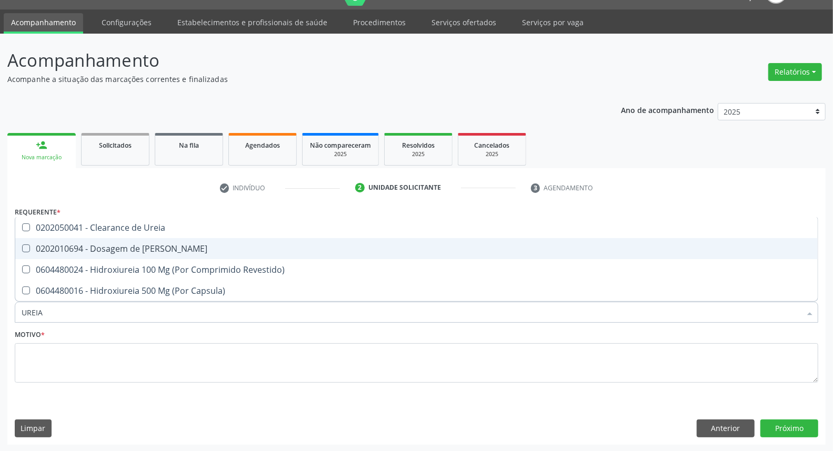
click at [207, 248] on div "0202010694 - Dosagem de [PERSON_NAME]" at bounding box center [417, 249] width 790 height 8
checkbox Ureia "true"
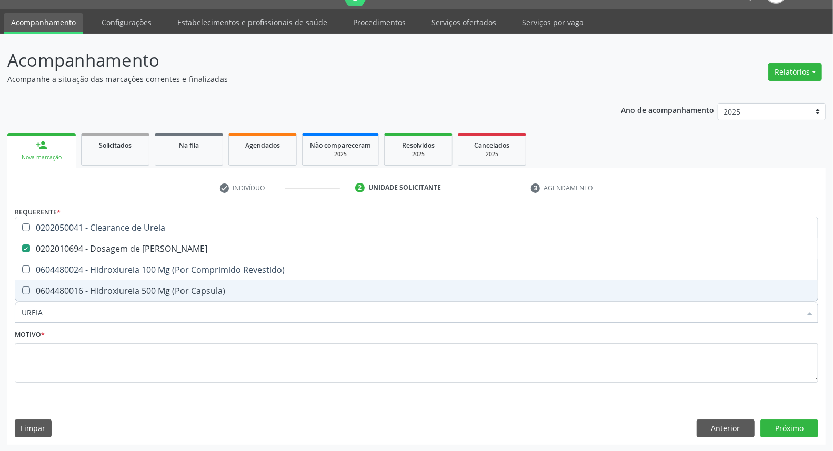
click at [195, 311] on input "UREIA" at bounding box center [411, 312] width 779 height 21
type input "C"
checkbox Ureia "false"
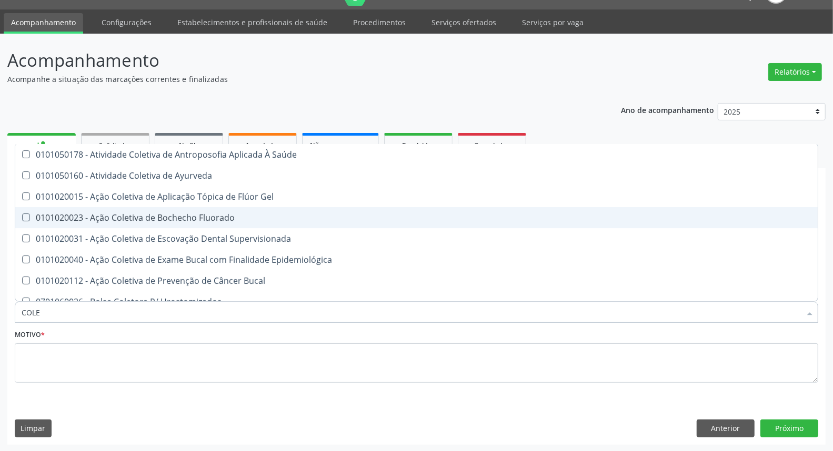
type input "COLES"
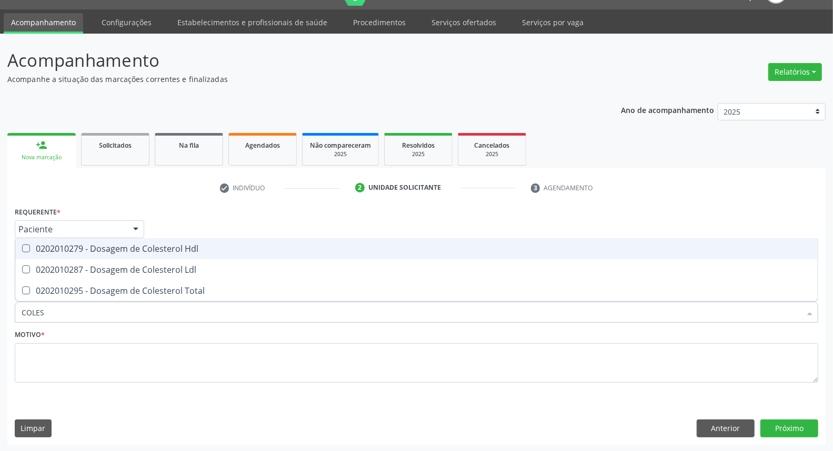
click at [203, 251] on div "0202010279 - Dosagem de Colesterol Hdl" at bounding box center [417, 249] width 790 height 8
checkbox Hdl "true"
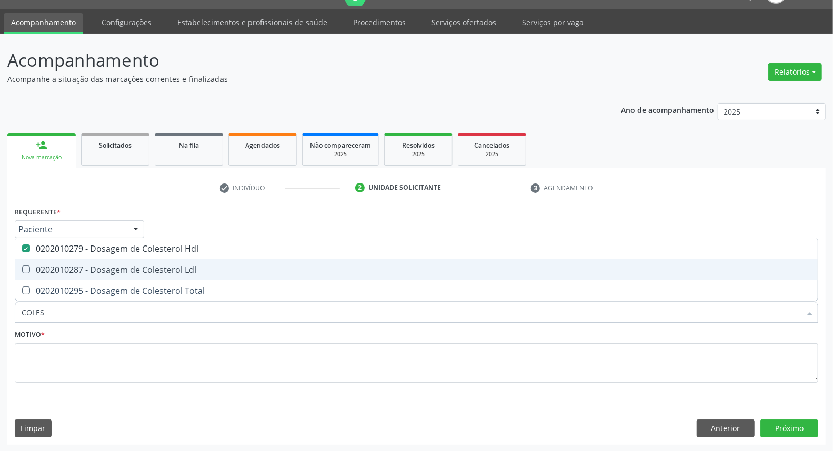
click at [202, 270] on div "0202010287 - Dosagem de Colesterol Ldl" at bounding box center [417, 270] width 790 height 8
checkbox Ldl "true"
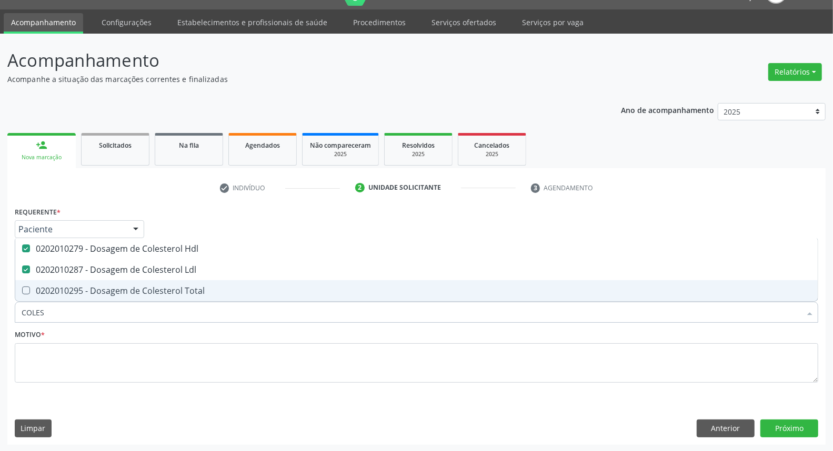
click at [205, 287] on div "0202010295 - Dosagem de Colesterol Total" at bounding box center [417, 291] width 790 height 8
checkbox Total "true"
click at [194, 318] on input "COLES" at bounding box center [411, 312] width 779 height 21
type input "T"
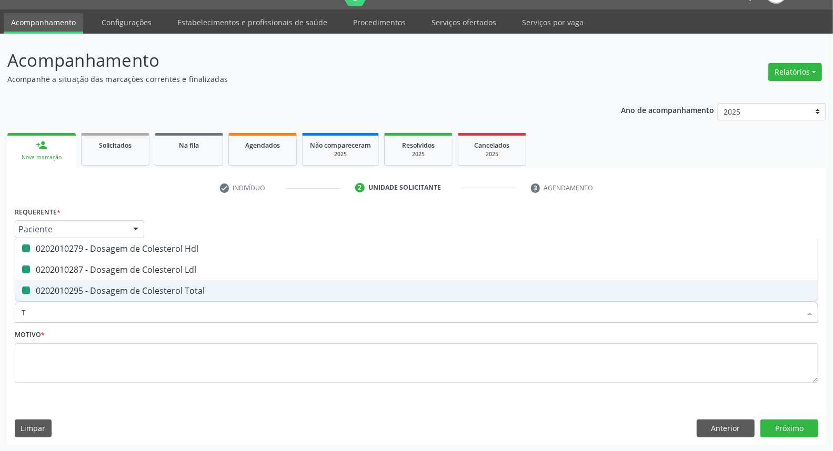
checkbox Hdl "false"
checkbox Ldl "false"
checkbox Total "false"
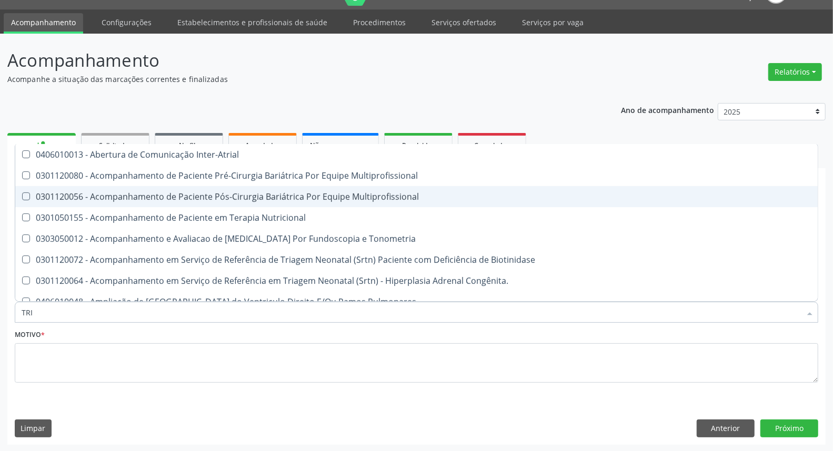
type input "TRIG"
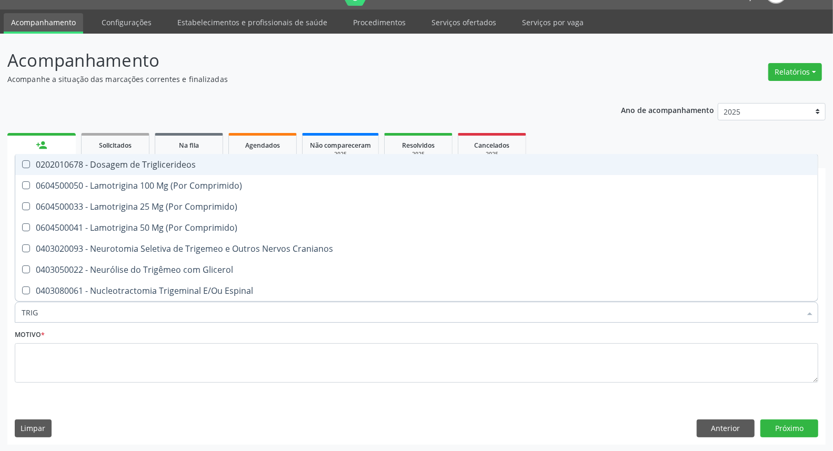
drag, startPoint x: 212, startPoint y: 170, endPoint x: 196, endPoint y: 254, distance: 85.6
click at [212, 170] on span "0202010678 - Dosagem de Triglicerideos" at bounding box center [416, 164] width 802 height 21
checkbox Triglicerideos "true"
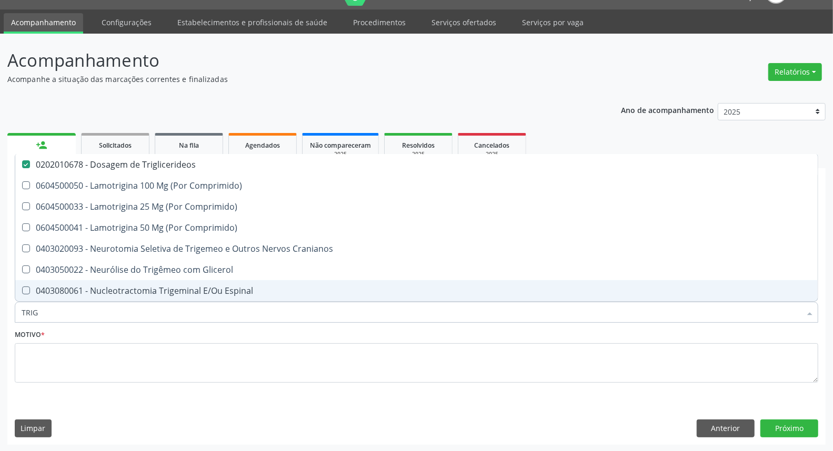
click at [180, 309] on input "TRIG" at bounding box center [411, 312] width 779 height 21
type input "HE"
checkbox Triglicerideos "false"
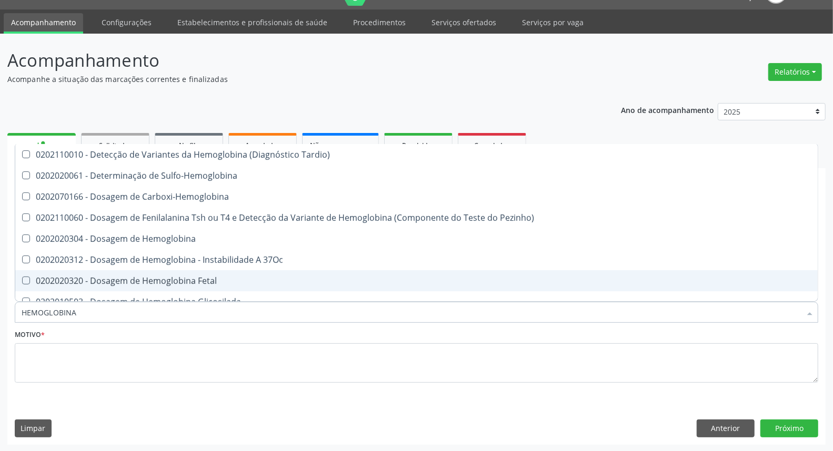
type input "HEMOGLOBINA G"
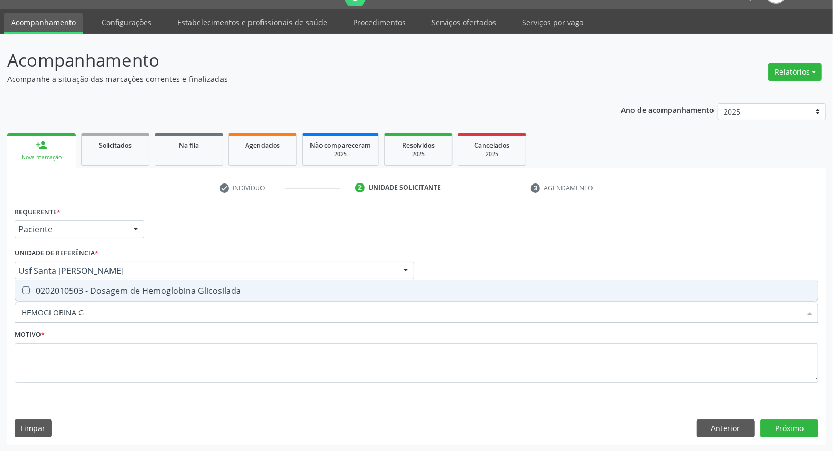
click at [188, 289] on div "0202010503 - Dosagem de Hemoglobina Glicosilada" at bounding box center [417, 291] width 790 height 8
checkbox Glicosilada "true"
click at [183, 309] on input "HEMOGLOBINA G" at bounding box center [411, 312] width 779 height 21
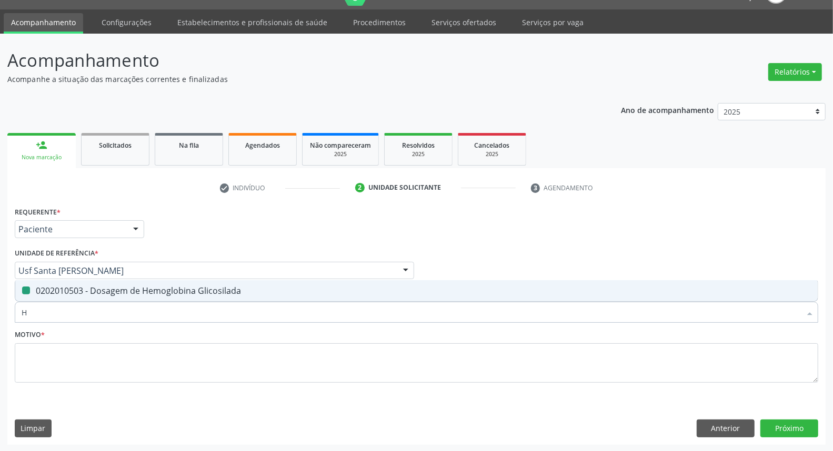
type input "HE"
checkbox Glicosilada "false"
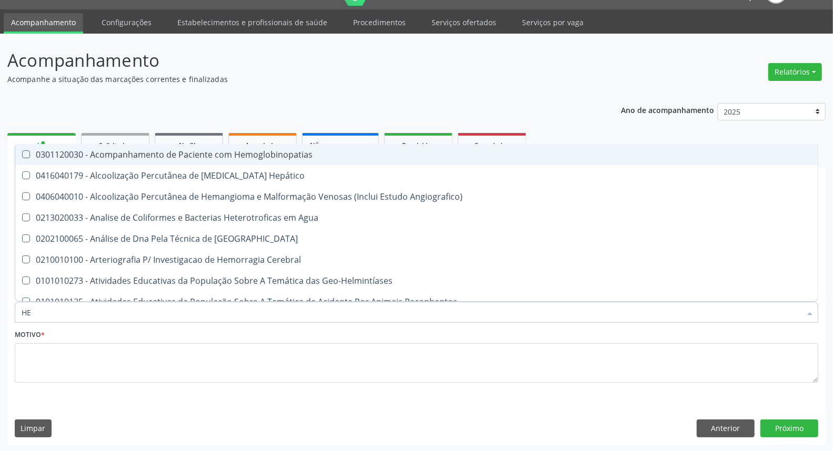
type input "HEM"
checkbox \(Qualitativo\) "true"
checkbox Glicosilada "false"
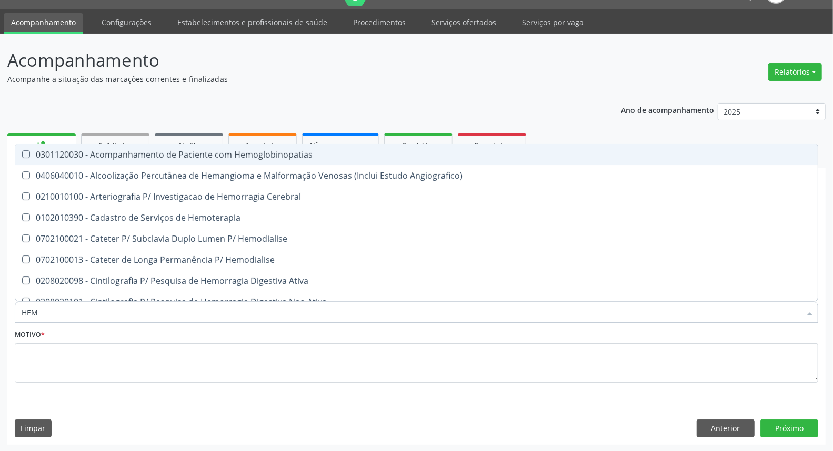
type input "HEMO"
checkbox Hemacias "true"
checkbox Glicosilada "false"
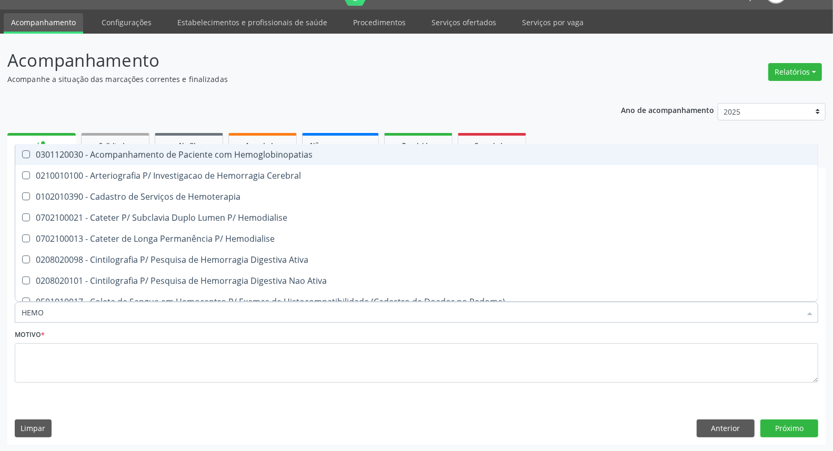
type input "HEMOG"
checkbox Tardio\) "true"
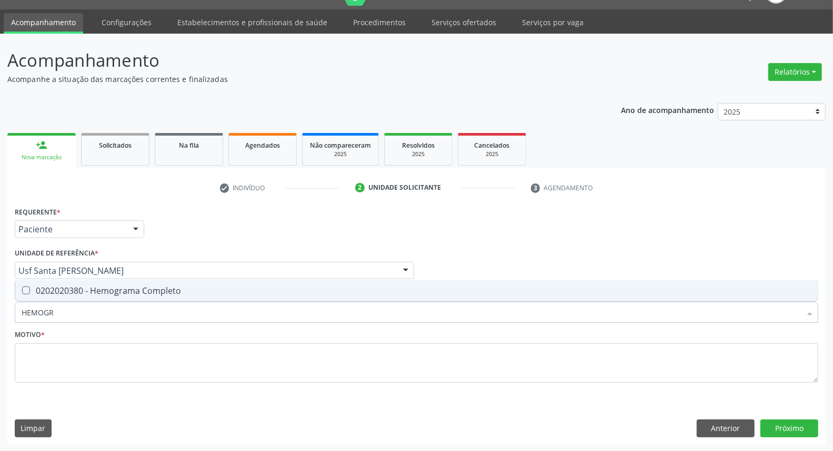
type input "HEMOGRA"
click at [196, 291] on div "0202020380 - Hemograma Completo" at bounding box center [417, 291] width 790 height 8
checkbox Completo "true"
click at [188, 309] on input "HEMOGRA" at bounding box center [411, 312] width 779 height 21
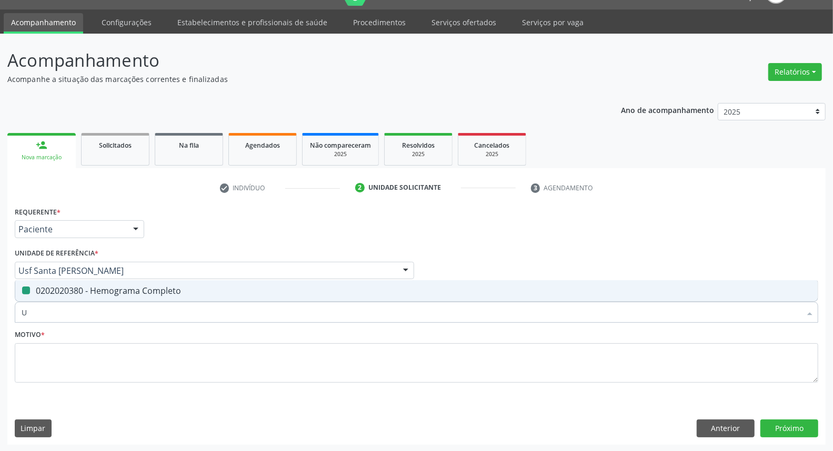
type input "UR"
checkbox Completo "false"
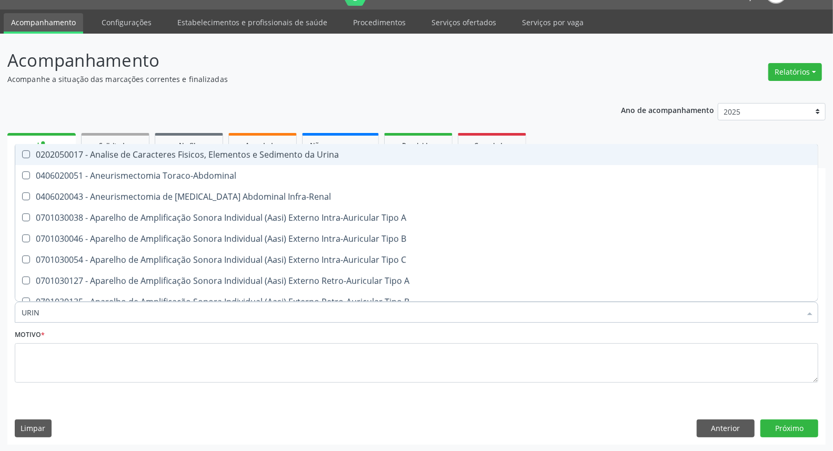
type input "URINA"
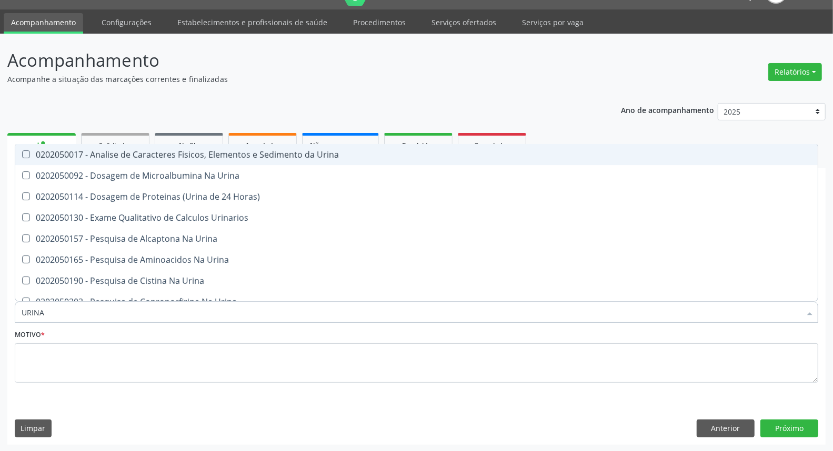
click at [230, 151] on div "0202050017 - Analise de Caracteres Fisicos, Elementos e Sedimento da Urina" at bounding box center [417, 154] width 790 height 8
checkbox Urina "true"
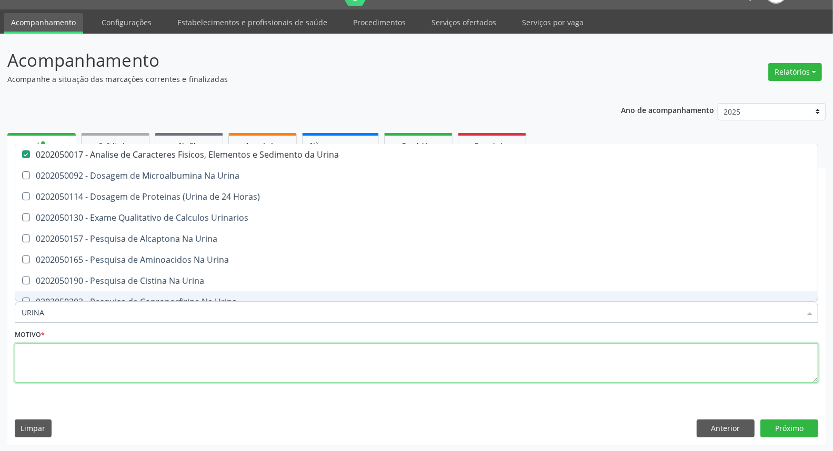
click at [253, 366] on textarea at bounding box center [416, 364] width 803 height 40
type textarea "*"
checkbox Urina "true"
checkbox Horas\) "true"
checkbox Urinarios "true"
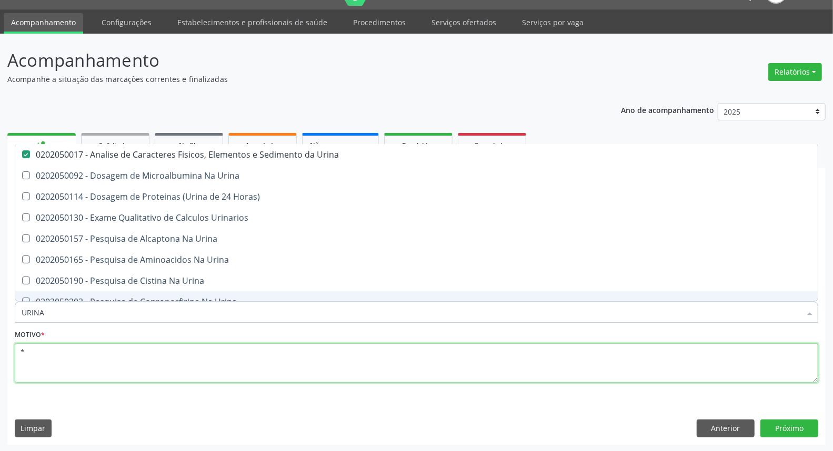
checkbox Urina "true"
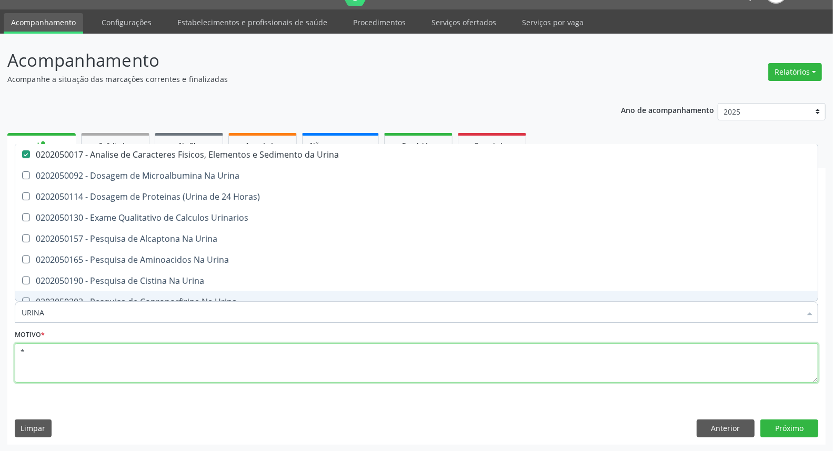
checkbox Urina "true"
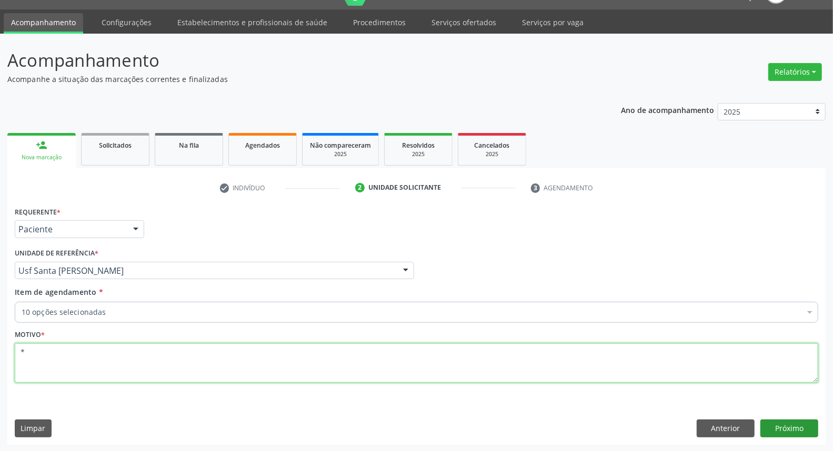
type textarea "*"
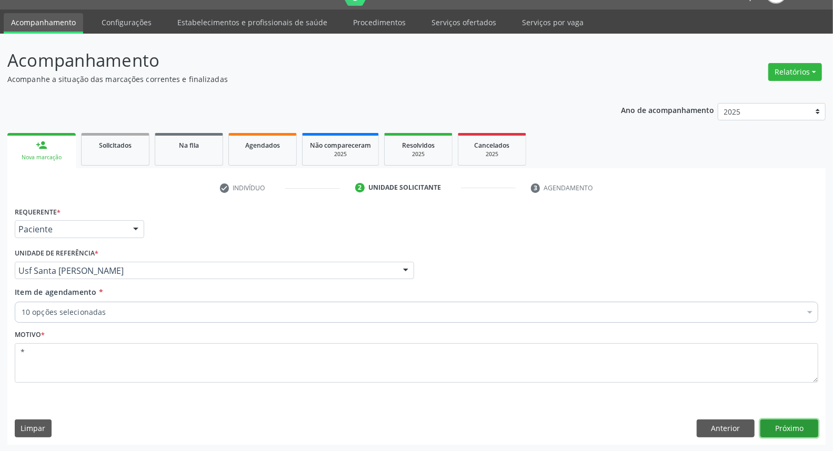
click at [791, 421] on button "Próximo" at bounding box center [789, 429] width 58 height 18
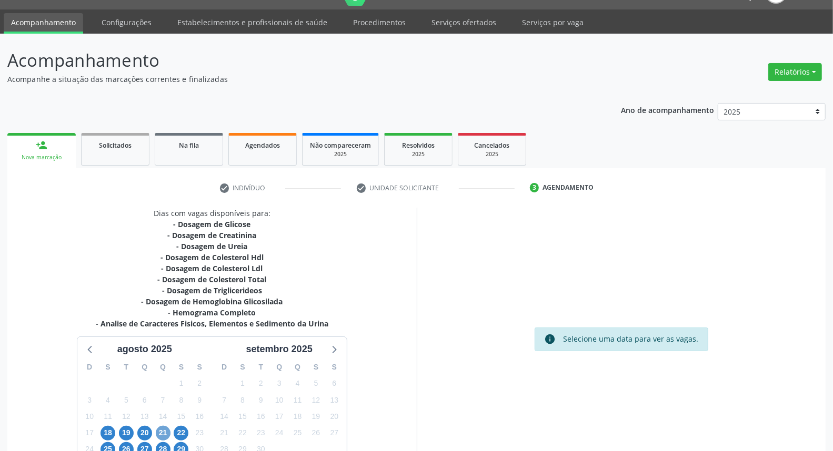
click at [165, 430] on span "21" at bounding box center [163, 433] width 15 height 15
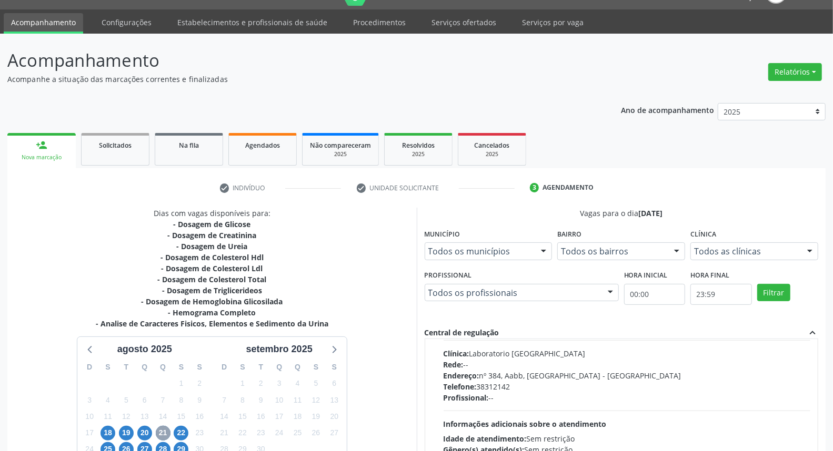
scroll to position [350, 0]
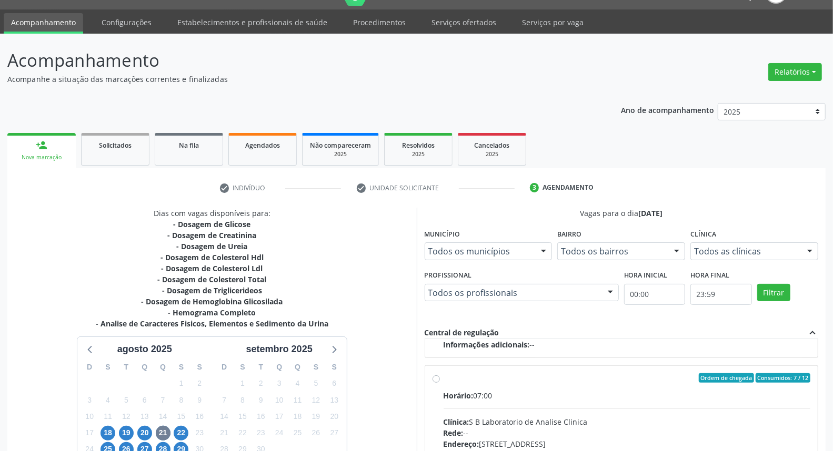
click at [444, 377] on label "Ordem de chegada Consumidos: 7 / 12 Horário: 07:00 Clínica: S B Laboratorio de …" at bounding box center [627, 455] width 367 height 162
click at [436, 377] on input "Ordem de chegada Consumidos: 7 / 12 Horário: 07:00 Clínica: S B Laboratorio de …" at bounding box center [435, 378] width 7 height 9
radio input "true"
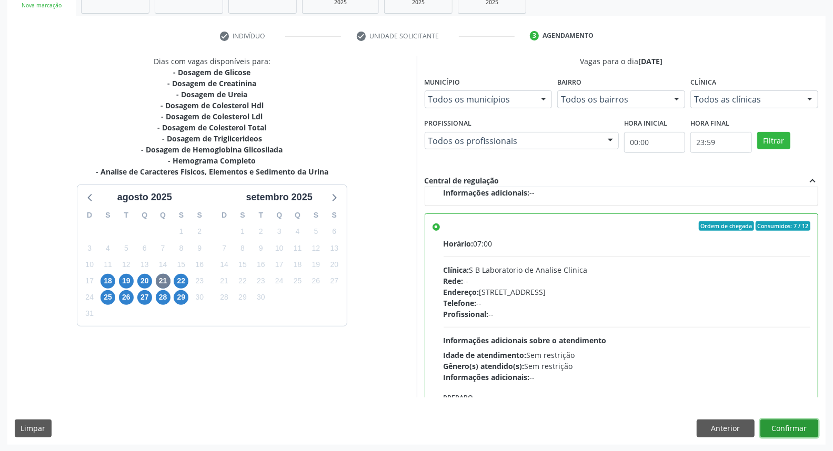
click at [782, 427] on button "Confirmar" at bounding box center [789, 429] width 58 height 18
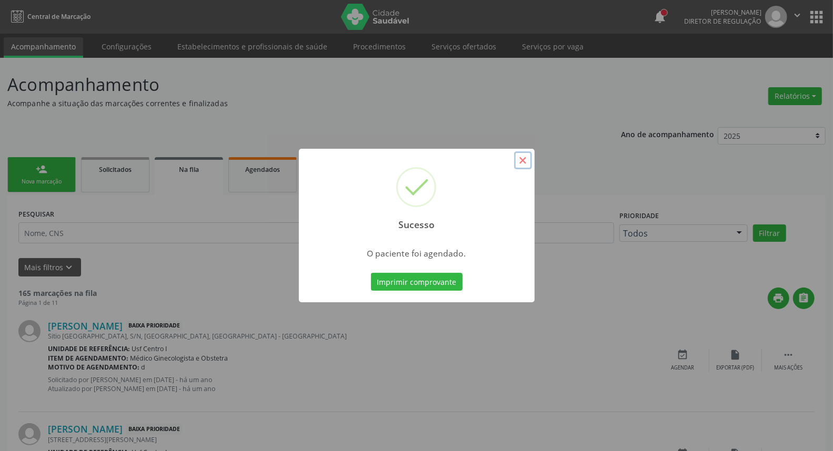
click at [523, 160] on button "×" at bounding box center [523, 161] width 18 height 18
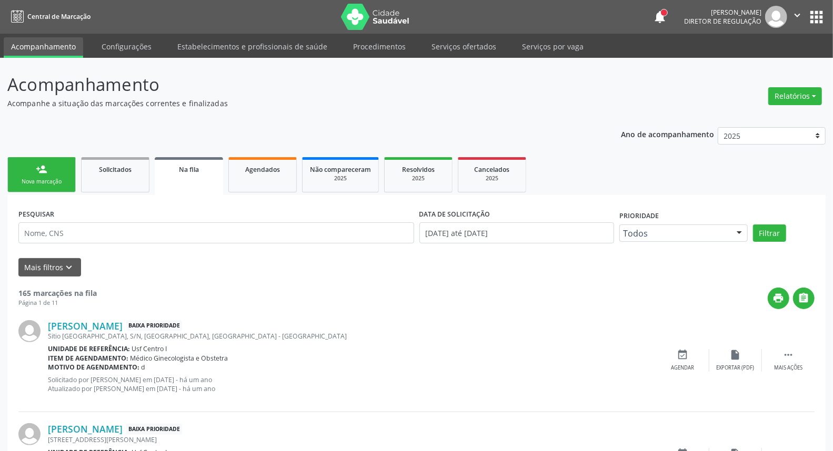
click at [27, 170] on link "person_add Nova marcação" at bounding box center [41, 174] width 68 height 35
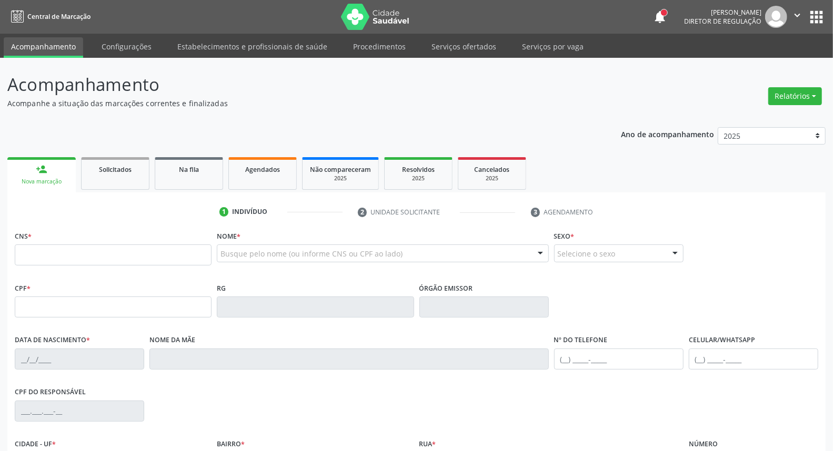
click at [50, 175] on link "person_add Nova marcação" at bounding box center [41, 174] width 68 height 35
click at [63, 258] on input "text" at bounding box center [113, 255] width 197 height 21
click at [53, 309] on input "text" at bounding box center [113, 307] width 197 height 21
type input "269.294.508-55"
type input "700 5037 2313 0658"
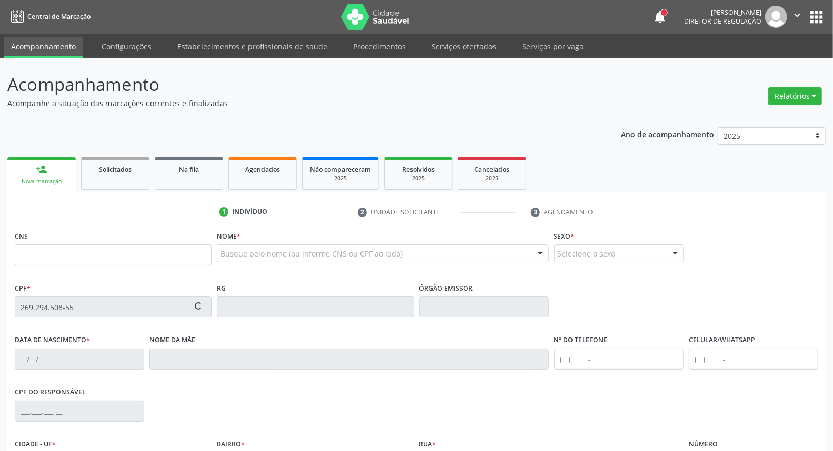
type input "24/02/1972"
type input "Estelina Maria de Jesus"
type input "[PHONE_NUMBER]"
type input "S/N"
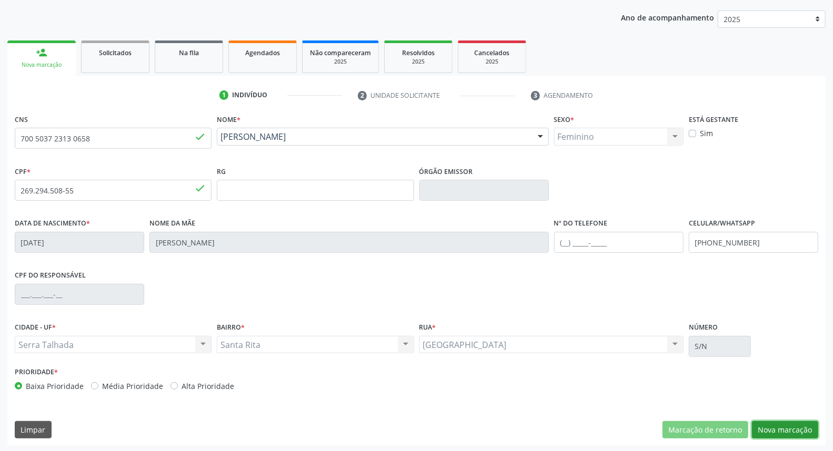
click at [775, 431] on button "Nova marcação" at bounding box center [785, 430] width 66 height 18
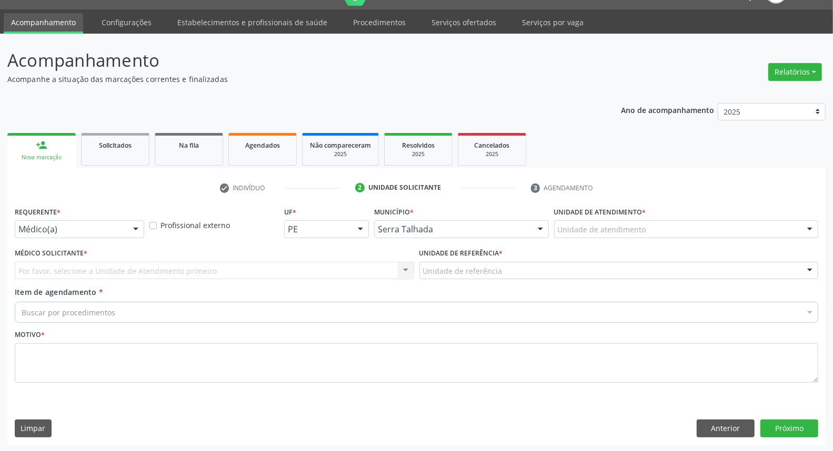
drag, startPoint x: 44, startPoint y: 234, endPoint x: 41, endPoint y: 251, distance: 18.1
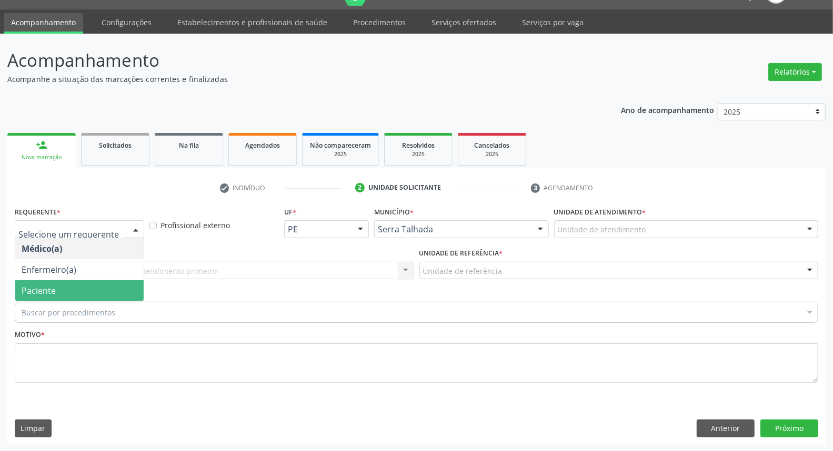
click at [40, 288] on span "Paciente" at bounding box center [39, 291] width 34 height 12
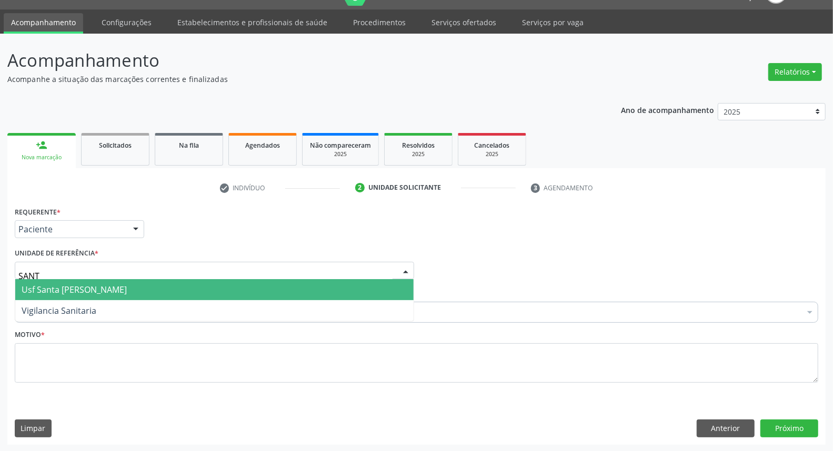
type input "SANTA"
click at [61, 284] on span "Usf Santa [PERSON_NAME]" at bounding box center [74, 290] width 105 height 12
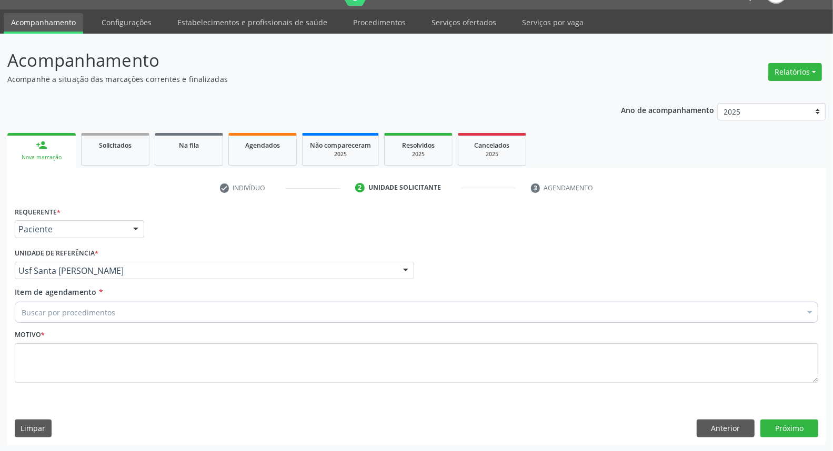
click at [61, 305] on div "Buscar por procedimentos" at bounding box center [416, 312] width 803 height 21
click at [127, 304] on div "Buscar por procedimentos" at bounding box center [416, 312] width 803 height 21
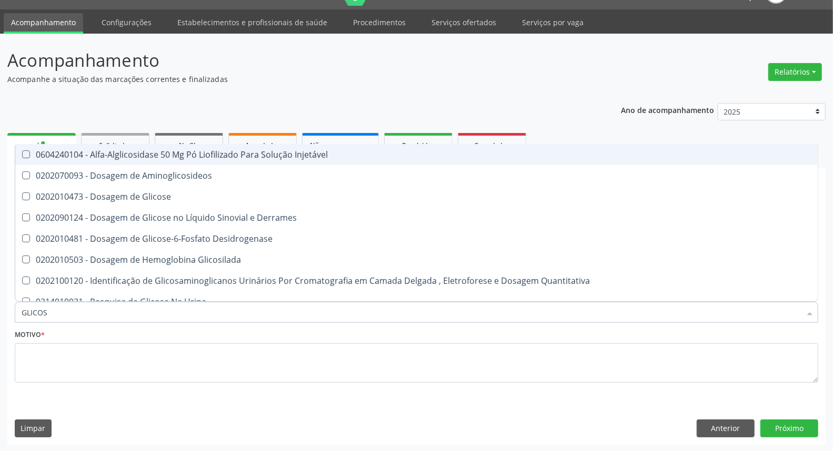
type input "GLICOSE"
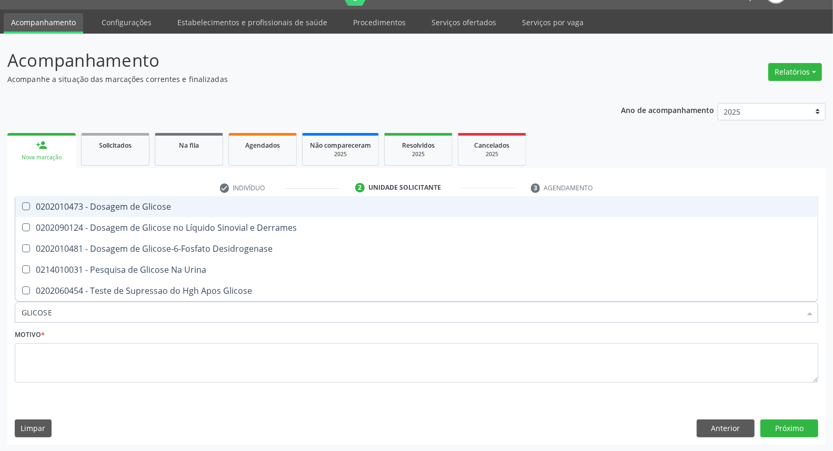
click at [44, 203] on div "0202010473 - Dosagem de Glicose" at bounding box center [417, 207] width 790 height 8
checkbox Glicose "true"
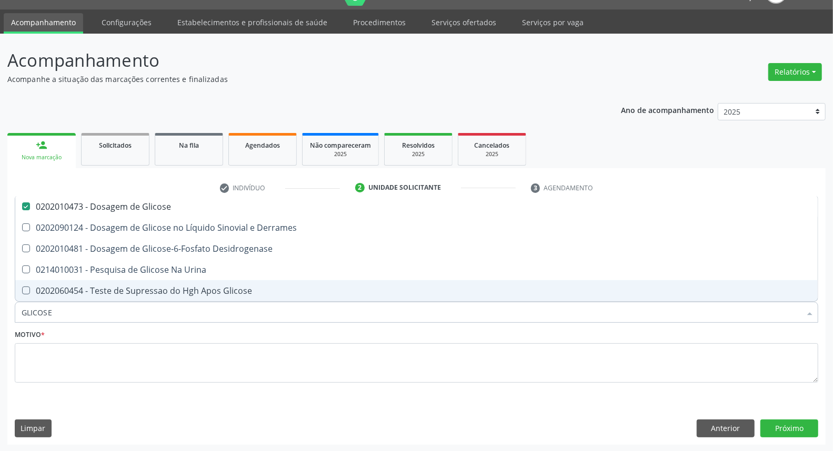
drag, startPoint x: 60, startPoint y: 306, endPoint x: 0, endPoint y: 306, distance: 60.0
click at [0, 306] on div "Acompanhamento Acompanhe a situação das marcações correntes e finalizadas Relat…" at bounding box center [416, 243] width 833 height 419
type input "C"
checkbox Glicose "false"
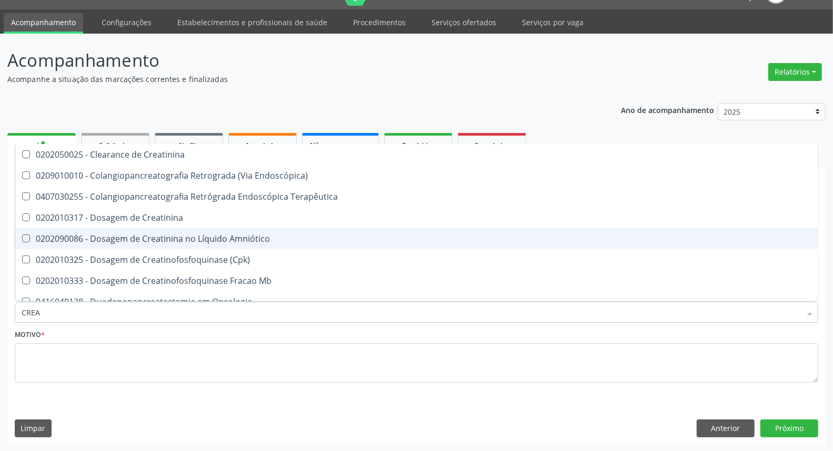
type input "CREAT"
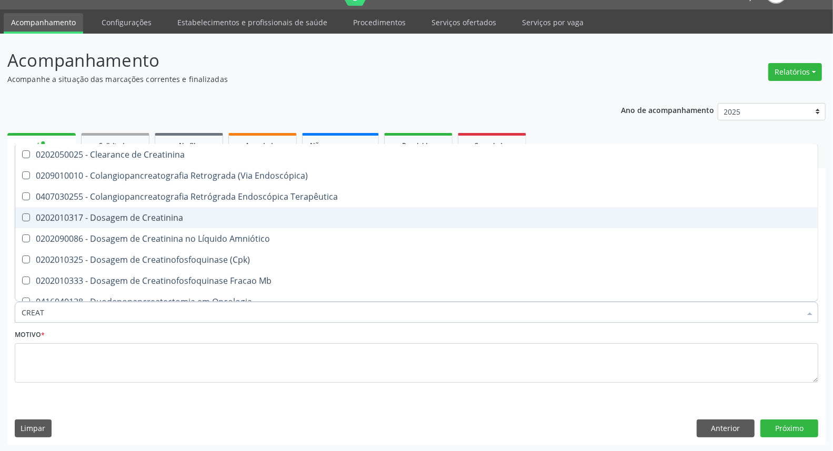
drag, startPoint x: 67, startPoint y: 222, endPoint x: 66, endPoint y: 277, distance: 54.7
click at [65, 226] on span "0202010317 - Dosagem de Creatinina" at bounding box center [416, 217] width 802 height 21
checkbox Creatinina "true"
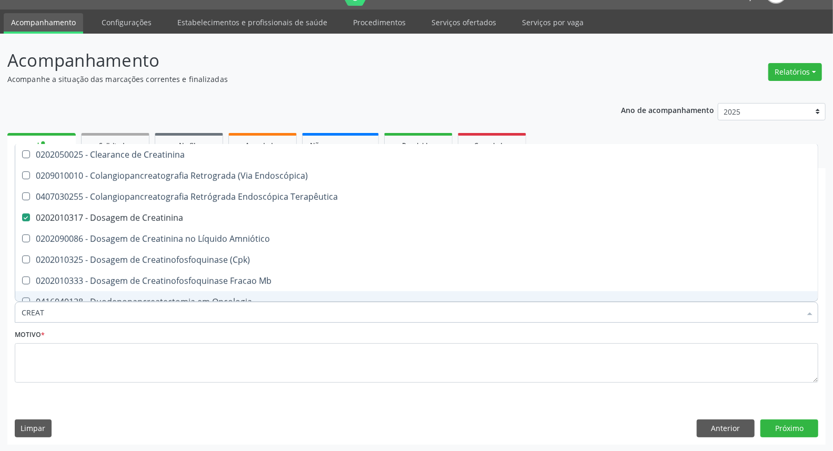
drag, startPoint x: 0, startPoint y: 309, endPoint x: 0, endPoint y: 304, distance: 5.8
click at [0, 304] on div "Acompanhamento Acompanhe a situação das marcações correntes e finalizadas Relat…" at bounding box center [416, 243] width 833 height 419
type input "UR"
checkbox Creatinina "false"
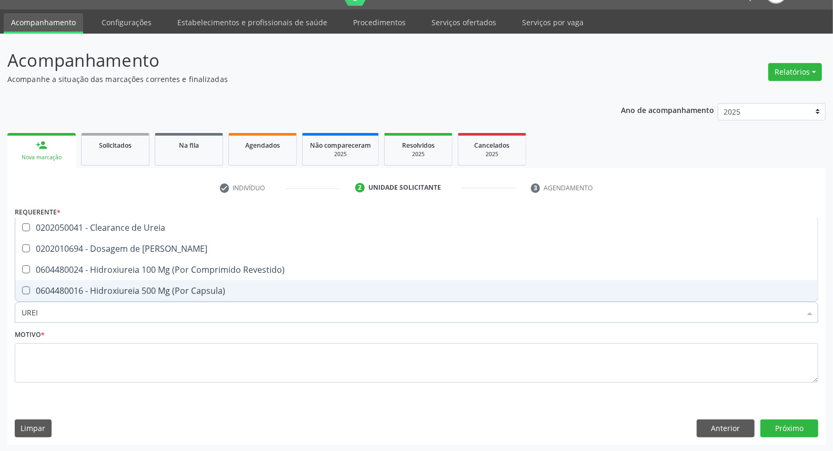
type input "UREIA"
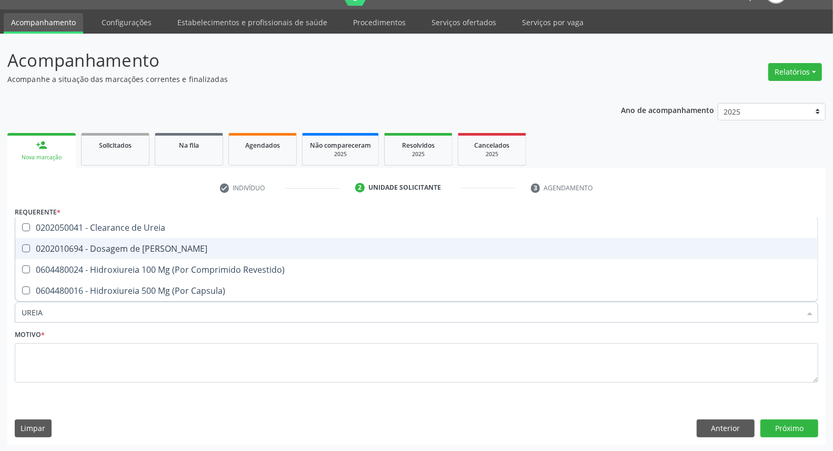
click at [29, 251] on div "0202010694 - Dosagem de [PERSON_NAME]" at bounding box center [417, 249] width 790 height 8
checkbox Ureia "true"
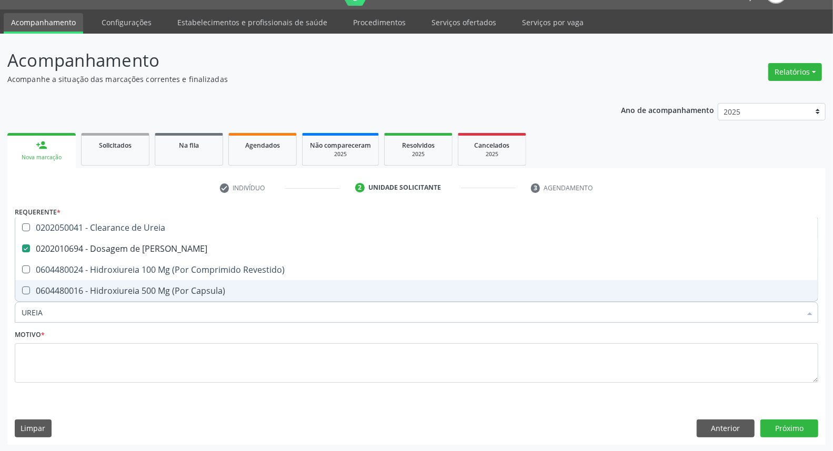
click at [0, 303] on div "Acompanhamento Acompanhe a situação das marcações correntes e finalizadas Relat…" at bounding box center [416, 243] width 833 height 419
type input "CO"
checkbox Ureia "false"
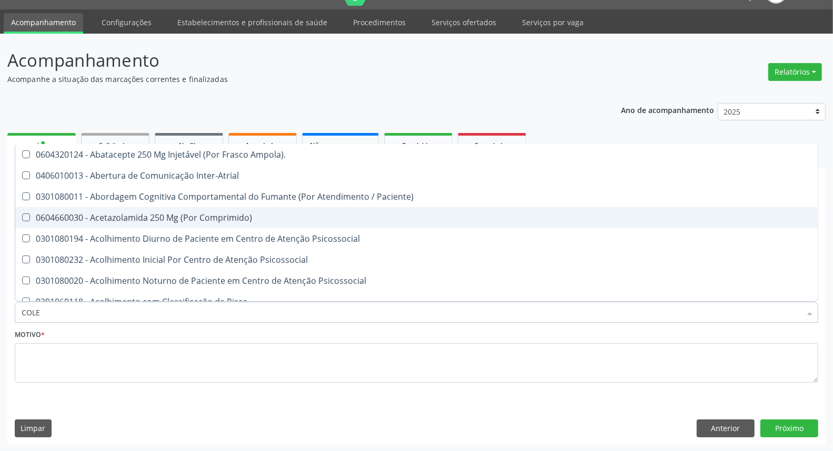
type input "COLES"
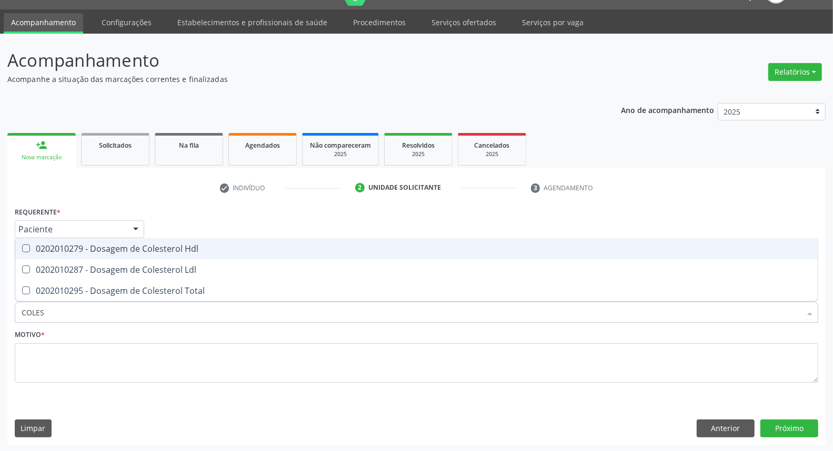
click at [43, 253] on div "0202010279 - Dosagem de Colesterol Hdl" at bounding box center [417, 249] width 790 height 8
checkbox Hdl "true"
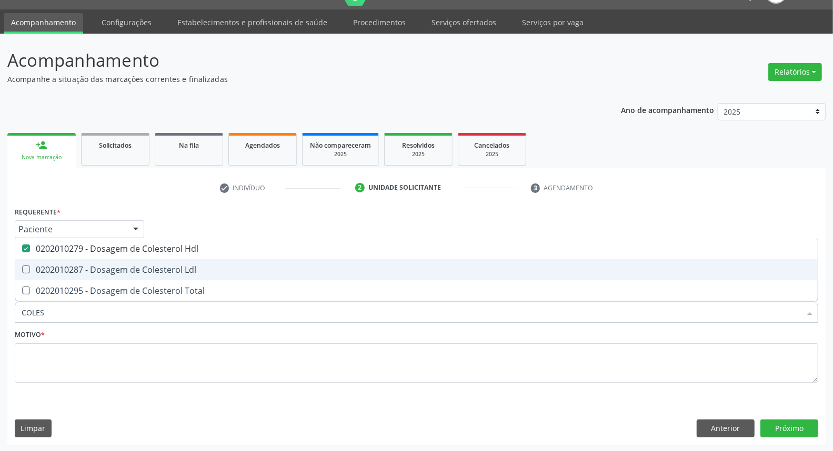
drag, startPoint x: 45, startPoint y: 274, endPoint x: 45, endPoint y: 288, distance: 14.2
click at [45, 276] on span "0202010287 - Dosagem de Colesterol Ldl" at bounding box center [416, 269] width 802 height 21
checkbox Ldl "true"
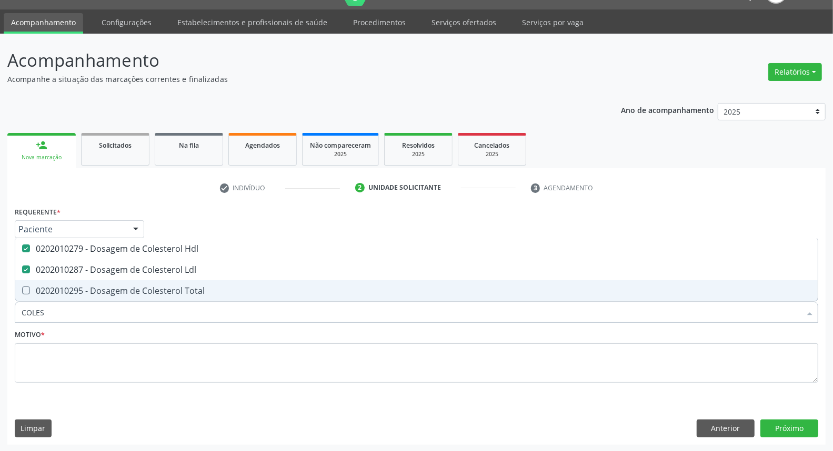
click at [46, 288] on div "0202010295 - Dosagem de Colesterol Total" at bounding box center [417, 291] width 790 height 8
checkbox Total "true"
click at [0, 303] on div "Acompanhamento Acompanhe a situação das marcações correntes e finalizadas Relat…" at bounding box center [416, 243] width 833 height 419
type input "T"
checkbox Hdl "false"
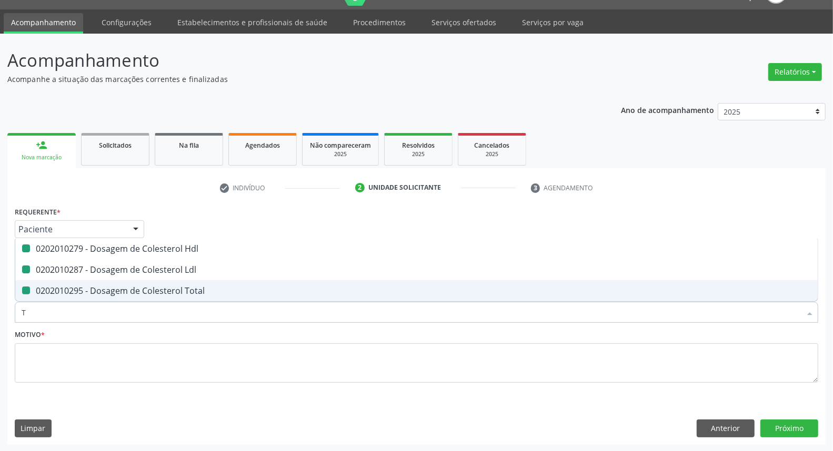
checkbox Ldl "false"
checkbox Total "false"
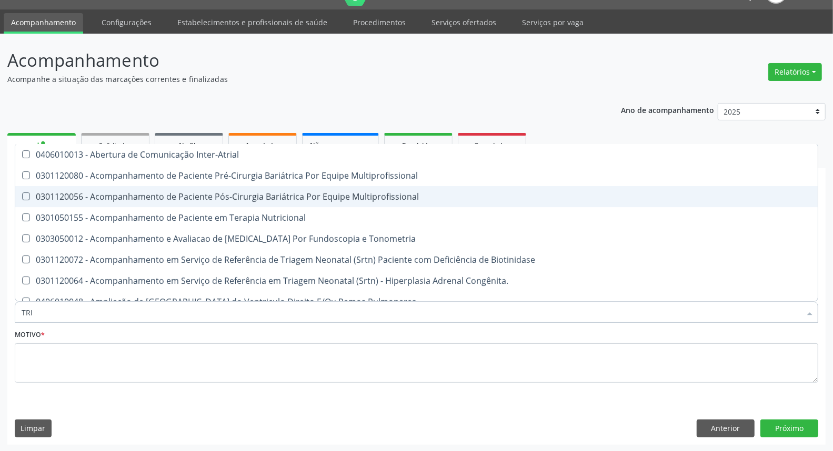
type input "TRIG"
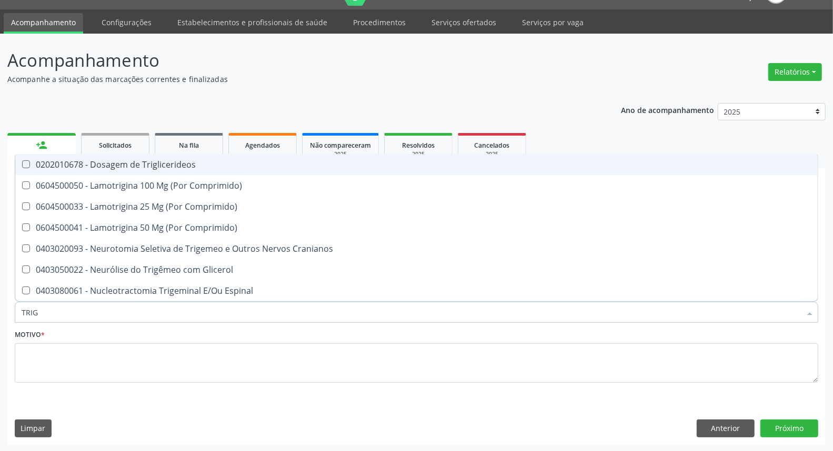
drag, startPoint x: 59, startPoint y: 168, endPoint x: 67, endPoint y: 230, distance: 62.5
click at [59, 170] on span "0202010678 - Dosagem de Triglicerideos" at bounding box center [416, 164] width 802 height 21
checkbox Triglicerideos "true"
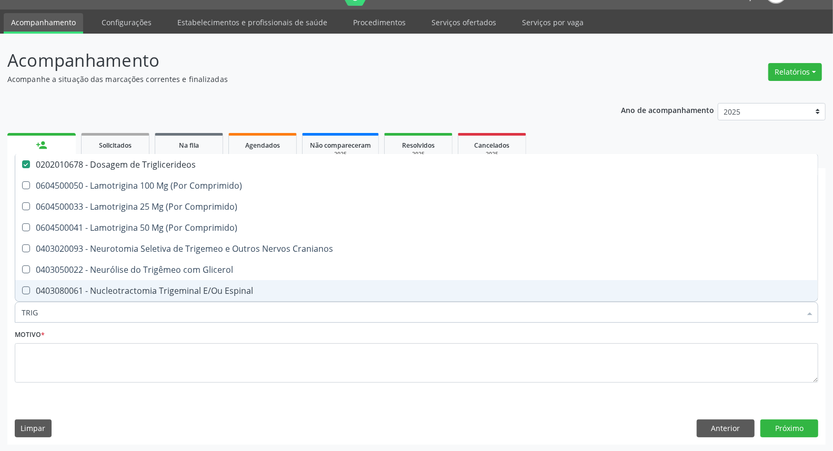
drag, startPoint x: 50, startPoint y: 316, endPoint x: 0, endPoint y: 317, distance: 50.0
click at [0, 317] on div "Acompanhamento Acompanhe a situação das marcações correntes e finalizadas Relat…" at bounding box center [416, 243] width 833 height 419
type input "HE"
checkbox Triglicerideos "false"
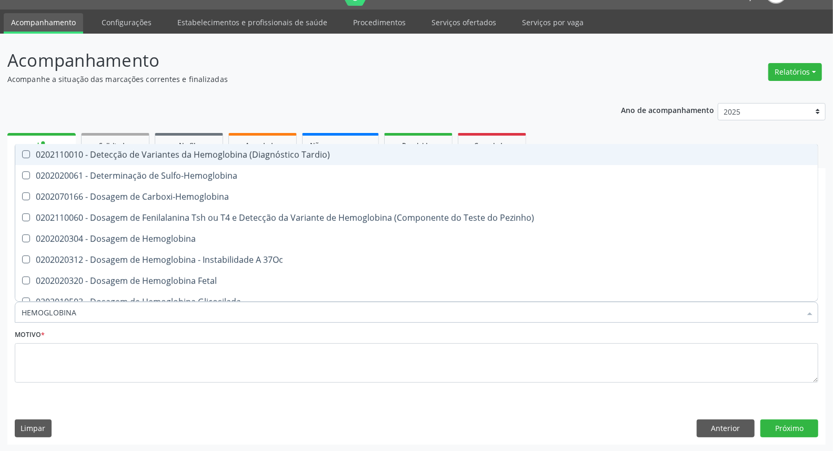
type input "HEMOGLOBINA G"
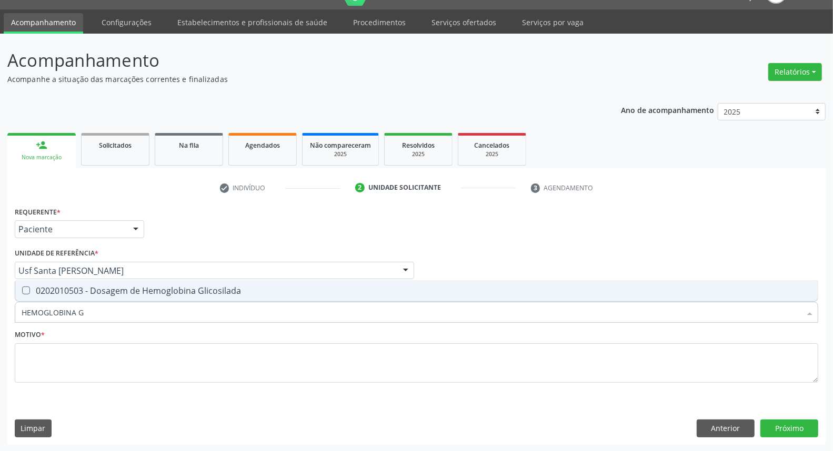
drag, startPoint x: 62, startPoint y: 288, endPoint x: 59, endPoint y: 296, distance: 8.7
click at [61, 289] on div "0202010503 - Dosagem de Hemoglobina Glicosilada" at bounding box center [417, 291] width 790 height 8
checkbox Glicosilada "true"
click at [0, 314] on div "Acompanhamento Acompanhe a situação das marcações correntes e finalizadas Relat…" at bounding box center [416, 243] width 833 height 419
type input "HE"
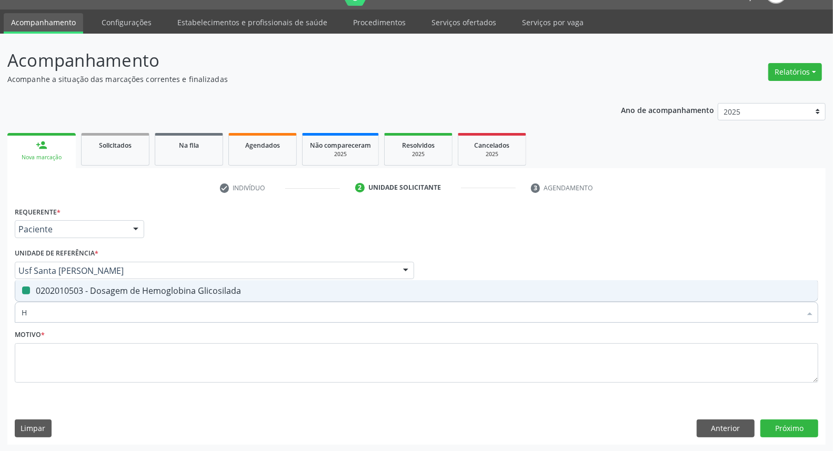
checkbox Glicosilada "false"
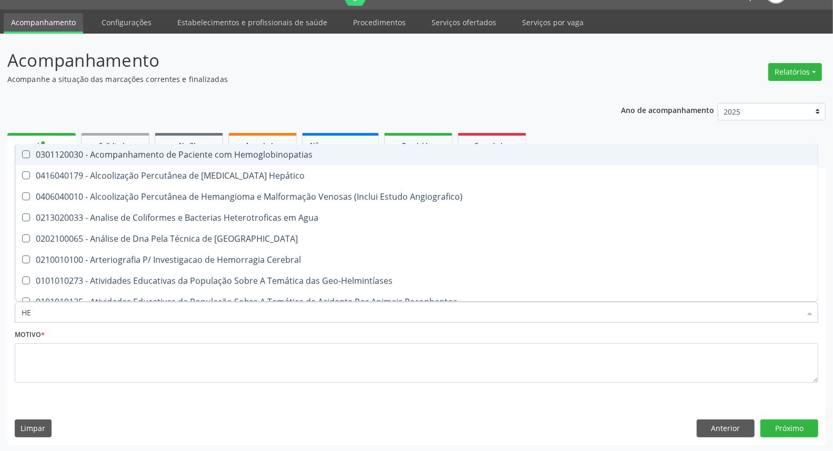
type input "HEM"
checkbox \(Qualitativo\) "true"
checkbox Glicosilada "false"
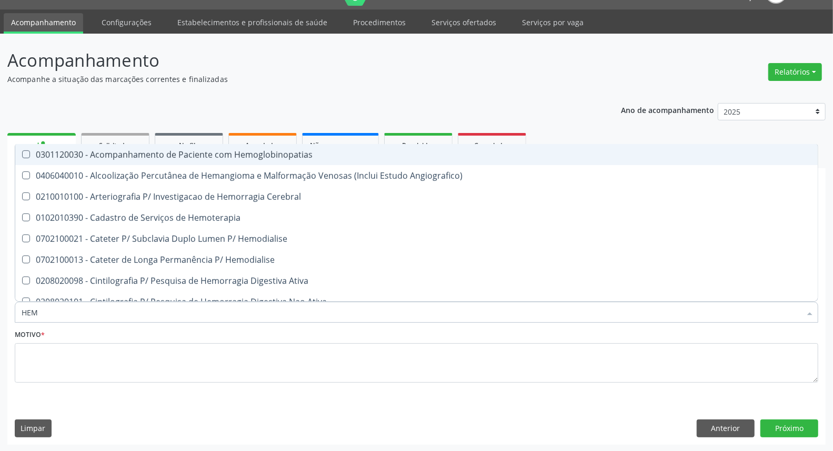
type input "HEMO"
checkbox Hemacias "true"
checkbox Glicosilada "false"
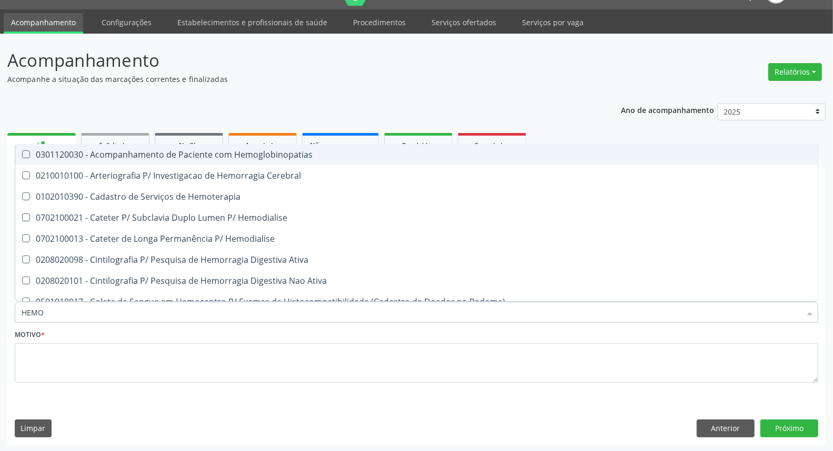
type input "HEMOG"
checkbox Tardio\) "true"
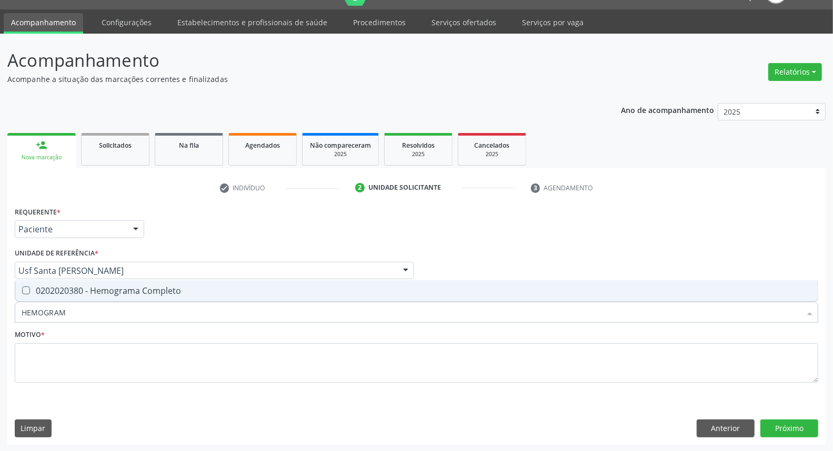
type input "HEMOGRAMA"
drag, startPoint x: 101, startPoint y: 296, endPoint x: 96, endPoint y: 307, distance: 12.5
click at [101, 296] on span "0202020380 - Hemograma Completo" at bounding box center [416, 290] width 802 height 21
checkbox Completo "true"
drag, startPoint x: 85, startPoint y: 315, endPoint x: 0, endPoint y: 317, distance: 85.3
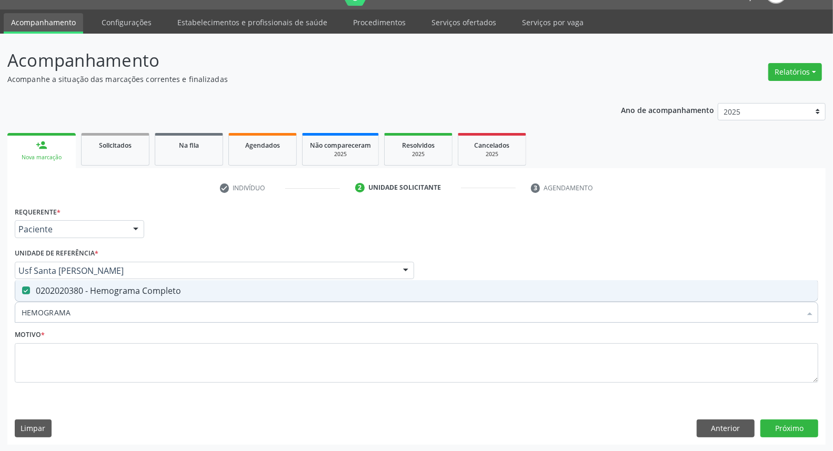
click at [0, 317] on div "Acompanhamento Acompanhe a situação das marcações correntes e finalizadas Relat…" at bounding box center [416, 243] width 833 height 419
type input "UR"
checkbox Completo "false"
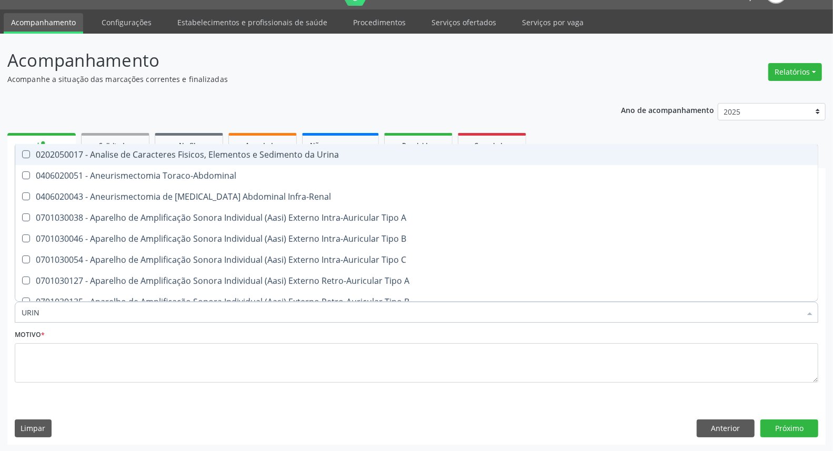
type input "URINA"
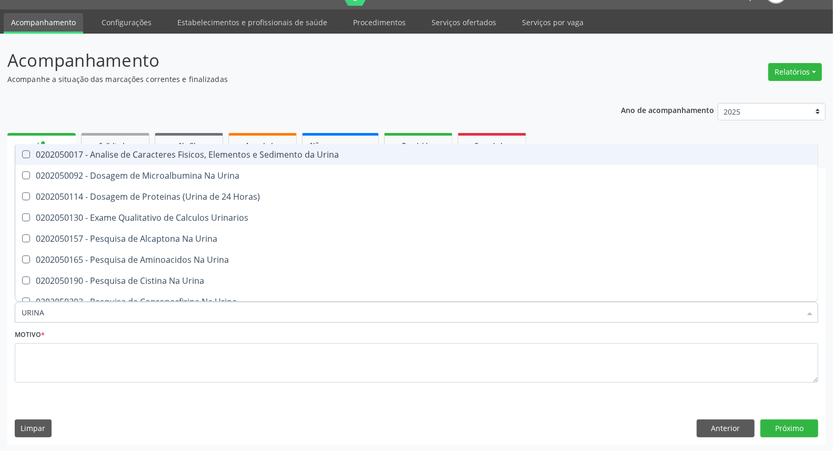
click at [41, 159] on span "0202050017 - Analise de Caracteres Fisicos, Elementos e Sedimento da Urina" at bounding box center [416, 154] width 802 height 21
checkbox Urina "true"
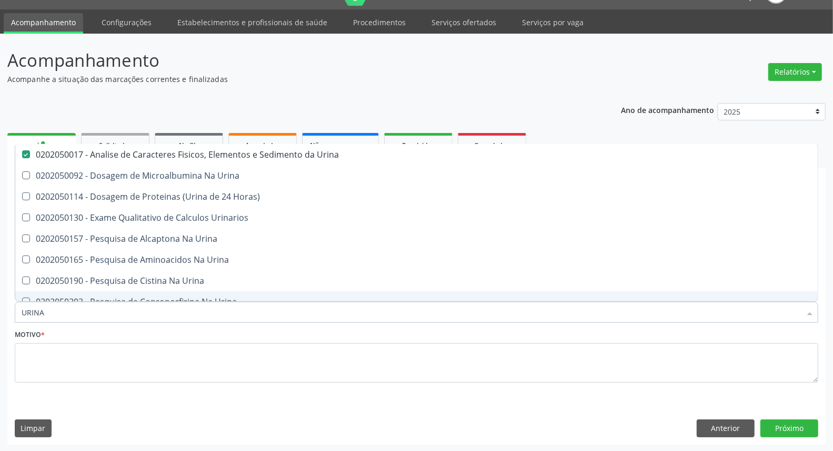
drag, startPoint x: 56, startPoint y: 304, endPoint x: 0, endPoint y: 319, distance: 58.2
click at [0, 319] on div "Acompanhamento Acompanhe a situação das marcações correntes e finalizadas Relat…" at bounding box center [416, 243] width 833 height 419
type input "T4"
checkbox Urina "false"
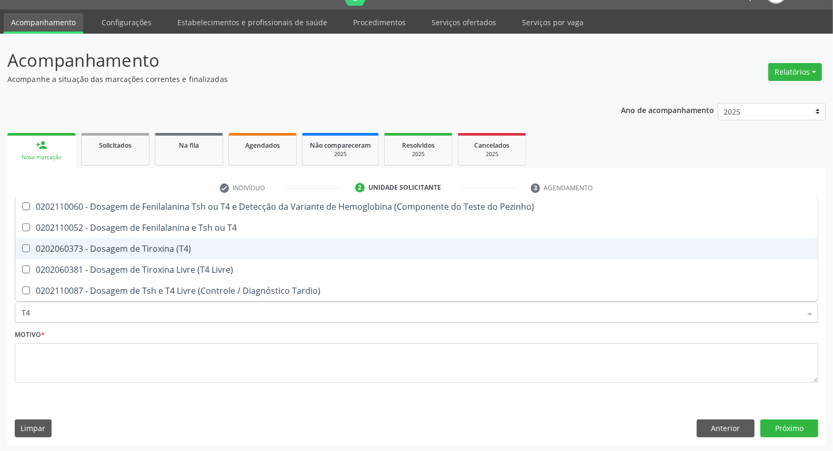
click at [52, 251] on div "0202060373 - Dosagem de Tiroxina (T4)" at bounding box center [417, 249] width 790 height 8
checkbox \(T4\) "true"
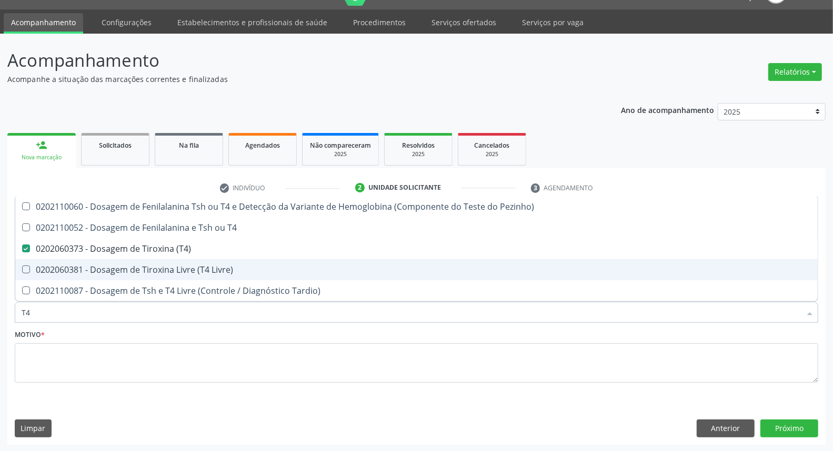
click at [49, 308] on input "T4" at bounding box center [411, 312] width 779 height 21
type input "T"
checkbox \(T4\) "false"
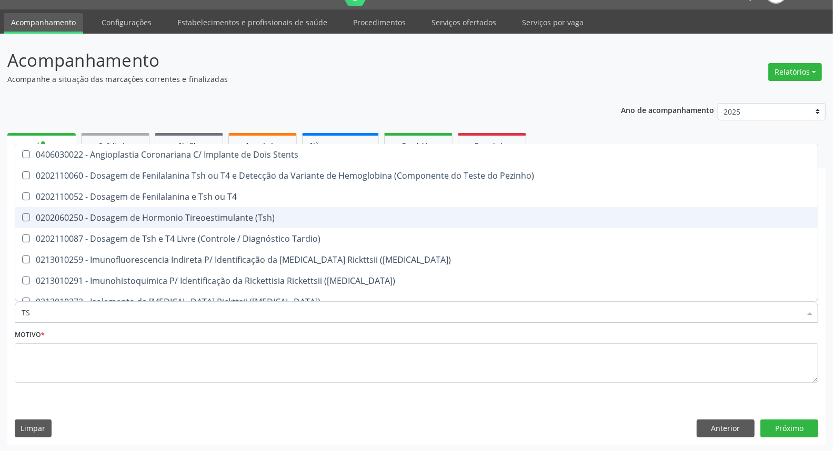
type input "TSH"
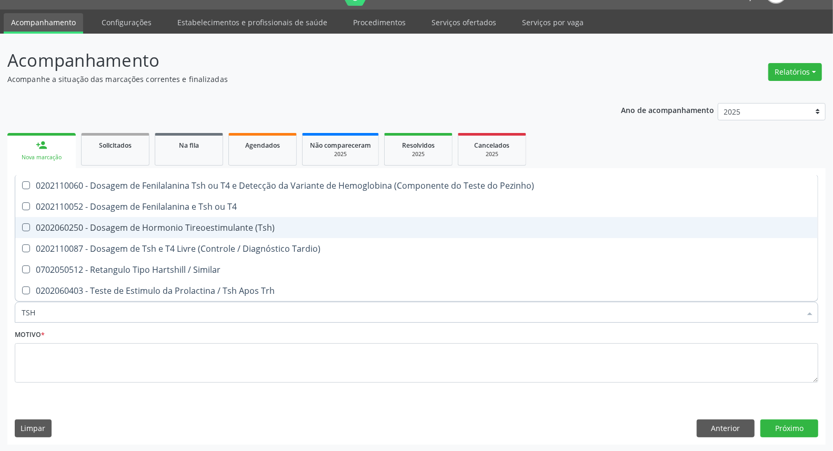
drag, startPoint x: 125, startPoint y: 225, endPoint x: 137, endPoint y: 322, distance: 97.6
click at [125, 227] on div "0202060250 - Dosagem de Hormonio Tireoestimulante (Tsh)" at bounding box center [417, 228] width 790 height 8
checkbox \(Tsh\) "true"
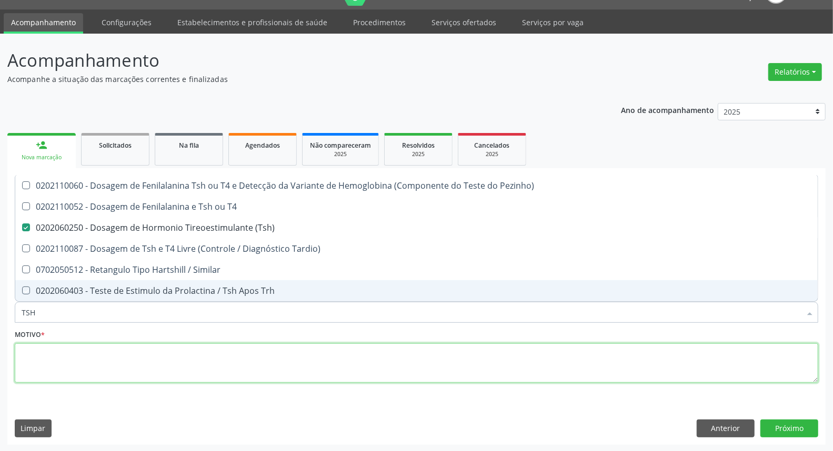
click at [143, 350] on textarea at bounding box center [416, 364] width 803 height 40
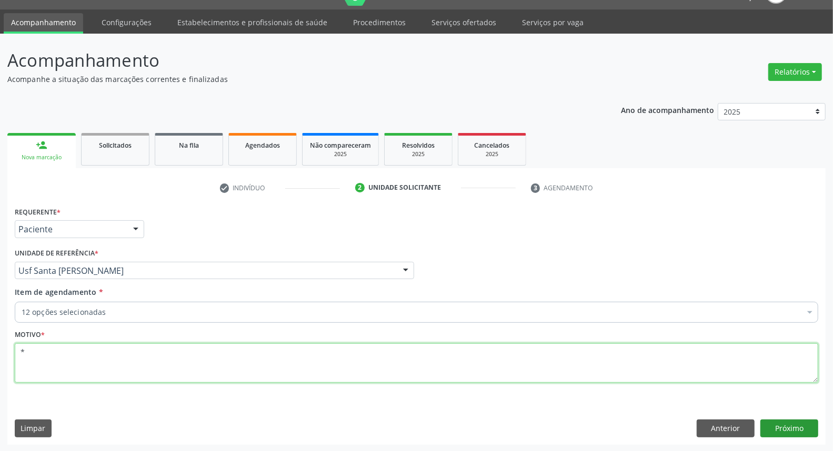
type textarea "*"
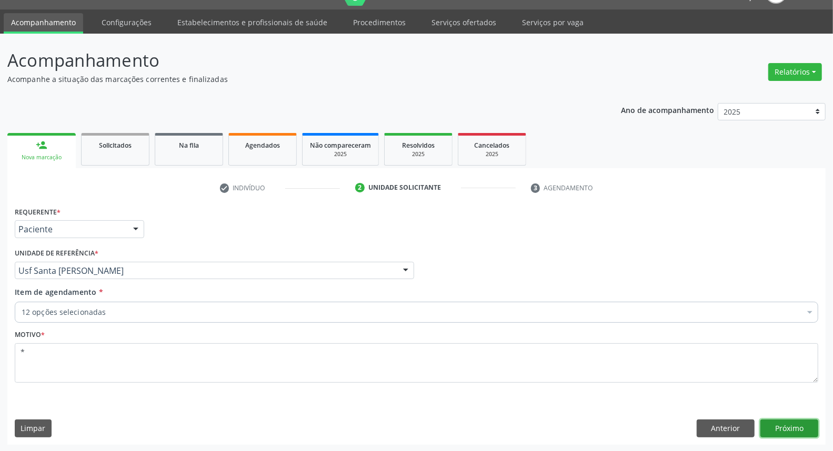
click at [766, 430] on button "Próximo" at bounding box center [789, 429] width 58 height 18
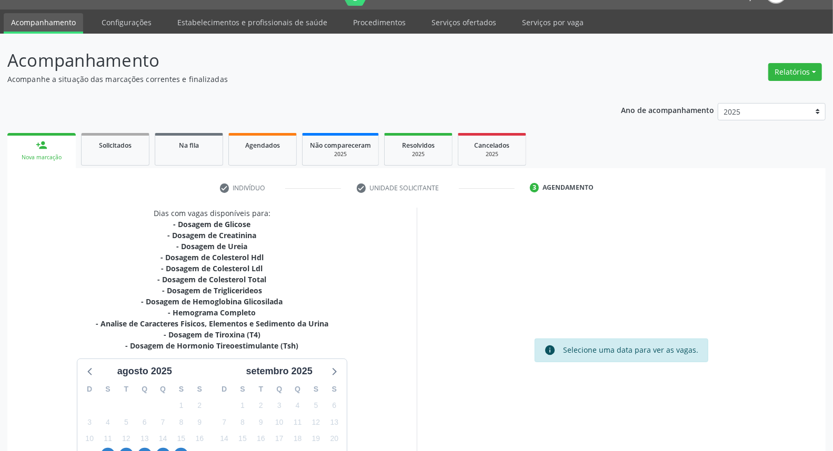
scroll to position [127, 0]
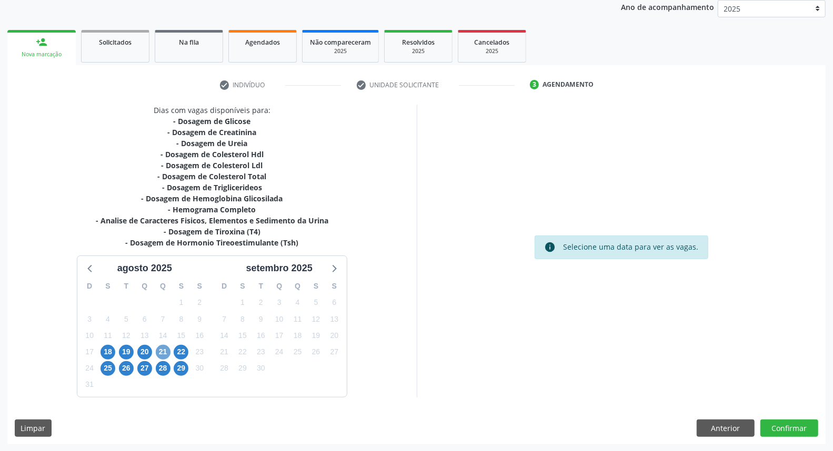
drag, startPoint x: 160, startPoint y: 346, endPoint x: 587, endPoint y: 365, distance: 426.6
click at [162, 346] on span "21" at bounding box center [163, 352] width 15 height 15
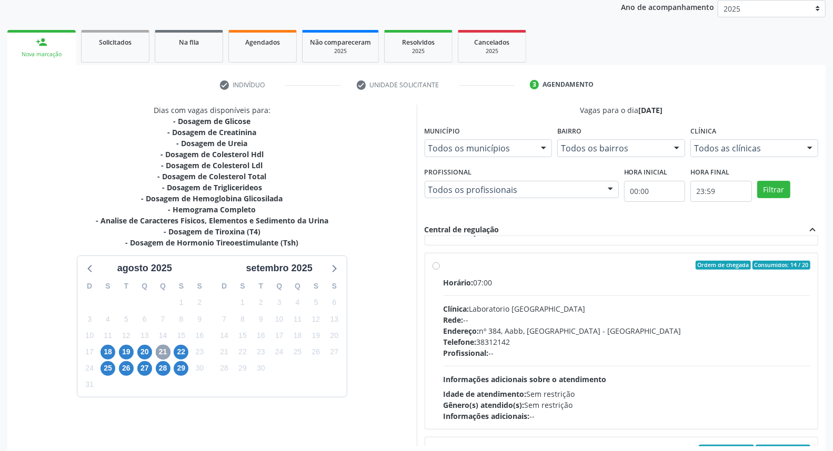
scroll to position [234, 0]
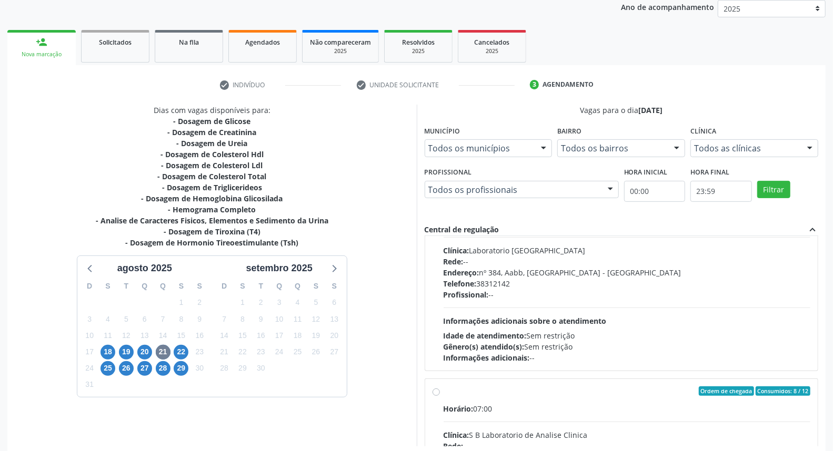
drag, startPoint x: 437, startPoint y: 394, endPoint x: 442, endPoint y: 387, distance: 8.2
click at [438, 391] on input "Ordem de chegada Consumidos: 8 / 12 Horário: 07:00 Clínica: S B Laboratorio de …" at bounding box center [435, 391] width 7 height 9
radio input "true"
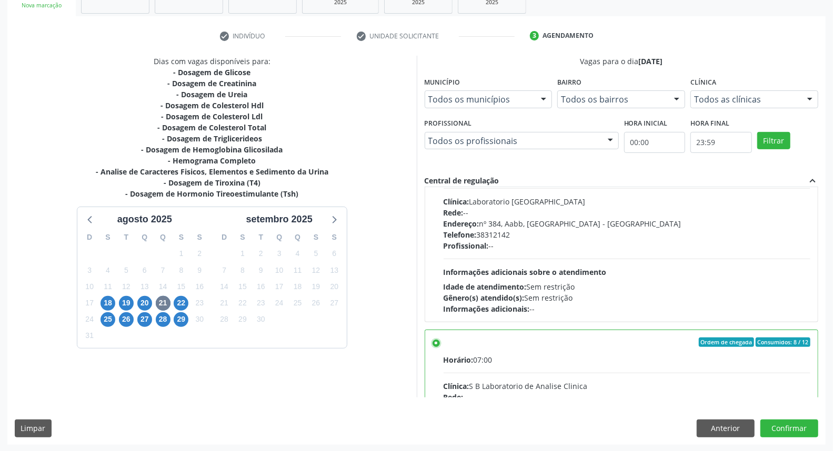
scroll to position [292, 0]
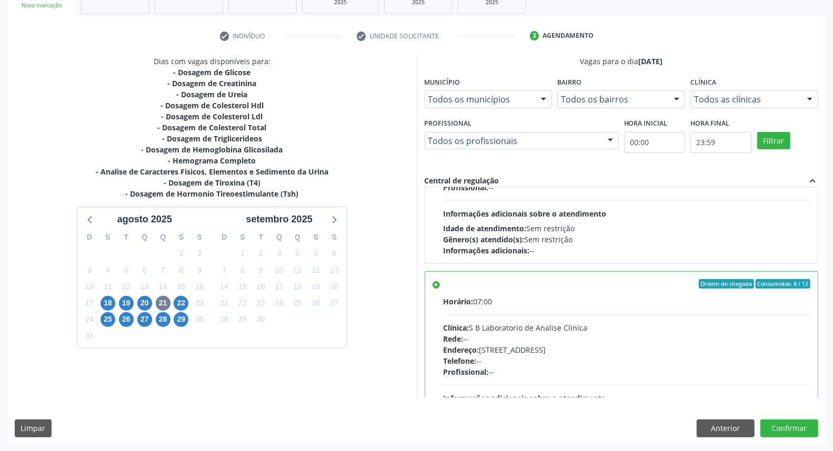
click at [797, 438] on div "Dias com vagas disponíveis para: - Dosagem de Glicose - Dosagem de Creatinina -…" at bounding box center [416, 250] width 818 height 389
click at [794, 435] on button "Confirmar" at bounding box center [789, 429] width 58 height 18
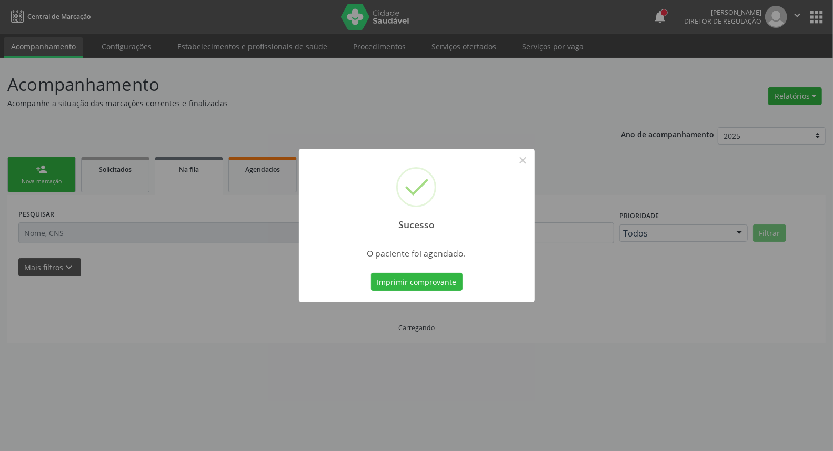
scroll to position [0, 0]
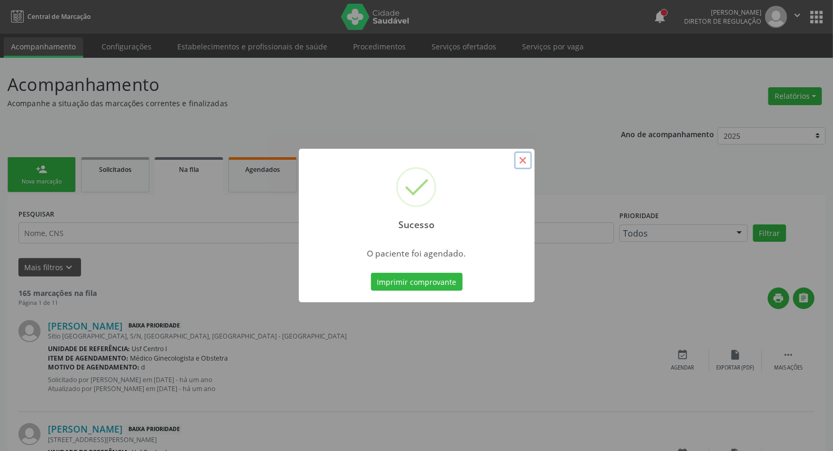
click at [523, 160] on button "×" at bounding box center [523, 161] width 18 height 18
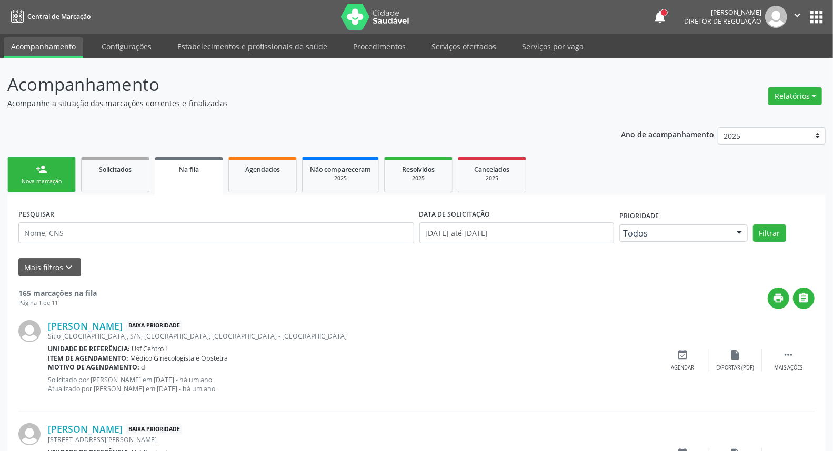
click at [23, 164] on link "person_add Nova marcação" at bounding box center [41, 174] width 68 height 35
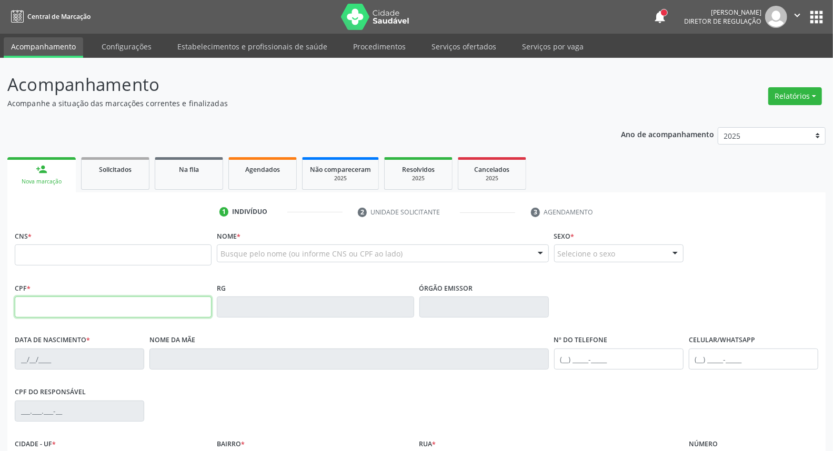
click at [67, 315] on input "text" at bounding box center [113, 307] width 197 height 21
type input "093.707.664-30"
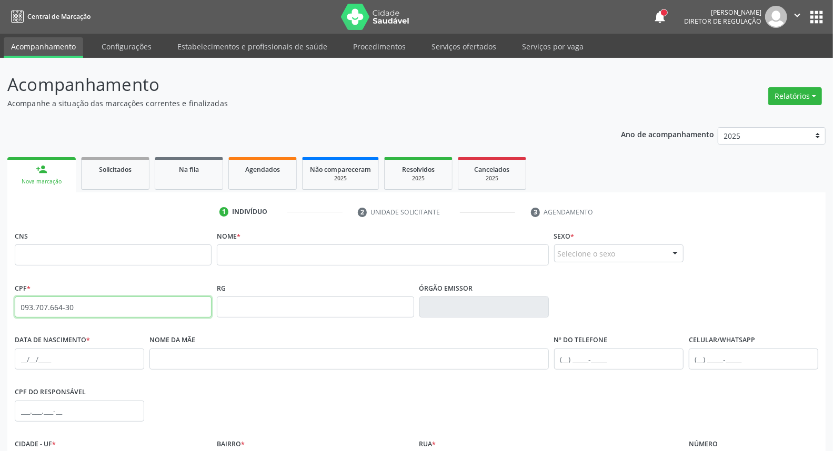
click at [145, 306] on input "093.707.664-30" at bounding box center [113, 307] width 197 height 21
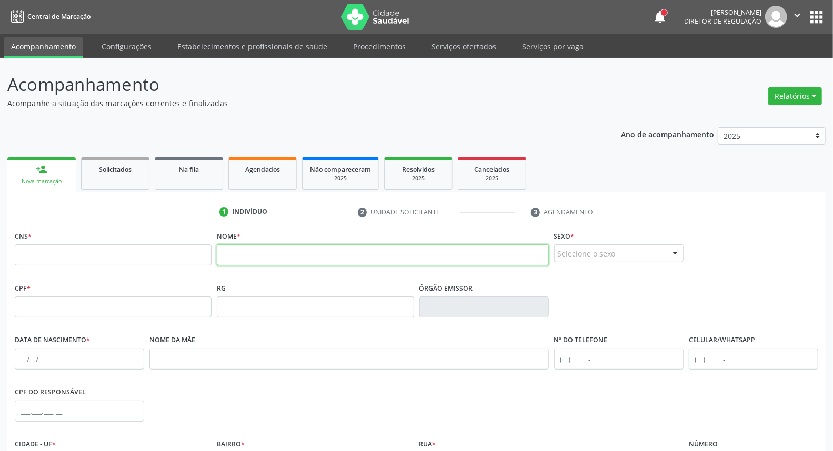
click at [256, 253] on input "text" at bounding box center [382, 255] width 331 height 21
type input "E"
drag, startPoint x: 269, startPoint y: 256, endPoint x: 157, endPoint y: 248, distance: 112.8
click at [161, 245] on div "CNS * Nome * E Sexo * Selecione o sexo Masculino Feminino Nenhum resultado enco…" at bounding box center [416, 254] width 809 height 52
click at [165, 250] on input "text" at bounding box center [113, 255] width 197 height 21
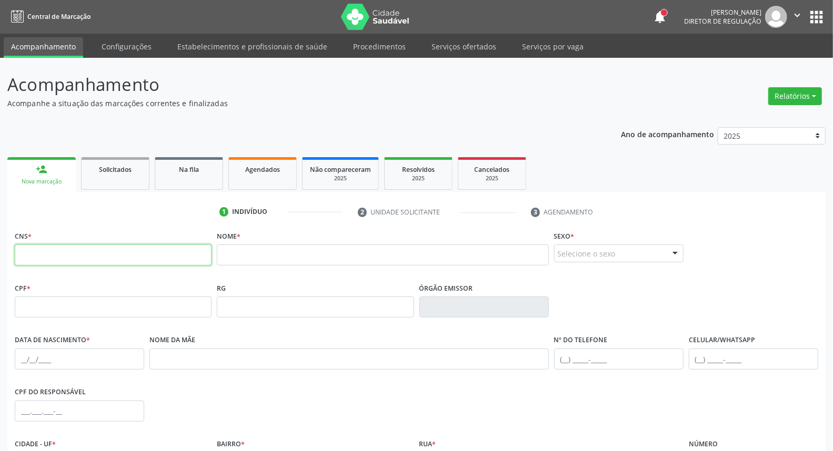
paste input "700 2094 9760 9720"
type input "700 2094 9760 9720"
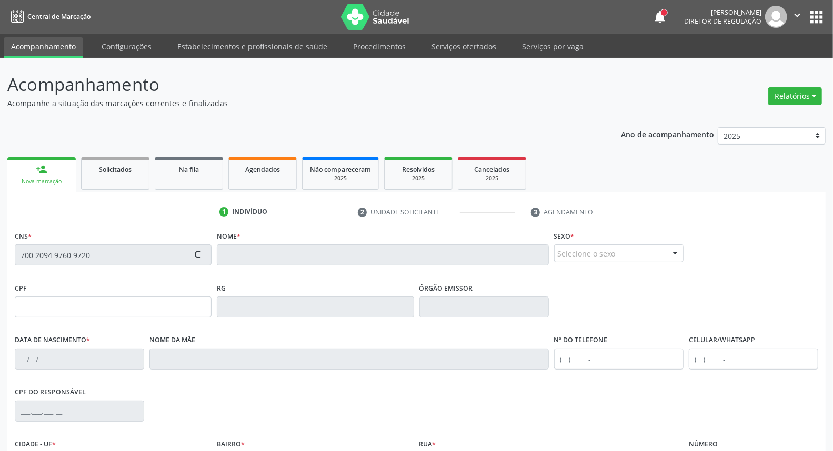
type input "03/12/1979"
type input "Maria Zilda da Silva"
type input "[PHONE_NUMBER]"
type input "S/N"
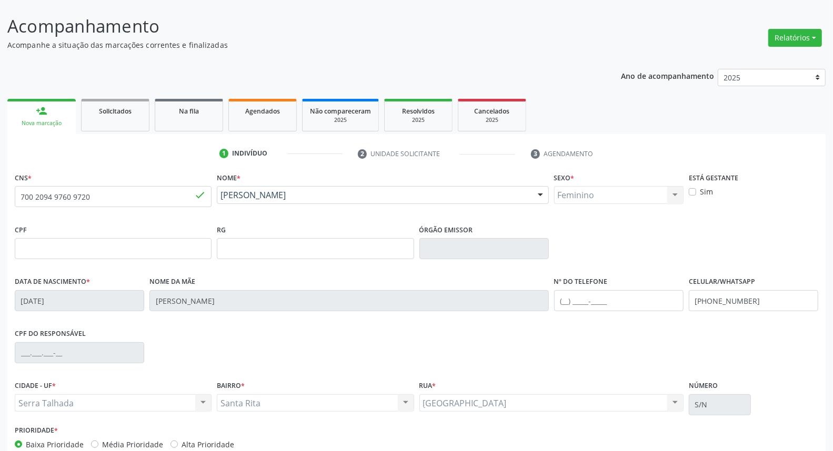
scroll to position [118, 0]
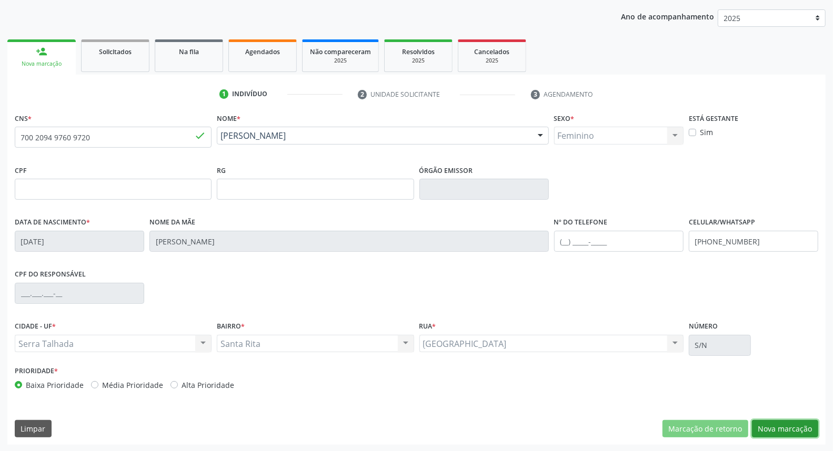
drag, startPoint x: 766, startPoint y: 429, endPoint x: 756, endPoint y: 426, distance: 10.3
click at [766, 429] on button "Nova marcação" at bounding box center [785, 429] width 66 height 18
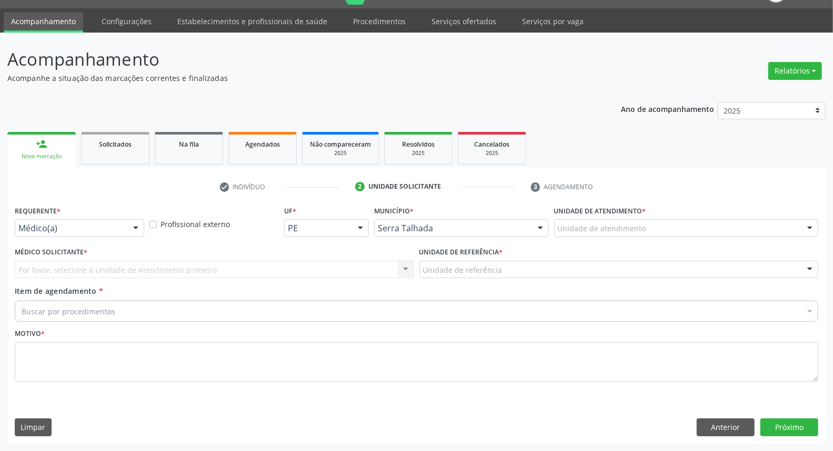
scroll to position [24, 0]
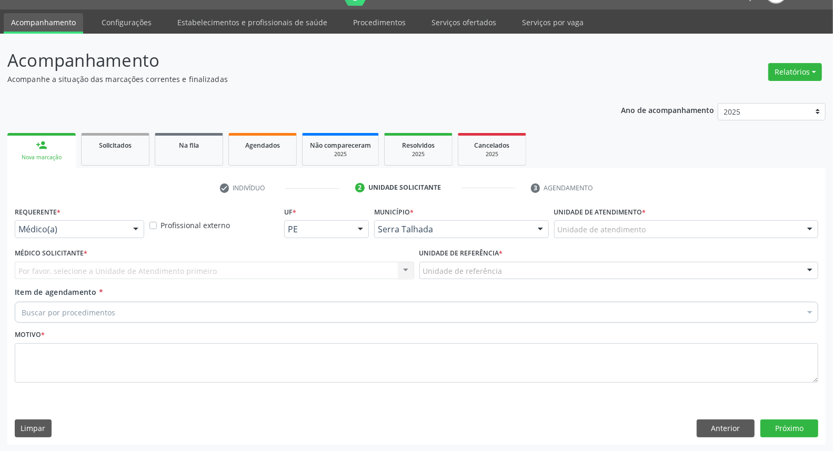
drag, startPoint x: 75, startPoint y: 230, endPoint x: 74, endPoint y: 240, distance: 9.6
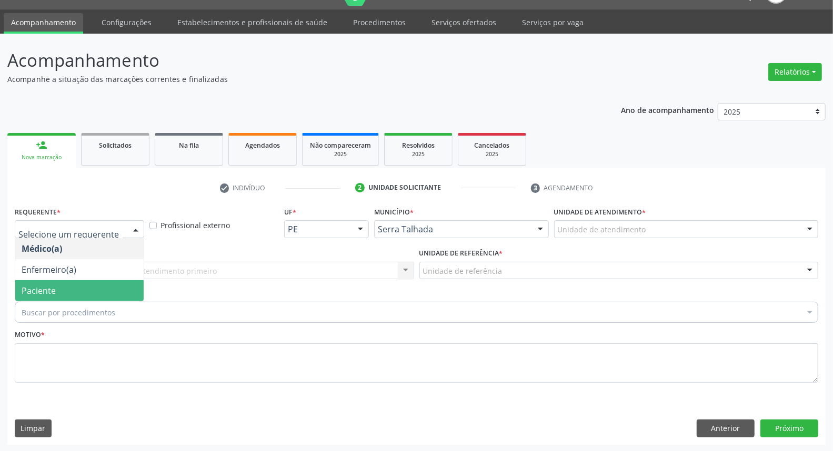
drag, startPoint x: 75, startPoint y: 289, endPoint x: 79, endPoint y: 285, distance: 6.0
click at [75, 289] on span "Paciente" at bounding box center [79, 290] width 128 height 21
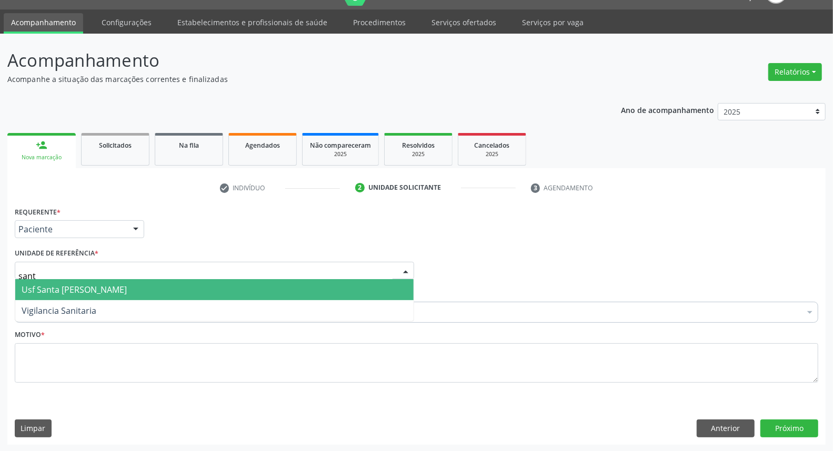
type input "santa"
drag, startPoint x: 92, startPoint y: 291, endPoint x: 91, endPoint y: 297, distance: 5.8
click at [91, 292] on span "Usf Santa [PERSON_NAME]" at bounding box center [74, 290] width 105 height 12
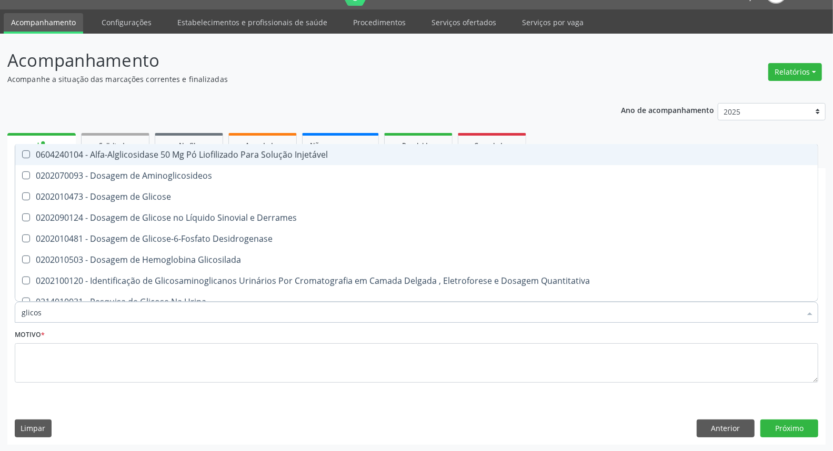
type input "glicose"
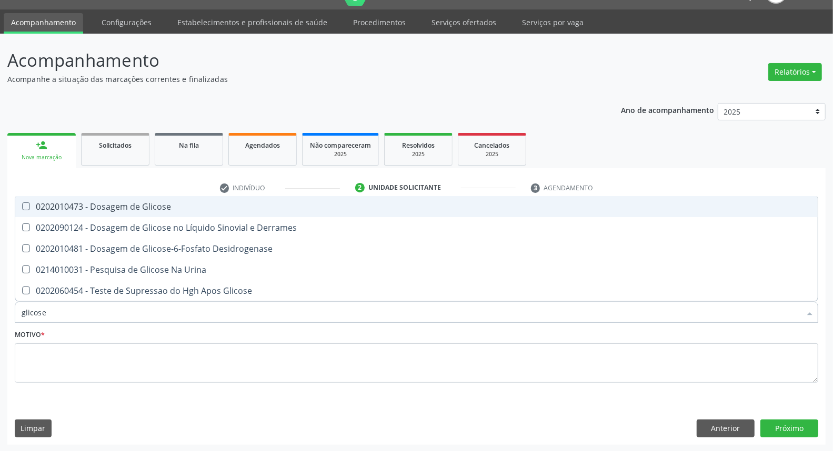
drag, startPoint x: 100, startPoint y: 197, endPoint x: 98, endPoint y: 203, distance: 5.5
click at [100, 198] on span "0202010473 - Dosagem de Glicose" at bounding box center [416, 206] width 802 height 21
checkbox Glicose "true"
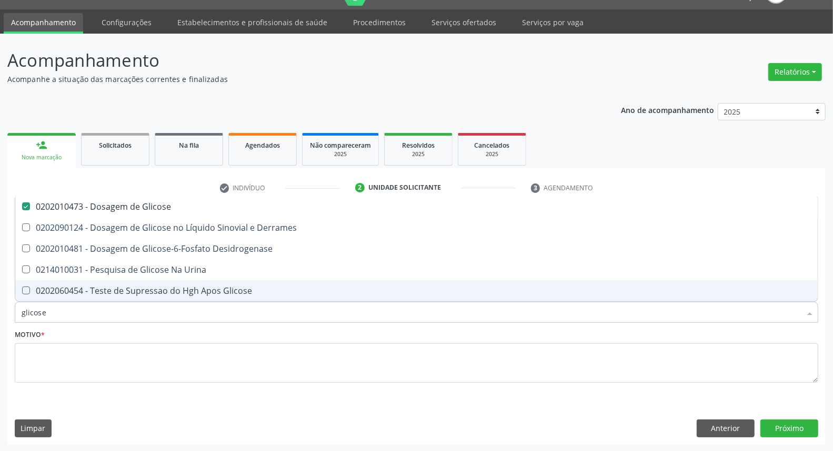
drag, startPoint x: 66, startPoint y: 314, endPoint x: 0, endPoint y: 314, distance: 66.3
click at [0, 314] on div "Acompanhamento Acompanhe a situação das marcações correntes e finalizadas Relat…" at bounding box center [416, 243] width 833 height 419
type input "c"
checkbox Glicose "false"
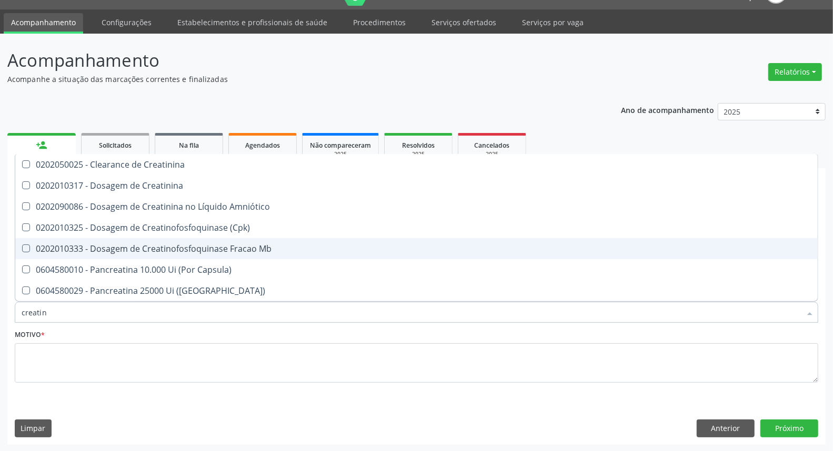
type input "creatini"
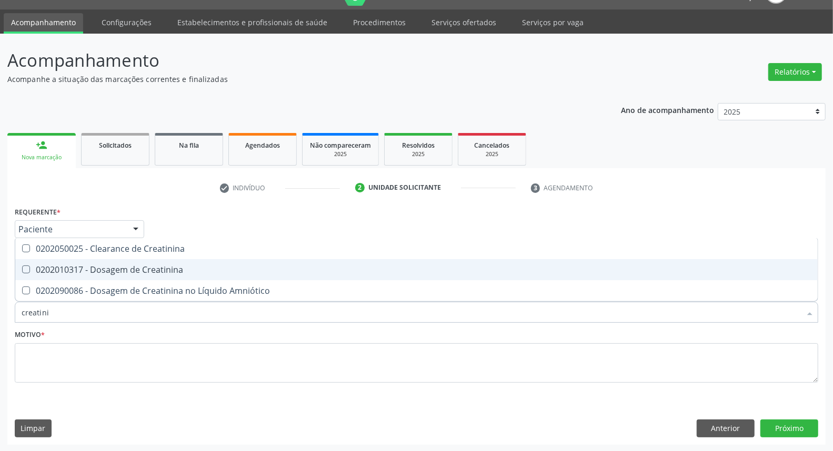
click at [39, 269] on div "0202010317 - Dosagem de Creatinina" at bounding box center [417, 270] width 790 height 8
checkbox Creatinina "true"
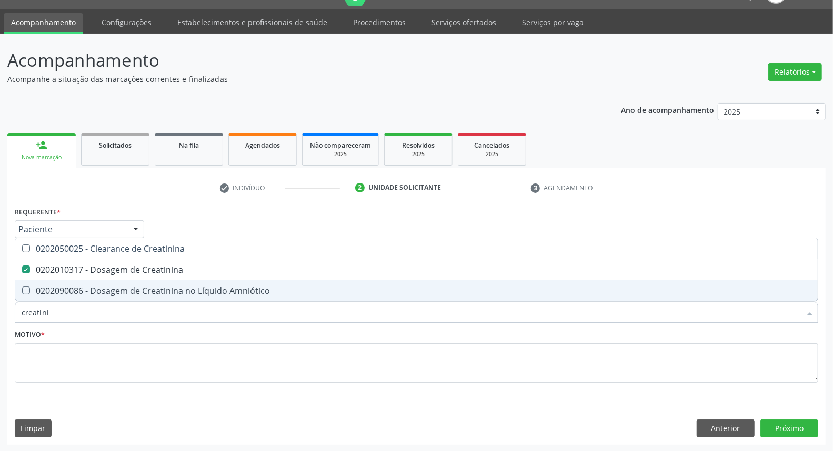
drag, startPoint x: 49, startPoint y: 318, endPoint x: 0, endPoint y: 307, distance: 50.6
click at [0, 307] on div "Acompanhamento Acompanhe a situação das marcações correntes e finalizadas Relat…" at bounding box center [416, 243] width 833 height 419
type input "ur"
checkbox Creatinina "false"
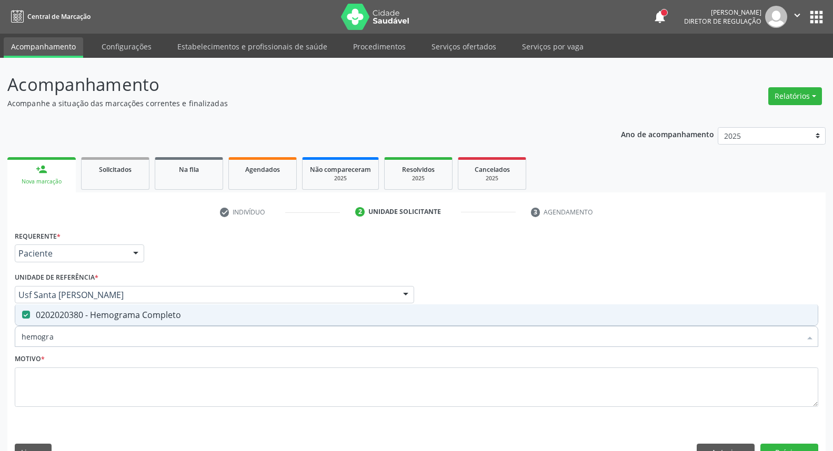
scroll to position [24, 0]
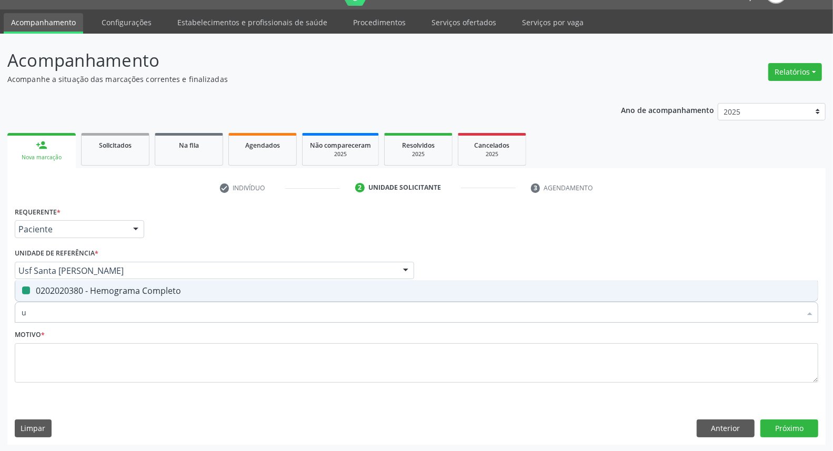
type input "ur"
checkbox Completo "false"
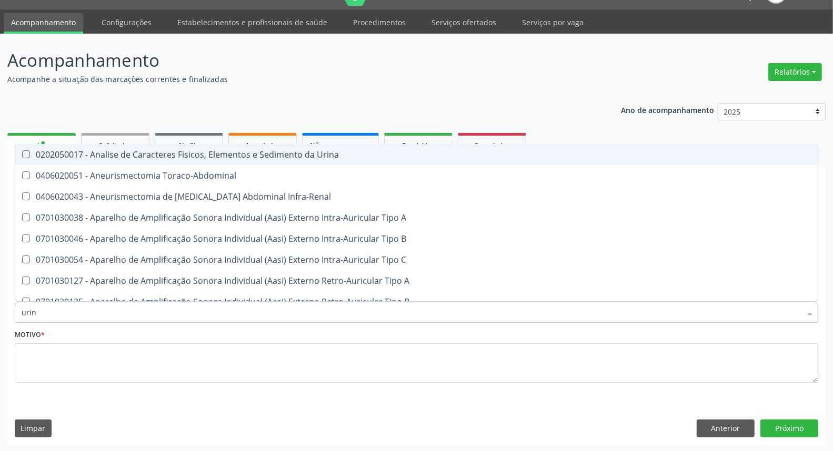
type input "urina"
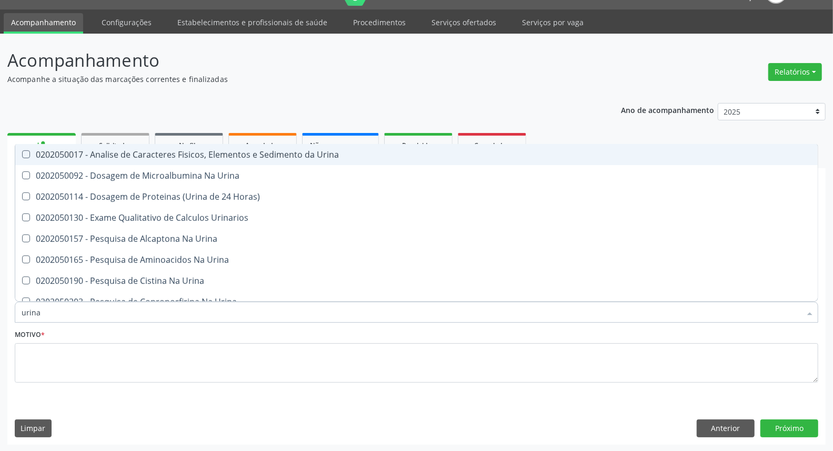
click at [127, 154] on div "0202050017 - Analise de Caracteres Fisicos, Elementos e Sedimento da Urina" at bounding box center [417, 154] width 790 height 8
checkbox Urina "true"
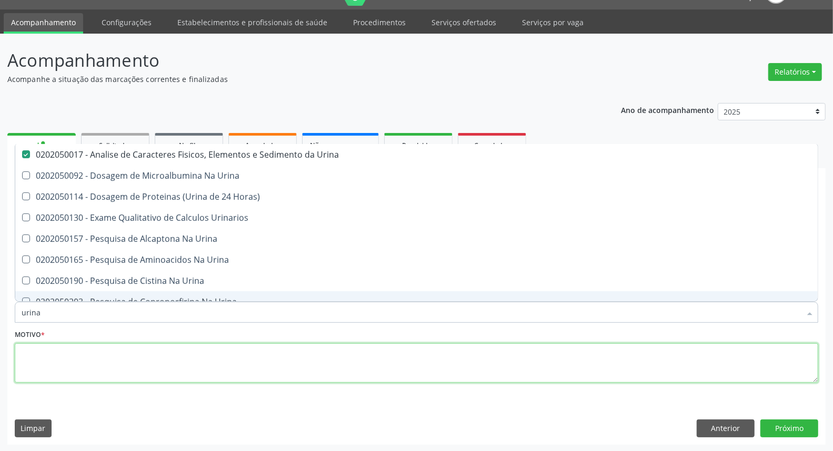
click at [82, 370] on textarea at bounding box center [416, 364] width 803 height 40
checkbox Urina "true"
checkbox Horas\) "true"
checkbox Urinarios "true"
checkbox Urina "true"
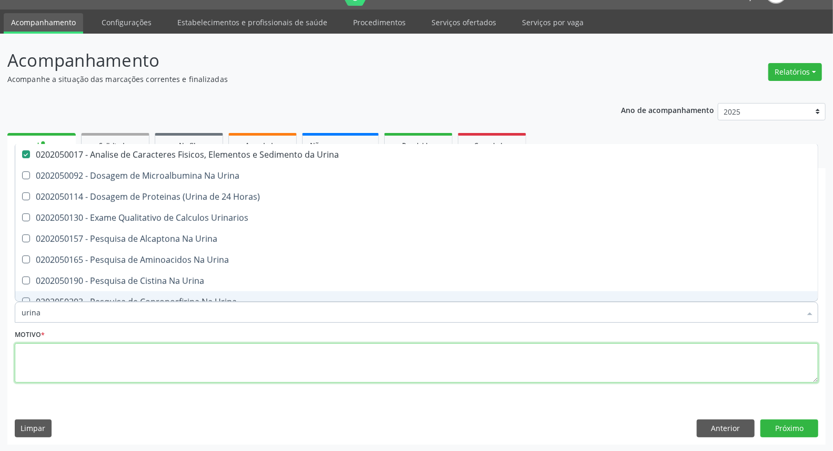
checkbox Urina "true"
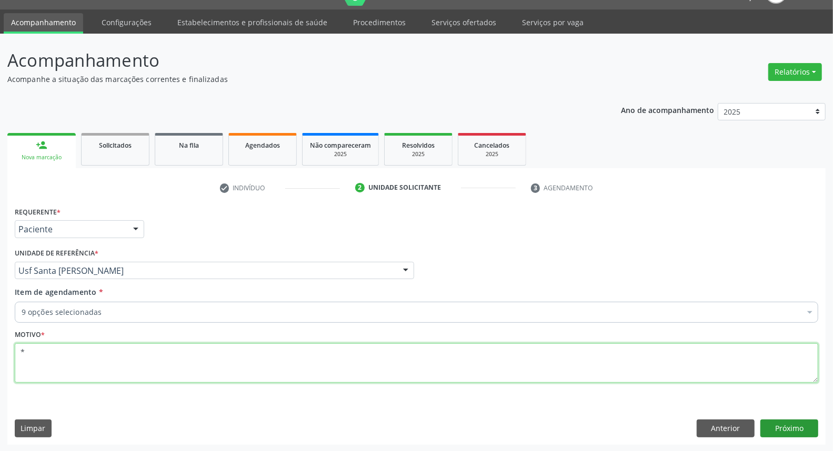
type textarea "*"
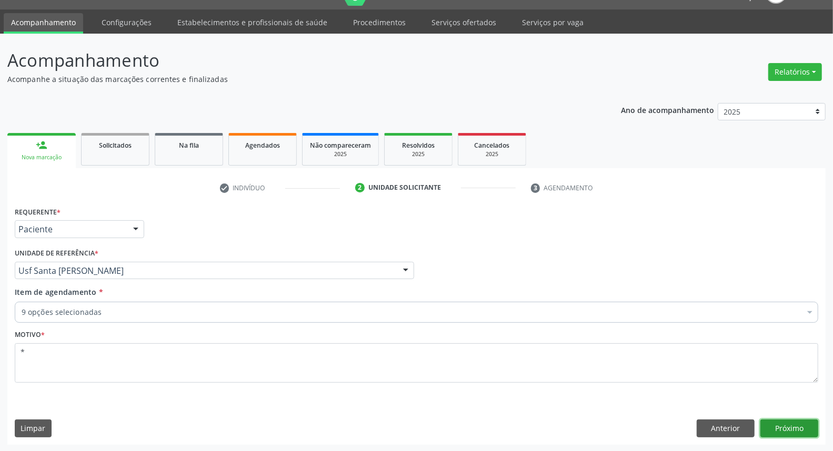
click at [790, 426] on button "Próximo" at bounding box center [789, 429] width 58 height 18
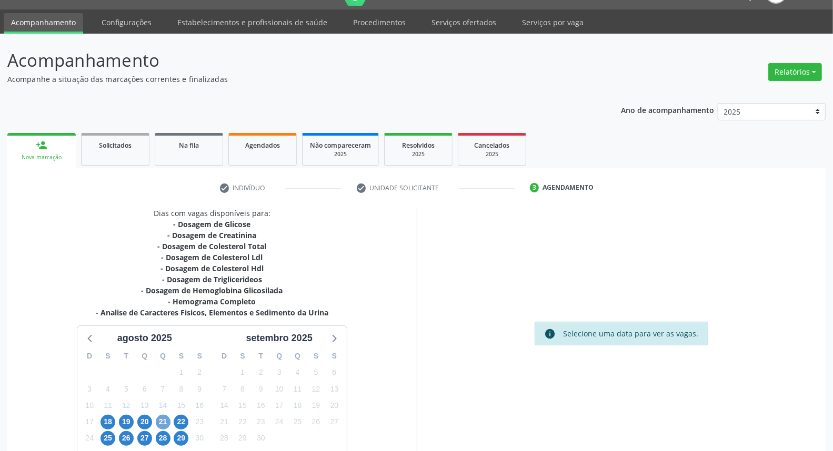
drag, startPoint x: 169, startPoint y: 420, endPoint x: 163, endPoint y: 422, distance: 6.4
click at [168, 420] on span "21" at bounding box center [163, 422] width 15 height 15
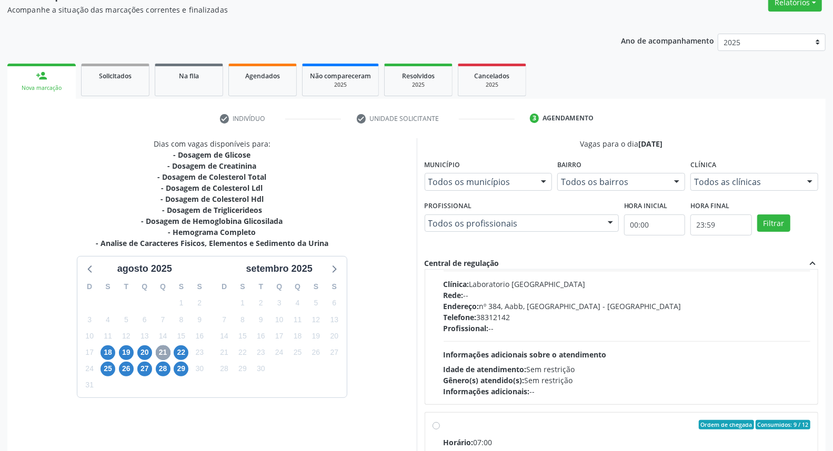
scroll to position [350, 0]
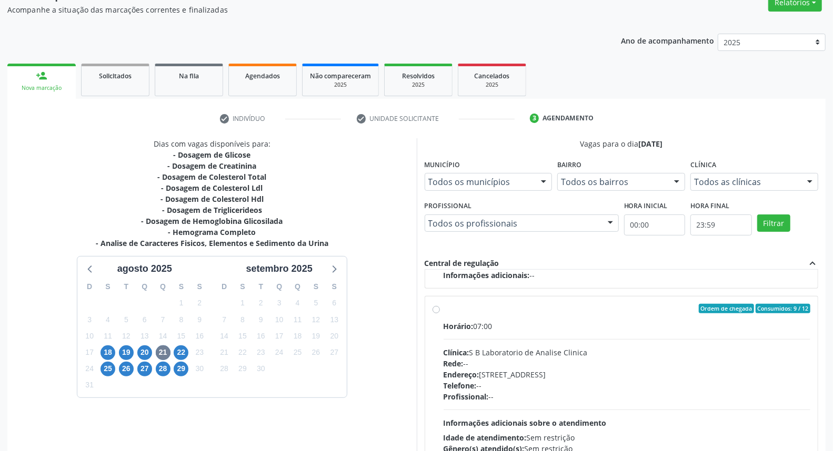
drag, startPoint x: 436, startPoint y: 366, endPoint x: 474, endPoint y: 318, distance: 61.0
click at [437, 361] on div "Ordem de chegada Consumidos: 9 / 12 Horário: 07:00 Clínica: S B Laboratorio de …" at bounding box center [621, 385] width 378 height 162
radio input "true"
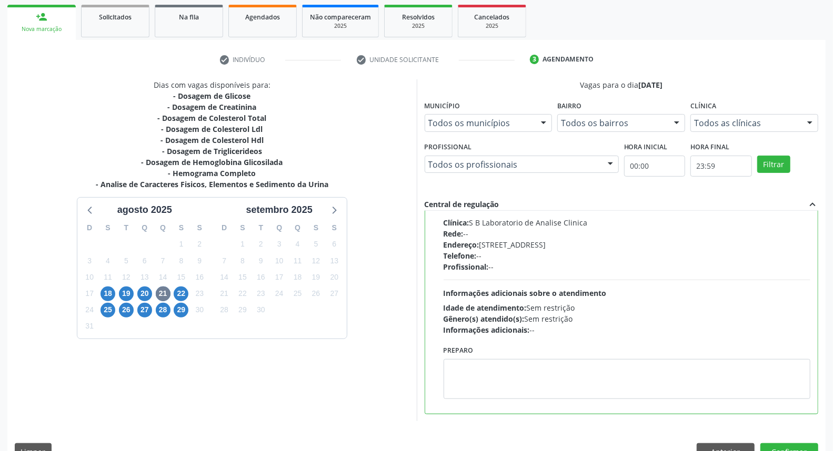
scroll to position [176, 0]
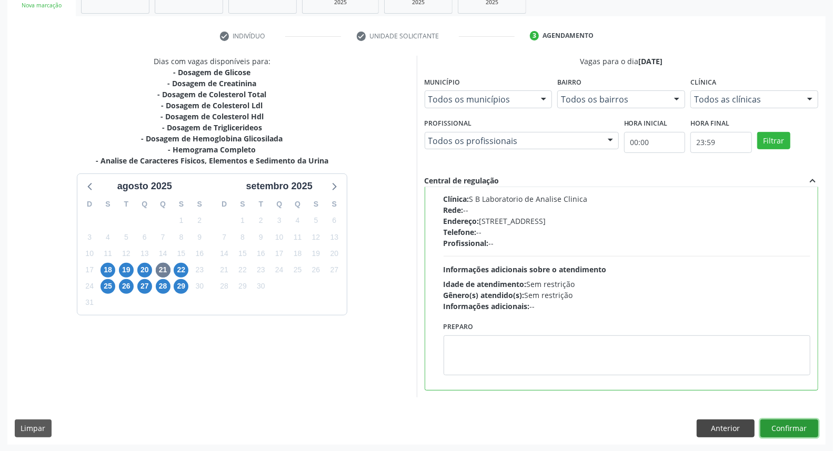
drag, startPoint x: 795, startPoint y: 429, endPoint x: 719, endPoint y: 432, distance: 76.9
click at [793, 428] on button "Confirmar" at bounding box center [789, 429] width 58 height 18
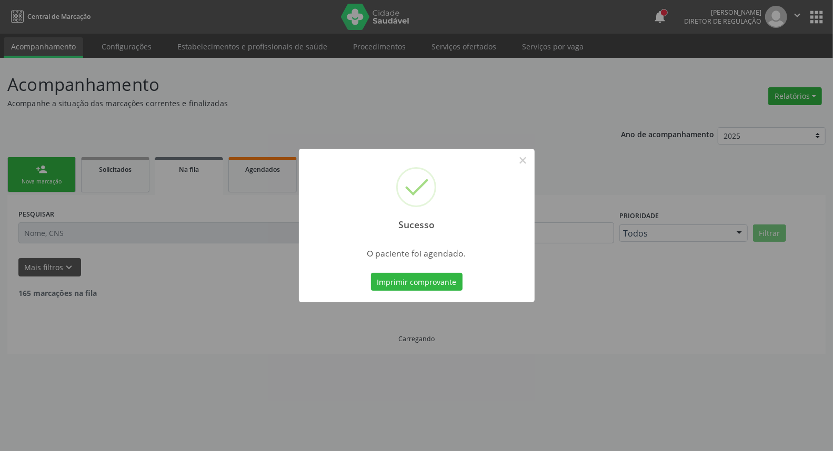
scroll to position [0, 0]
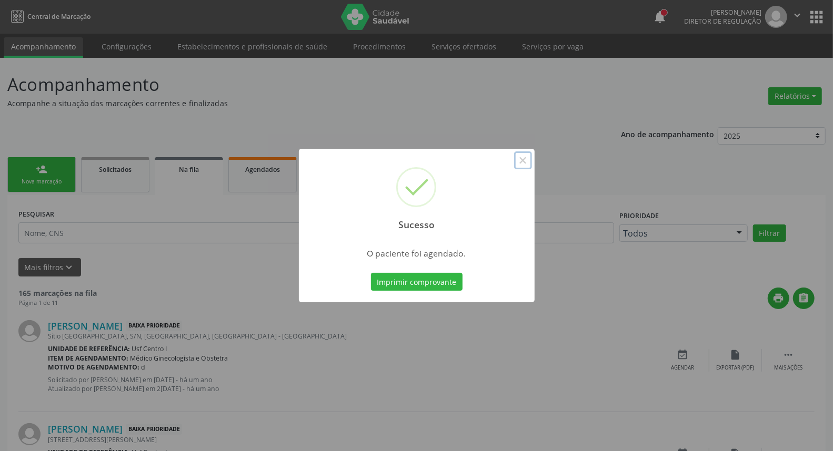
drag, startPoint x: 528, startPoint y: 158, endPoint x: 236, endPoint y: 164, distance: 292.0
click at [523, 160] on button "×" at bounding box center [523, 161] width 18 height 18
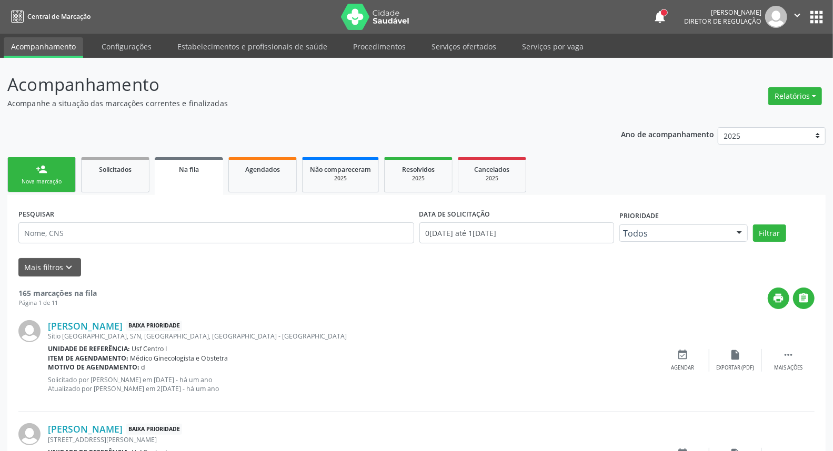
click at [21, 180] on div "Nova marcação" at bounding box center [41, 182] width 53 height 8
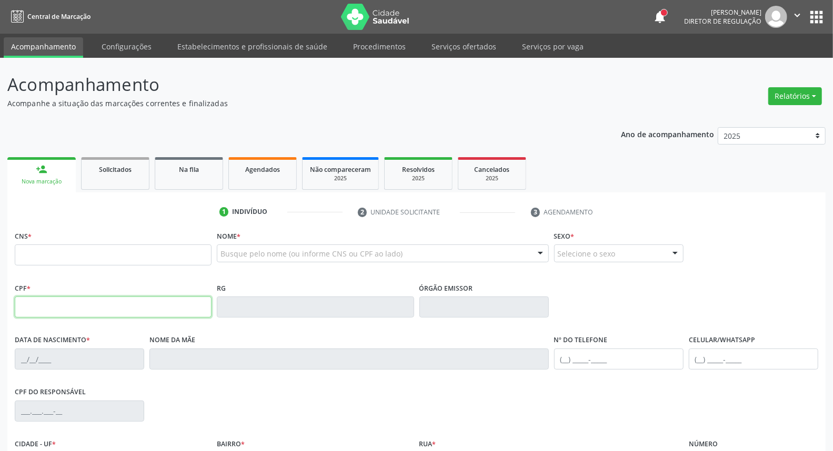
click at [137, 309] on input "text" at bounding box center [113, 307] width 197 height 21
type input "038.561.074-28"
type input "704 3085 0350 7093"
type input "[DATE]"
type input "[PERSON_NAME] das Dores dos Ssntos"
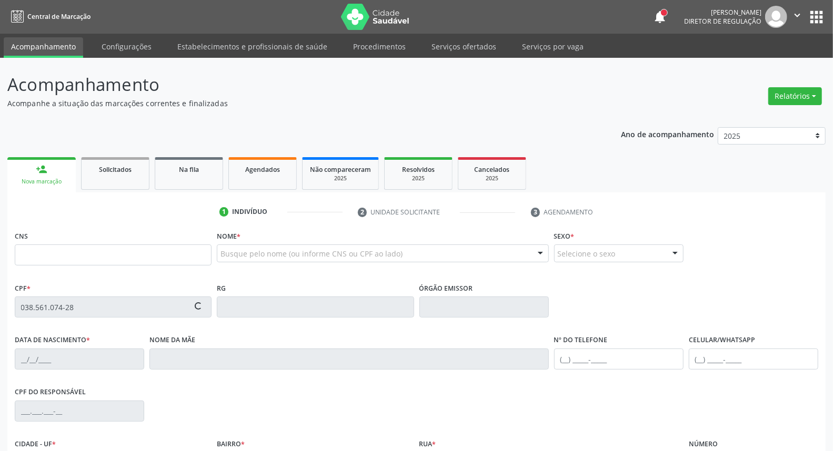
type input "[PHONE_NUMBER]"
type input "013.109.124-75"
type input "S/N"
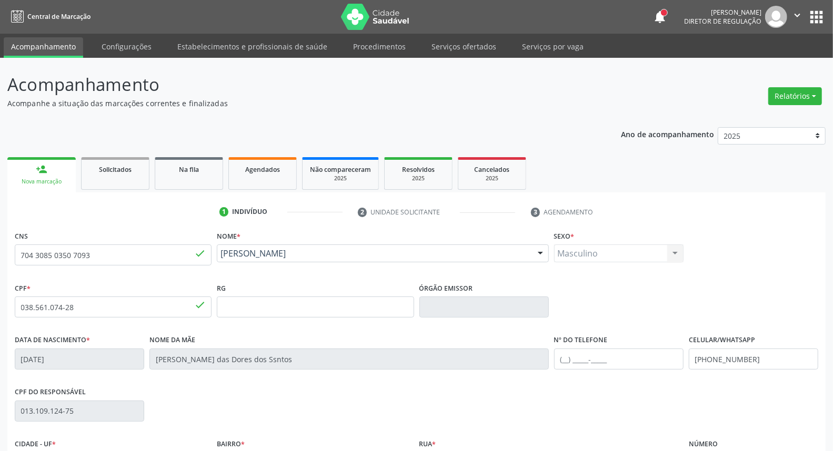
scroll to position [118, 0]
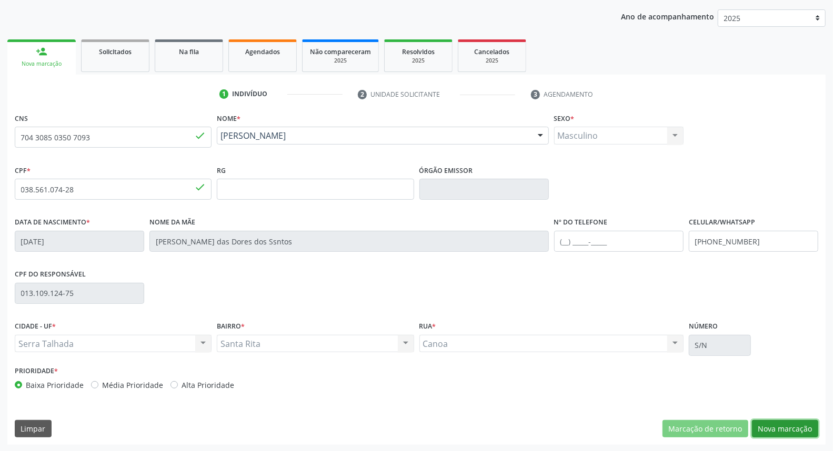
drag, startPoint x: 794, startPoint y: 430, endPoint x: 428, endPoint y: 270, distance: 399.9
click at [790, 430] on button "Nova marcação" at bounding box center [785, 429] width 66 height 18
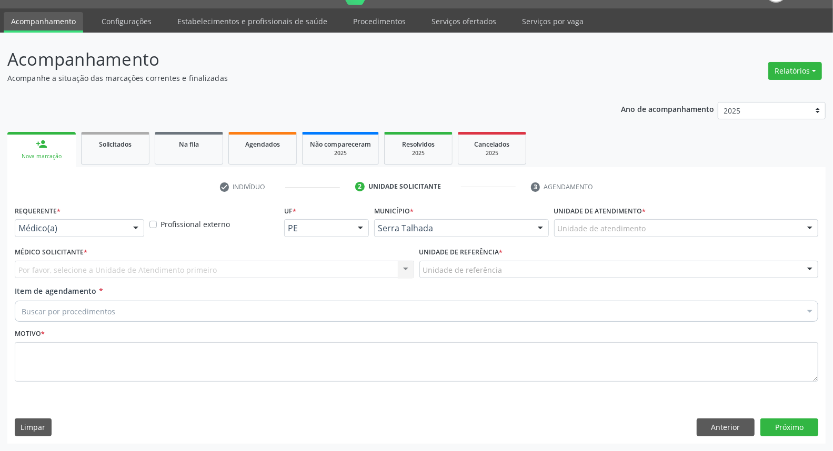
scroll to position [24, 0]
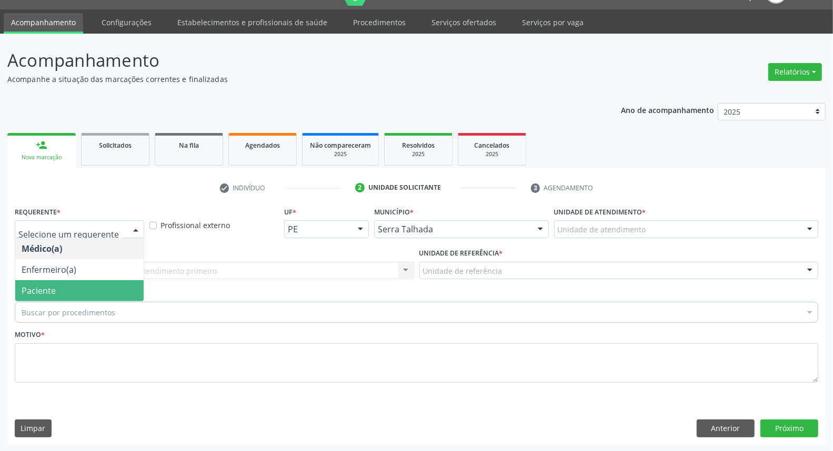
drag, startPoint x: 96, startPoint y: 291, endPoint x: 132, endPoint y: 275, distance: 39.1
click at [99, 290] on span "Paciente" at bounding box center [79, 290] width 128 height 21
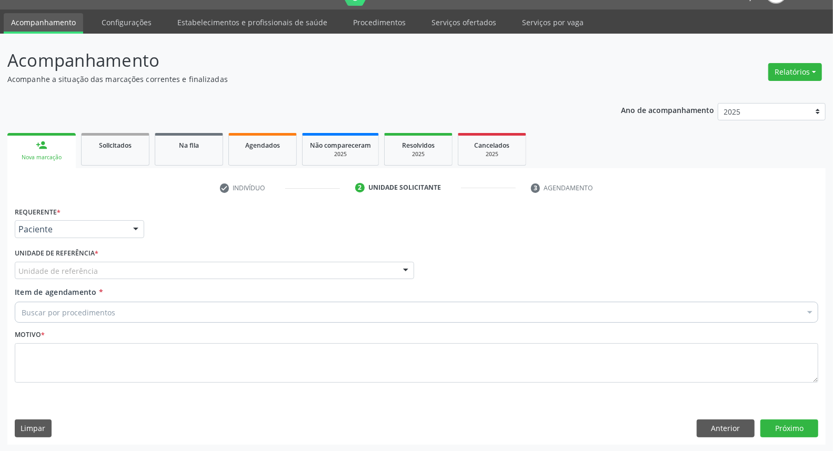
click at [137, 268] on div "Unidade de referência" at bounding box center [214, 271] width 399 height 18
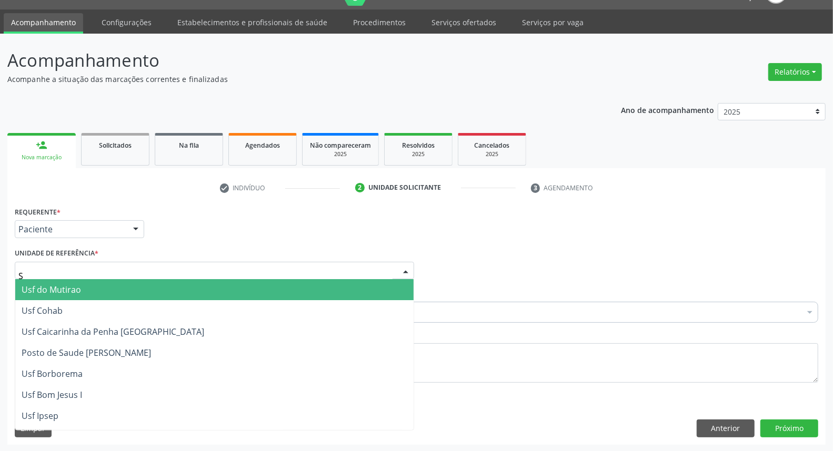
type input "SA"
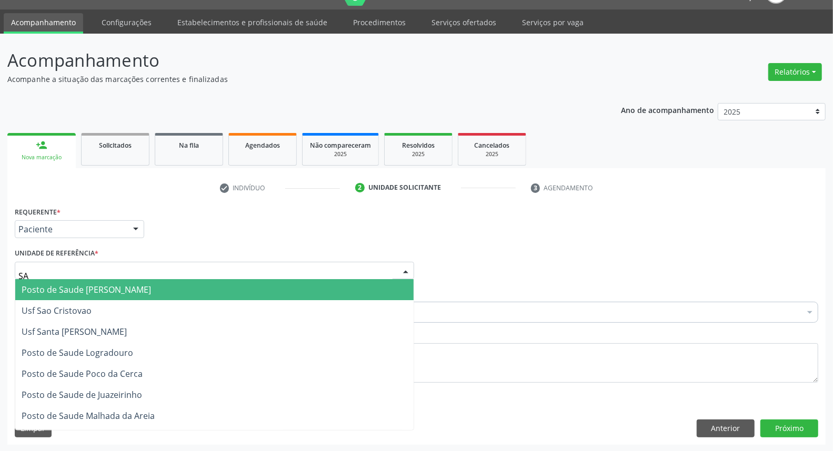
click at [132, 290] on span "Posto de Saude [PERSON_NAME]" at bounding box center [86, 290] width 129 height 12
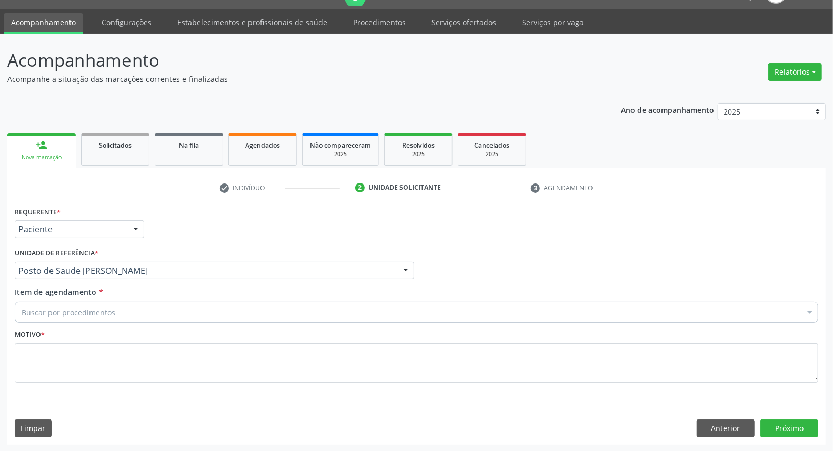
click at [127, 309] on div "Buscar por procedimentos" at bounding box center [416, 312] width 803 height 21
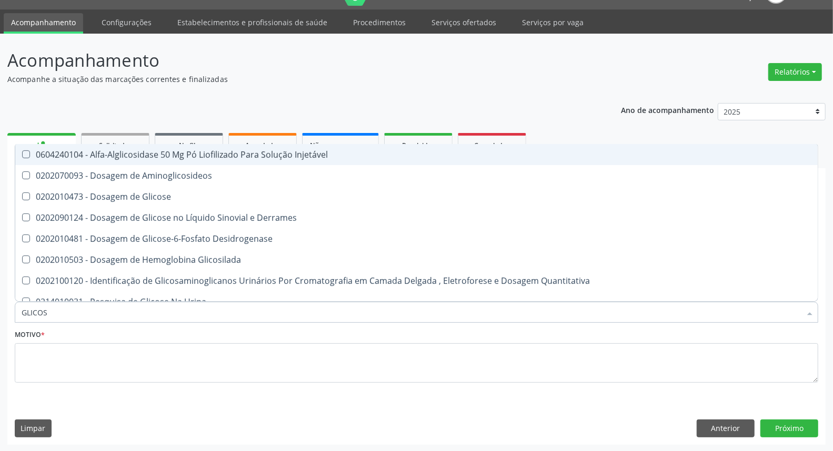
type input "GLICOSE"
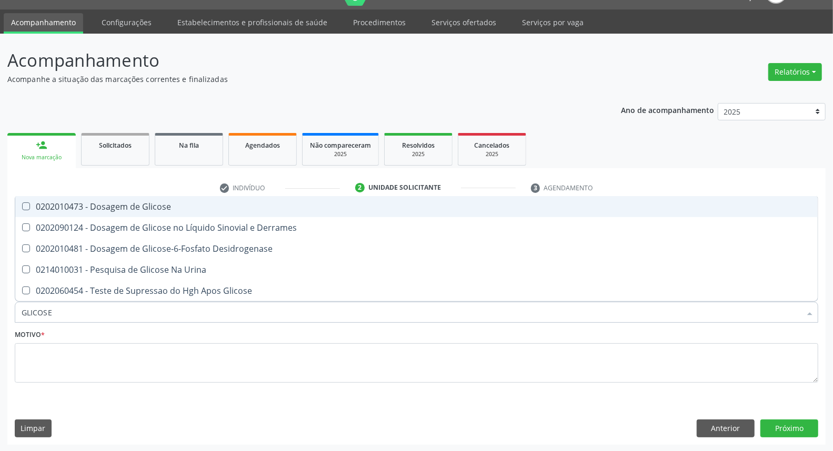
drag, startPoint x: 248, startPoint y: 206, endPoint x: 219, endPoint y: 295, distance: 93.3
click at [247, 207] on div "0202010473 - Dosagem de Glicose" at bounding box center [417, 207] width 790 height 8
checkbox Glicose "true"
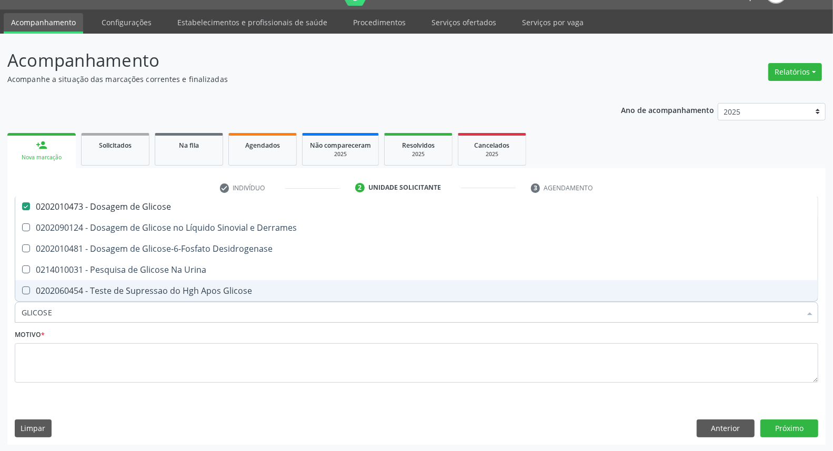
click at [216, 316] on input "GLICOSE" at bounding box center [411, 312] width 779 height 21
type input "CREAT"
checkbox Glicose "false"
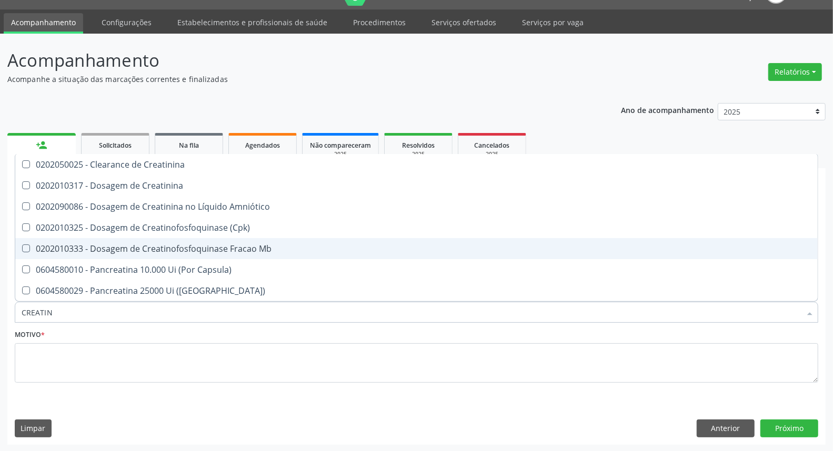
type input "CREATINI"
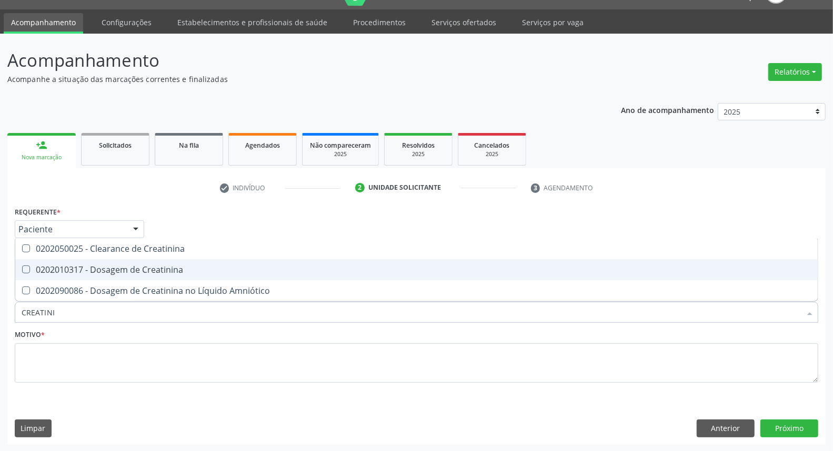
drag, startPoint x: 190, startPoint y: 266, endPoint x: 185, endPoint y: 300, distance: 34.7
click at [190, 267] on div "0202010317 - Dosagem de Creatinina" at bounding box center [417, 270] width 790 height 8
checkbox Creatinina "true"
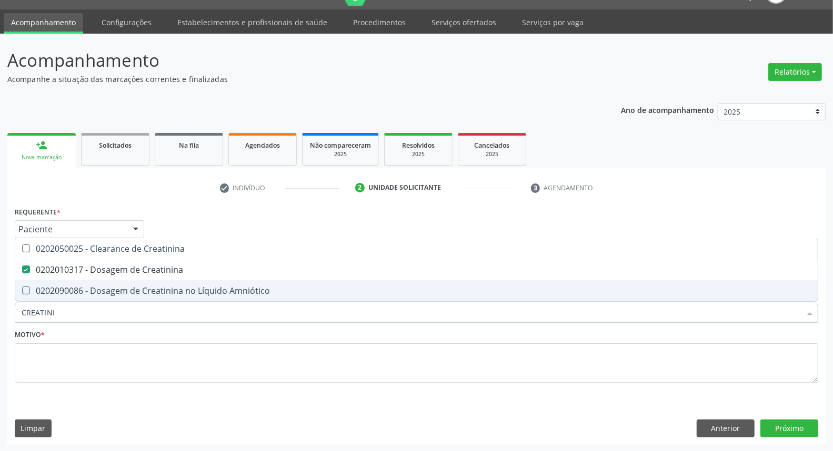
click at [182, 314] on input "CREATINI" at bounding box center [411, 312] width 779 height 21
click at [181, 314] on input "CREATINI" at bounding box center [411, 312] width 779 height 21
type input "UR"
checkbox Creatinina "false"
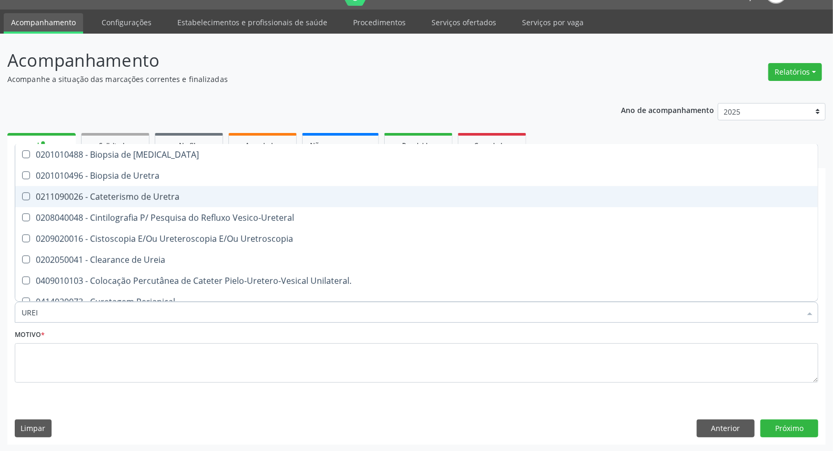
type input "UREIA"
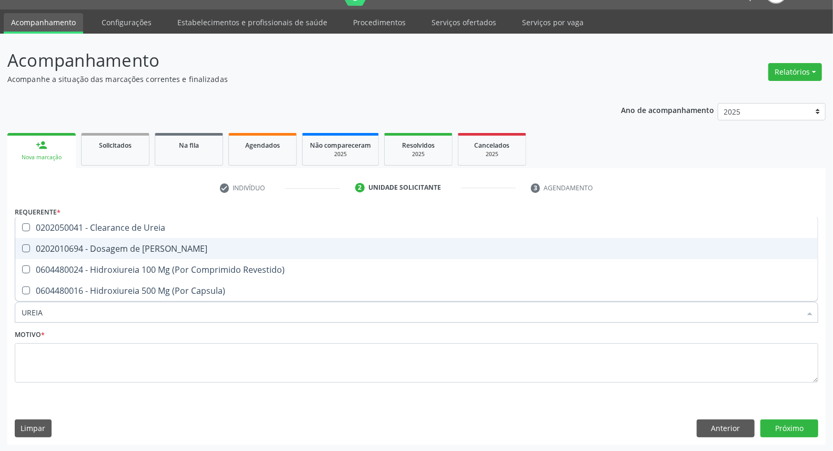
click at [183, 242] on span "0202010694 - Dosagem de [PERSON_NAME]" at bounding box center [416, 248] width 802 height 21
checkbox Ureia "true"
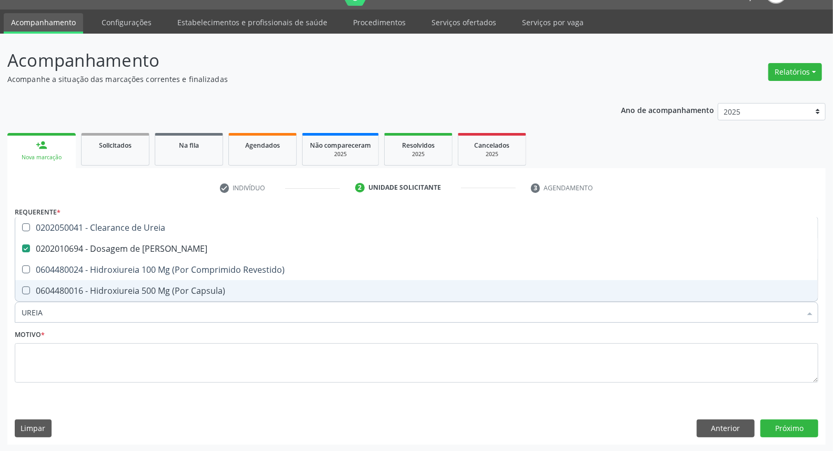
click at [164, 317] on input "UREIA" at bounding box center [411, 312] width 779 height 21
type input "C"
checkbox Ureia "false"
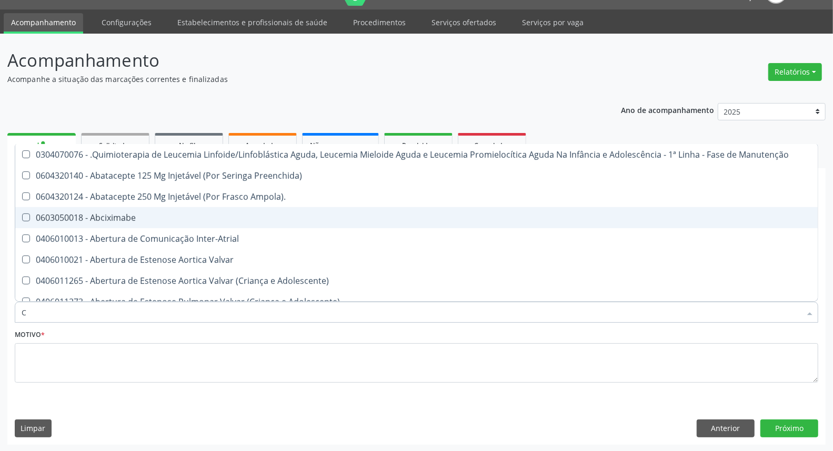
type input "CO"
checkbox Creatinina "true"
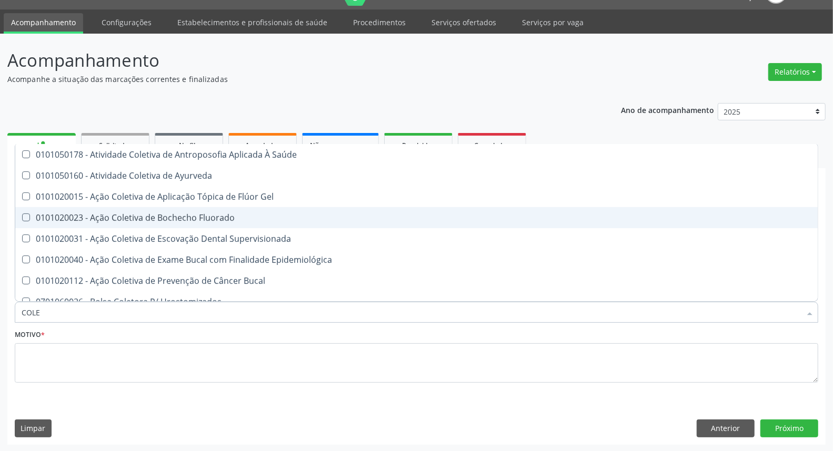
type input "COLES"
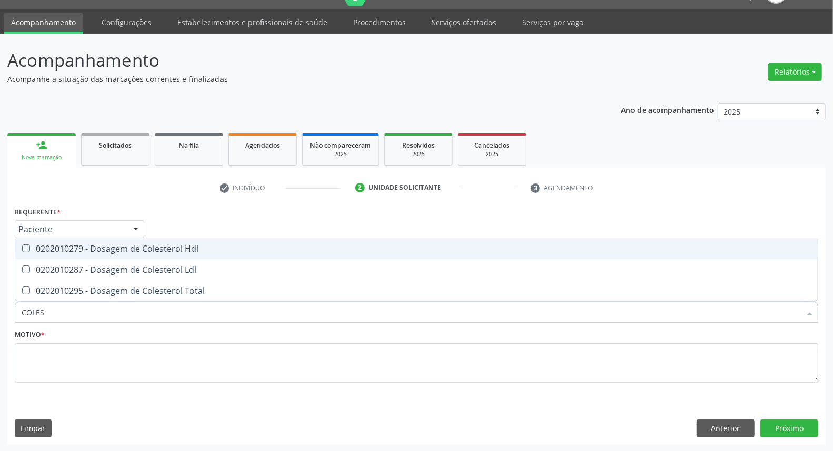
drag, startPoint x: 174, startPoint y: 249, endPoint x: 172, endPoint y: 265, distance: 15.9
click at [174, 250] on div "0202010279 - Dosagem de Colesterol Hdl" at bounding box center [417, 249] width 790 height 8
checkbox Hdl "true"
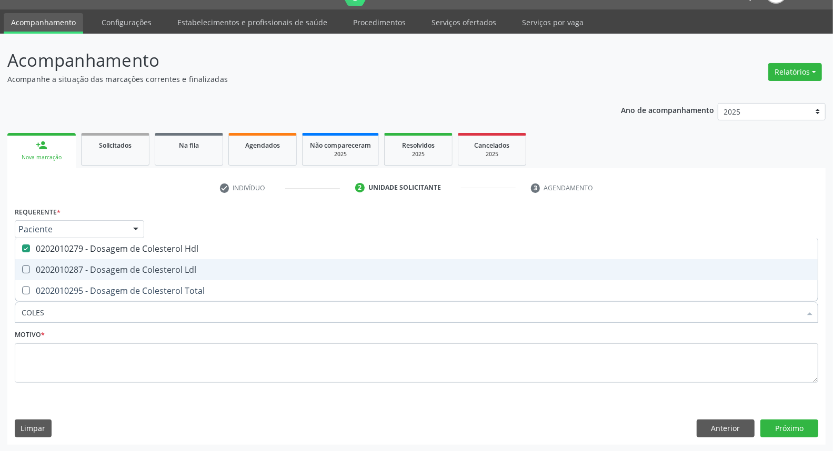
click at [172, 271] on div "0202010287 - Dosagem de Colesterol Ldl" at bounding box center [417, 270] width 790 height 8
checkbox Ldl "true"
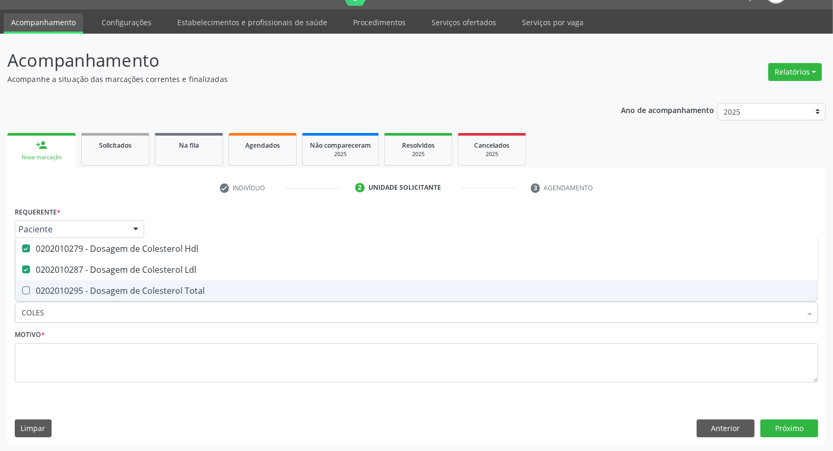
drag, startPoint x: 172, startPoint y: 287, endPoint x: 172, endPoint y: 301, distance: 14.7
click at [172, 289] on div "0202010295 - Dosagem de Colesterol Total" at bounding box center [417, 291] width 790 height 8
checkbox Total "true"
click at [172, 306] on input "COLES" at bounding box center [411, 312] width 779 height 21
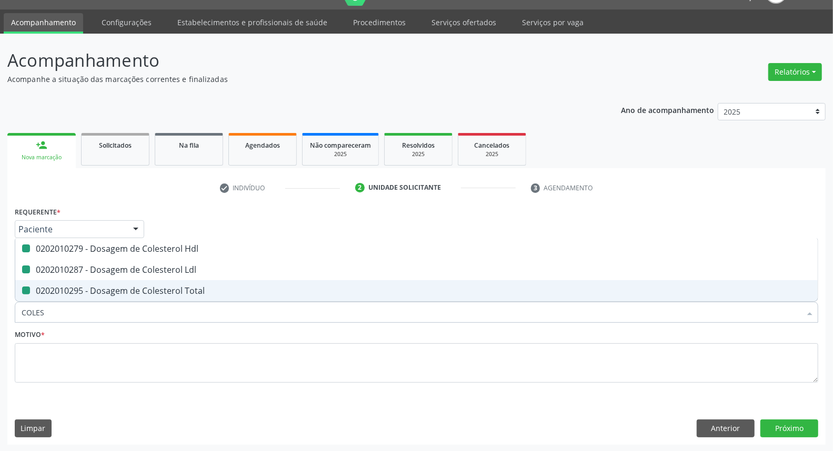
type input "T"
checkbox Hdl "false"
checkbox Ldl "false"
checkbox Total "false"
type input "TG"
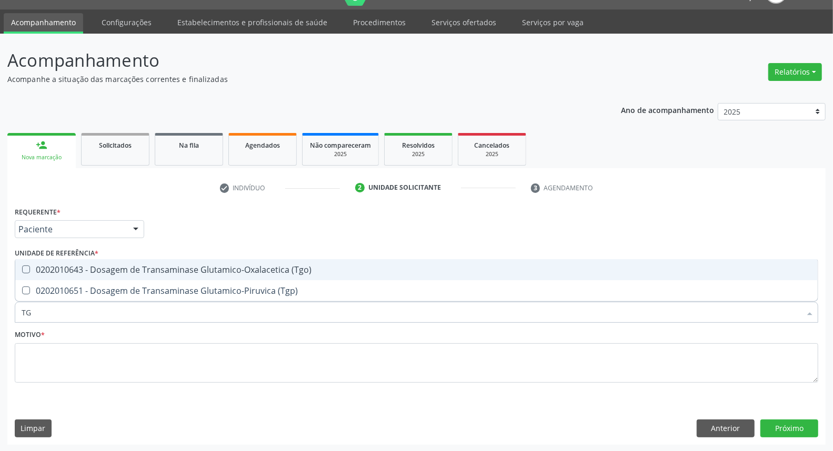
drag, startPoint x: 208, startPoint y: 270, endPoint x: 206, endPoint y: 283, distance: 12.8
click at [207, 275] on span "0202010643 - Dosagem de Transaminase Glutamico-Oxalacetica (Tgo)" at bounding box center [416, 269] width 802 height 21
checkbox \(Tgo\) "true"
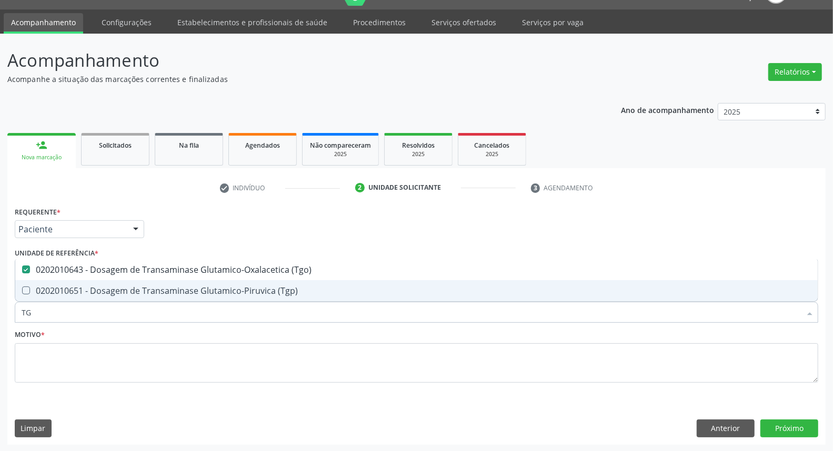
click at [204, 291] on div "0202010651 - Dosagem de Transaminase Glutamico-Piruvica (Tgp)" at bounding box center [417, 291] width 790 height 8
checkbox \(Tgp\) "true"
click at [201, 309] on input "TG" at bounding box center [411, 312] width 779 height 21
type input "TR"
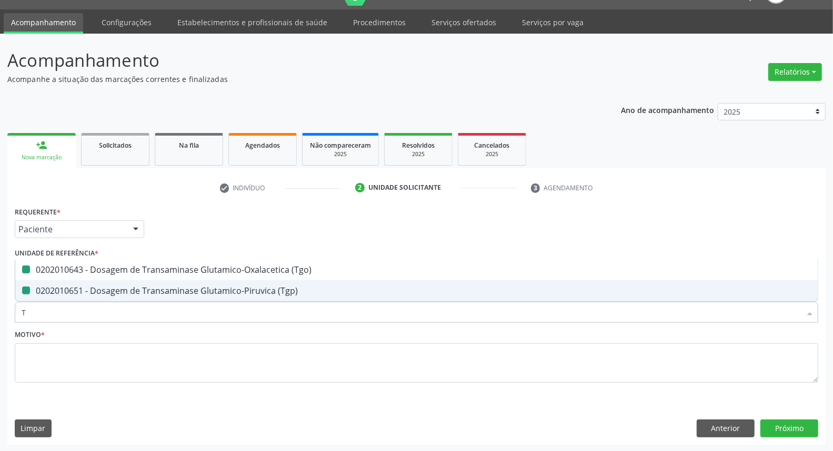
checkbox \(Tgo\) "false"
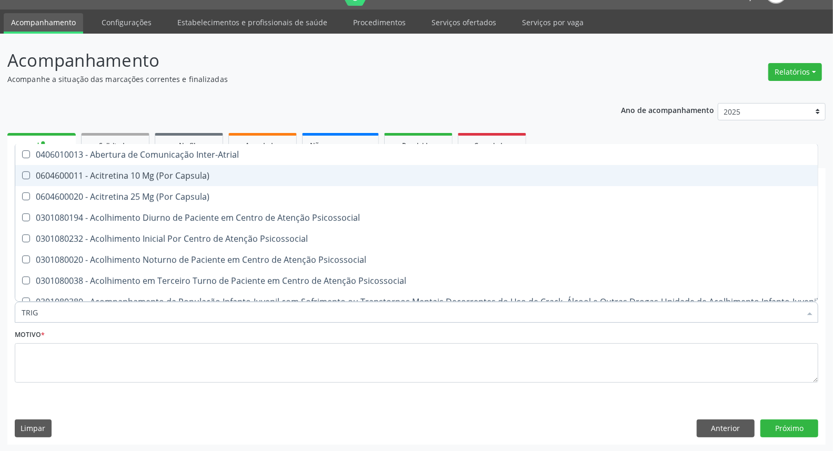
type input "TRIGL"
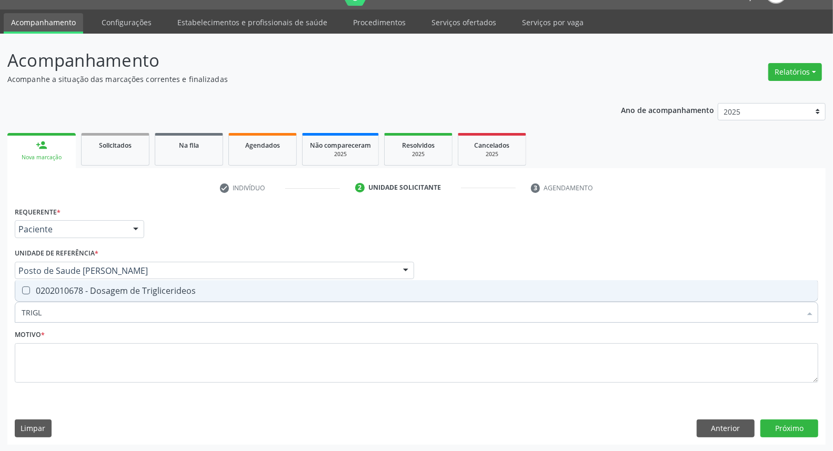
drag, startPoint x: 202, startPoint y: 286, endPoint x: 188, endPoint y: 314, distance: 31.1
click at [202, 287] on div "0202010678 - Dosagem de Triglicerideos" at bounding box center [417, 291] width 790 height 8
checkbox Triglicerideos "true"
click at [188, 314] on input "TRIGL" at bounding box center [411, 312] width 779 height 21
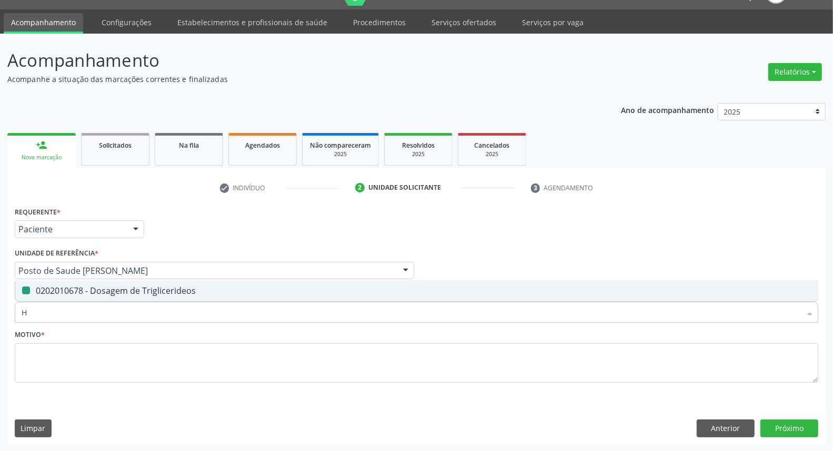
type input "HE"
checkbox Triglicerideos "false"
type input "HEMOGLOBINA G"
drag, startPoint x: 199, startPoint y: 285, endPoint x: 196, endPoint y: 293, distance: 7.8
click at [198, 287] on div "0202010503 - Dosagem de Hemoglobina Glicosilada" at bounding box center [417, 291] width 790 height 8
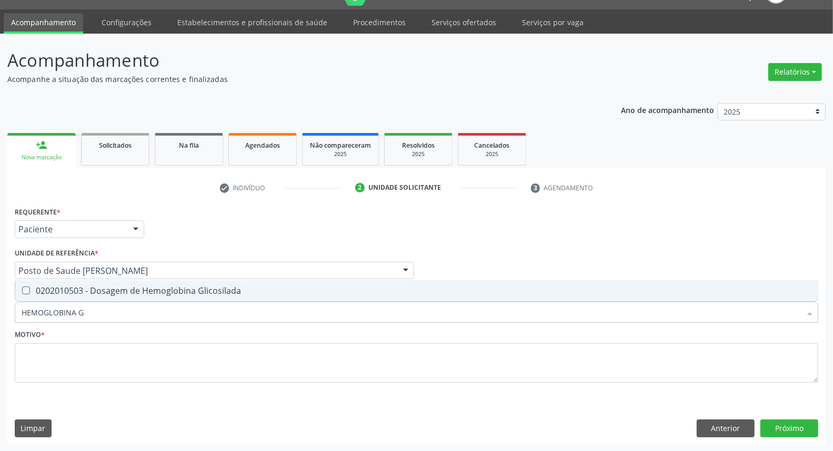
checkbox Glicosilada "true"
click at [191, 307] on input "HEMOGLOBINA G" at bounding box center [411, 312] width 779 height 21
type input "HE"
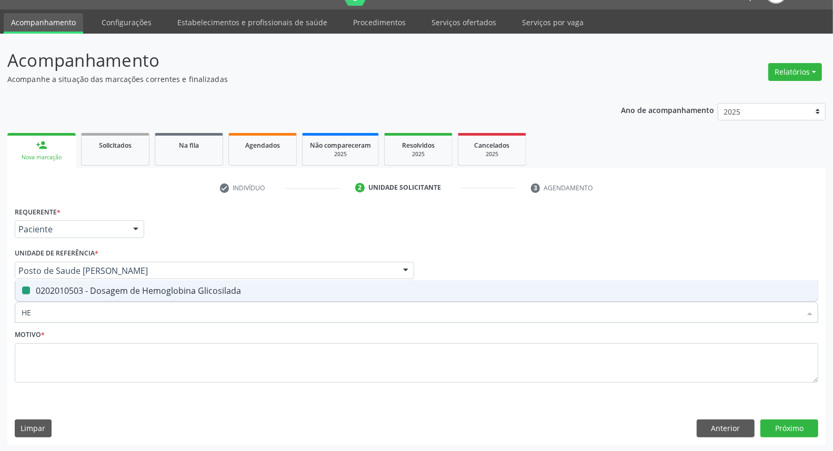
checkbox Glicosilada "false"
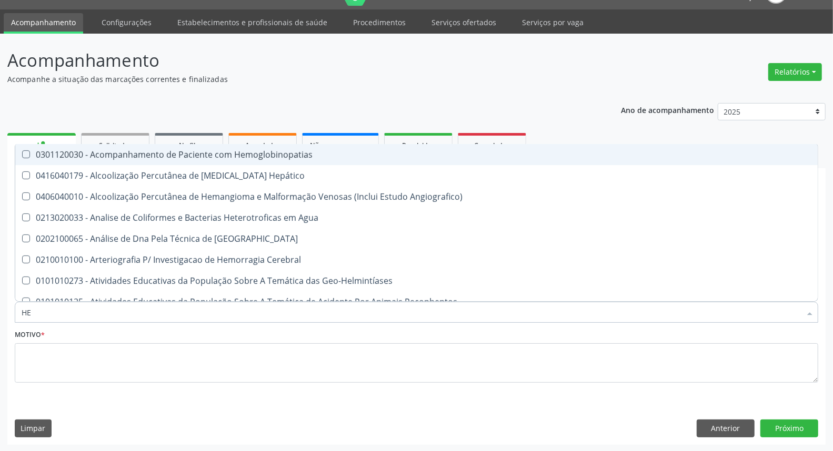
type input "HEM"
checkbox \(Qualitativo\) "true"
checkbox Glicosilada "false"
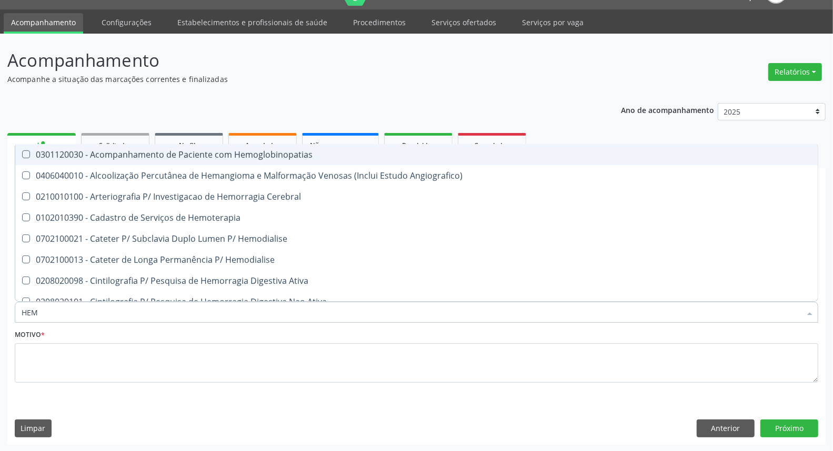
type input "HEMO"
checkbox Hemacias "true"
checkbox Glicosilada "false"
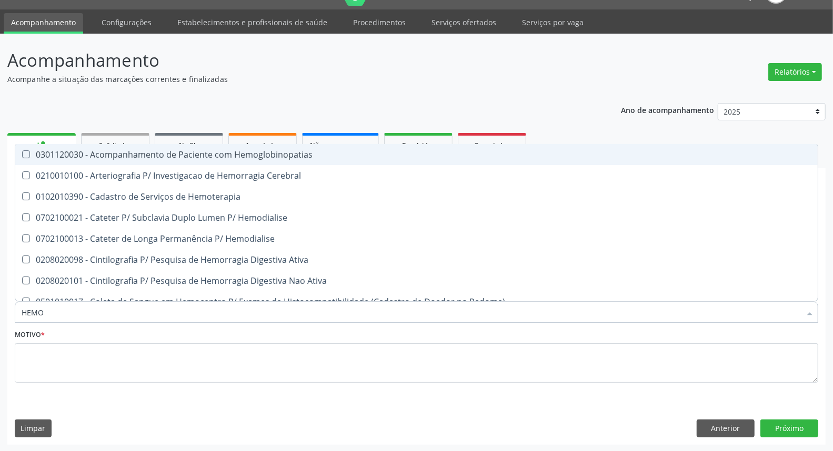
type input "HEMOG"
checkbox Tardio\) "true"
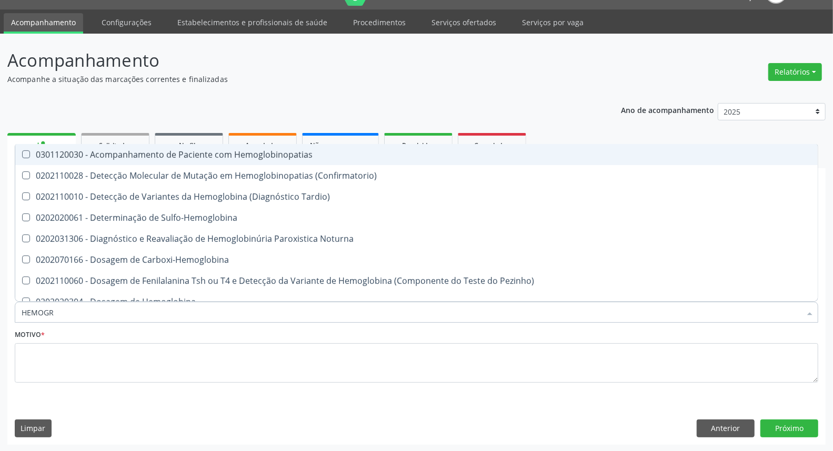
type input "HEMOGRA"
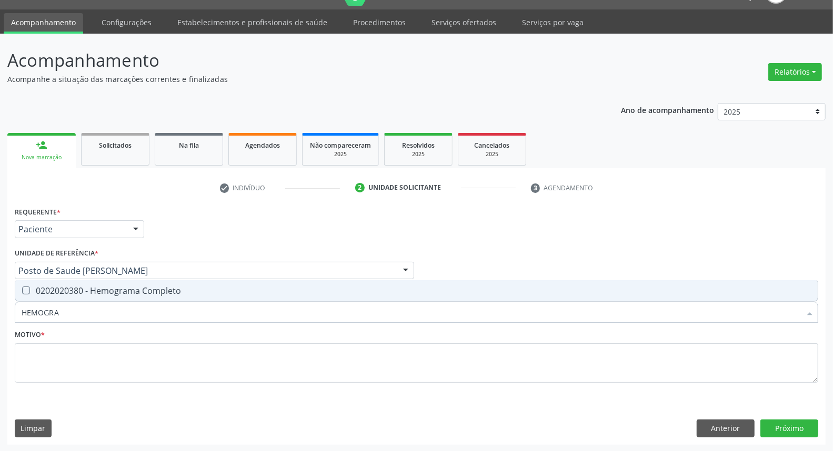
drag, startPoint x: 195, startPoint y: 287, endPoint x: 185, endPoint y: 311, distance: 26.7
click at [194, 288] on div "0202020380 - Hemograma Completo" at bounding box center [417, 291] width 790 height 8
checkbox Completo "true"
click at [185, 311] on input "HEMOGRA" at bounding box center [411, 312] width 779 height 21
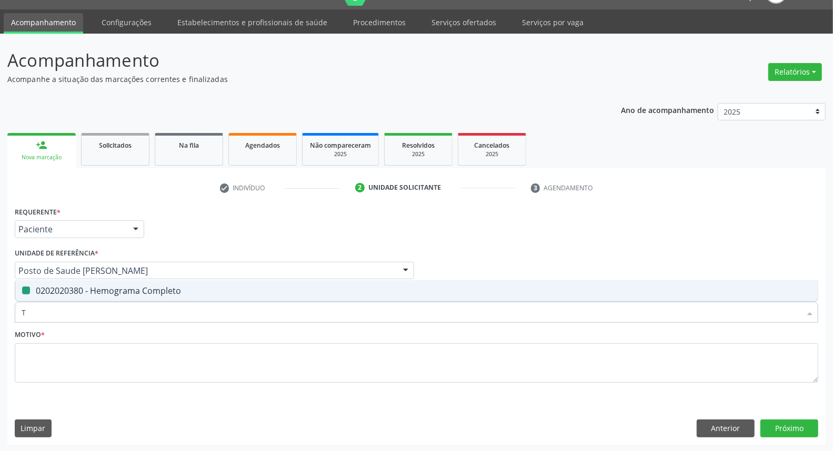
type input "TS"
checkbox Completo "false"
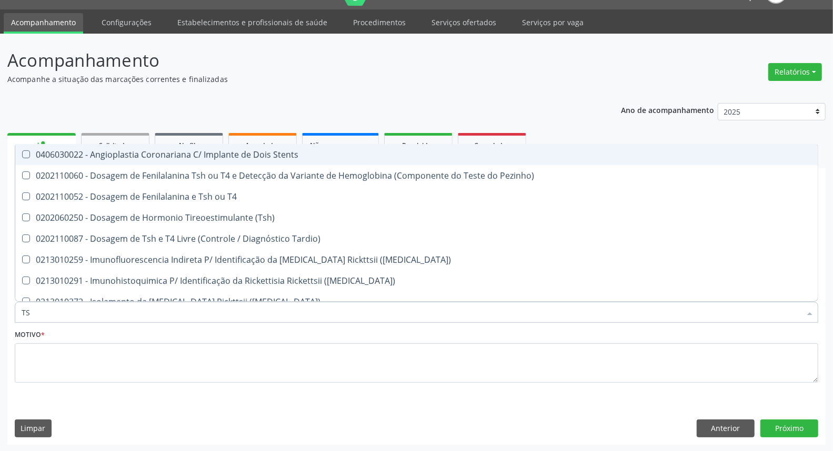
type input "TSH"
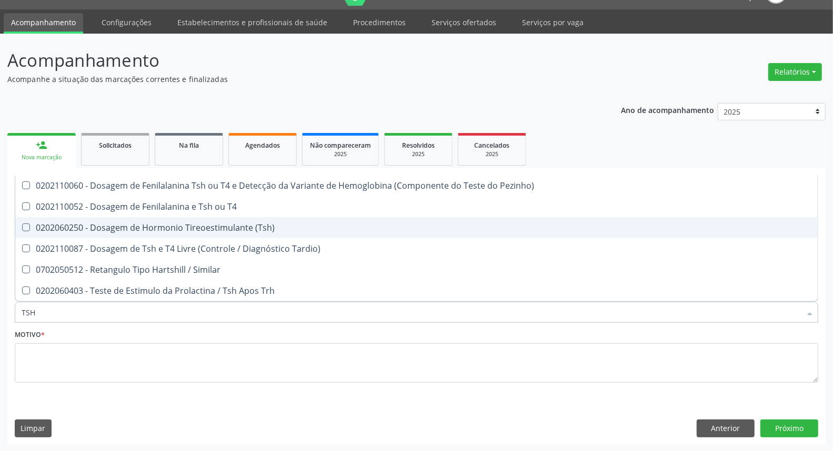
drag, startPoint x: 205, startPoint y: 227, endPoint x: 202, endPoint y: 235, distance: 8.5
click at [204, 231] on div "0202060250 - Dosagem de Hormonio Tireoestimulante (Tsh)" at bounding box center [417, 228] width 790 height 8
checkbox \(Tsh\) "true"
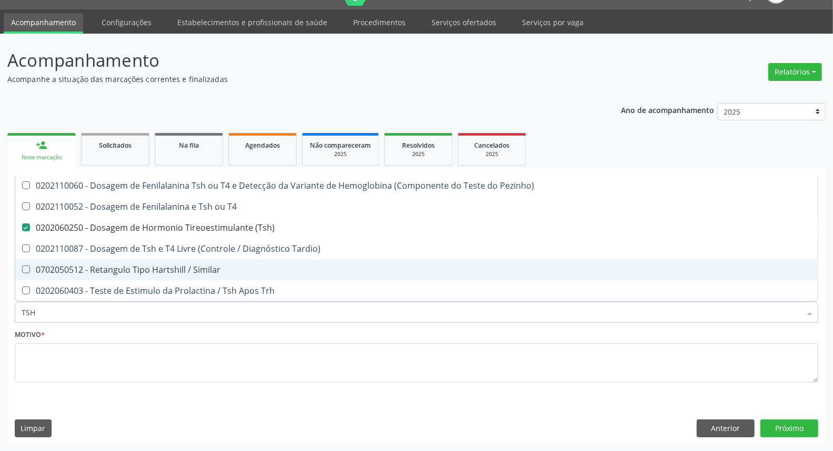
type input "TS"
checkbox \(Tsh\) "false"
checkbox Tardio\) "true"
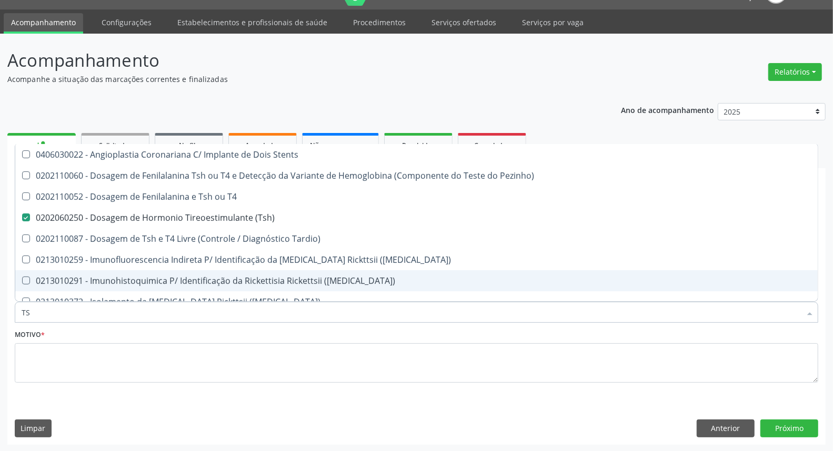
type input "T"
checkbox \(Tsh\) "false"
type input "T4"
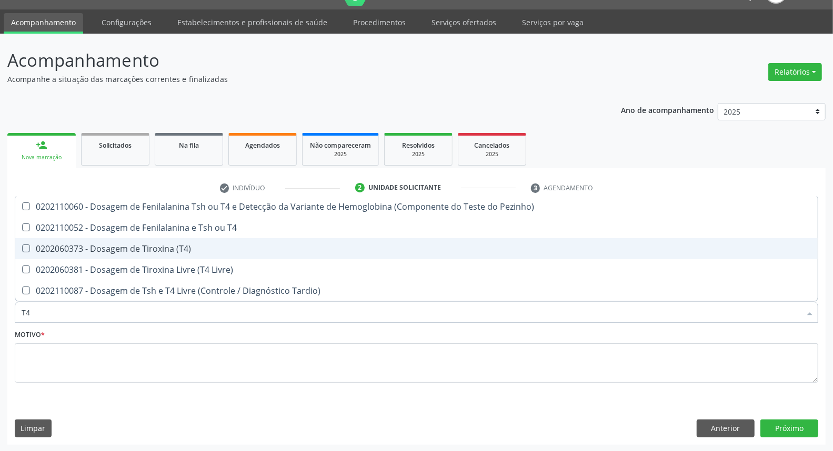
drag, startPoint x: 215, startPoint y: 242, endPoint x: 211, endPoint y: 266, distance: 24.5
click at [215, 243] on span "0202060373 - Dosagem de Tiroxina (T4)" at bounding box center [416, 248] width 802 height 21
checkbox \(T4\) "true"
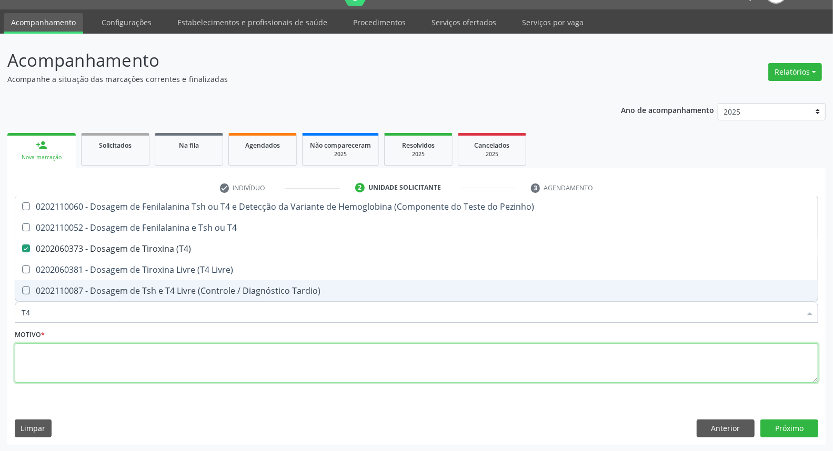
drag, startPoint x: 209, startPoint y: 357, endPoint x: 218, endPoint y: 348, distance: 12.7
click at [217, 351] on textarea at bounding box center [416, 364] width 803 height 40
checkbox T4 "true"
checkbox Livre\) "true"
checkbox Tardio\) "true"
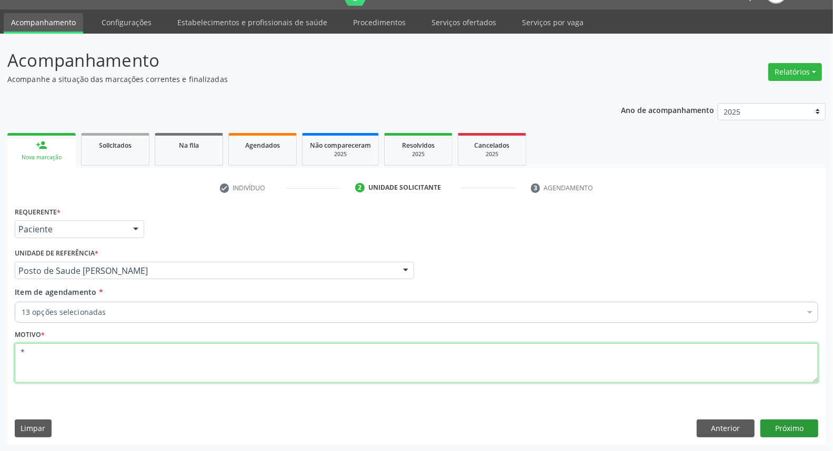
type textarea "*"
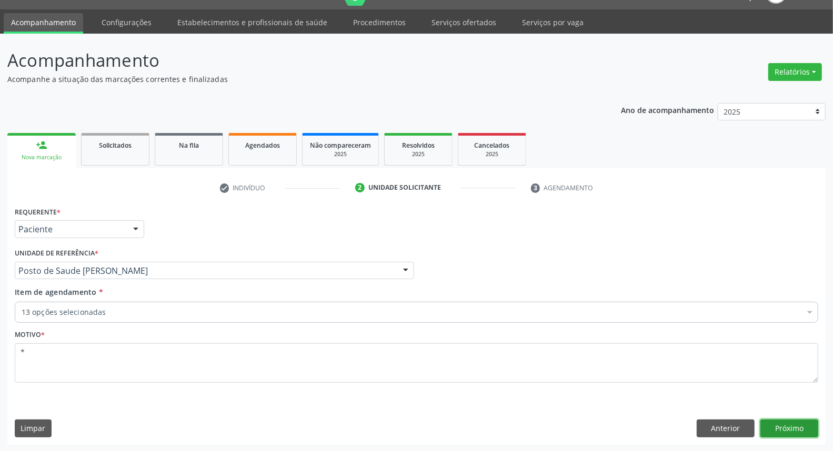
click at [787, 430] on button "Próximo" at bounding box center [789, 429] width 58 height 18
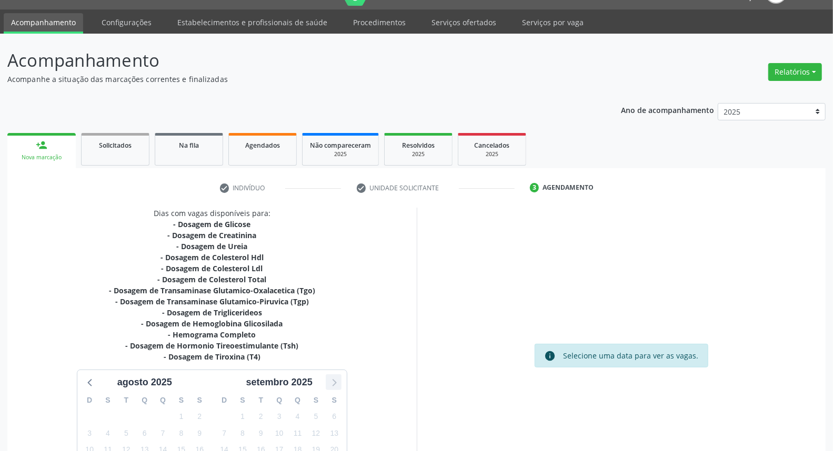
scroll to position [138, 0]
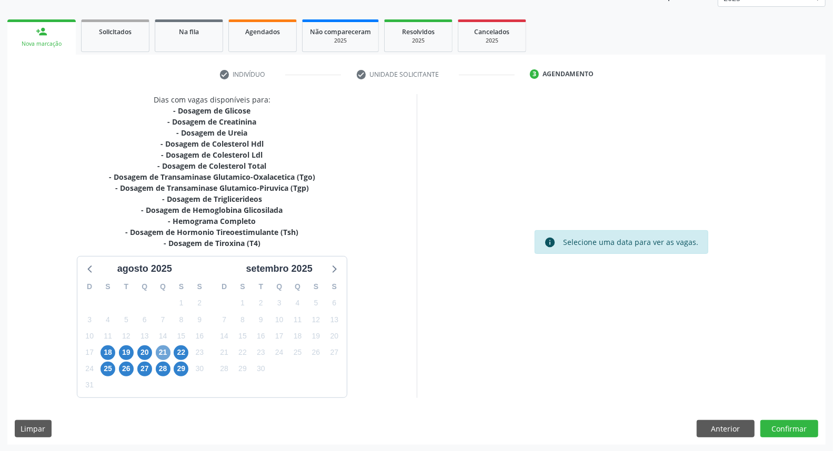
drag, startPoint x: 164, startPoint y: 349, endPoint x: 419, endPoint y: 300, distance: 259.3
click at [164, 348] on span "21" at bounding box center [163, 353] width 15 height 15
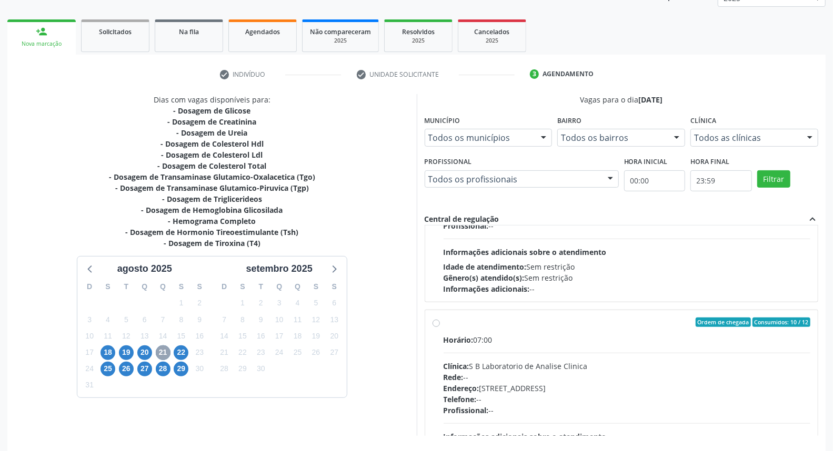
scroll to position [350, 0]
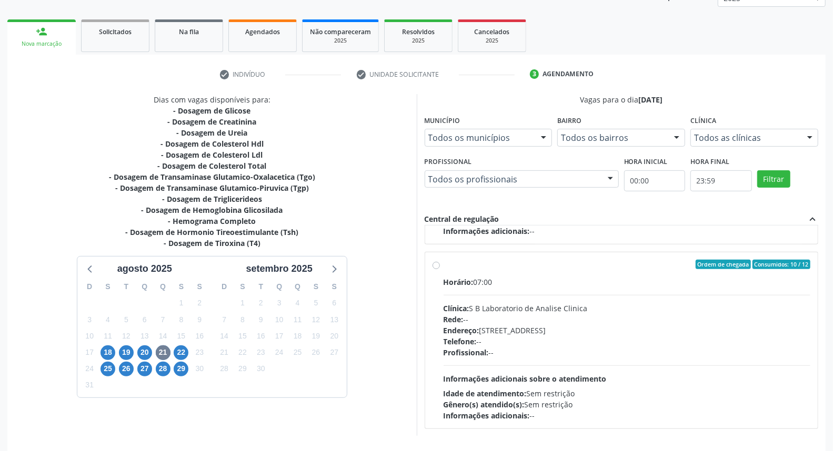
click at [444, 266] on label "Ordem de chegada Consumidos: 10 / 12 Horário: 07:00 Clínica: S B Laboratorio de…" at bounding box center [627, 341] width 367 height 162
click at [432, 266] on input "Ordem de chegada Consumidos: 10 / 12 Horário: 07:00 Clínica: S B Laboratorio de…" at bounding box center [435, 264] width 7 height 9
radio input "true"
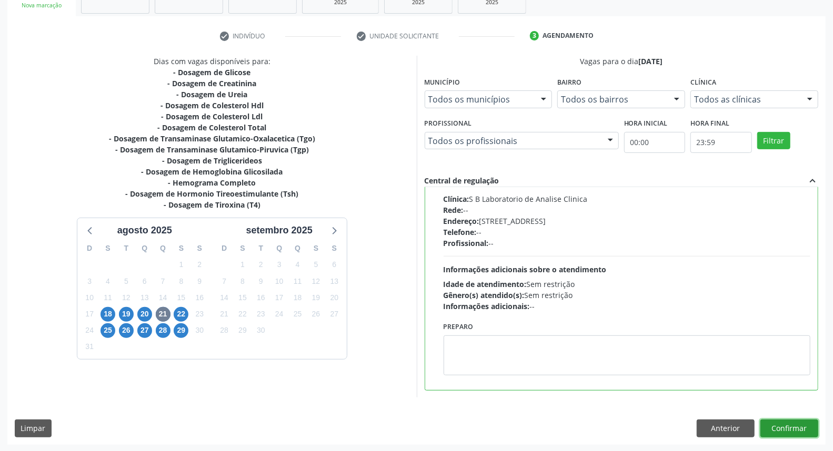
click at [807, 429] on button "Confirmar" at bounding box center [789, 429] width 58 height 18
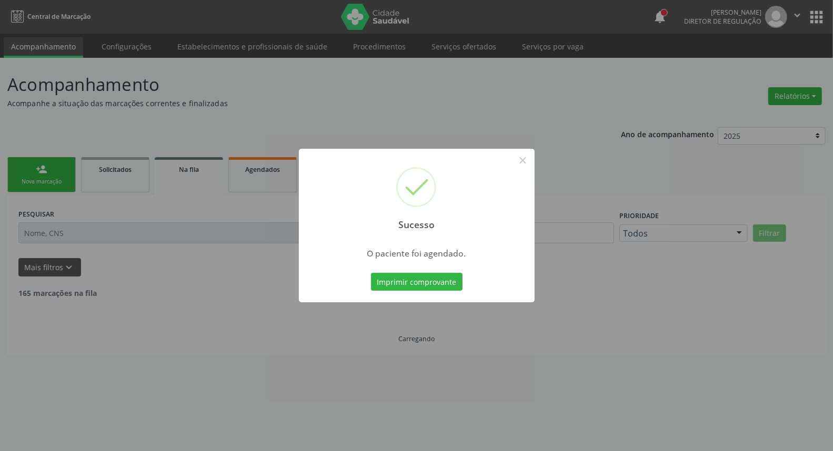
scroll to position [0, 0]
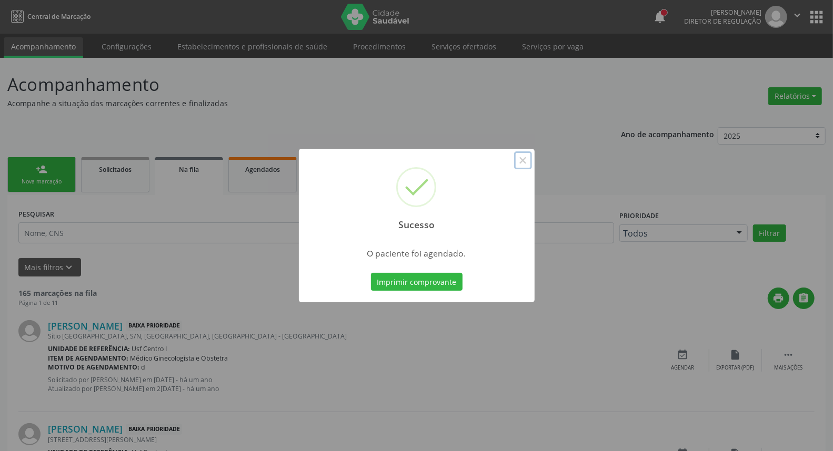
drag, startPoint x: 526, startPoint y: 157, endPoint x: 235, endPoint y: 162, distance: 291.0
click at [515, 160] on button "×" at bounding box center [523, 161] width 18 height 18
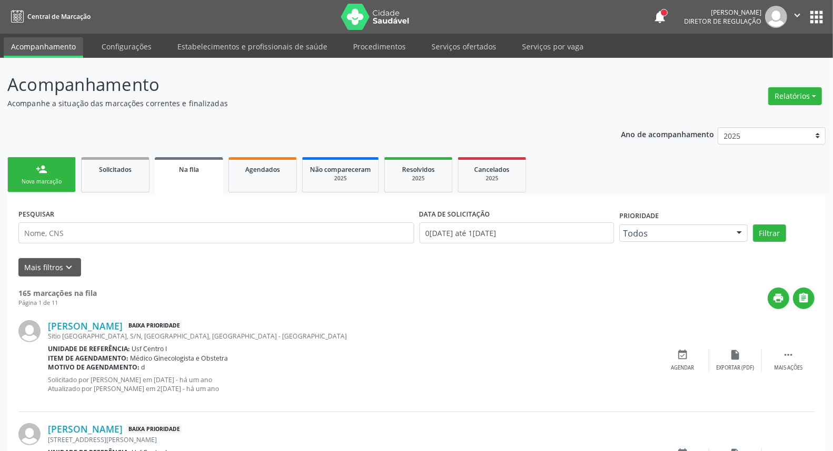
click at [29, 175] on link "person_add Nova marcação" at bounding box center [41, 174] width 68 height 35
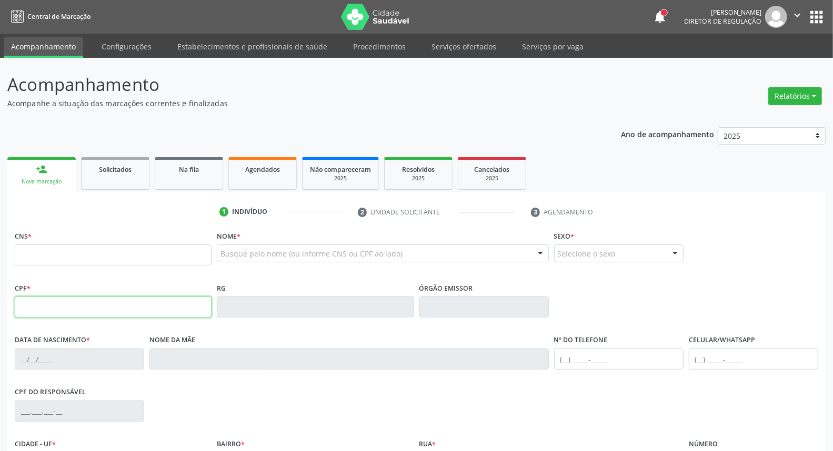
click at [65, 304] on input "text" at bounding box center [113, 307] width 197 height 21
type input "133.390.144-50"
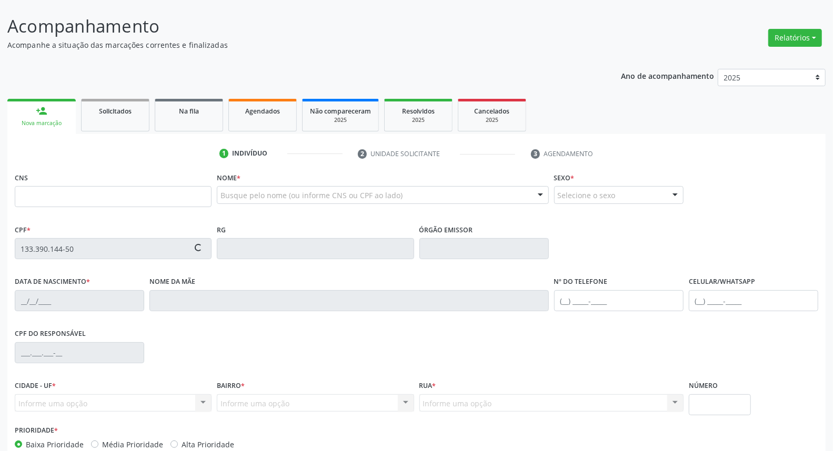
scroll to position [117, 0]
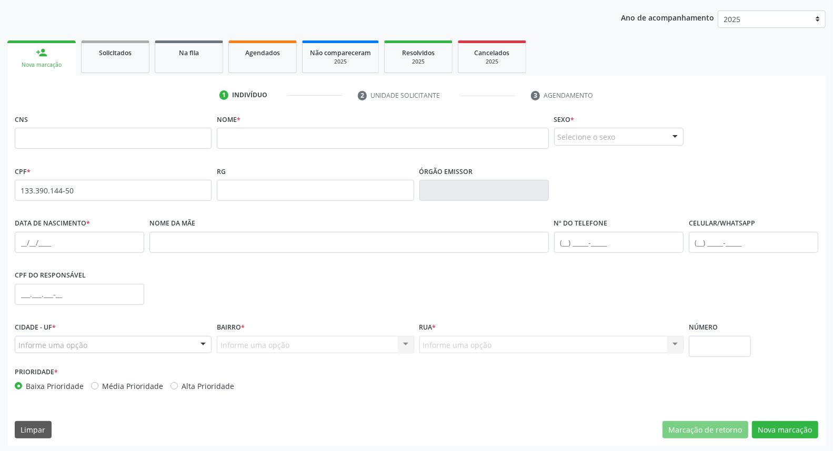
click at [180, 192] on span "none" at bounding box center [182, 189] width 46 height 12
click at [106, 192] on input "133.390.144-50" at bounding box center [113, 190] width 197 height 21
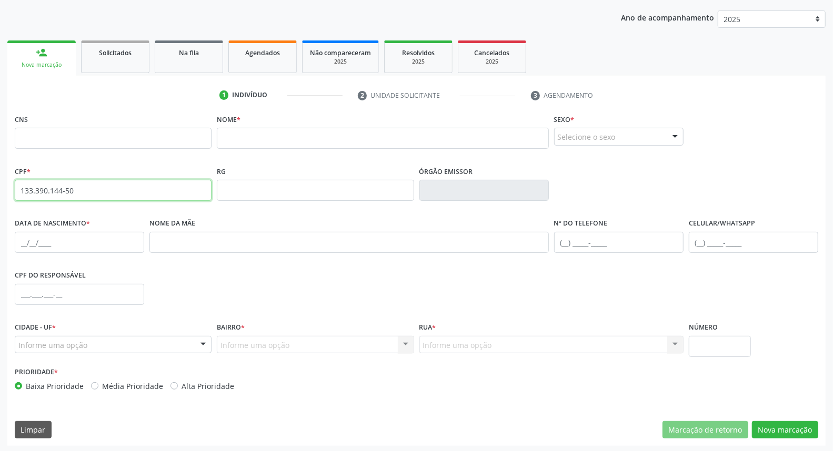
click at [106, 192] on input "133.390.144-50" at bounding box center [113, 190] width 197 height 21
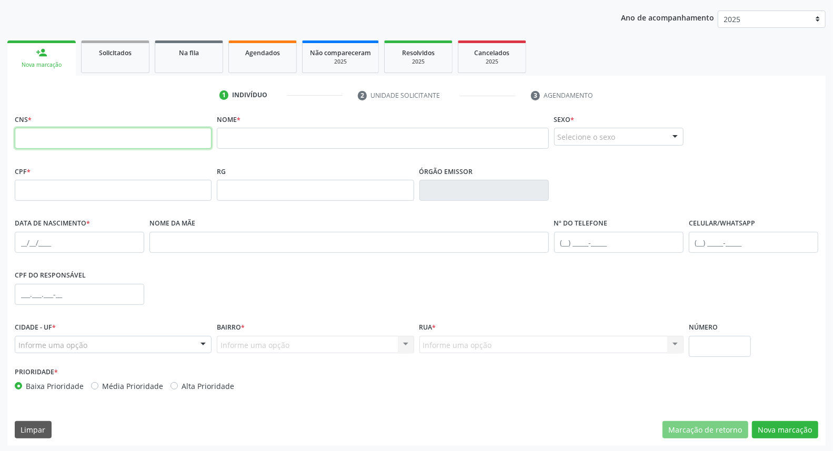
click at [97, 139] on input "text" at bounding box center [113, 138] width 197 height 21
type input "898 0037 2167 3834"
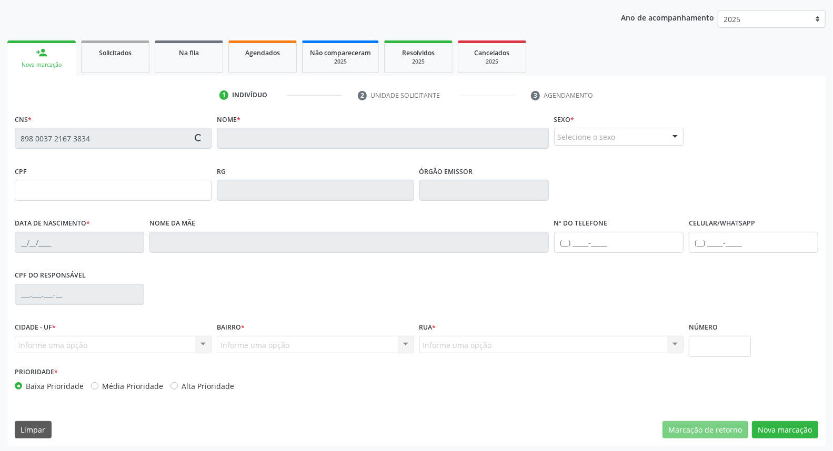
type input "0[DATE]"
type input "[PERSON_NAME] de Niz"
type input "[PHONE_NUMBER]"
type input "S/N"
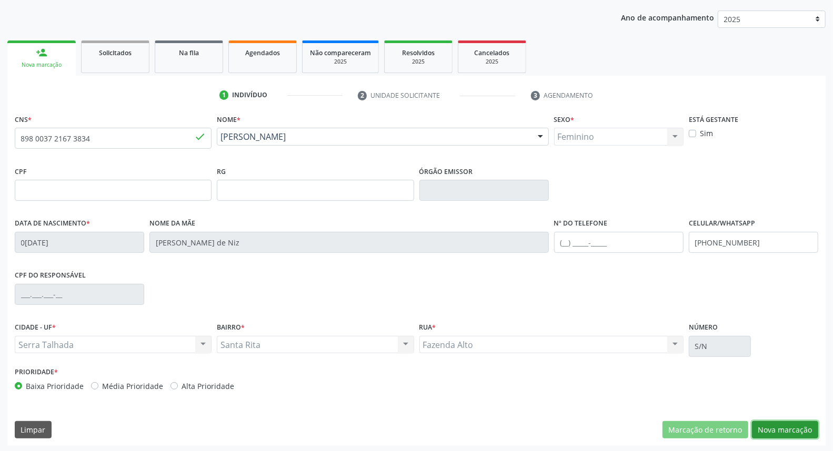
drag, startPoint x: 784, startPoint y: 427, endPoint x: 401, endPoint y: 300, distance: 403.0
click at [782, 427] on button "Nova marcação" at bounding box center [785, 430] width 66 height 18
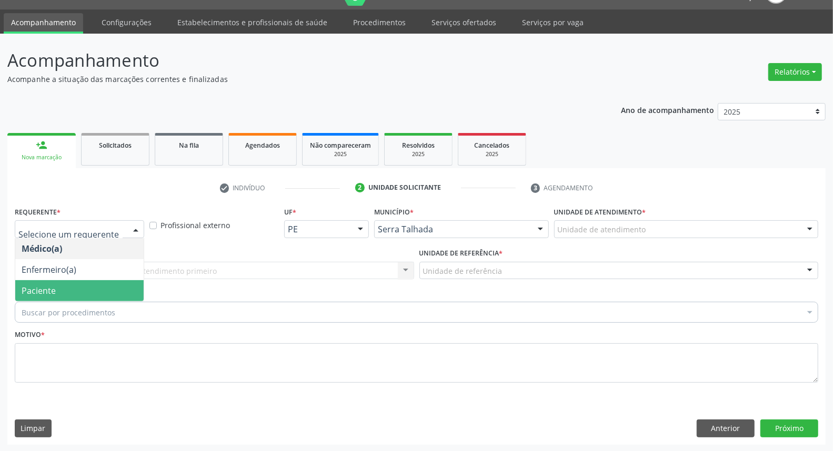
click at [51, 294] on span "Paciente" at bounding box center [39, 291] width 34 height 12
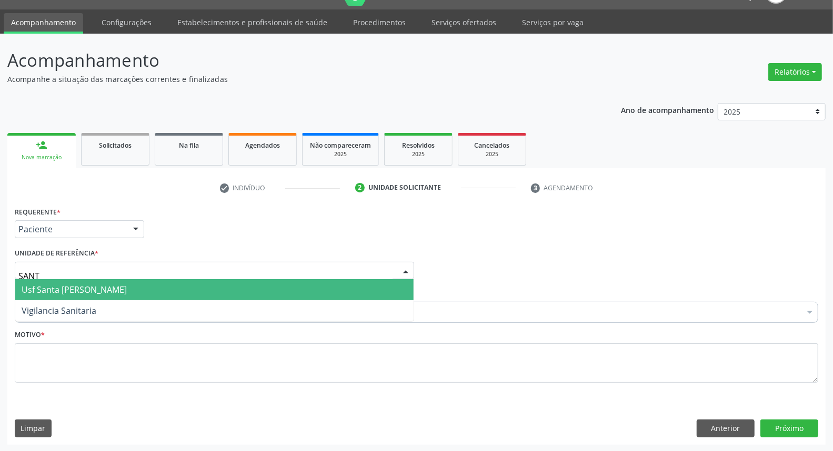
type input "SANTA"
click at [66, 291] on span "Usf Santa [PERSON_NAME]" at bounding box center [74, 290] width 105 height 12
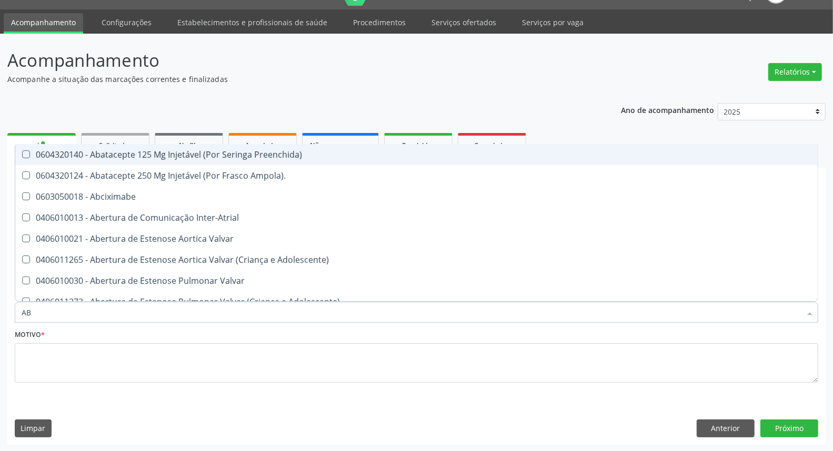
type input "ABO"
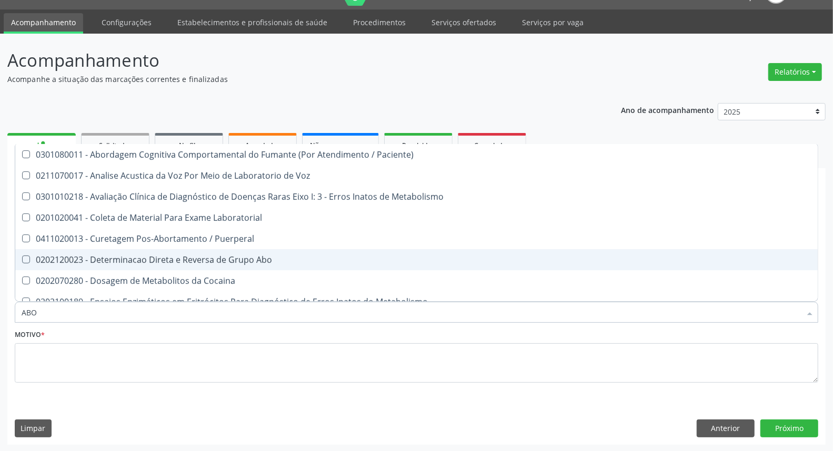
click at [148, 260] on div "0202120023 - Determinacao Direta e Reversa de Grupo Abo" at bounding box center [424, 260] width 805 height 8
checkbox Abo "true"
click at [118, 315] on input "ABO" at bounding box center [411, 312] width 779 height 21
type input "U"
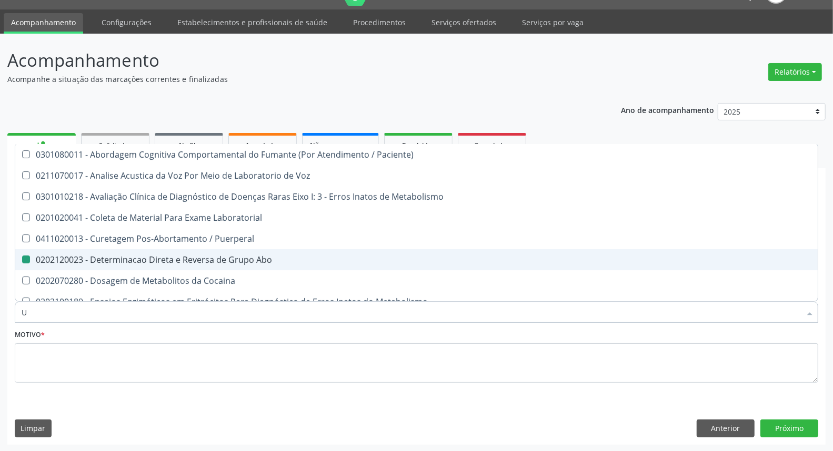
checkbox Abo "false"
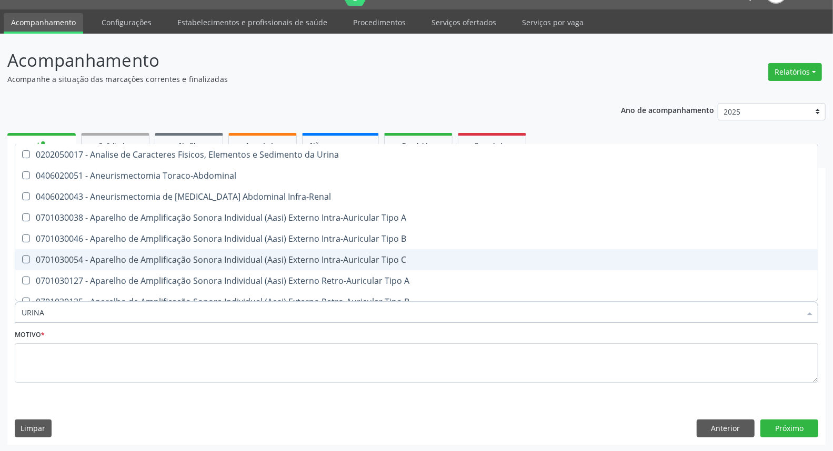
type input "URINA"
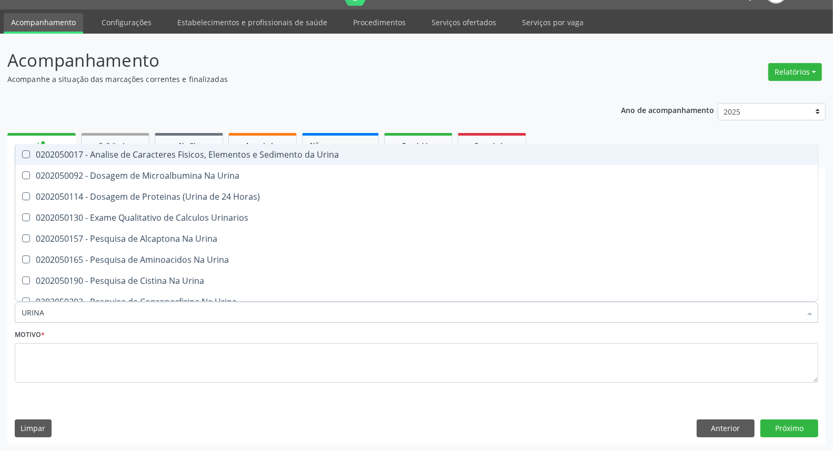
click at [170, 160] on span "0202050017 - Analise de Caracteres Fisicos, Elementos e Sedimento da Urina" at bounding box center [416, 154] width 802 height 21
checkbox Urina "true"
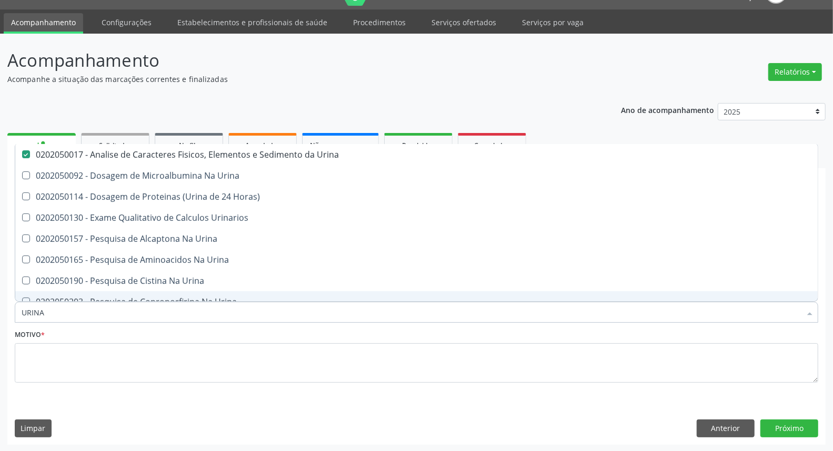
click at [0, 303] on div "Acompanhamento Acompanhe a situação das marcações correntes e finalizadas Relat…" at bounding box center [416, 243] width 833 height 419
type input "G"
checkbox Urina "false"
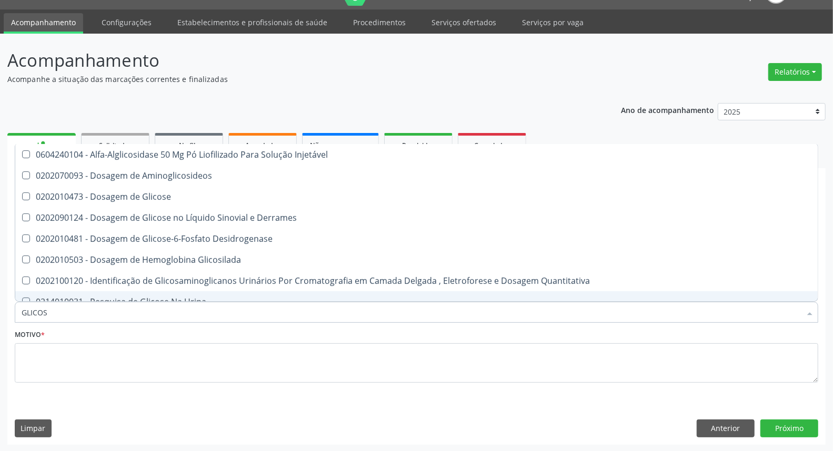
type input "GLICOSE"
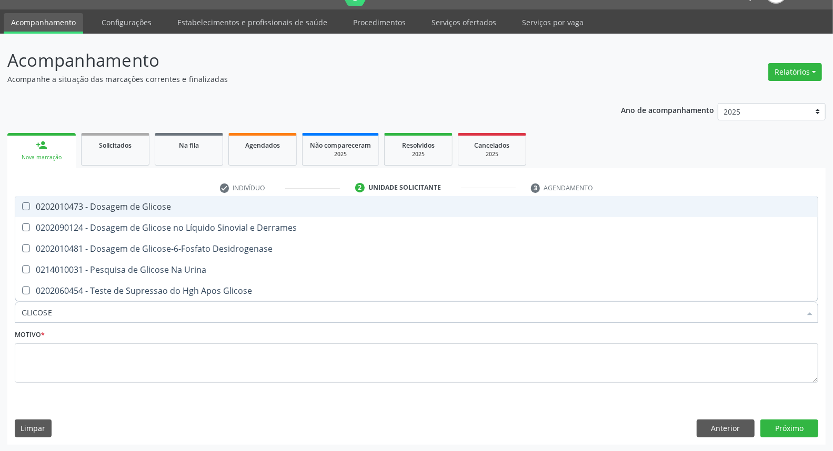
click at [97, 215] on span "0202010473 - Dosagem de Glicose" at bounding box center [416, 206] width 802 height 21
checkbox Glicose "true"
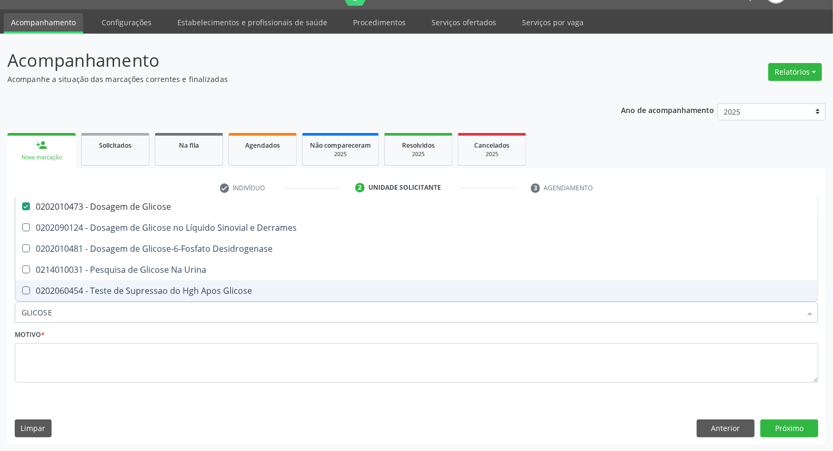
click at [0, 323] on div "Acompanhamento Acompanhe a situação das marcações correntes e finalizadas Relat…" at bounding box center [416, 243] width 833 height 419
type input "HE"
checkbox Glicose "false"
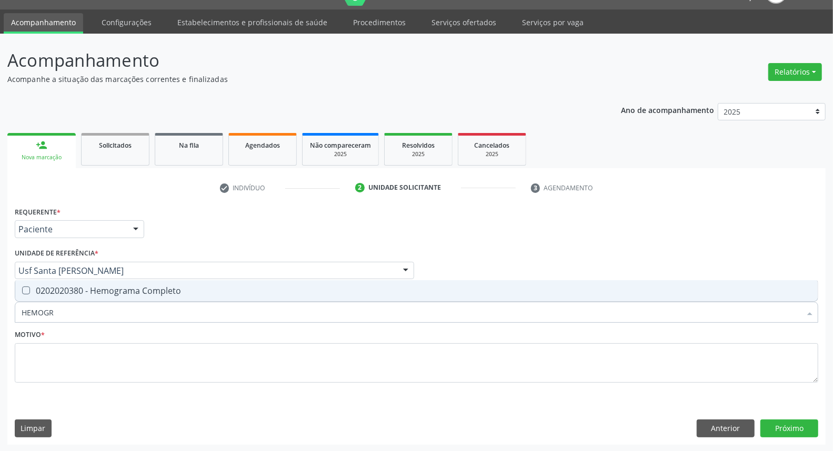
type input "HEMOGRA"
drag, startPoint x: 35, startPoint y: 288, endPoint x: 88, endPoint y: 314, distance: 59.1
click at [35, 290] on div "0202020380 - Hemograma Completo" at bounding box center [417, 291] width 790 height 8
checkbox Completo "true"
click at [0, 327] on div "Acompanhamento Acompanhe a situação das marcações correntes e finalizadas Relat…" at bounding box center [416, 243] width 833 height 419
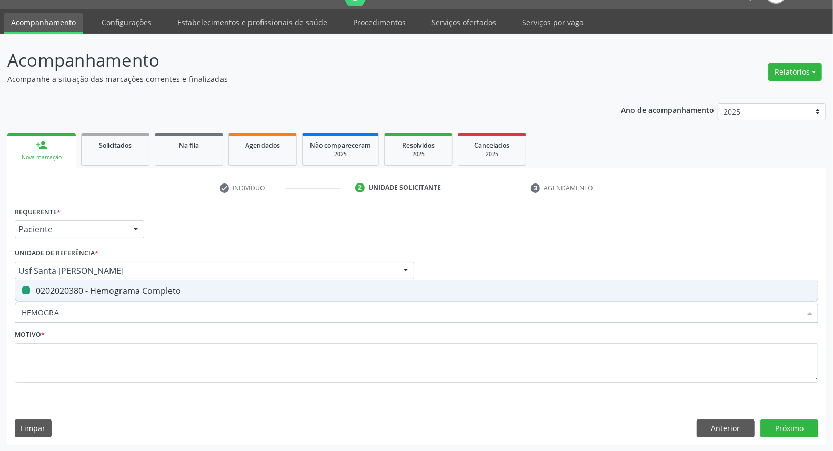
type input "T"
checkbox Completo "false"
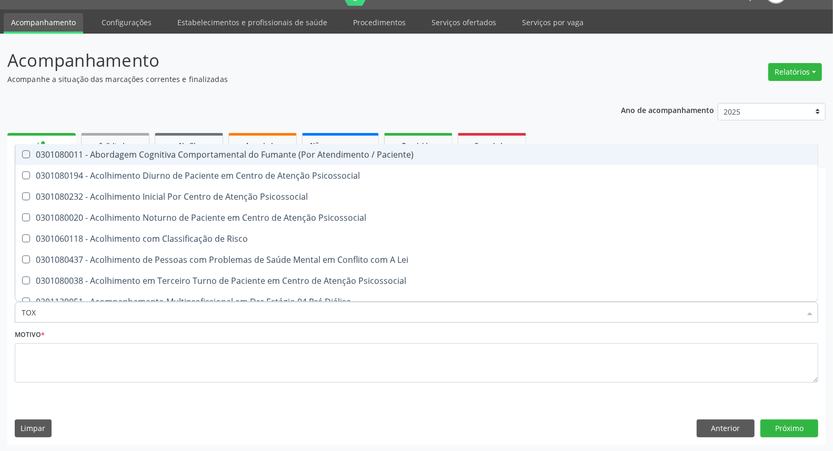
type input "TOXO"
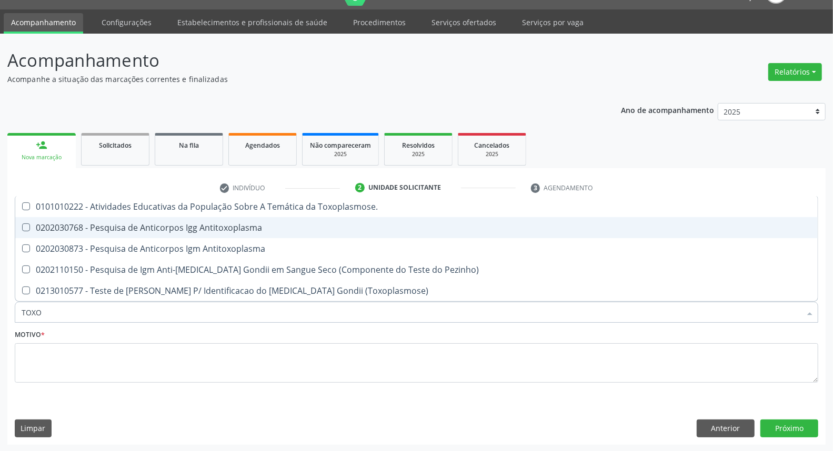
drag, startPoint x: 337, startPoint y: 225, endPoint x: 330, endPoint y: 243, distance: 18.7
click at [336, 225] on div "0202030768 - Pesquisa de Anticorpos Igg Antitoxoplasma" at bounding box center [417, 228] width 790 height 8
checkbox Antitoxoplasma "true"
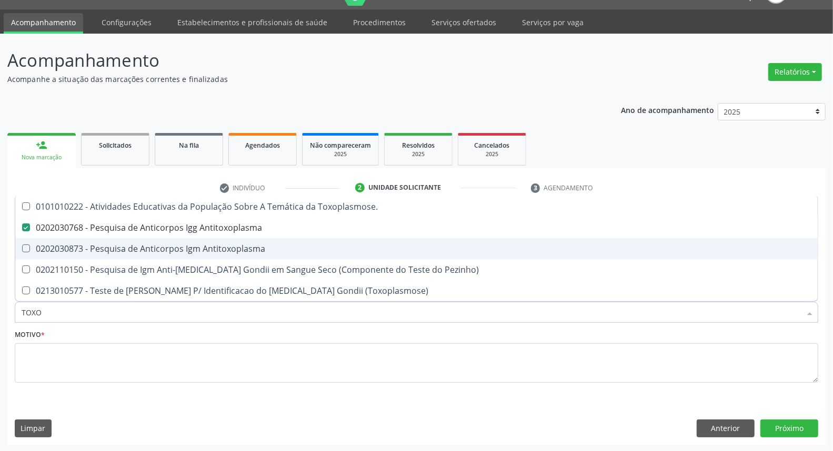
click at [329, 246] on div "0202030873 - Pesquisa de Anticorpos Igm Antitoxoplasma" at bounding box center [417, 249] width 790 height 8
checkbox Antitoxoplasma "true"
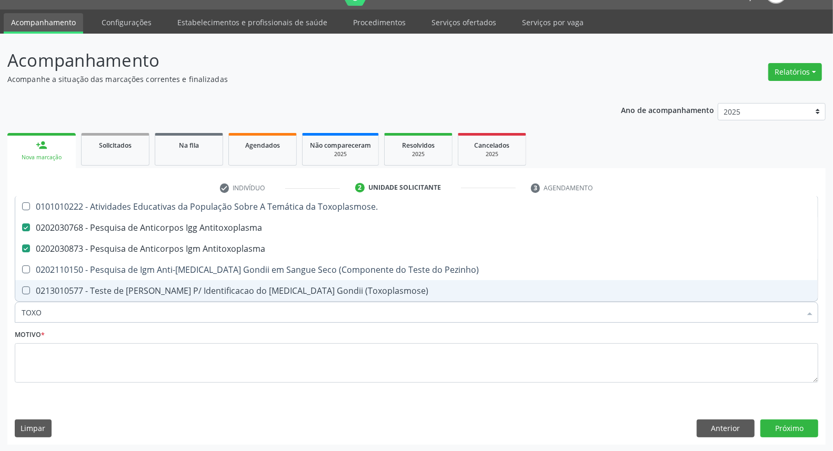
click at [103, 311] on input "TOXO" at bounding box center [411, 312] width 779 height 21
type input "FAR"
checkbox Antitoxoplasma "false"
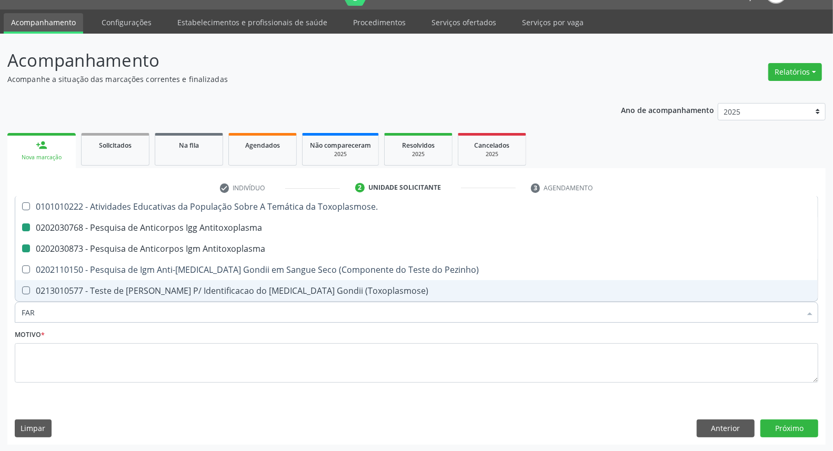
checkbox Antitoxoplasma "false"
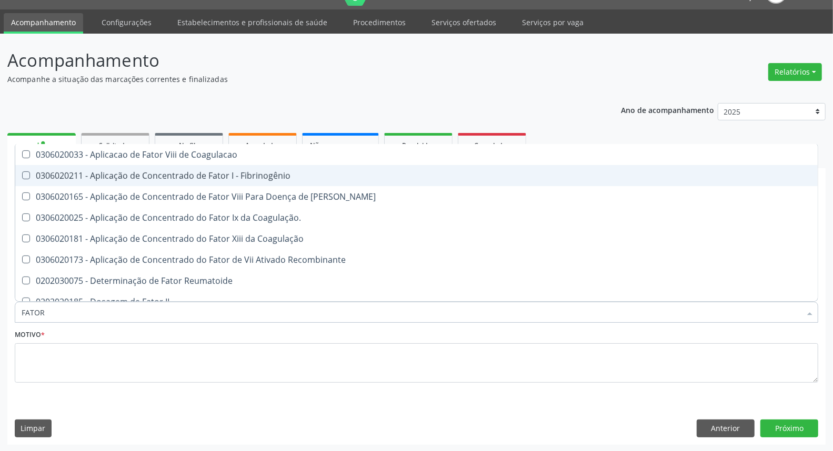
type input "FATOR"
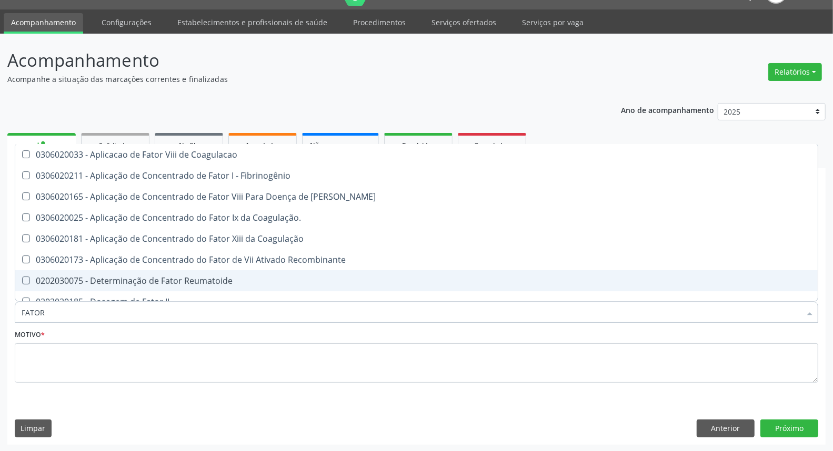
click at [132, 279] on div "0202030075 - Determinação de Fator Reumatoide" at bounding box center [417, 281] width 790 height 8
checkbox Reumatoide "true"
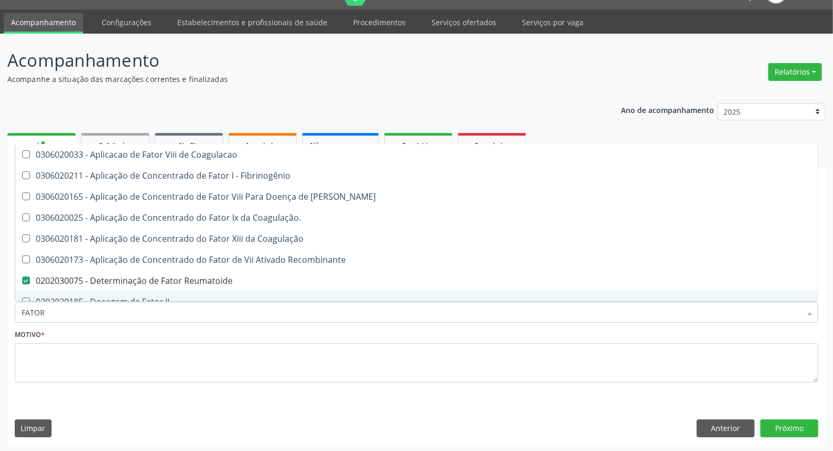
click at [139, 325] on div "Item de agendamento * [PERSON_NAME] seleção 0306020033 - Aplicacao de Fator Vii…" at bounding box center [416, 307] width 809 height 41
checkbox Fibrinogênio "true"
checkbox Willebrand "true"
checkbox Coagulação\ "true"
checkbox Coagulação "true"
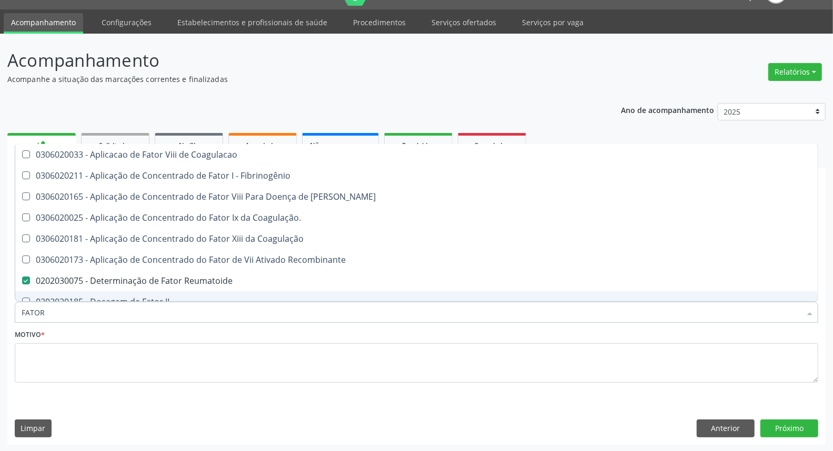
checkbox Recombinante "true"
checkbox II "true"
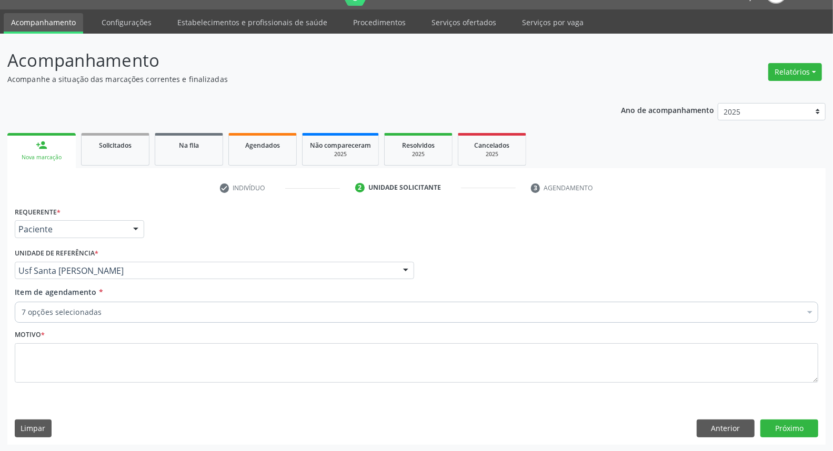
click at [139, 325] on div "Item de agendamento * 7 opções selecionadas Desfazer seleção Selecionados 02021…" at bounding box center [416, 307] width 809 height 41
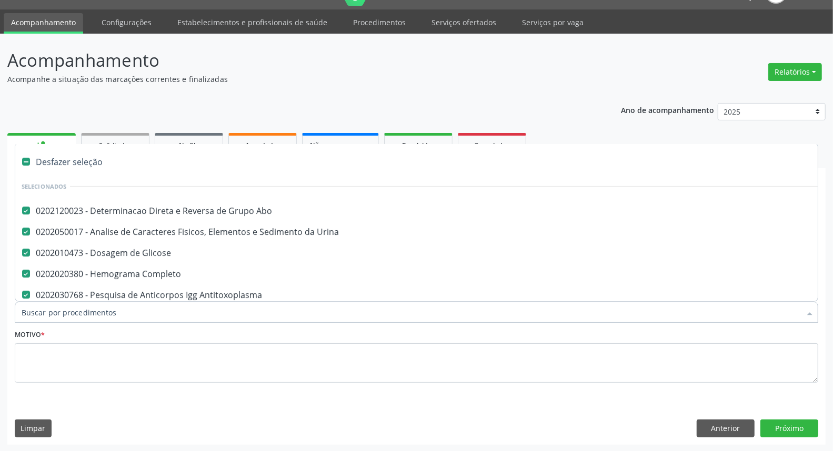
click at [136, 315] on input "Item de agendamento *" at bounding box center [411, 312] width 779 height 21
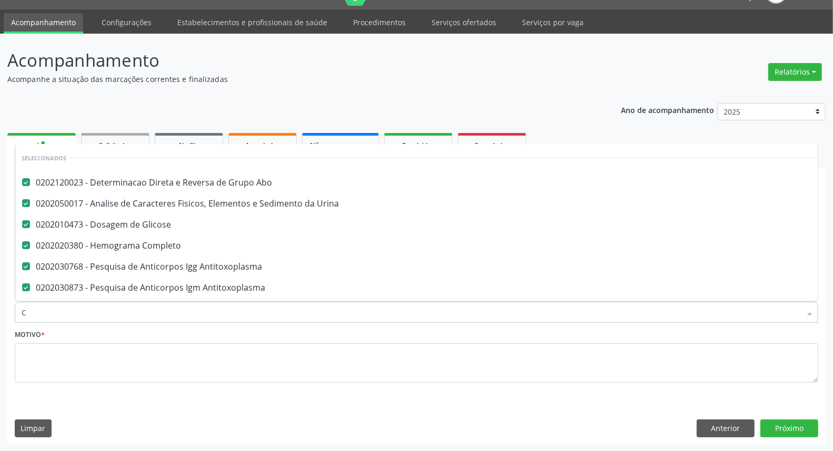
scroll to position [3, 0]
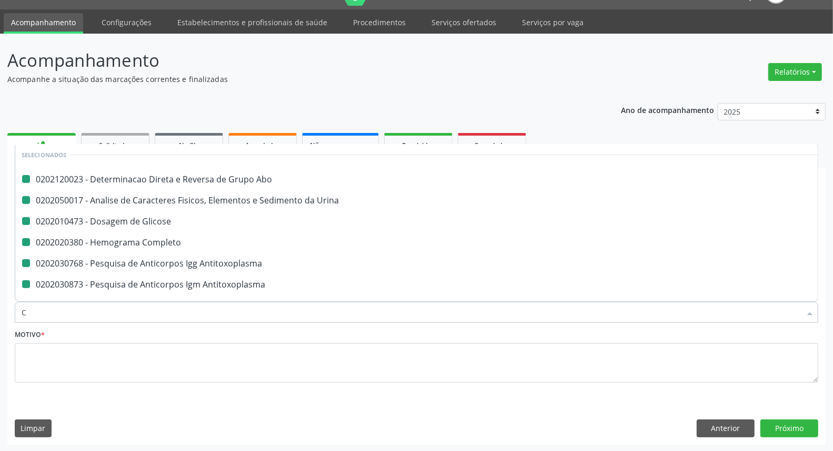
type input "CU"
checkbox Abo "false"
checkbox Urina "false"
checkbox Glicose "false"
checkbox Completo "false"
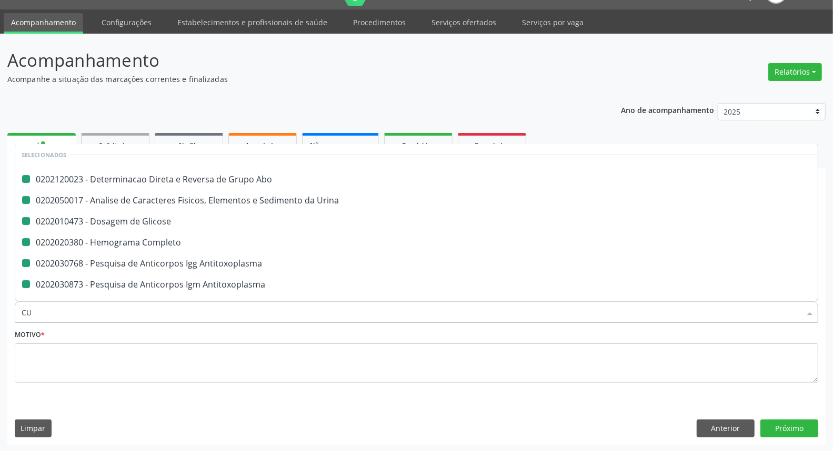
checkbox Antitoxoplasma "false"
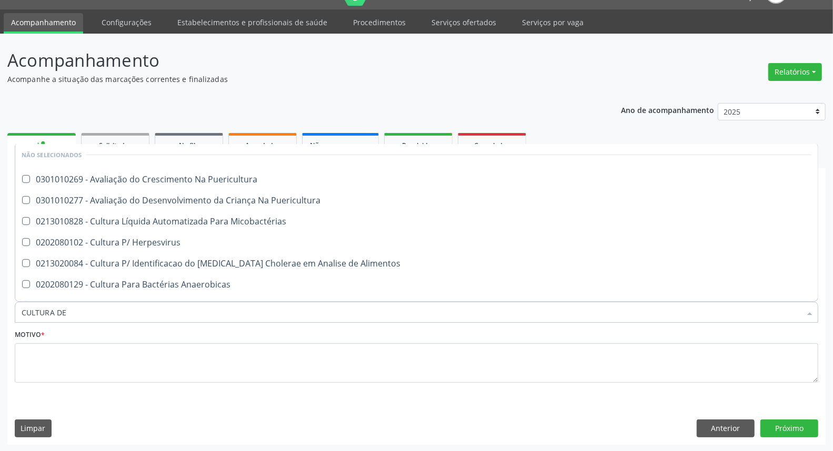
scroll to position [0, 0]
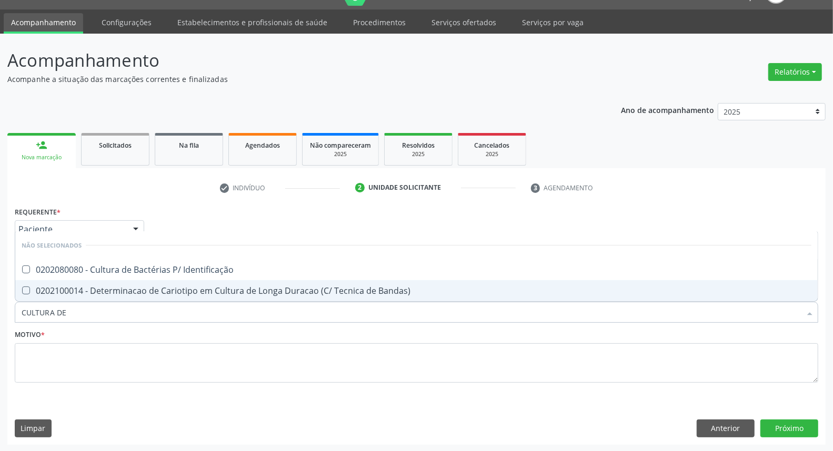
type input "CULTURA DE"
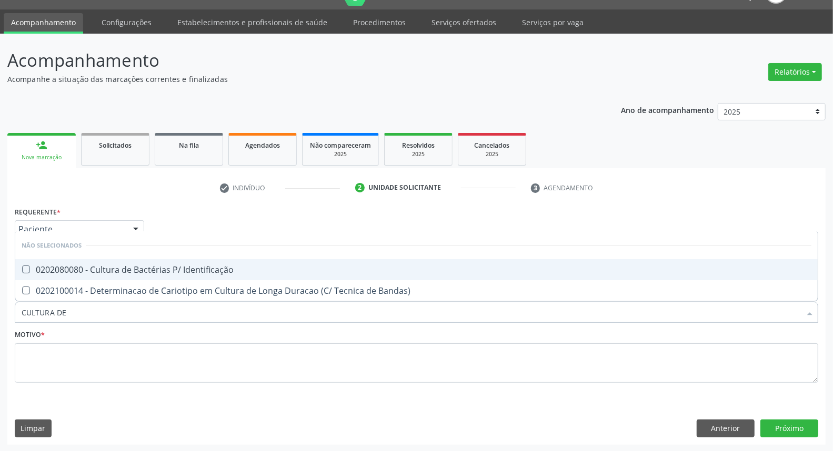
click at [134, 270] on div "0202080080 - Cultura de Bactérias P/ Identificação" at bounding box center [417, 270] width 790 height 8
checkbox Identificação "true"
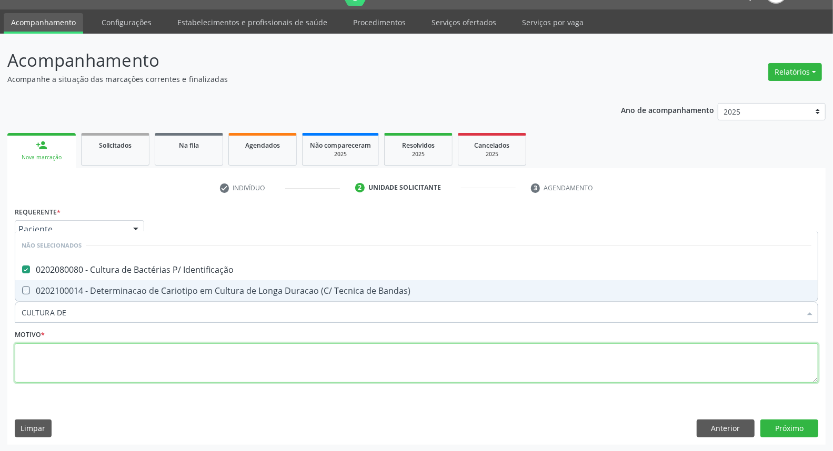
click at [126, 365] on textarea at bounding box center [416, 364] width 803 height 40
checkbox Bandas\) "true"
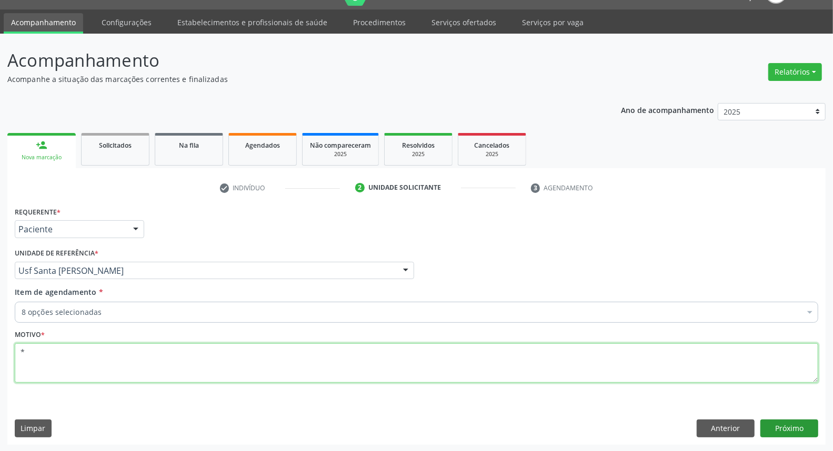
type textarea "*"
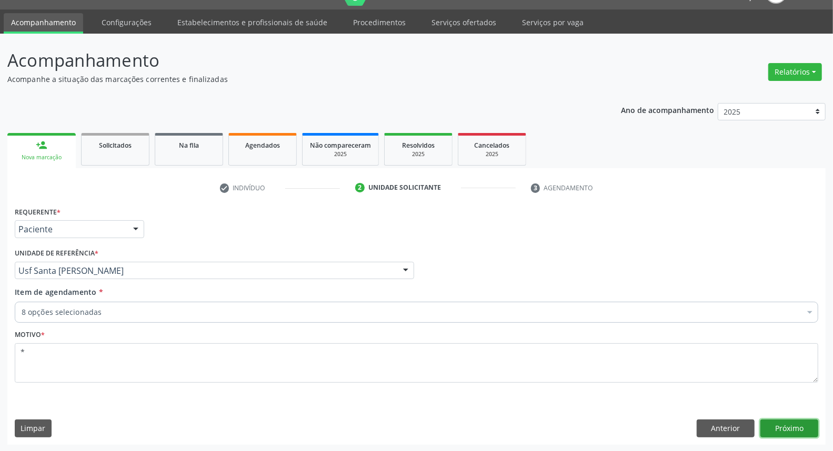
click at [802, 432] on button "Próximo" at bounding box center [789, 429] width 58 height 18
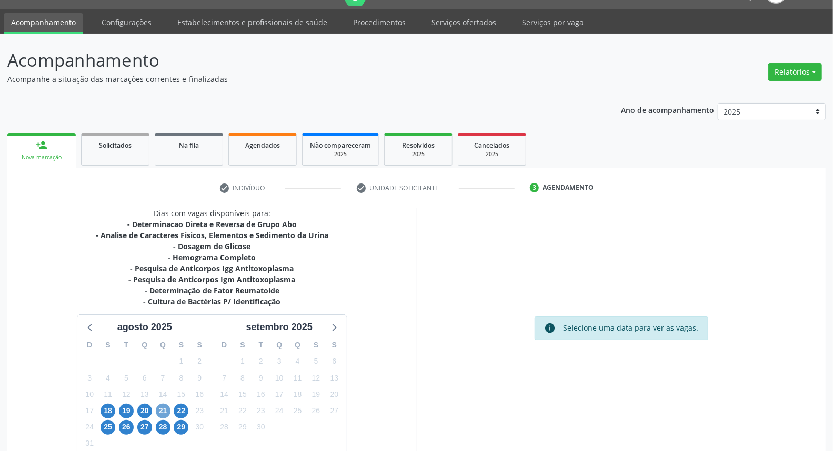
click at [158, 411] on span "21" at bounding box center [163, 411] width 15 height 15
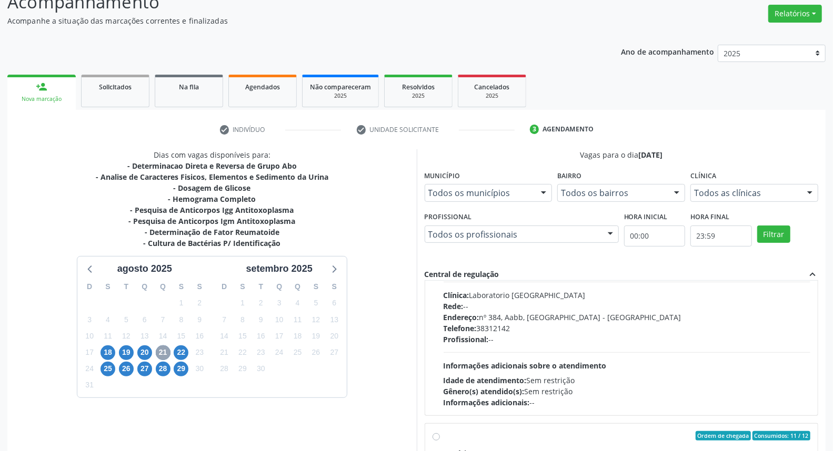
scroll to position [350, 0]
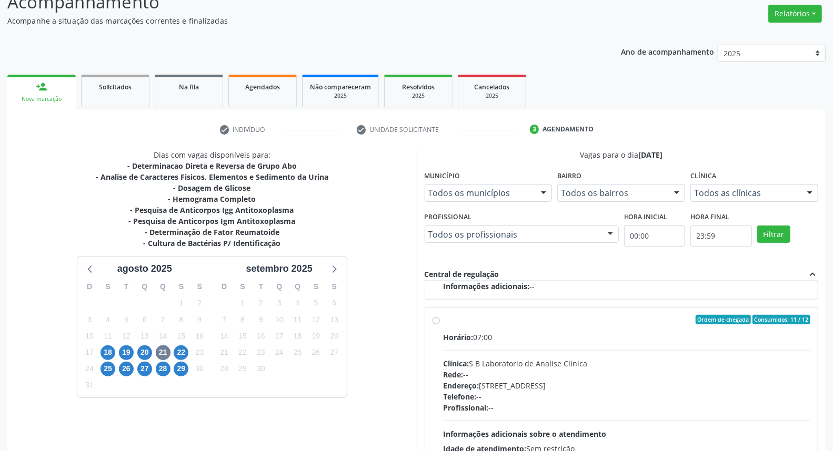
click at [444, 318] on label "Ordem de chegada Consumidos: 11 / 12 Horário: 07:00 Clínica: S B Laboratorio de…" at bounding box center [627, 396] width 367 height 162
click at [432, 318] on input "Ordem de chegada Consumidos: 11 / 12 Horário: 07:00 Clínica: S B Laboratorio de…" at bounding box center [435, 319] width 7 height 9
radio input "true"
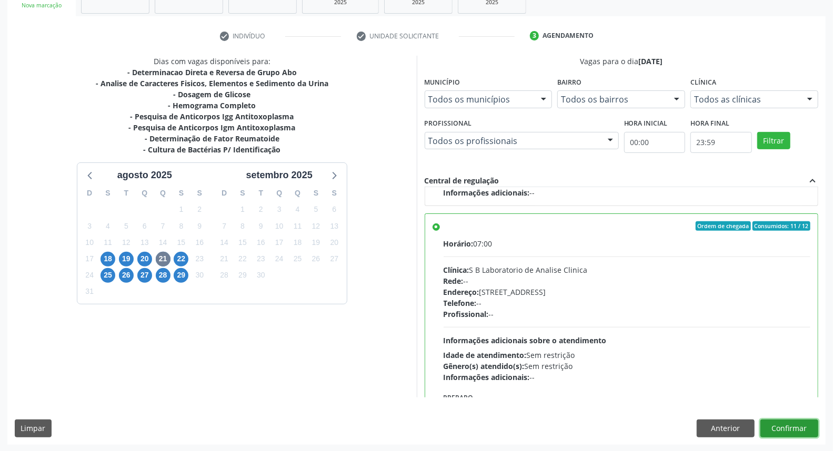
click at [769, 432] on button "Confirmar" at bounding box center [789, 429] width 58 height 18
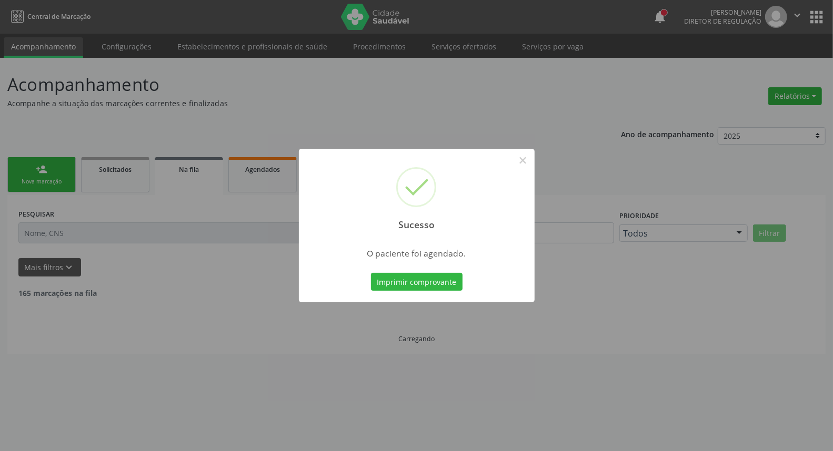
scroll to position [0, 0]
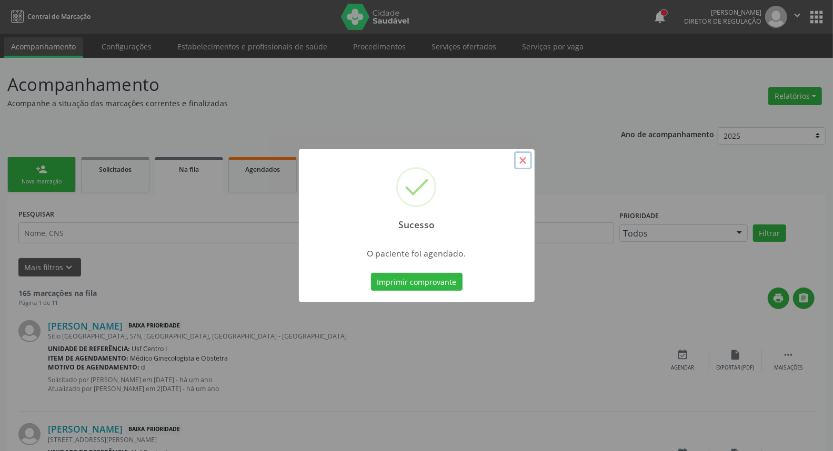
drag, startPoint x: 523, startPoint y: 165, endPoint x: 466, endPoint y: 255, distance: 106.7
click at [523, 165] on button "×" at bounding box center [523, 161] width 18 height 18
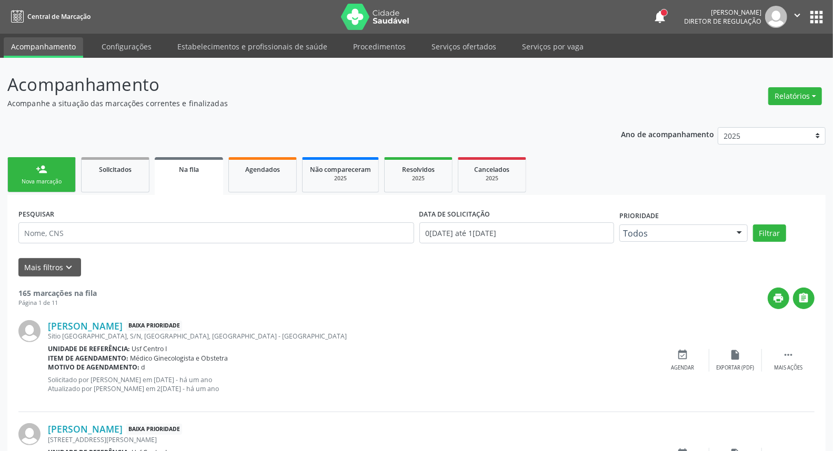
drag, startPoint x: 467, startPoint y: 84, endPoint x: 500, endPoint y: 112, distance: 43.3
